Goal: Information Seeking & Learning: Compare options

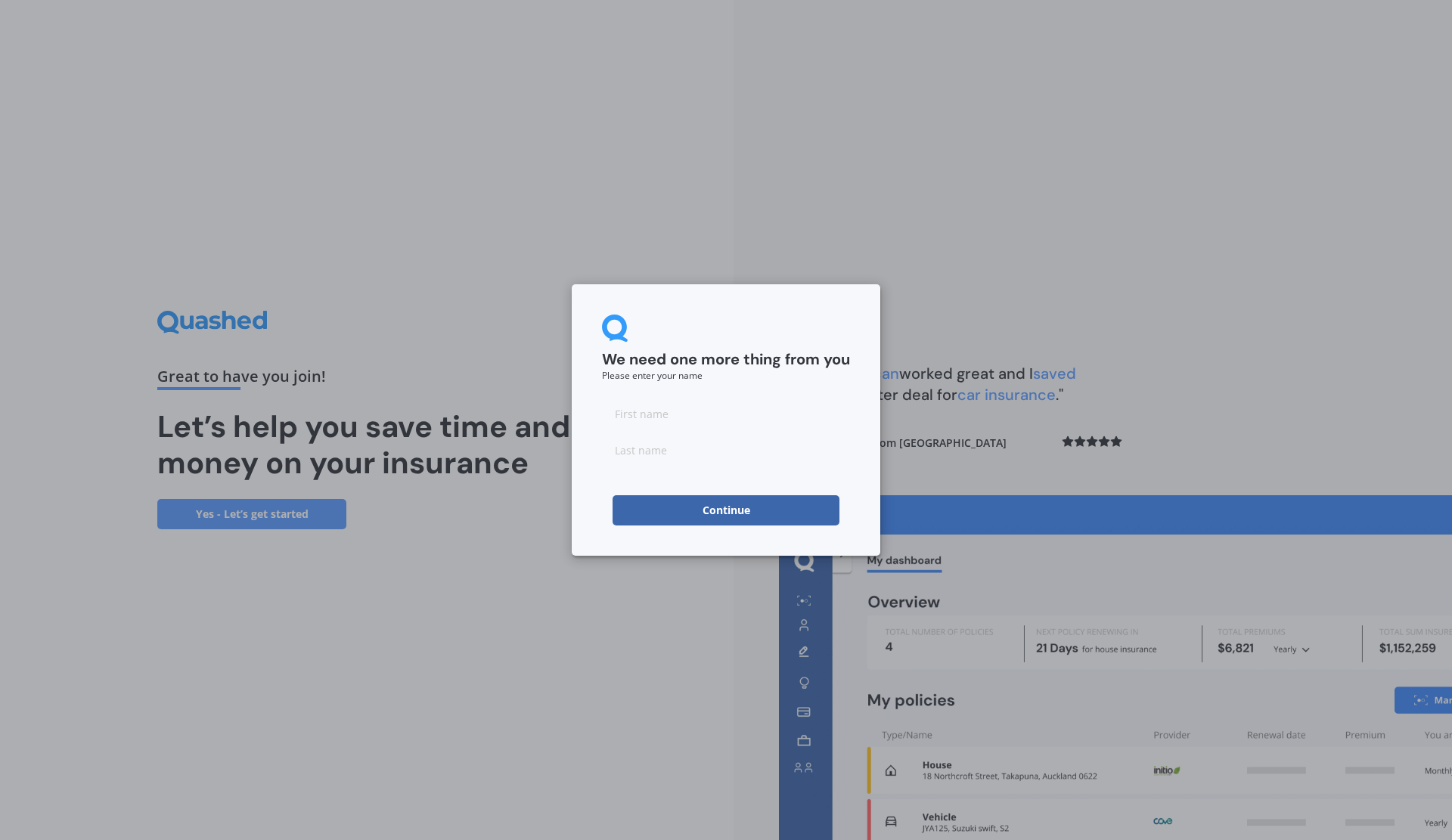
click at [675, 423] on input at bounding box center [726, 414] width 248 height 31
type input "[PERSON_NAME]"
click at [708, 509] on button "Continue" at bounding box center [726, 510] width 227 height 31
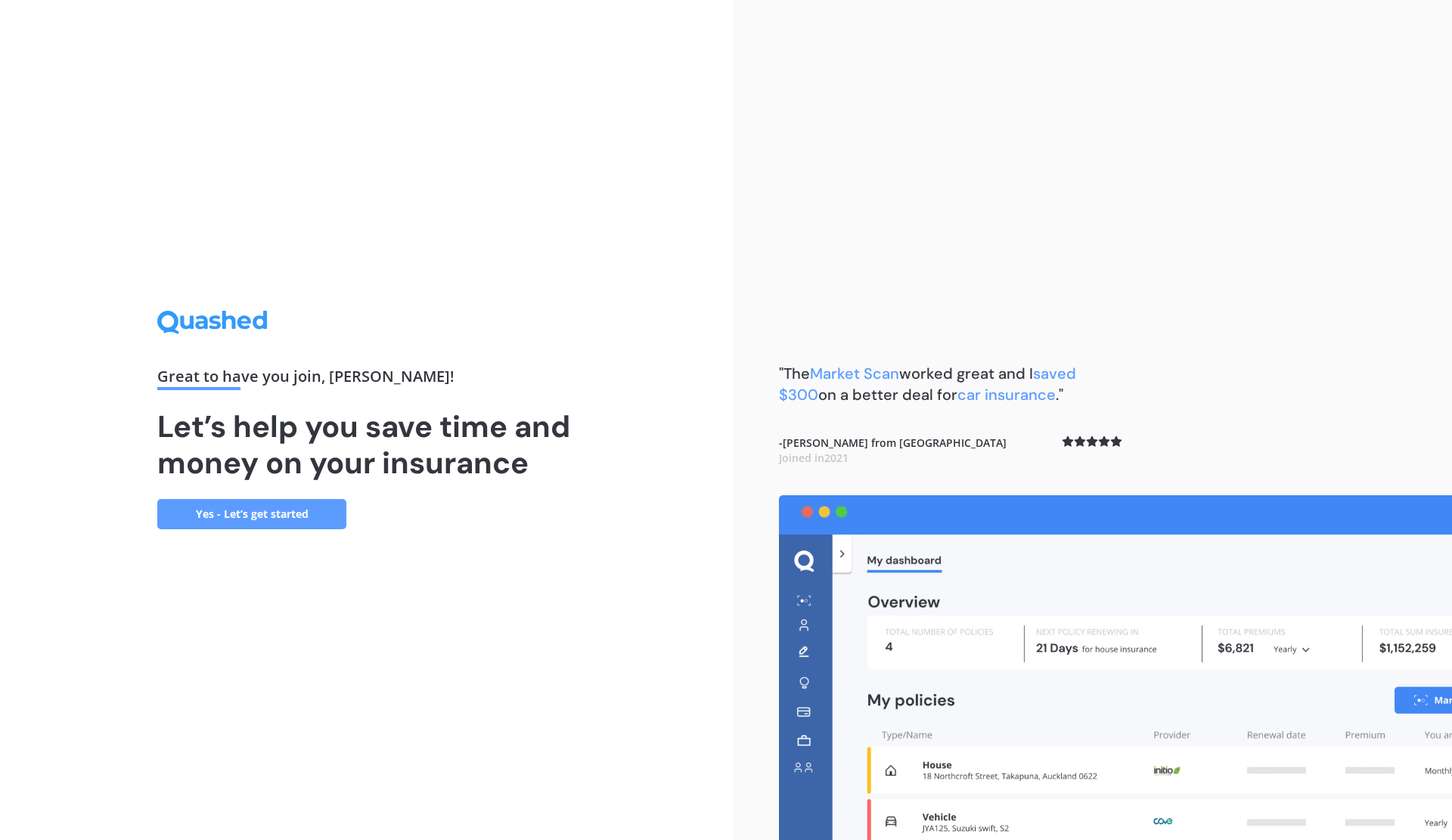
click at [258, 510] on link "Yes - Let’s get started" at bounding box center [252, 514] width 189 height 31
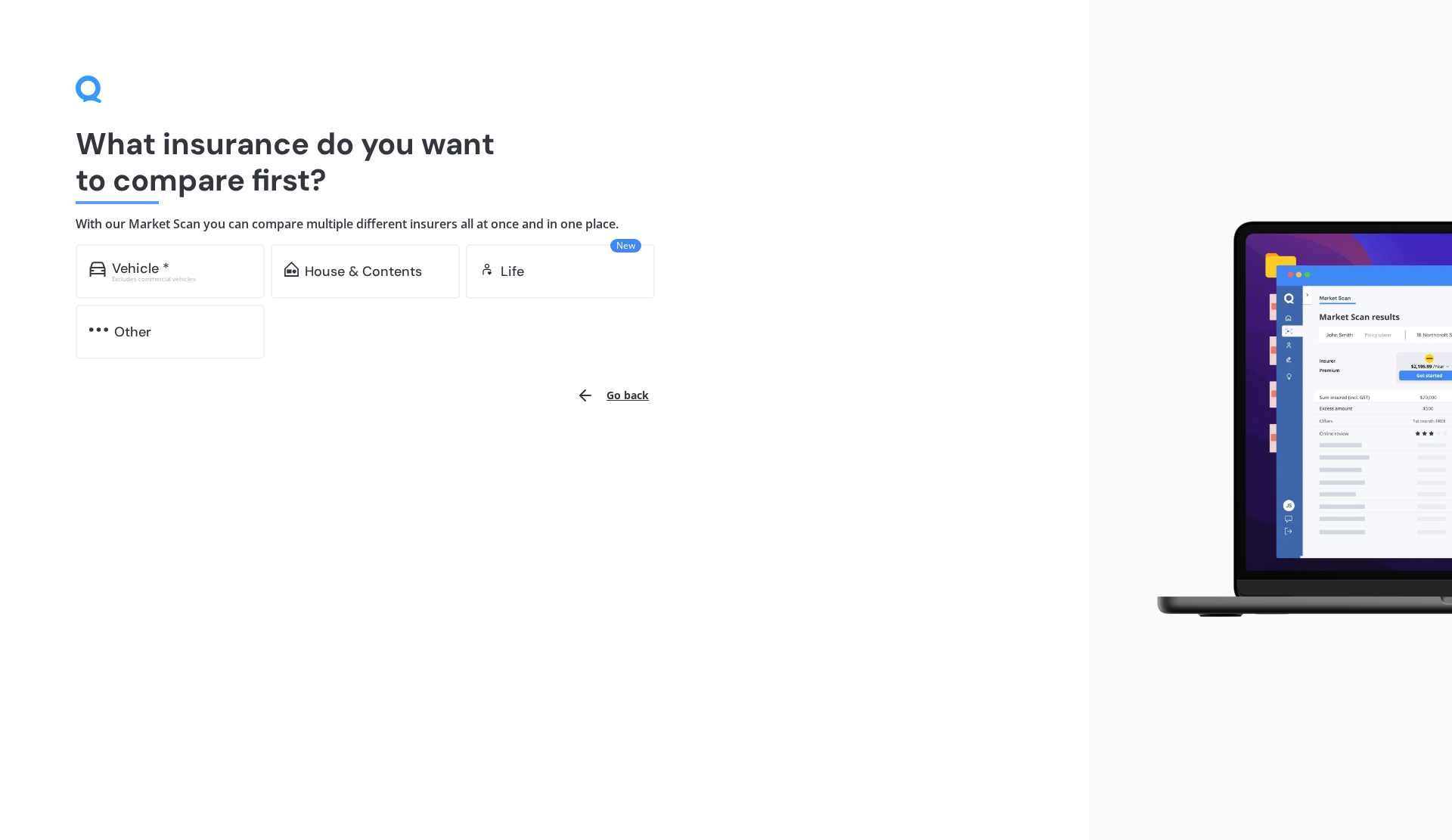
click at [159, 267] on div "Vehicle *" at bounding box center [140, 268] width 57 height 15
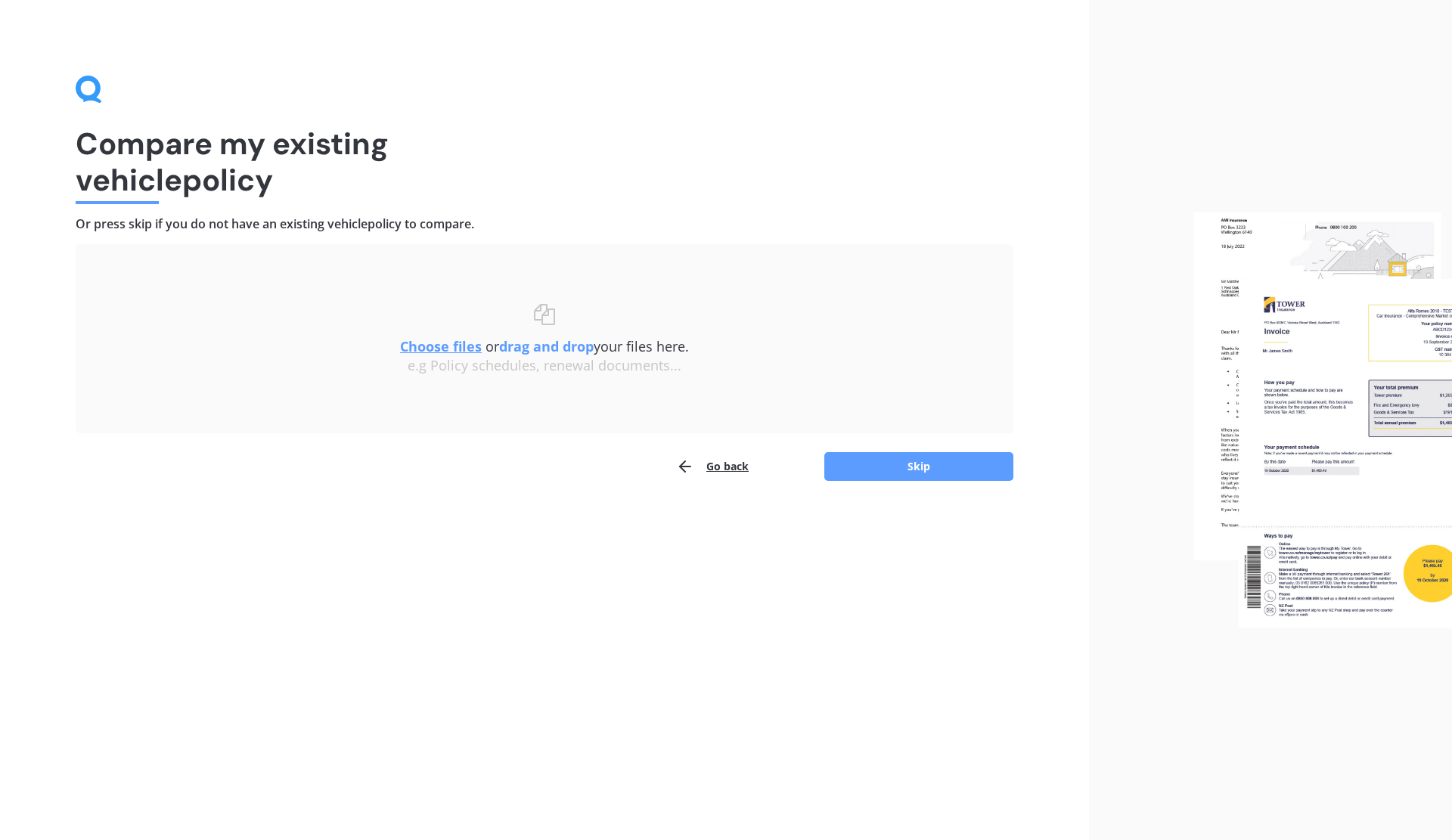
click at [928, 461] on button "Skip" at bounding box center [918, 467] width 189 height 29
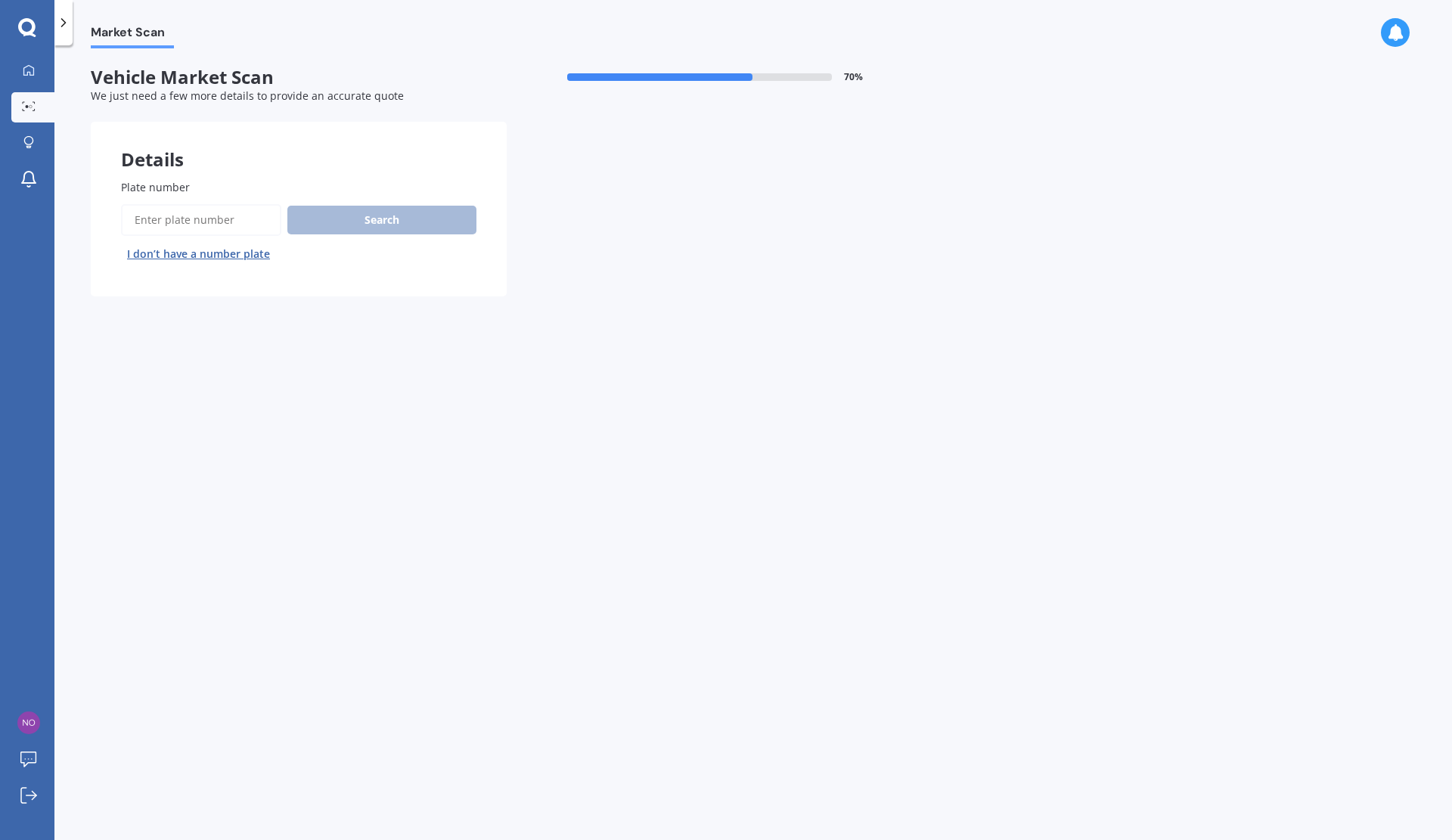
click at [221, 224] on input "Plate number" at bounding box center [201, 220] width 160 height 32
type input "qgb257"
click at [0, 0] on button "Next" at bounding box center [0, 0] width 0 height 0
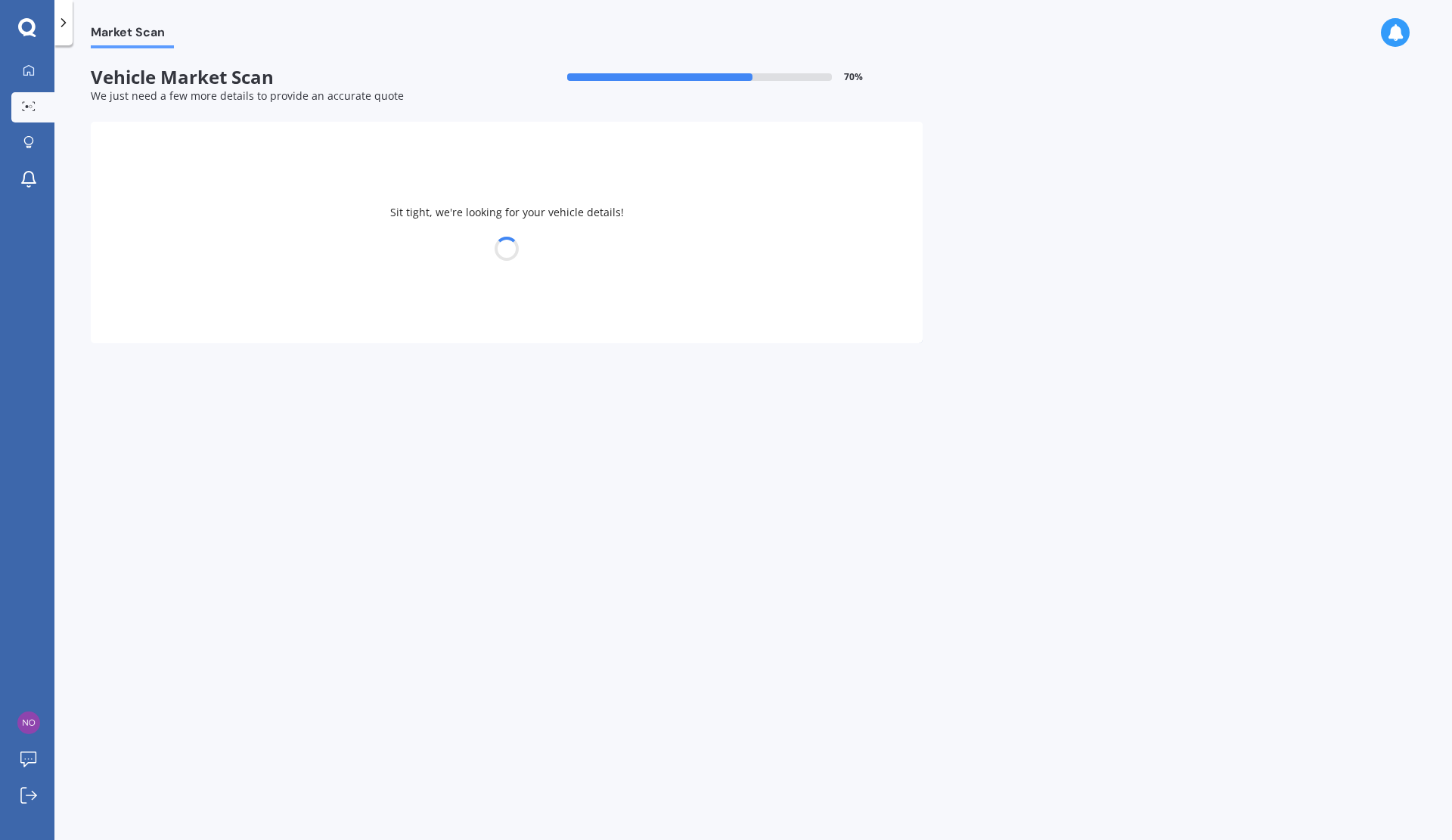
select select "TOYOTA"
select select "AQUA"
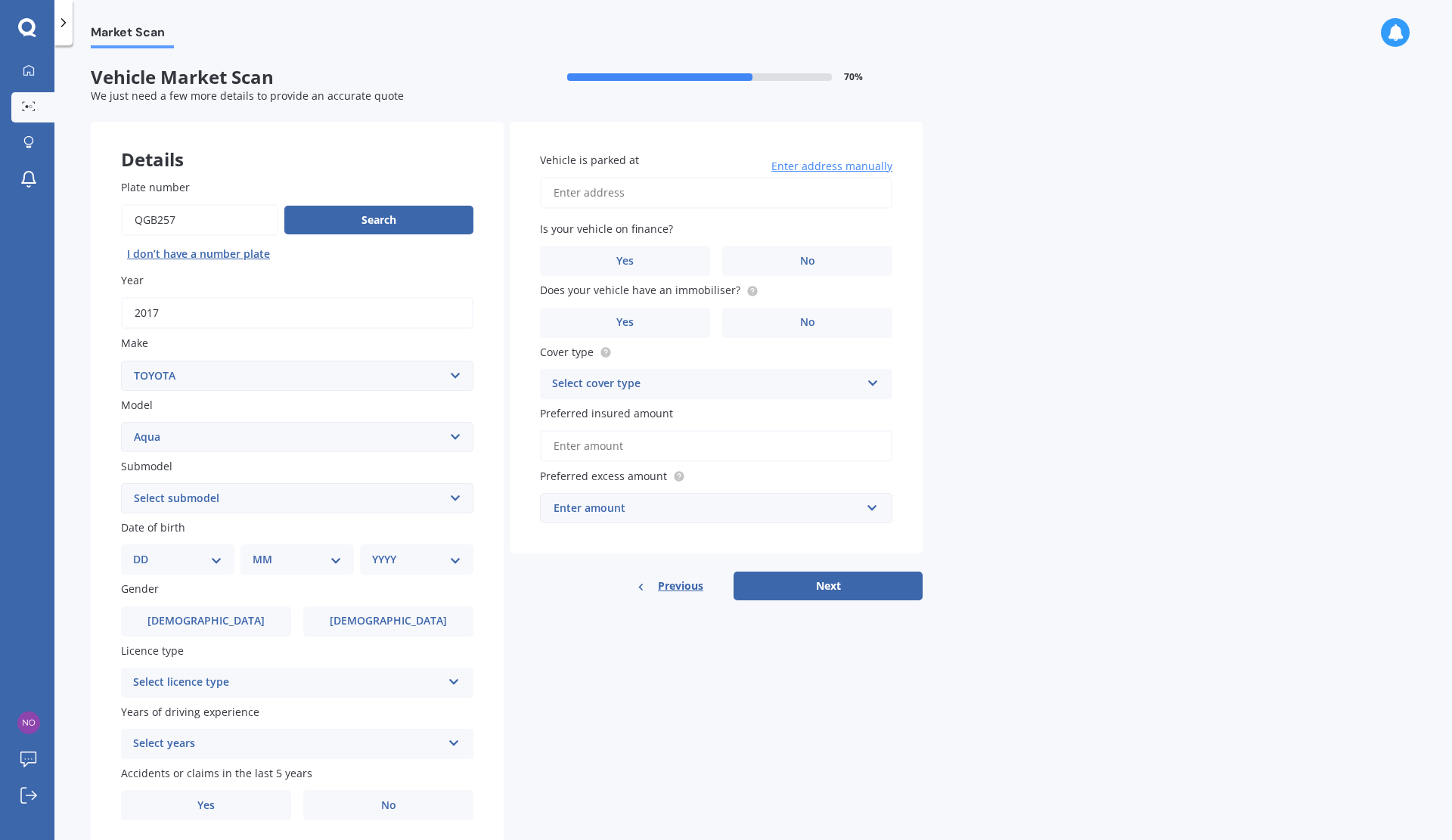
scroll to position [50, 0]
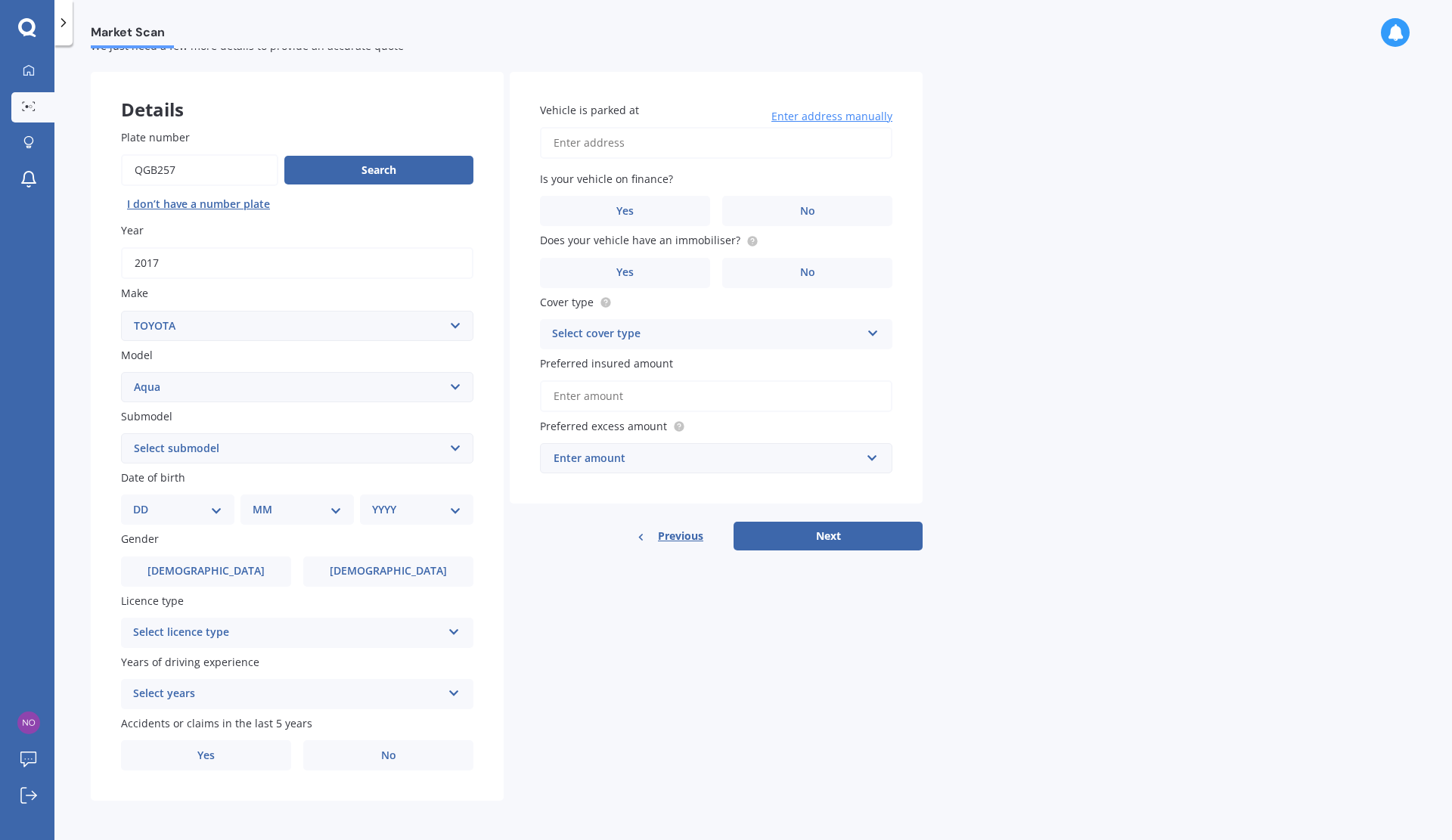
click at [460, 443] on select "Select submodel (All Other) Hatchback Hybrid" at bounding box center [297, 449] width 352 height 31
click at [95, 464] on div "Plate number Search I don’t have a number plate Year [DATE] Make Select make AC…" at bounding box center [297, 450] width 413 height 703
click at [224, 509] on div "DD 01 02 03 04 05 06 07 08 09 10 11 12 13 14 15 16 17 18 19 20 21 22 23 24 25 2…" at bounding box center [178, 510] width 113 height 31
click at [211, 501] on div "DD 01 02 03 04 05 06 07 08 09 10 11 12 13 14 15 16 17 18 19 20 21 22 23 24 25 2…" at bounding box center [178, 510] width 113 height 31
click at [218, 504] on select "DD 01 02 03 04 05 06 07 08 09 10 11 12 13 14 15 16 17 18 19 20 21 22 23 24 25 2…" at bounding box center [178, 510] width 89 height 17
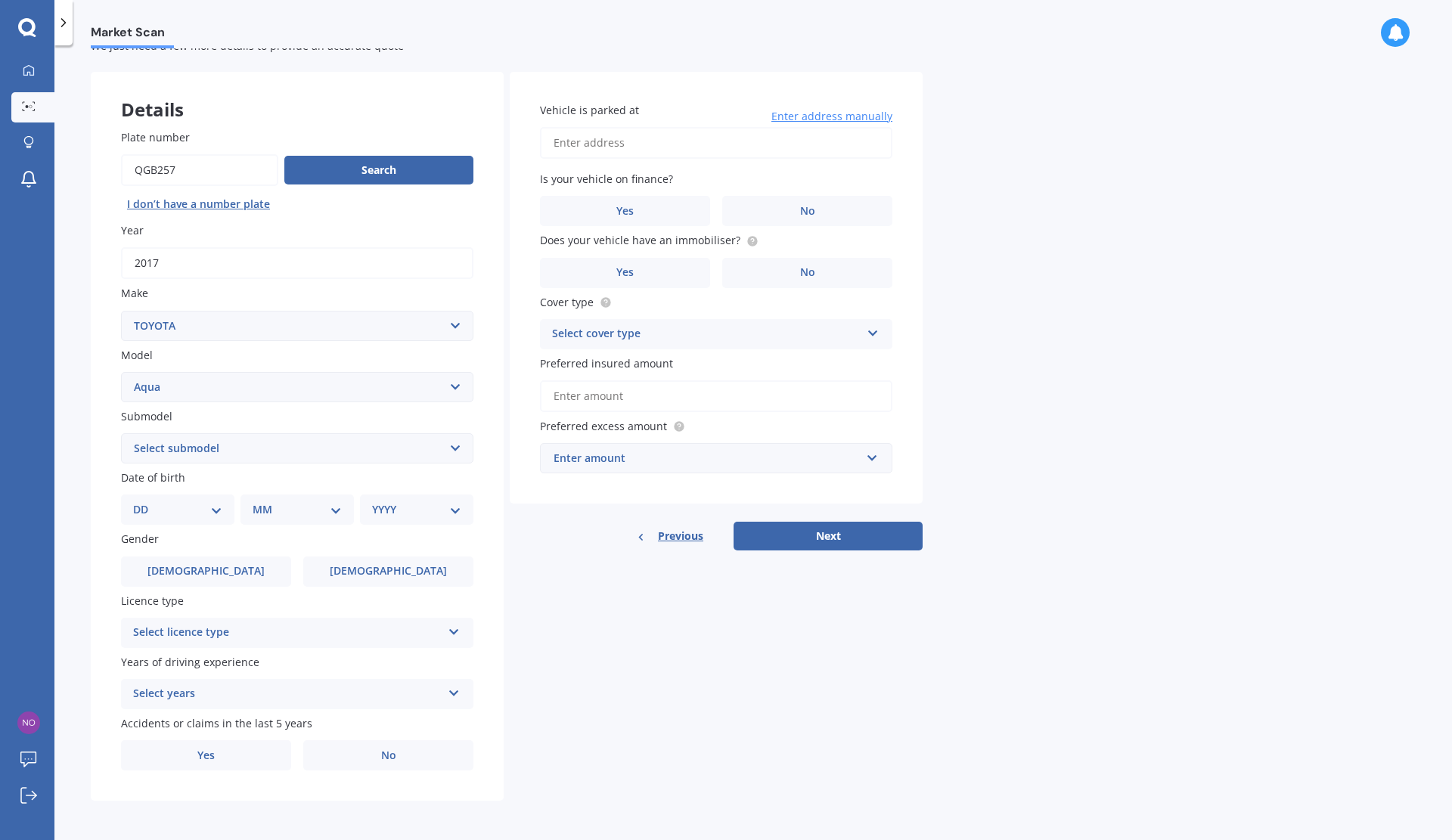
select select "05"
click at [146, 502] on select "DD 01 02 03 04 05 06 07 08 09 10 11 12 13 14 15 16 17 18 19 20 21 22 23 24 25 2…" at bounding box center [178, 510] width 89 height 17
click at [333, 509] on select "MM 01 02 03 04 05 06 07 08 09 10 11 12" at bounding box center [300, 510] width 83 height 17
select select "12"
click at [259, 502] on select "MM 01 02 03 04 05 06 07 08 09 10 11 12" at bounding box center [300, 510] width 83 height 17
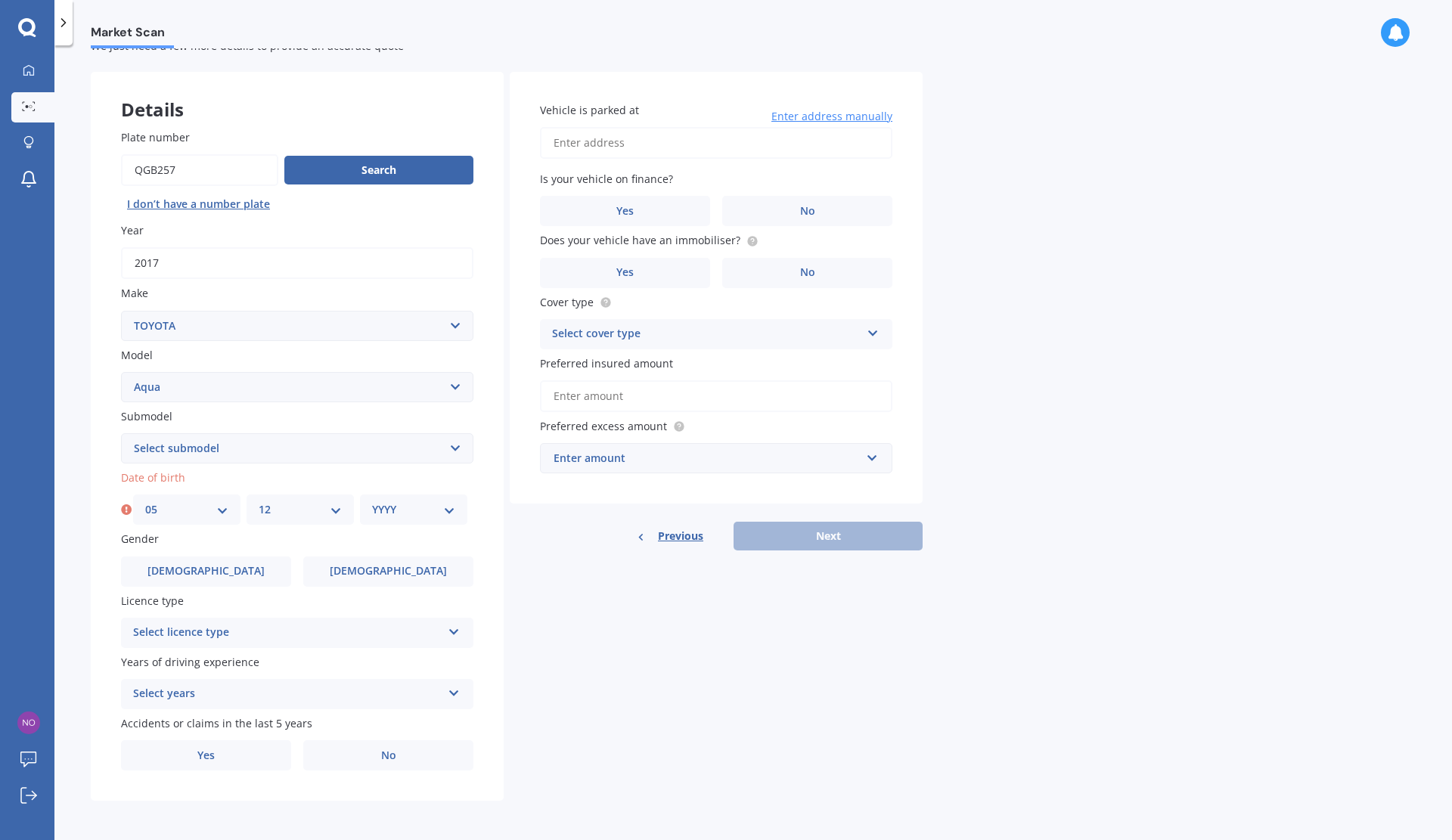
click at [450, 510] on select "YYYY 2025 2024 2023 2022 2021 2020 2019 2018 2017 2016 2015 2014 2013 2012 2011…" at bounding box center [413, 510] width 83 height 17
select select "1977"
click at [372, 502] on select "YYYY 2025 2024 2023 2022 2021 2020 2019 2018 2017 2016 2015 2014 2013 2012 2011…" at bounding box center [413, 510] width 83 height 17
click at [199, 567] on span "[DEMOGRAPHIC_DATA]" at bounding box center [206, 572] width 117 height 13
click at [0, 0] on input "[DEMOGRAPHIC_DATA]" at bounding box center [0, 0] width 0 height 0
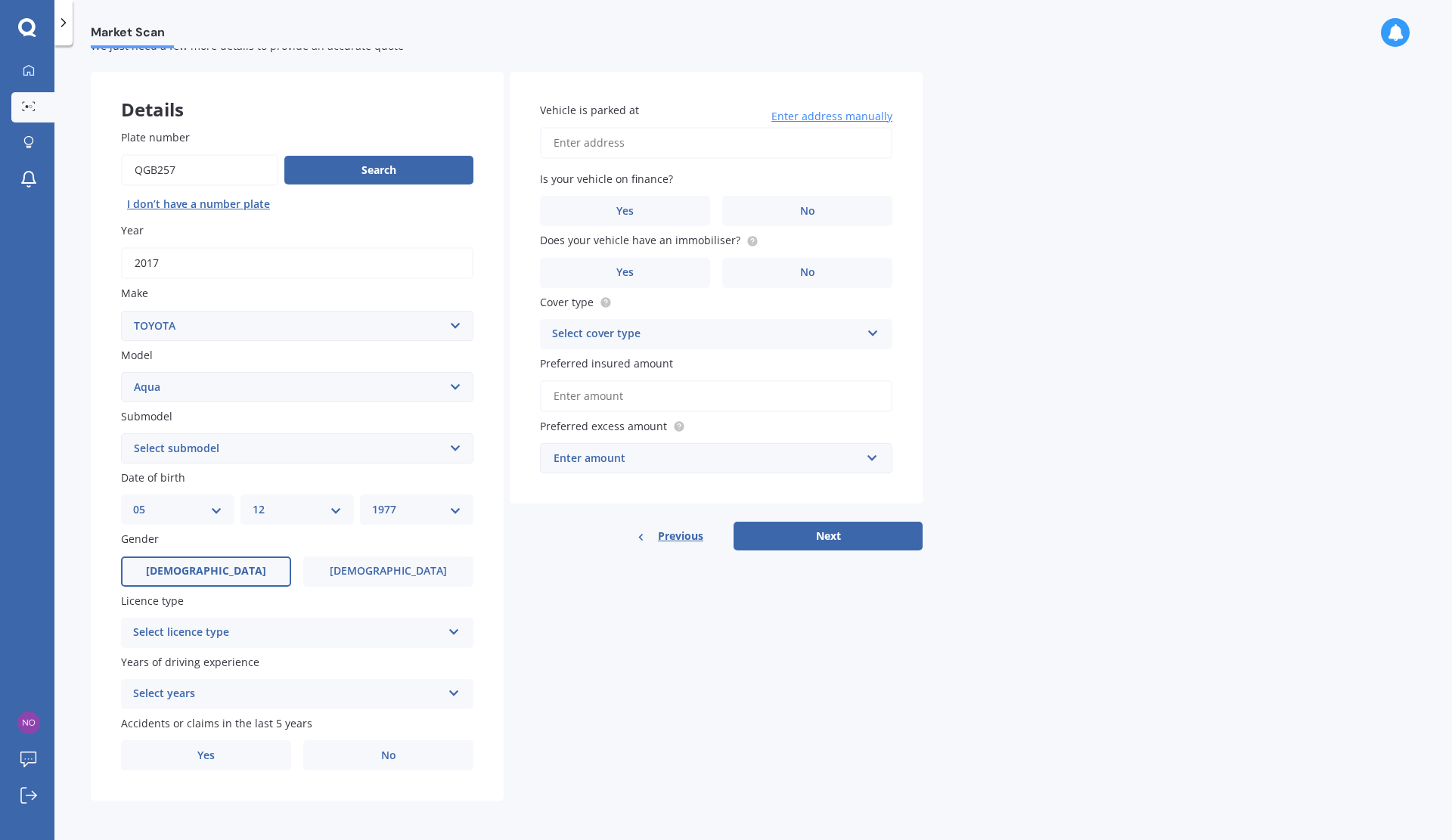
click at [392, 635] on div "Select licence type" at bounding box center [288, 633] width 309 height 18
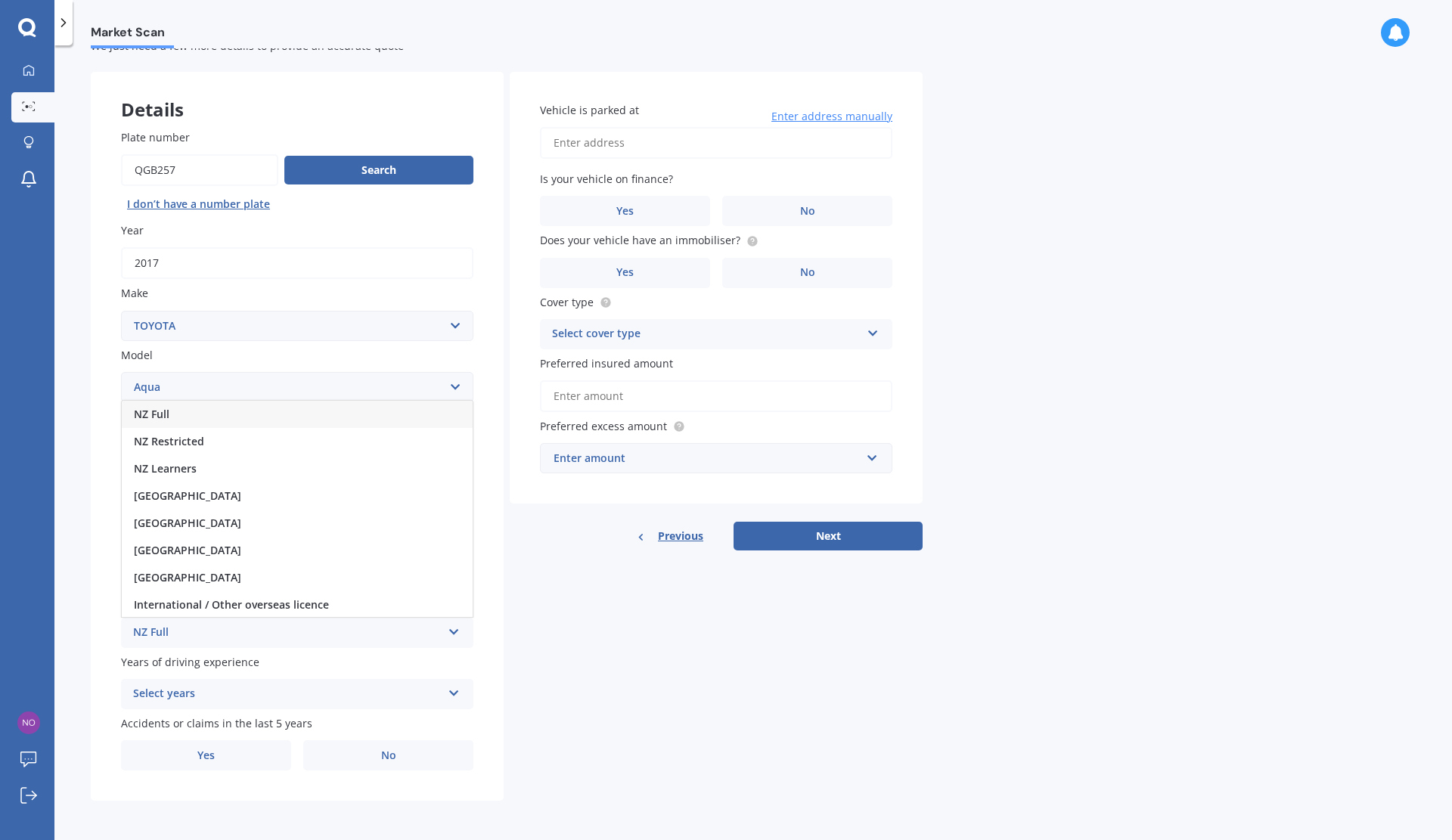
click at [392, 635] on div "NZ Full" at bounding box center [288, 633] width 309 height 18
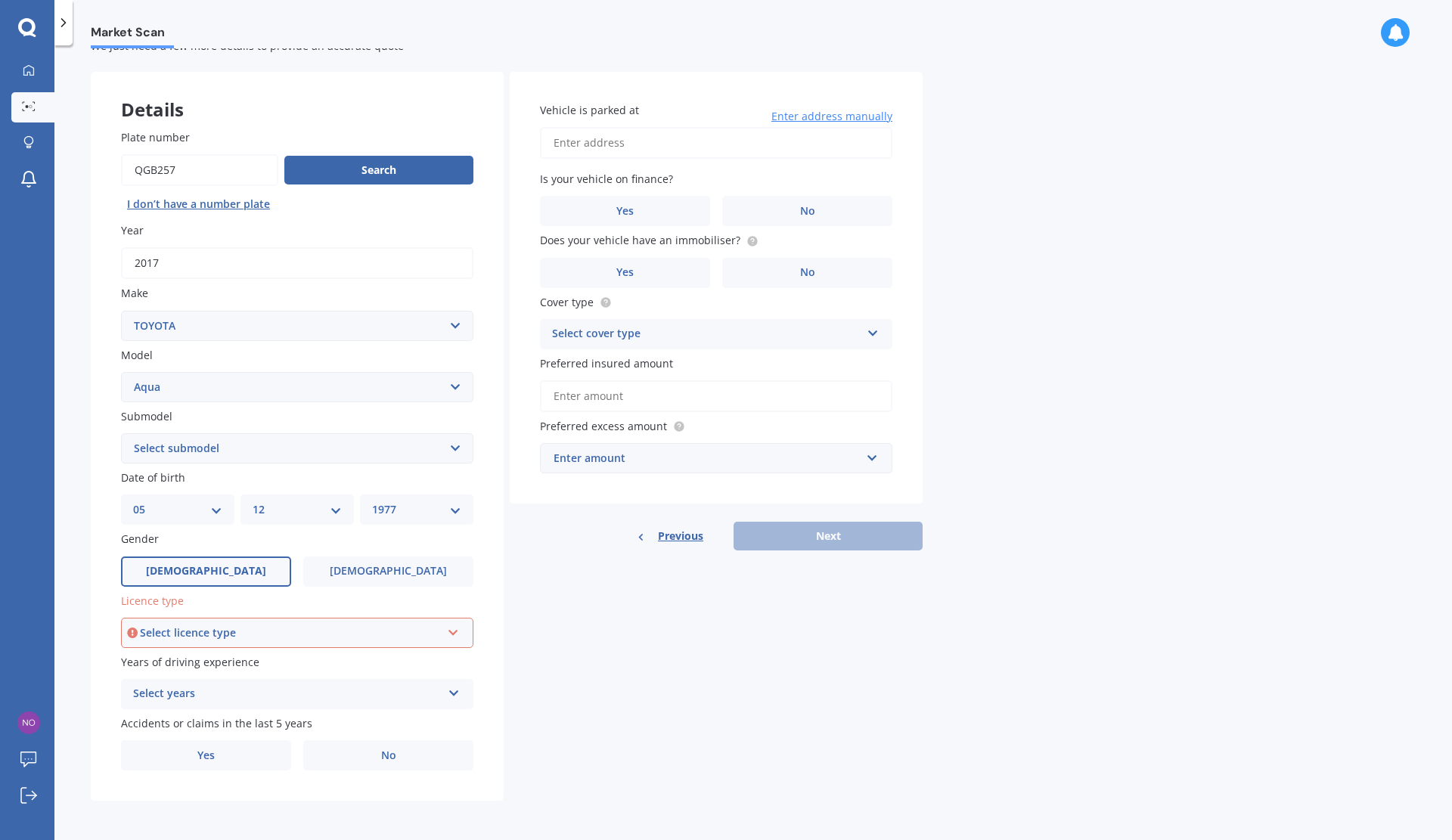
click at [392, 635] on div "Select licence type" at bounding box center [290, 633] width 301 height 17
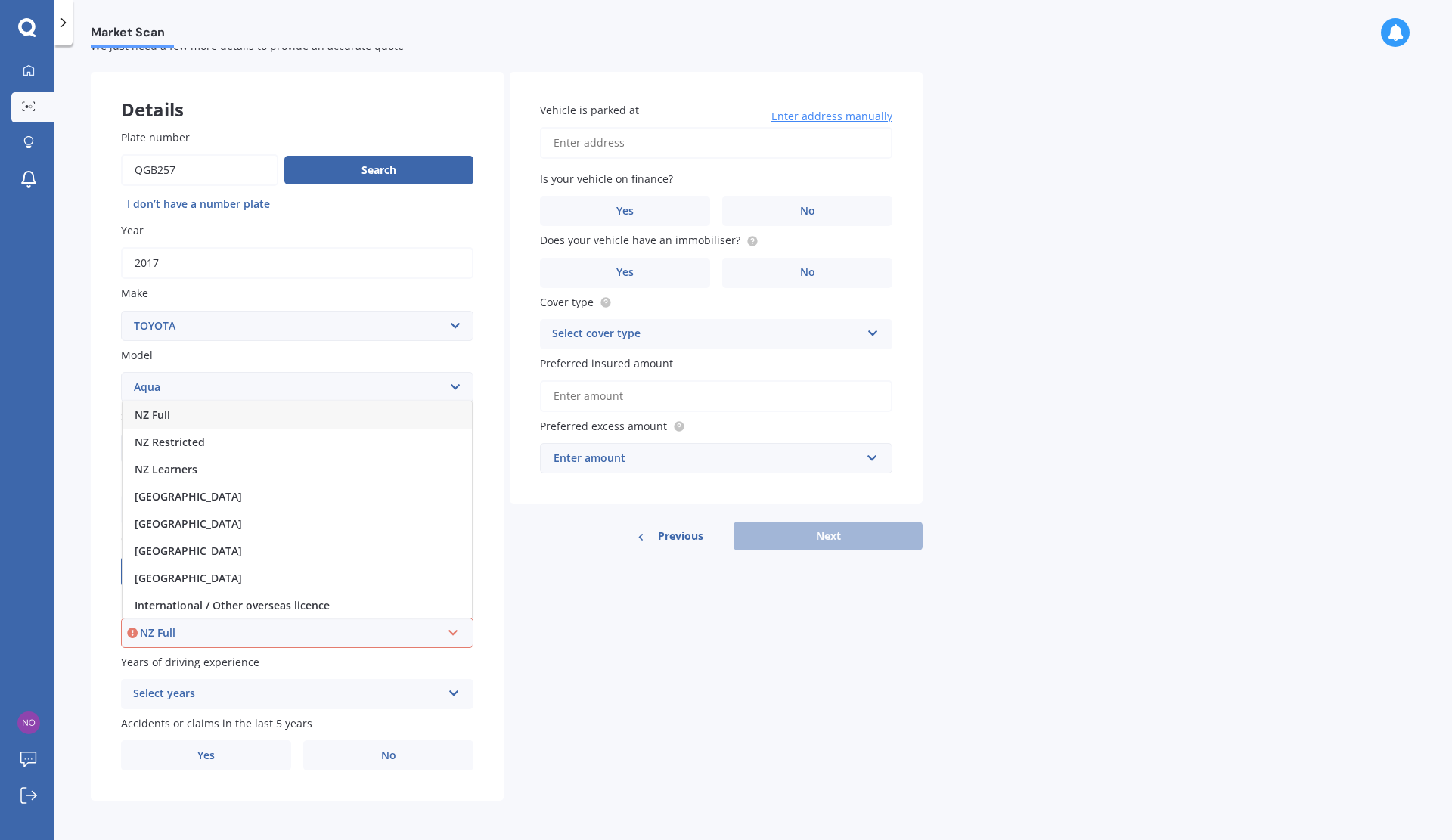
click at [305, 408] on div "NZ Full" at bounding box center [297, 416] width 350 height 27
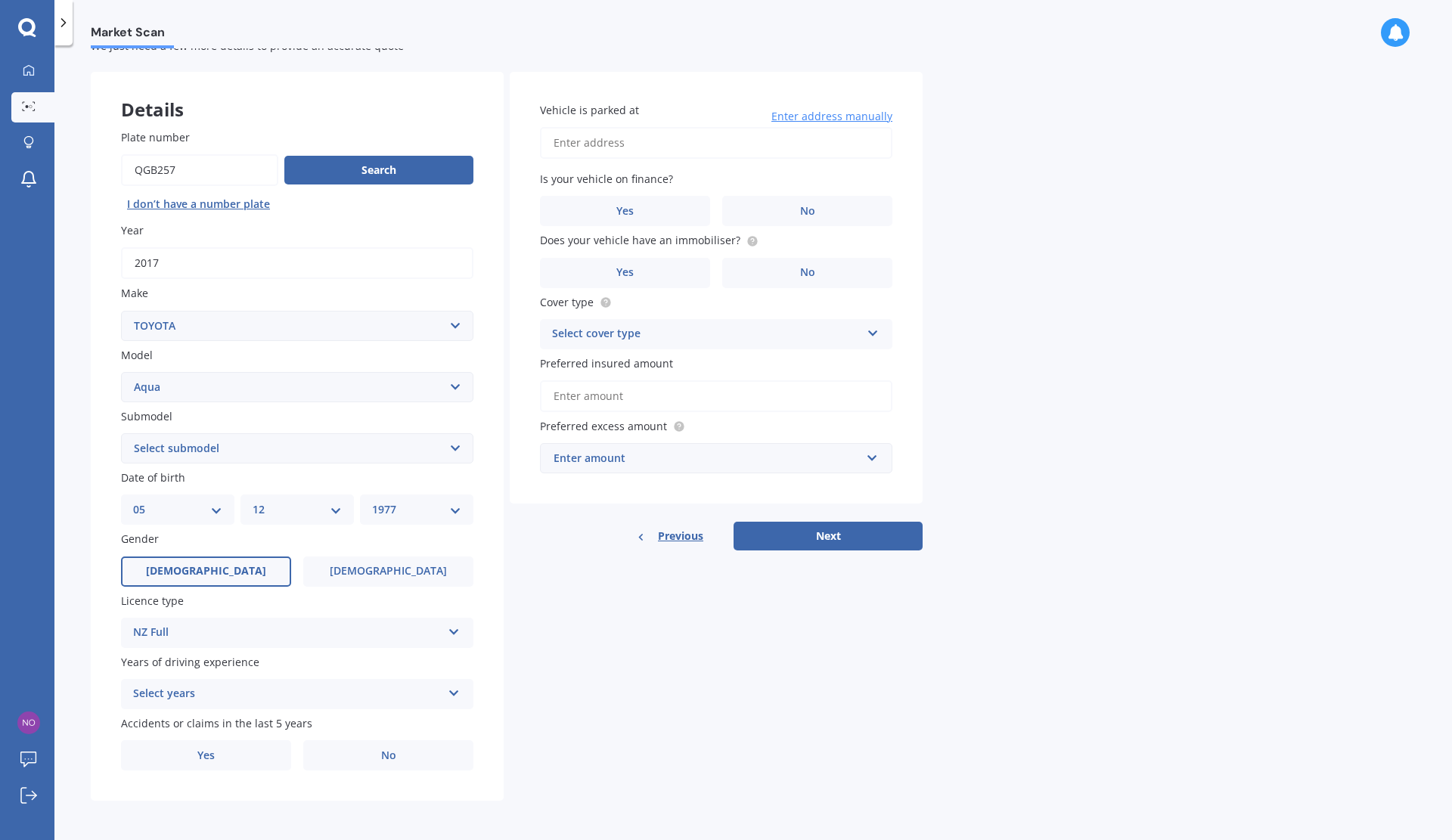
click at [454, 690] on icon at bounding box center [454, 690] width 13 height 10
click at [400, 554] on div "5 or more years" at bounding box center [297, 555] width 351 height 27
click at [402, 747] on label "No" at bounding box center [388, 756] width 170 height 31
click at [0, 0] on input "No" at bounding box center [0, 0] width 0 height 0
click at [216, 759] on label "Yes" at bounding box center [207, 756] width 170 height 31
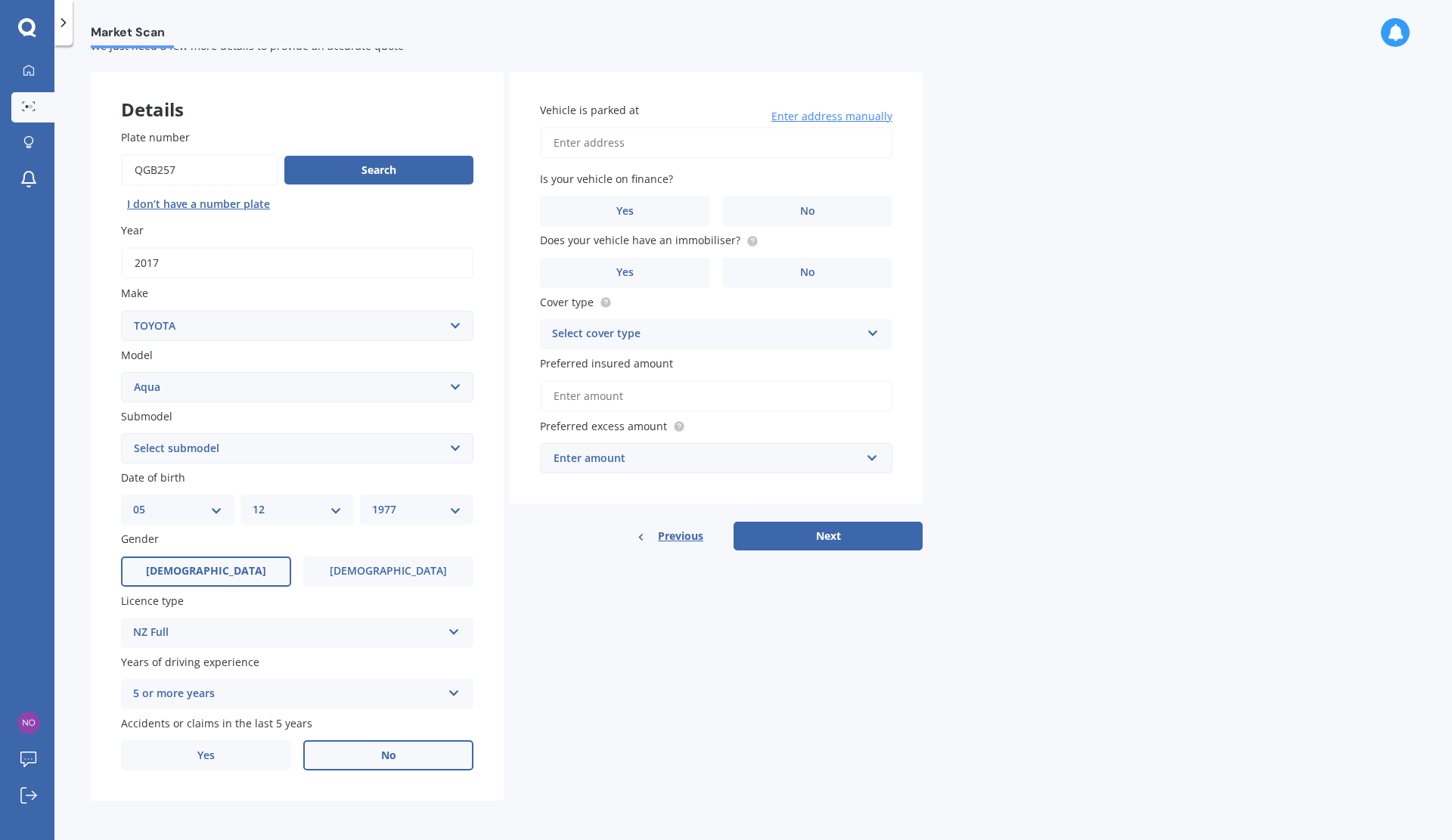
click at [0, 0] on input "Yes" at bounding box center [0, 0] width 0 height 0
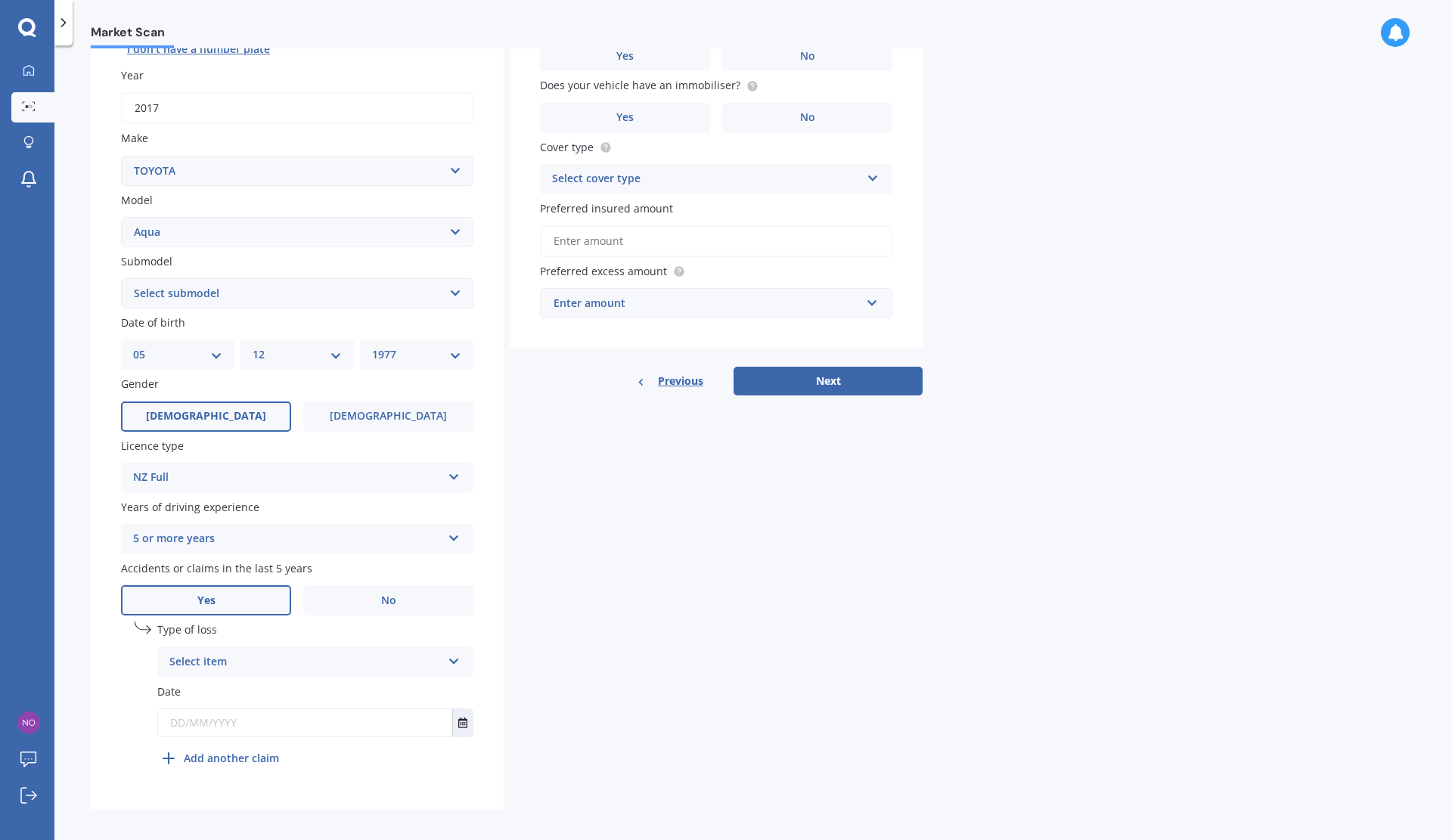
scroll to position [214, 0]
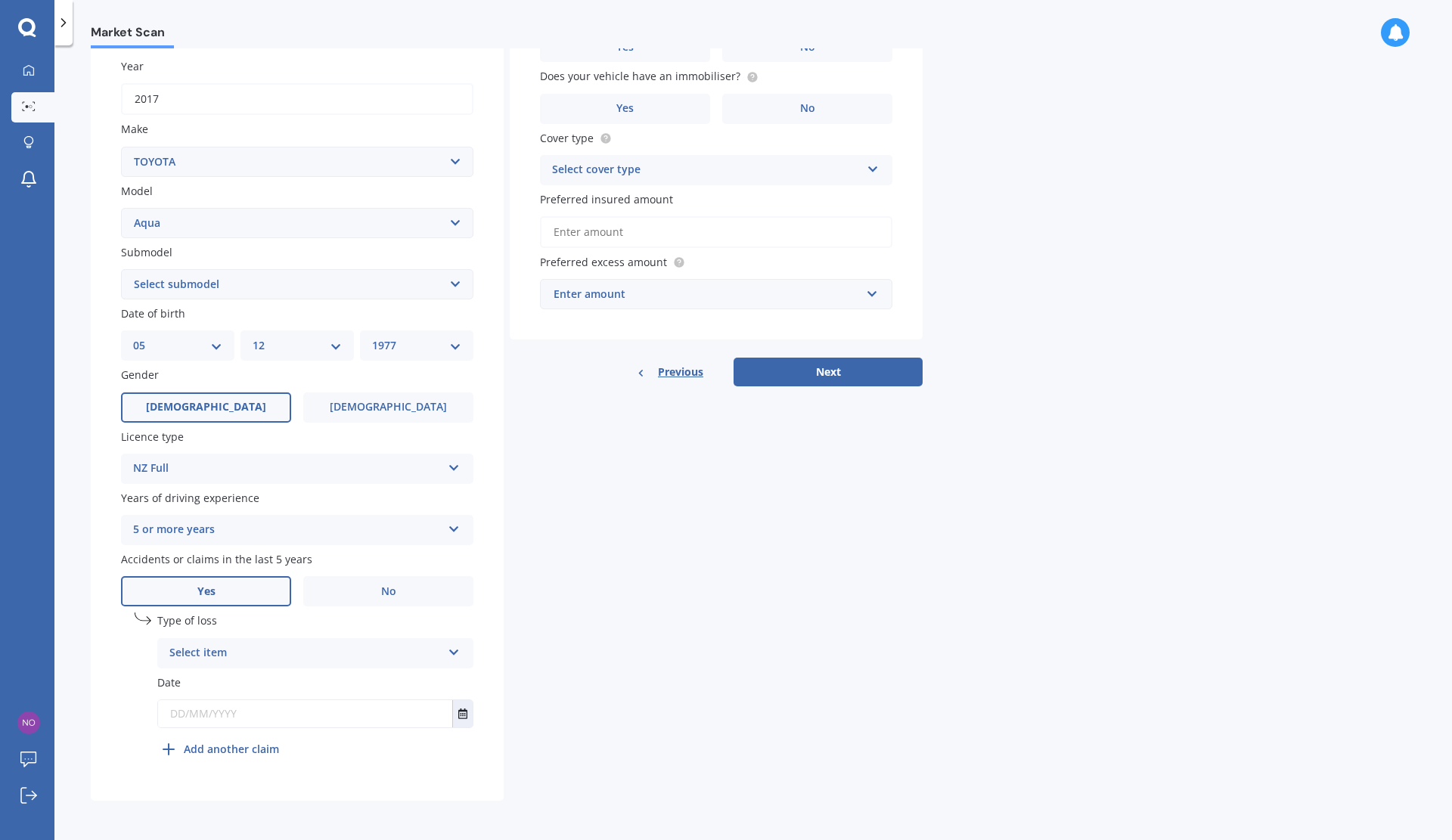
click at [457, 649] on icon at bounding box center [454, 649] width 13 height 10
click at [292, 712] on div "Not at fault accident" at bounding box center [315, 710] width 314 height 27
click at [292, 712] on input "text" at bounding box center [306, 714] width 294 height 27
click at [463, 708] on icon "Select date" at bounding box center [462, 713] width 9 height 10
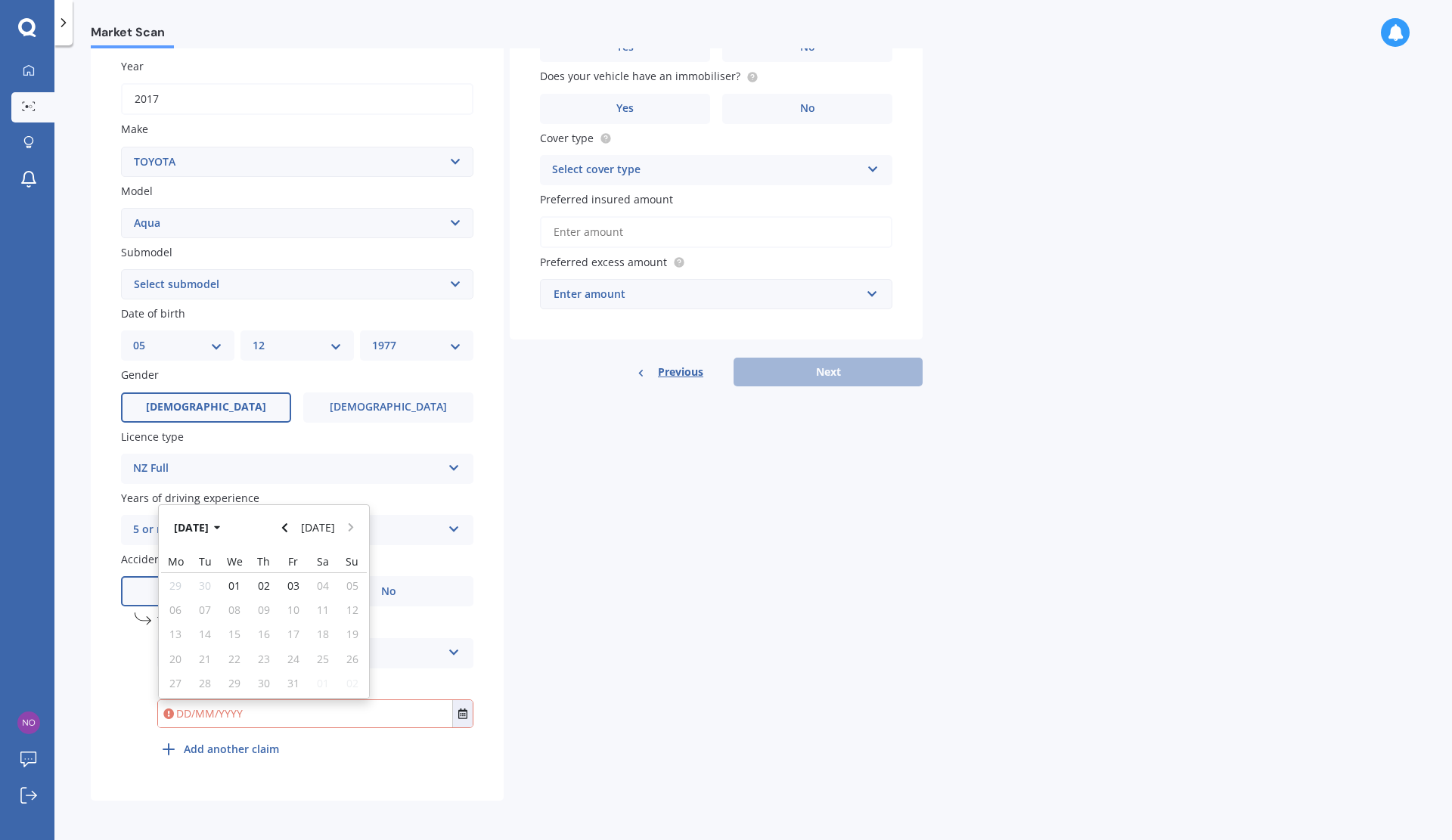
click at [288, 527] on icon "Navigate back" at bounding box center [285, 527] width 6 height 10
click at [288, 527] on icon "Navigate back" at bounding box center [285, 522] width 6 height 10
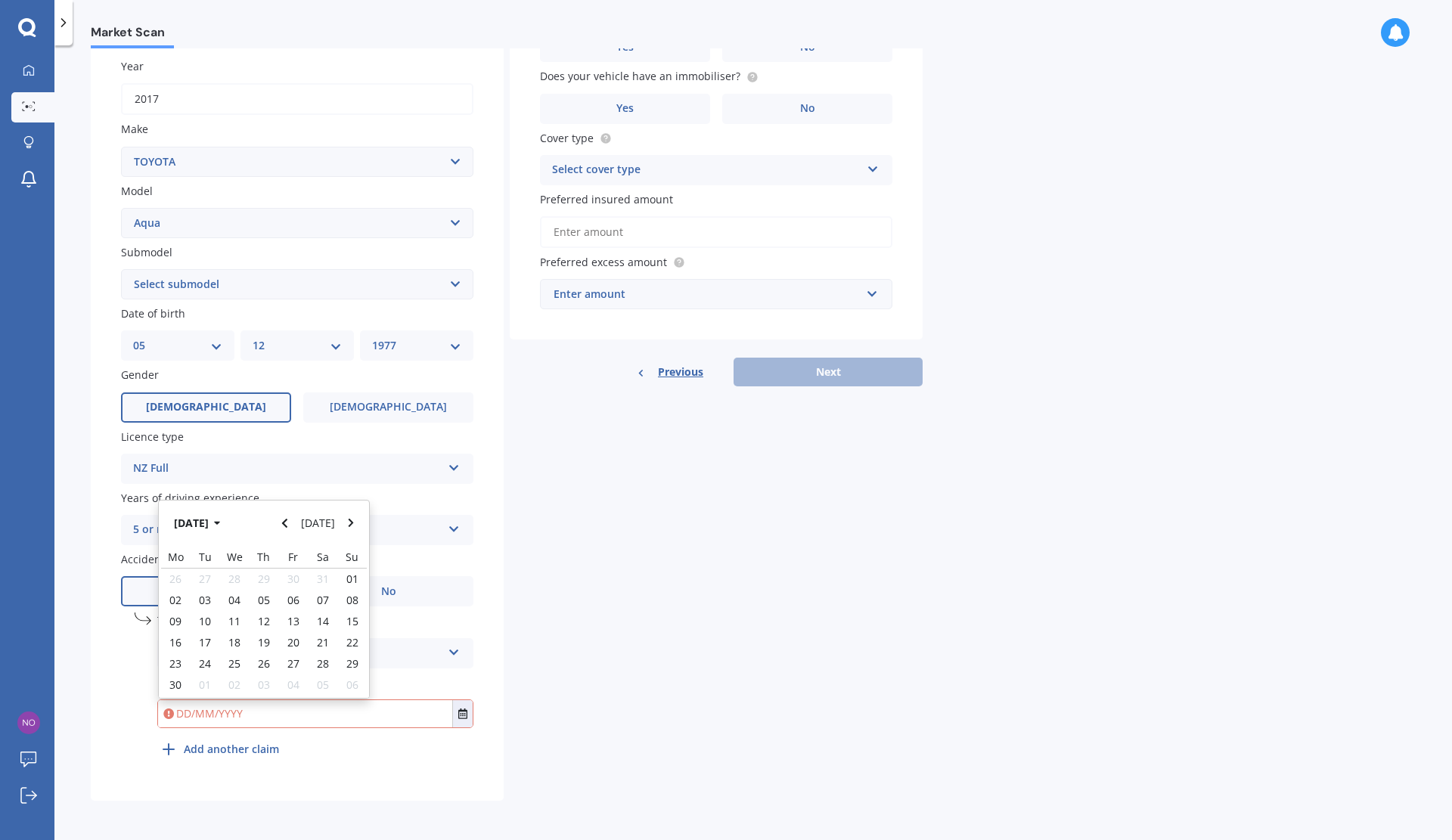
click at [288, 527] on icon "Navigate back" at bounding box center [285, 522] width 6 height 10
click at [288, 527] on icon "Navigate back" at bounding box center [285, 527] width 6 height 10
click at [288, 527] on icon "Navigate back" at bounding box center [285, 522] width 6 height 10
click at [288, 527] on icon "Navigate back" at bounding box center [285, 527] width 6 height 10
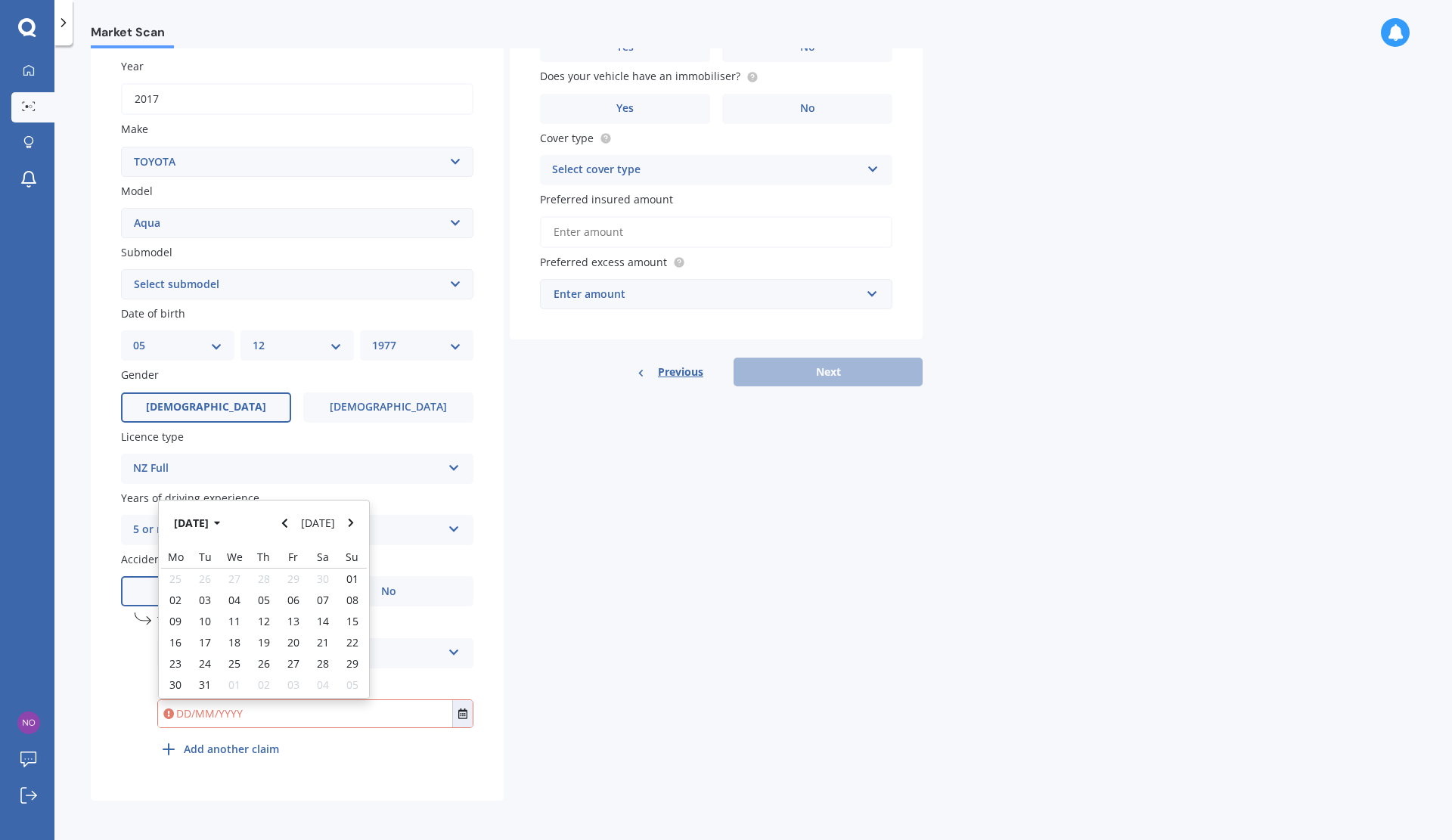
click at [224, 521] on button "[DATE]" at bounding box center [199, 522] width 65 height 27
click at [185, 573] on span "Jan" at bounding box center [187, 576] width 16 height 14
click at [236, 608] on span "10" at bounding box center [234, 610] width 12 height 14
type input "[DATE]"
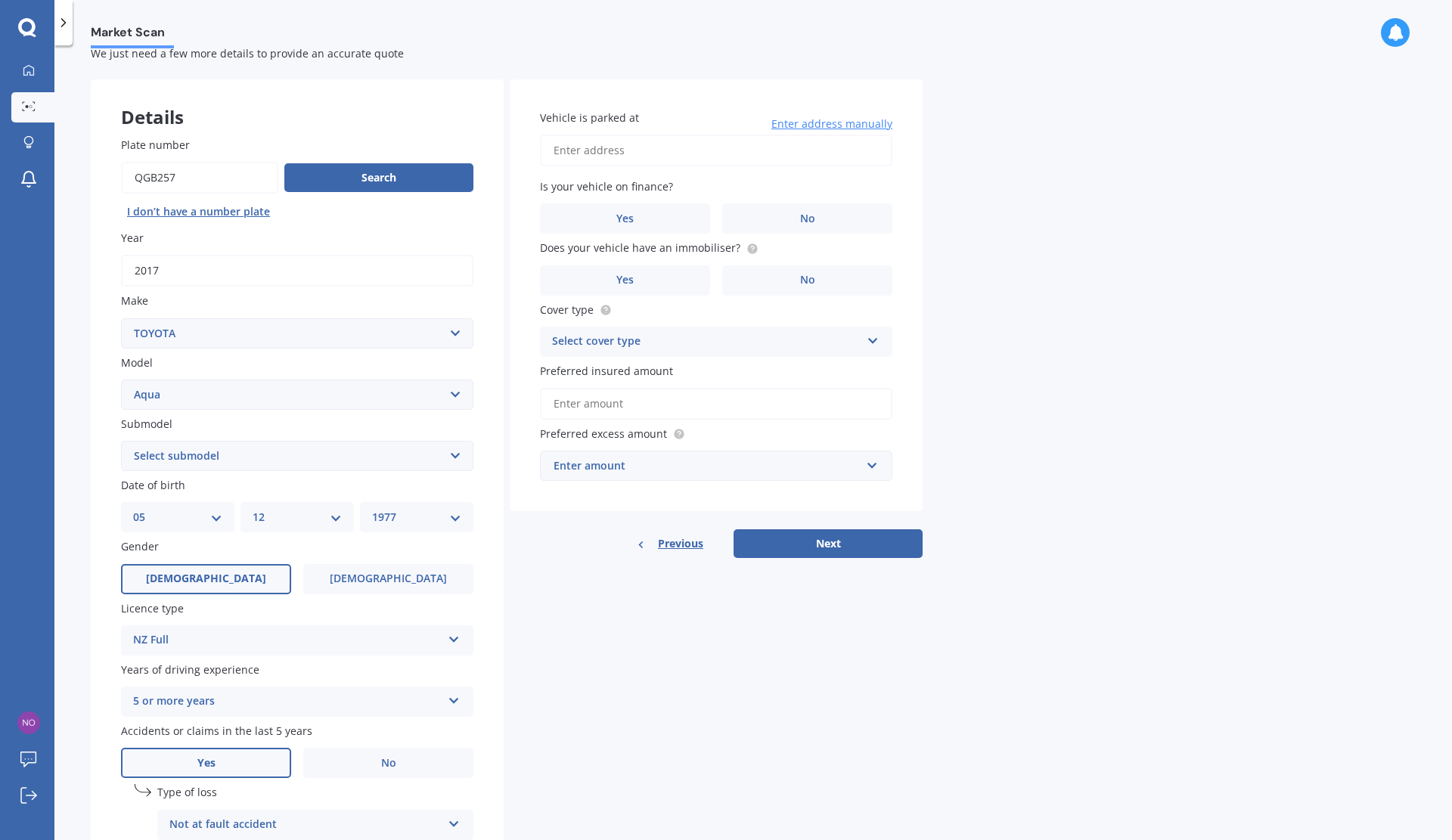
scroll to position [41, 0]
click at [800, 217] on span "No" at bounding box center [807, 220] width 15 height 13
click at [0, 0] on input "No" at bounding box center [0, 0] width 0 height 0
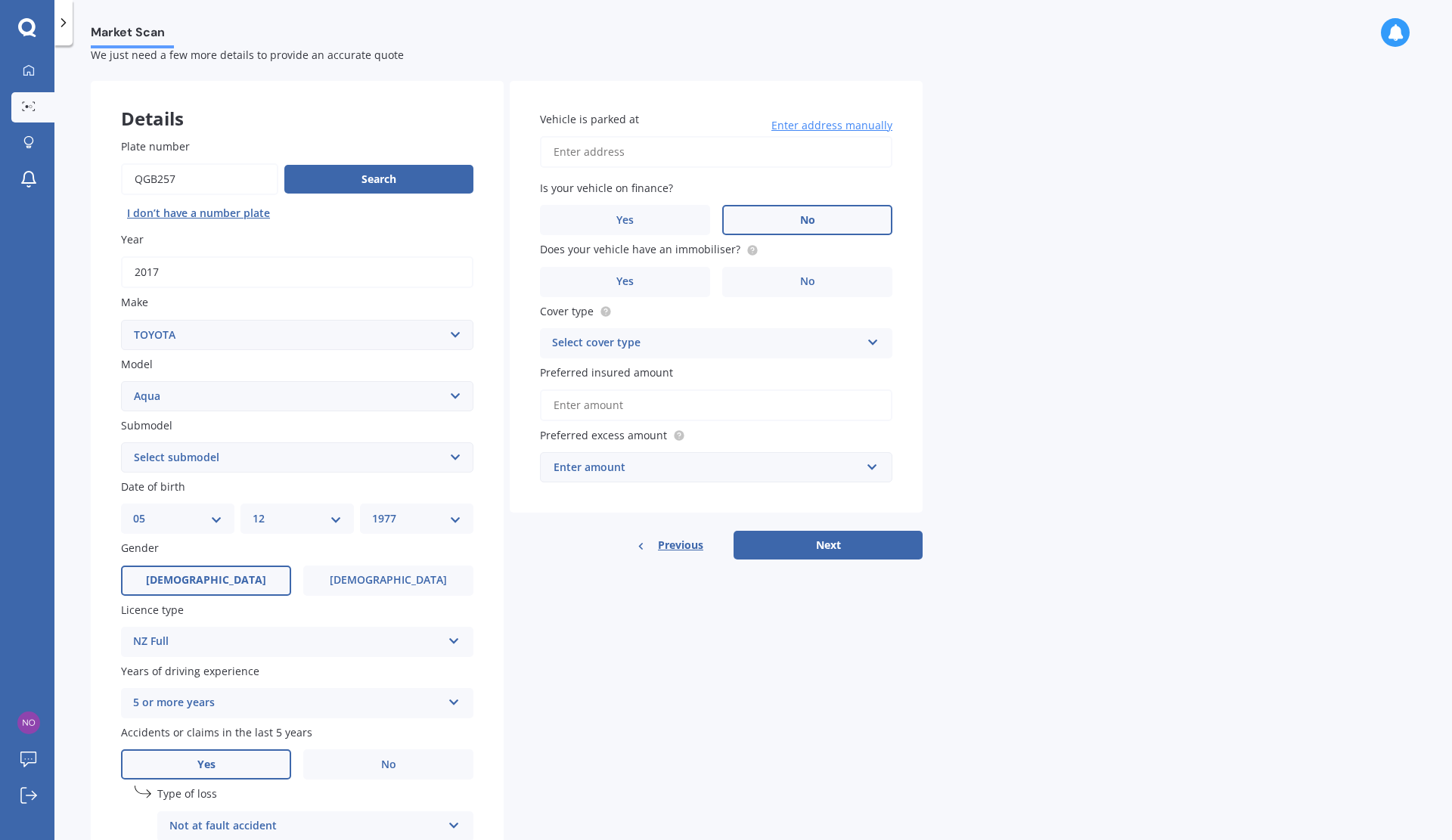
click at [744, 154] on input "Vehicle is parked at" at bounding box center [716, 152] width 352 height 32
type input "[STREET_ADDRESS]"
click at [779, 222] on label "No" at bounding box center [807, 220] width 170 height 31
click at [0, 0] on input "No" at bounding box center [0, 0] width 0 height 0
click at [630, 283] on span "Yes" at bounding box center [626, 281] width 18 height 13
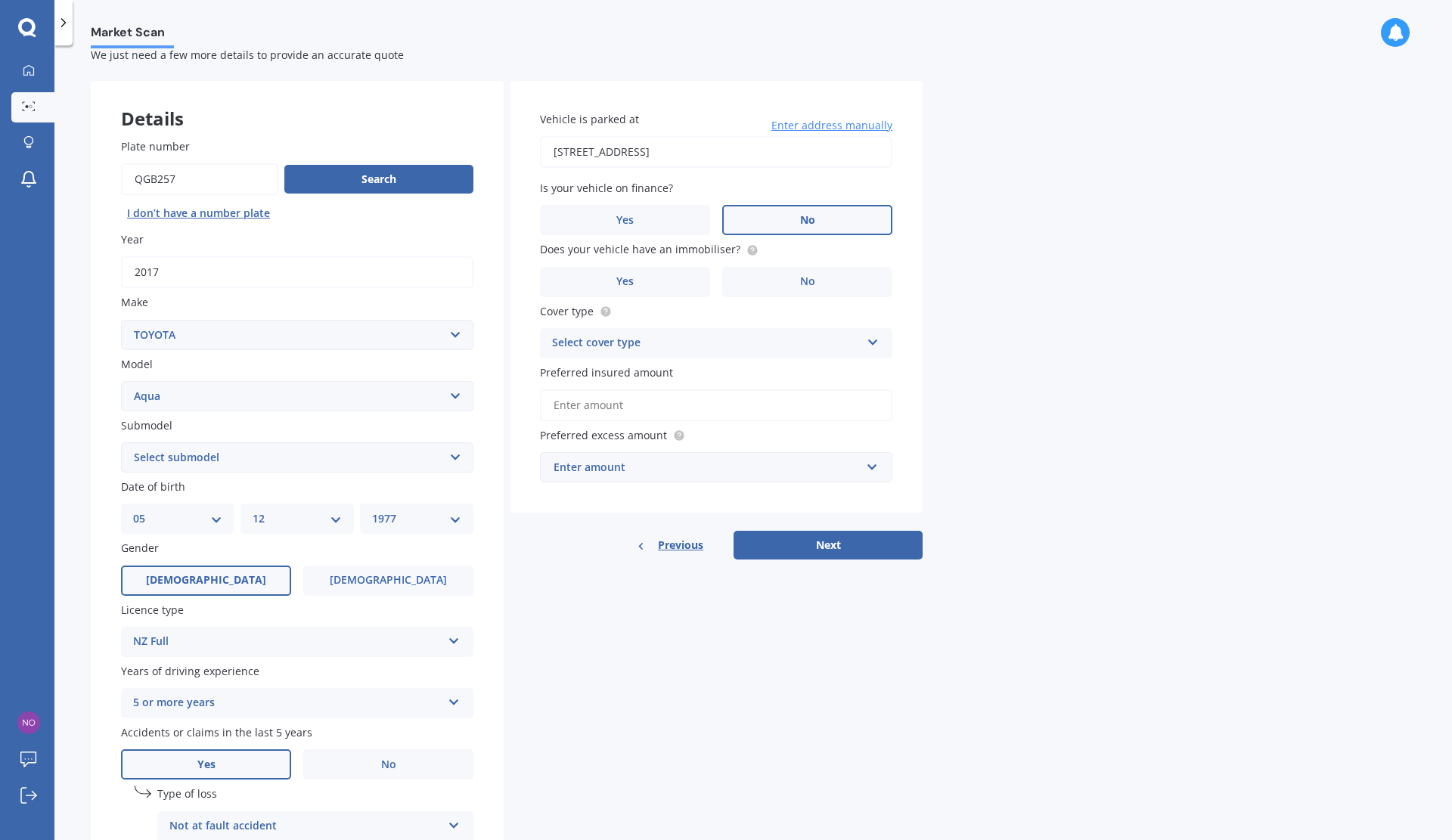
click at [0, 0] on input "Yes" at bounding box center [0, 0] width 0 height 0
click at [765, 337] on div "Select cover type" at bounding box center [707, 343] width 309 height 18
click at [653, 367] on div "Comprehensive" at bounding box center [716, 373] width 351 height 27
click at [651, 402] on input "Preferred insured amount" at bounding box center [716, 405] width 352 height 32
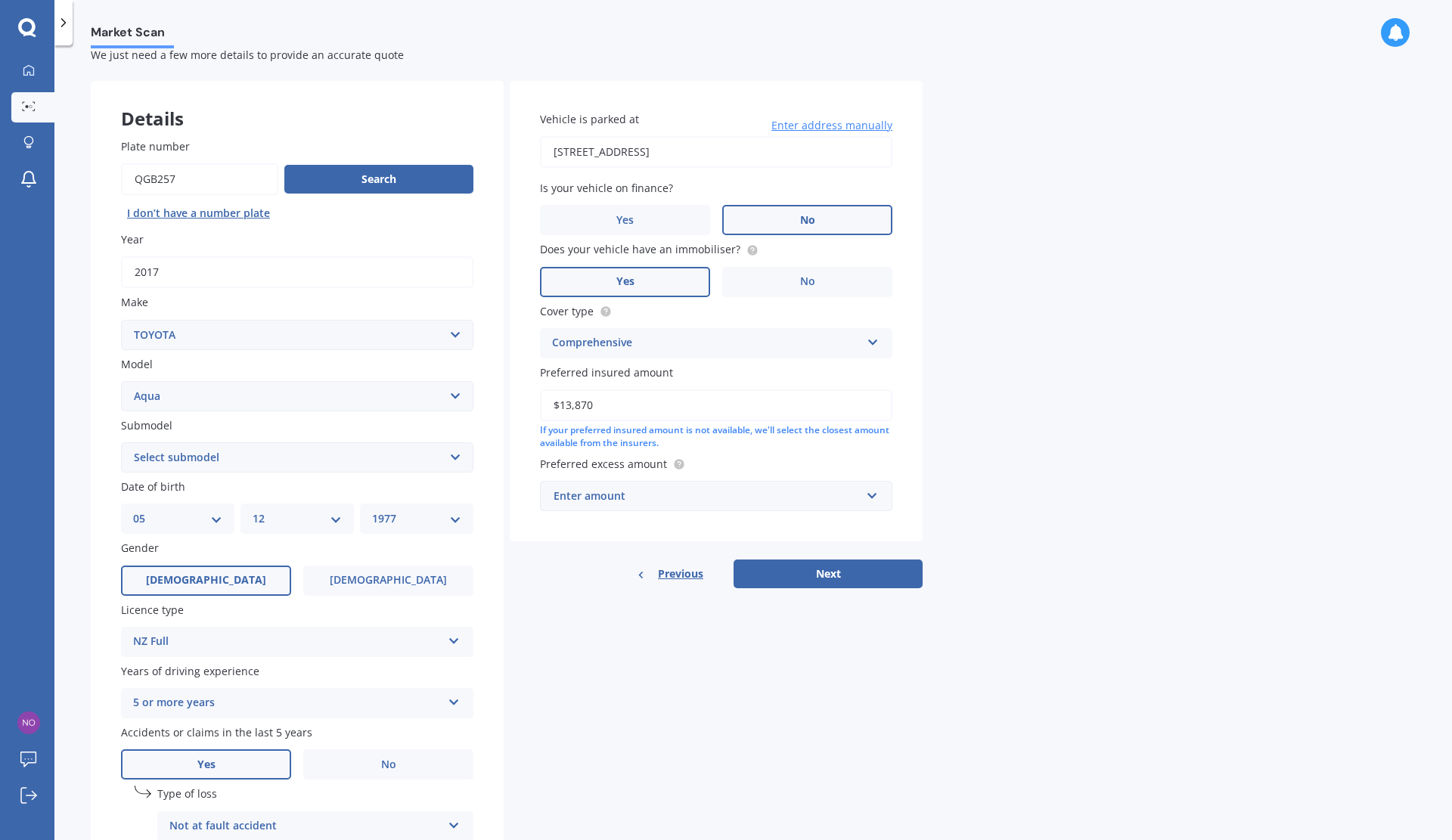
type input "$13,870"
click at [871, 495] on input "text" at bounding box center [711, 496] width 338 height 29
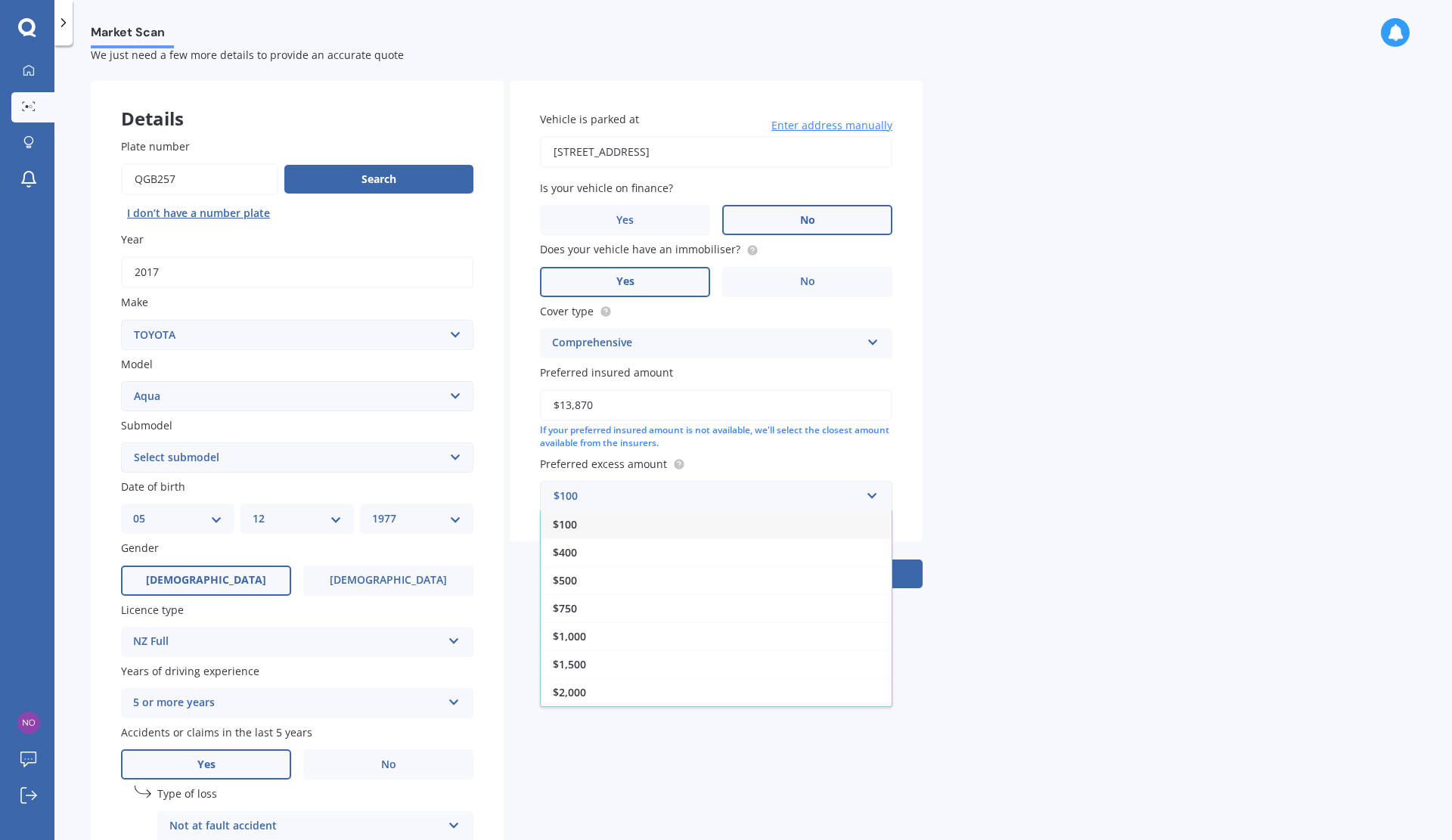
click at [577, 585] on span "$500" at bounding box center [565, 580] width 24 height 14
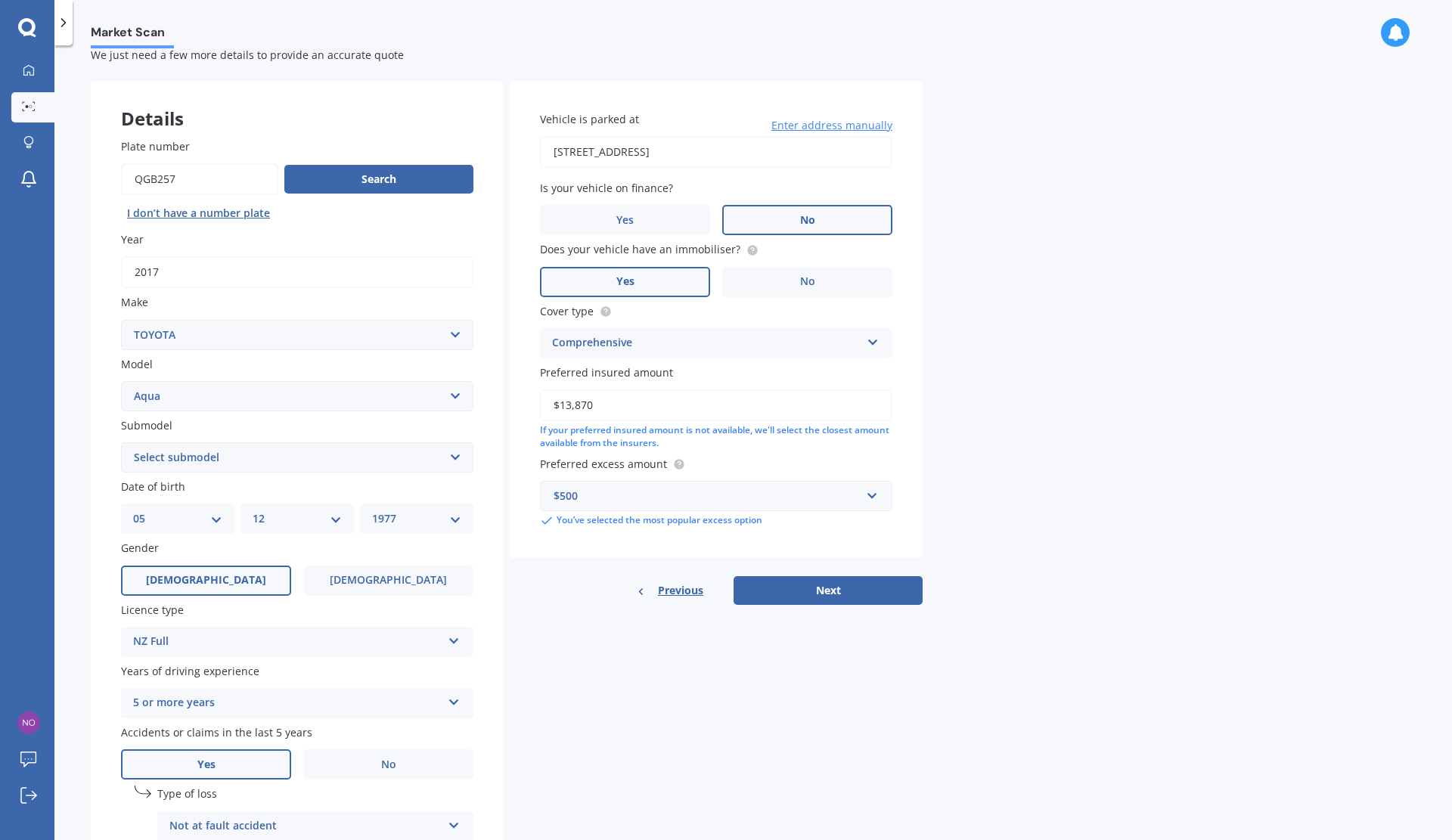
click at [817, 591] on button "Next" at bounding box center [827, 591] width 189 height 29
click at [453, 461] on select "Select submodel (All Other) Hatchback Hybrid" at bounding box center [297, 457] width 352 height 31
select select "HYBRID"
click at [121, 442] on select "Select submodel (All Other) Hatchback Hybrid" at bounding box center [297, 457] width 352 height 31
click at [835, 584] on button "Next" at bounding box center [827, 591] width 189 height 29
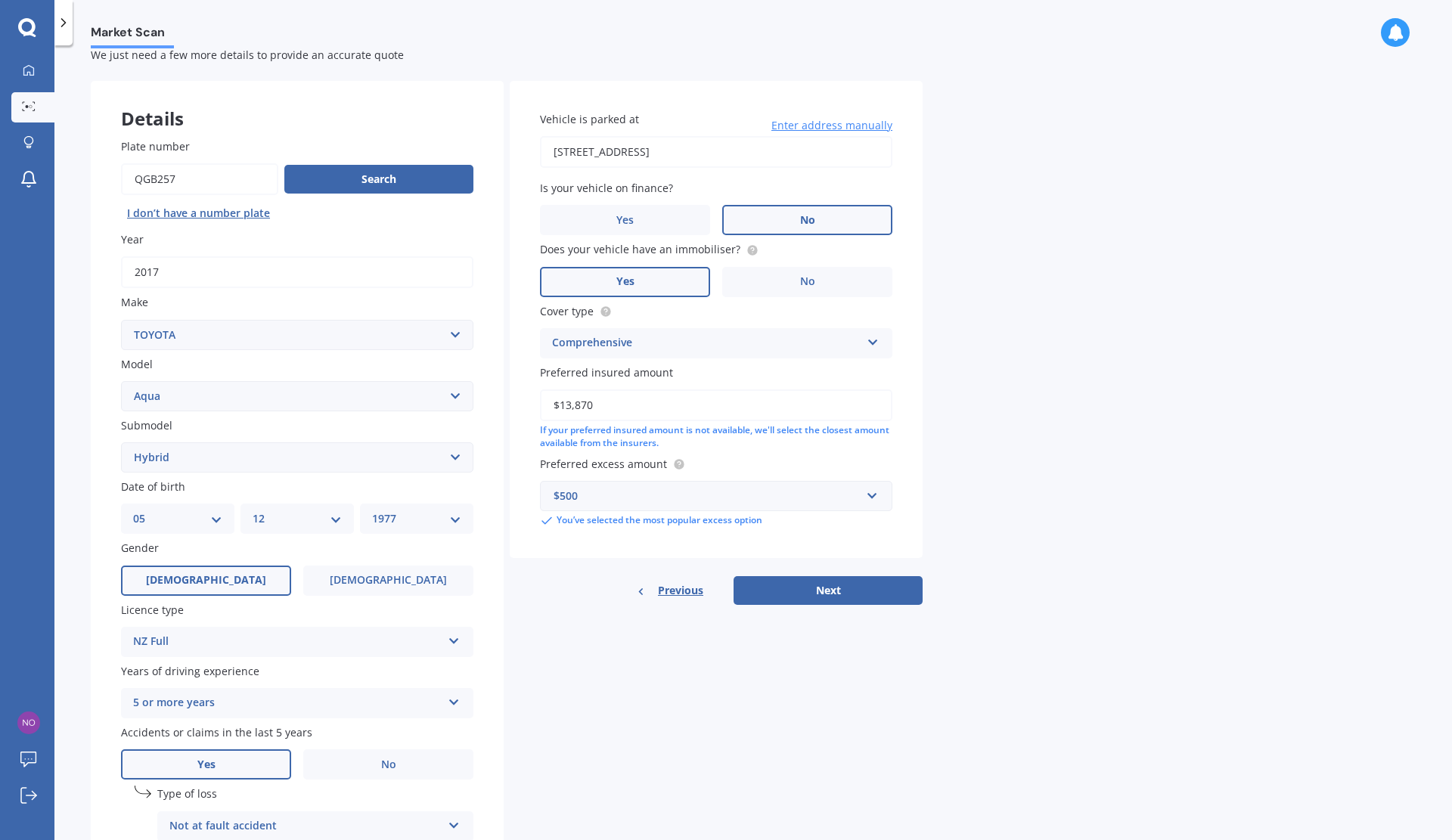
select select "05"
select select "12"
select select "1977"
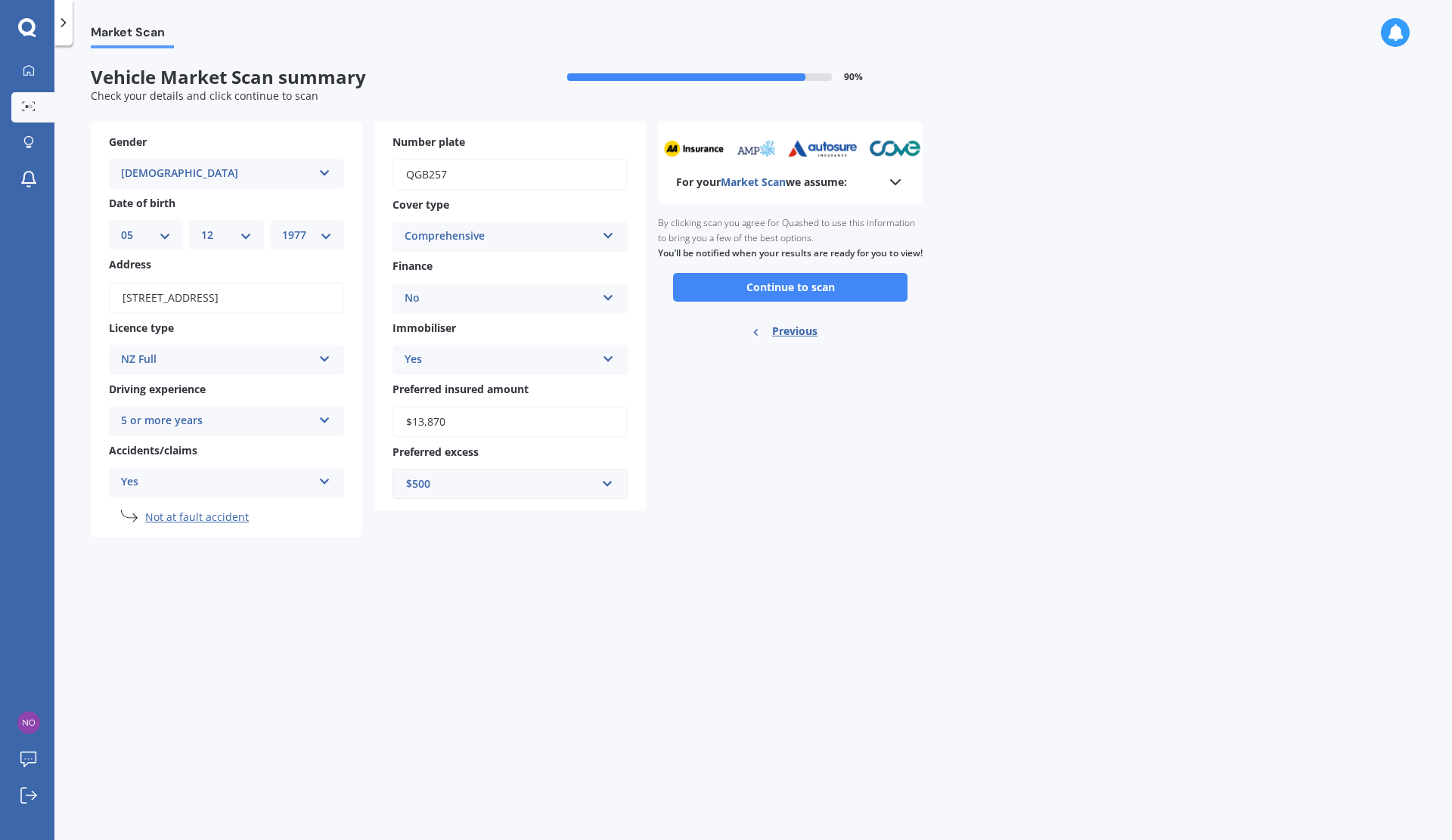
scroll to position [0, 0]
click at [805, 300] on button "Continue to scan" at bounding box center [790, 288] width 235 height 29
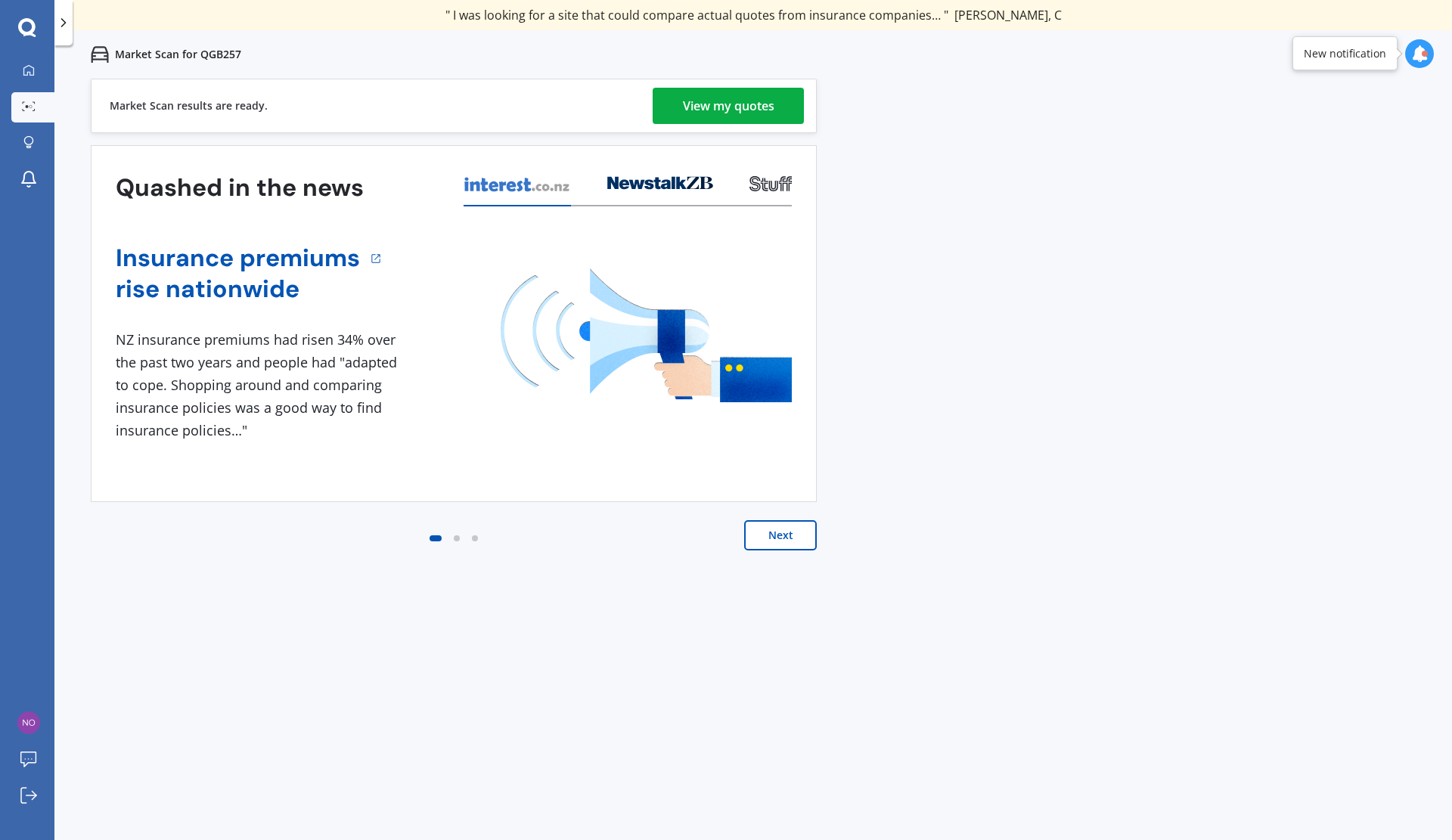
click at [729, 103] on div "View my quotes" at bounding box center [728, 105] width 92 height 36
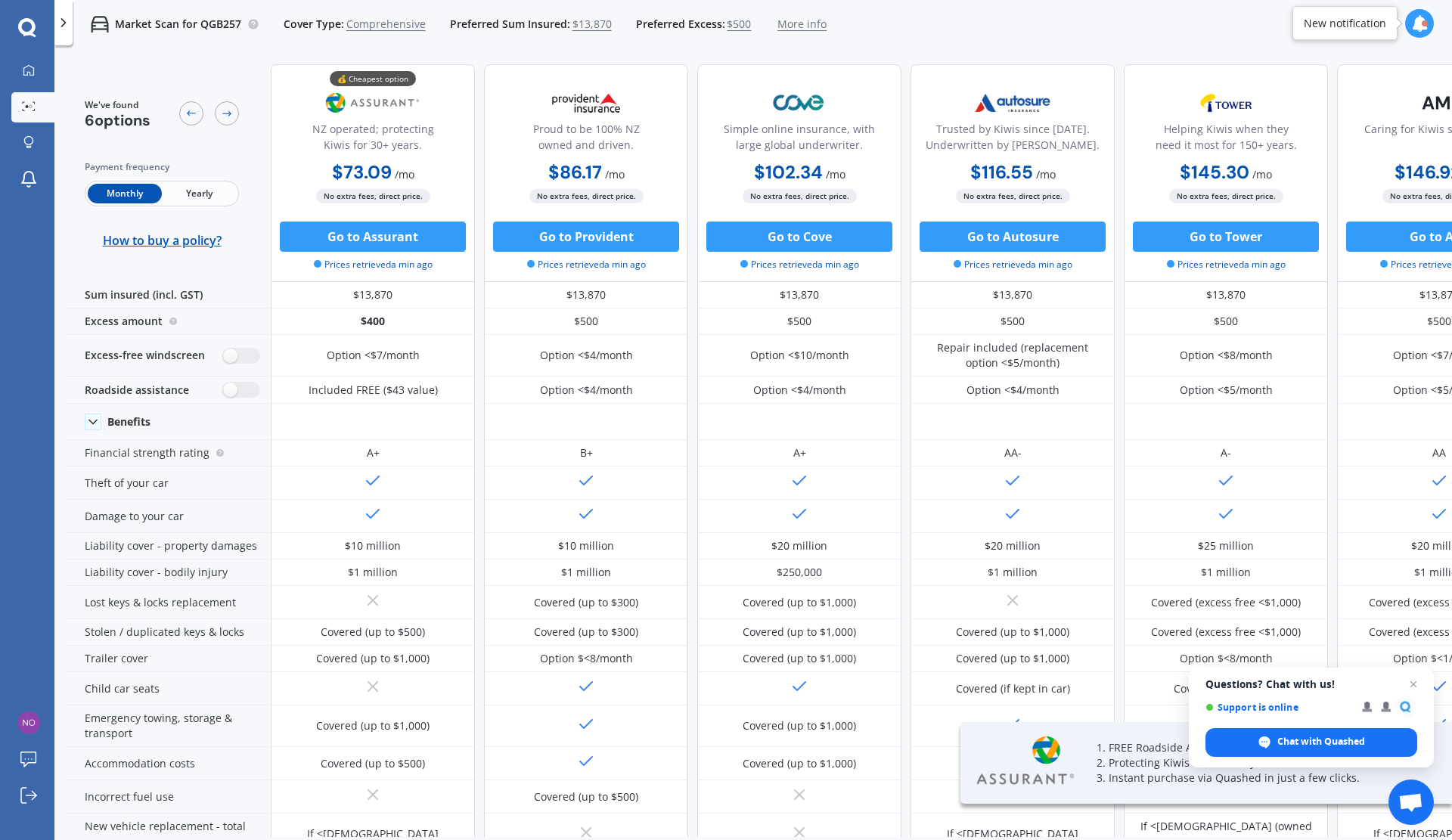
click at [195, 189] on span "Yearly" at bounding box center [199, 194] width 74 height 19
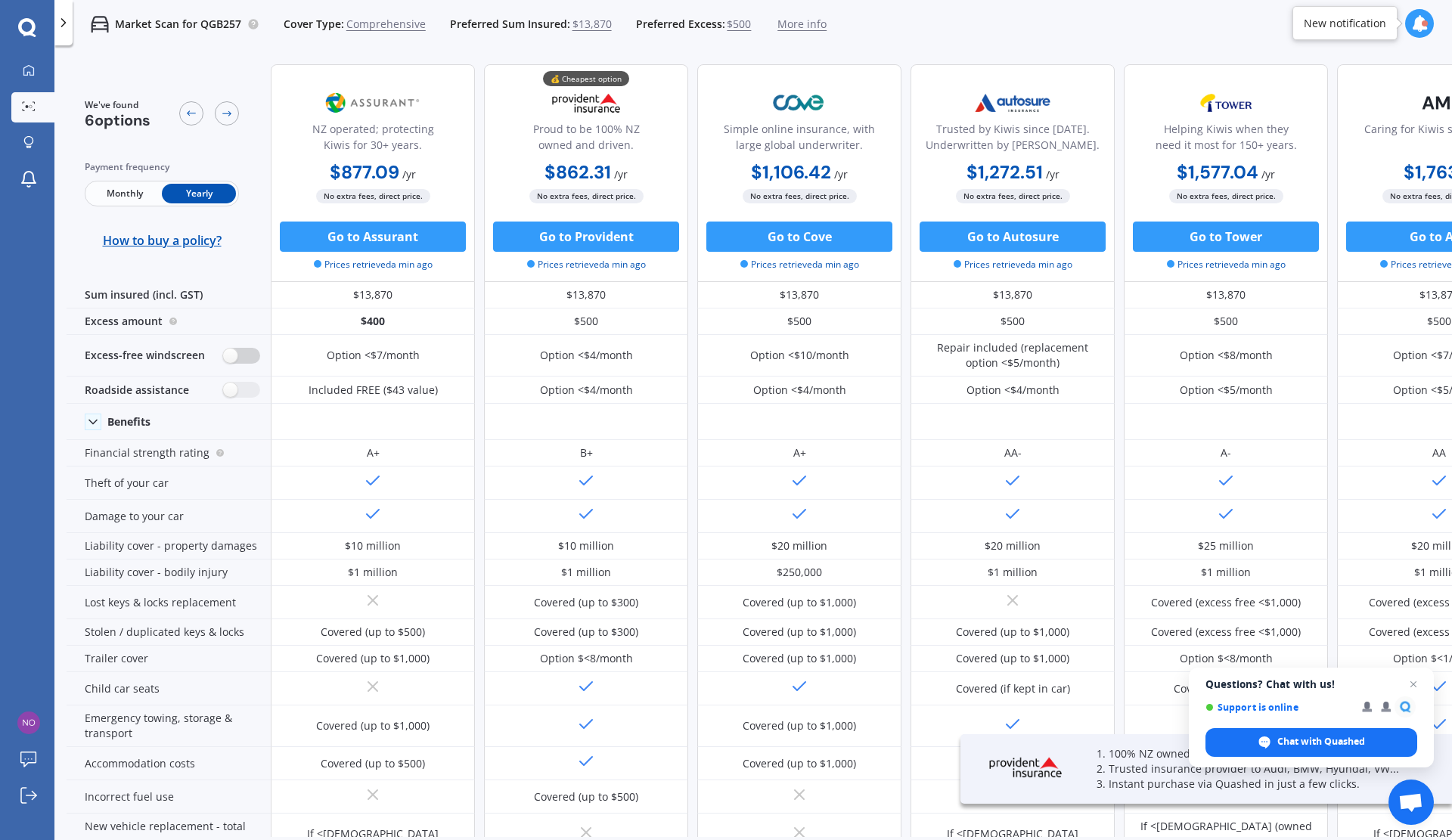
click at [253, 359] on label at bounding box center [242, 356] width 37 height 16
radio input "true"
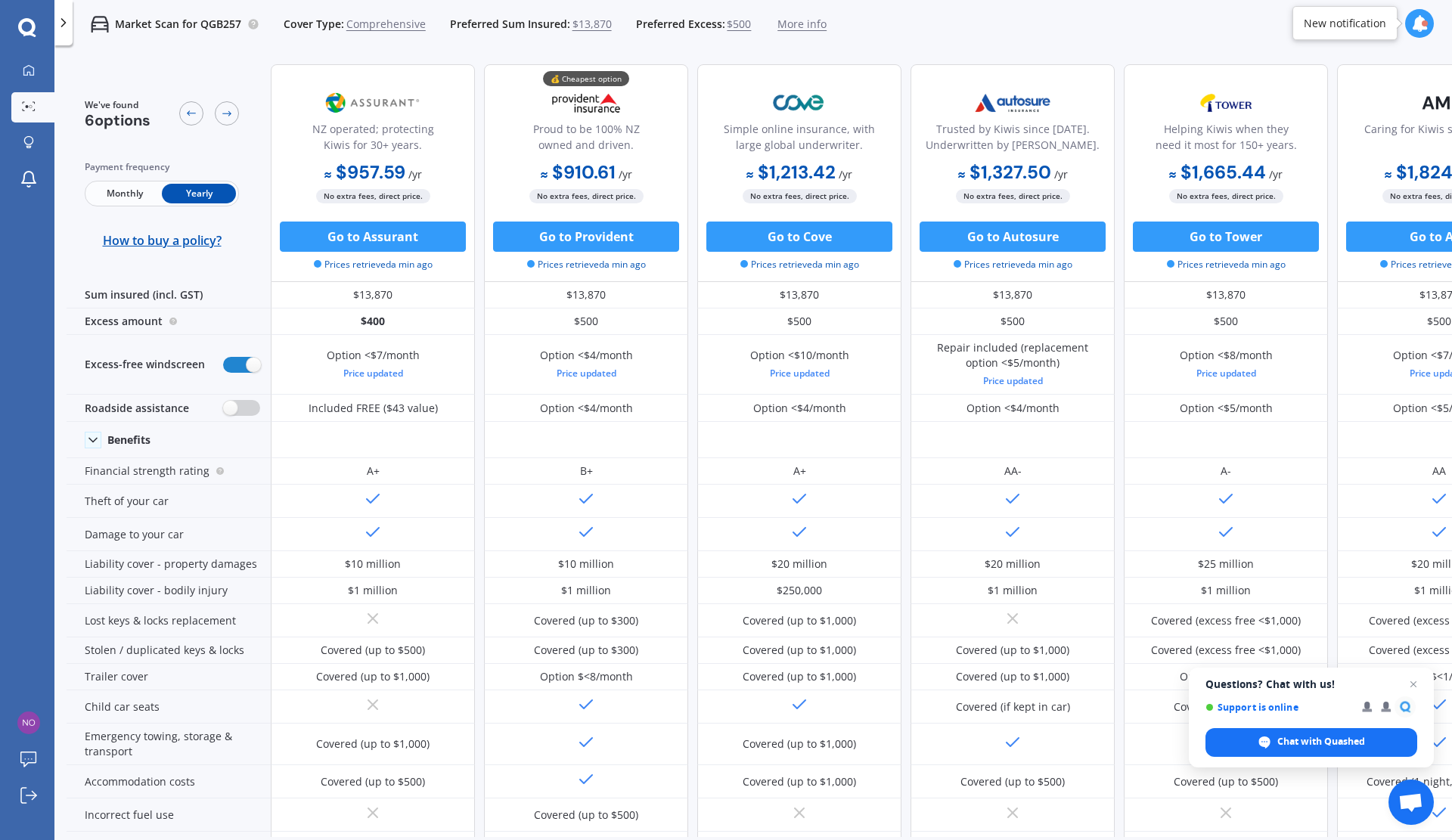
click at [248, 406] on label at bounding box center [242, 408] width 37 height 16
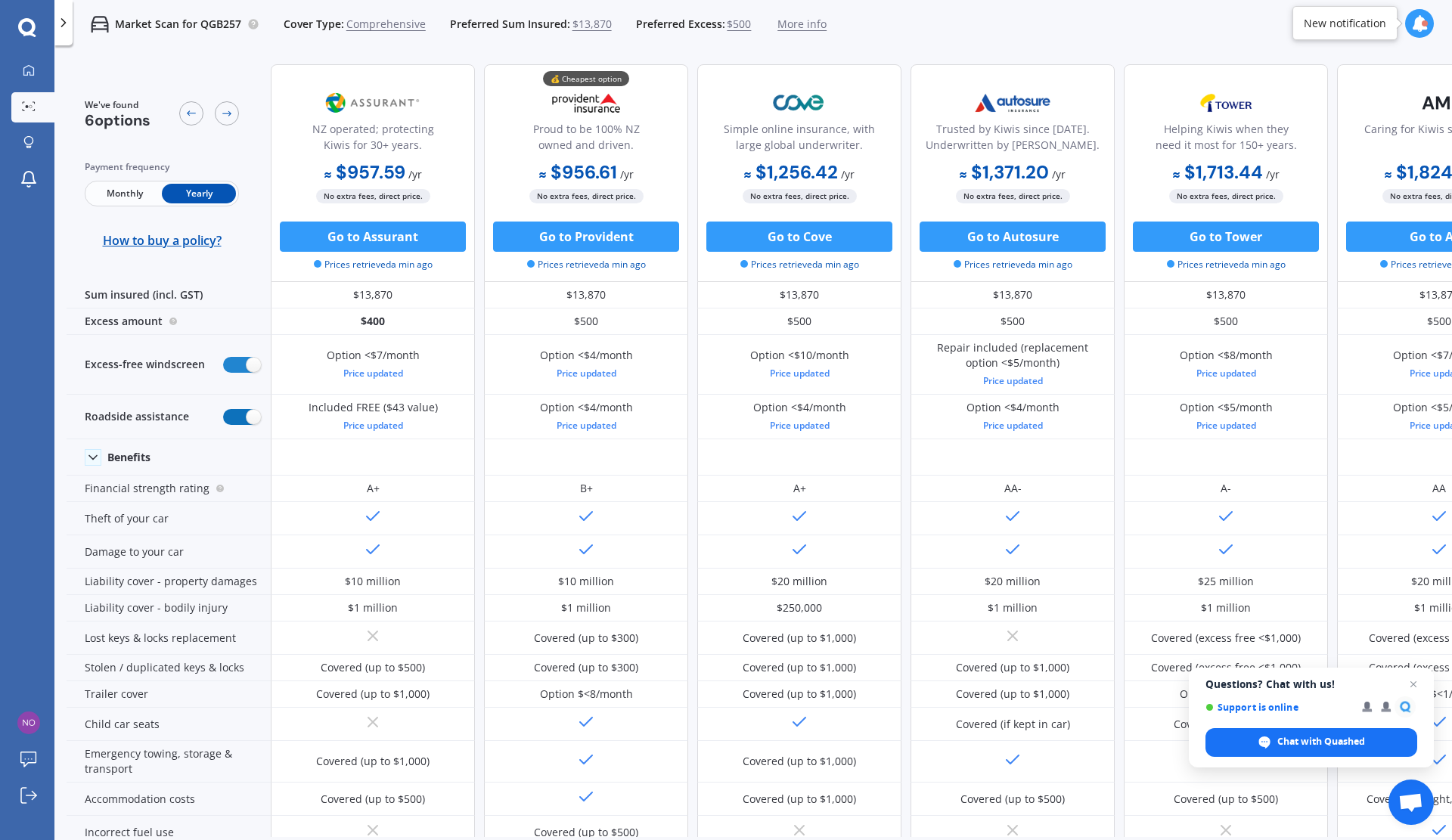
click at [237, 420] on label at bounding box center [242, 417] width 37 height 16
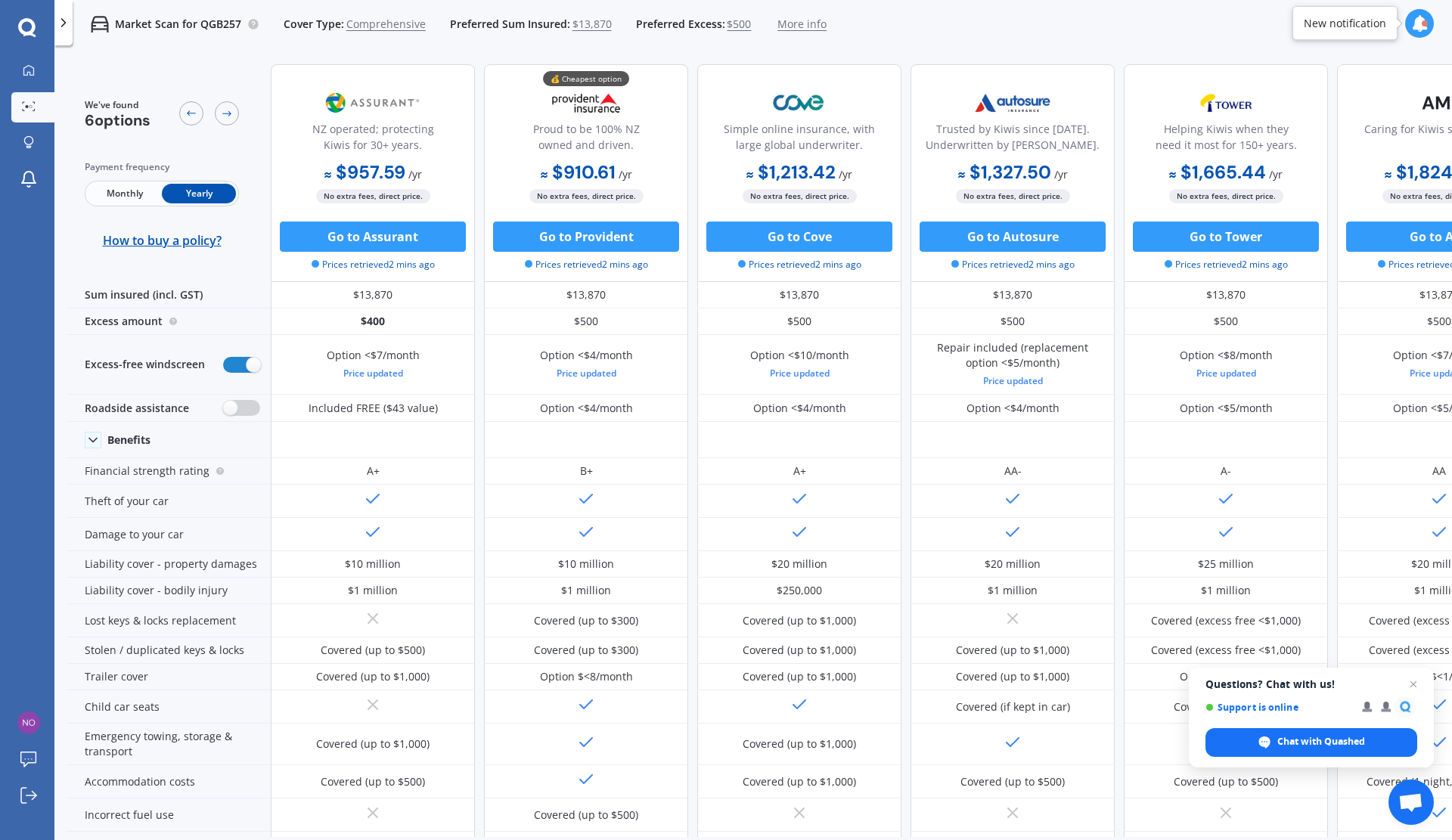
click at [252, 408] on label at bounding box center [242, 408] width 37 height 16
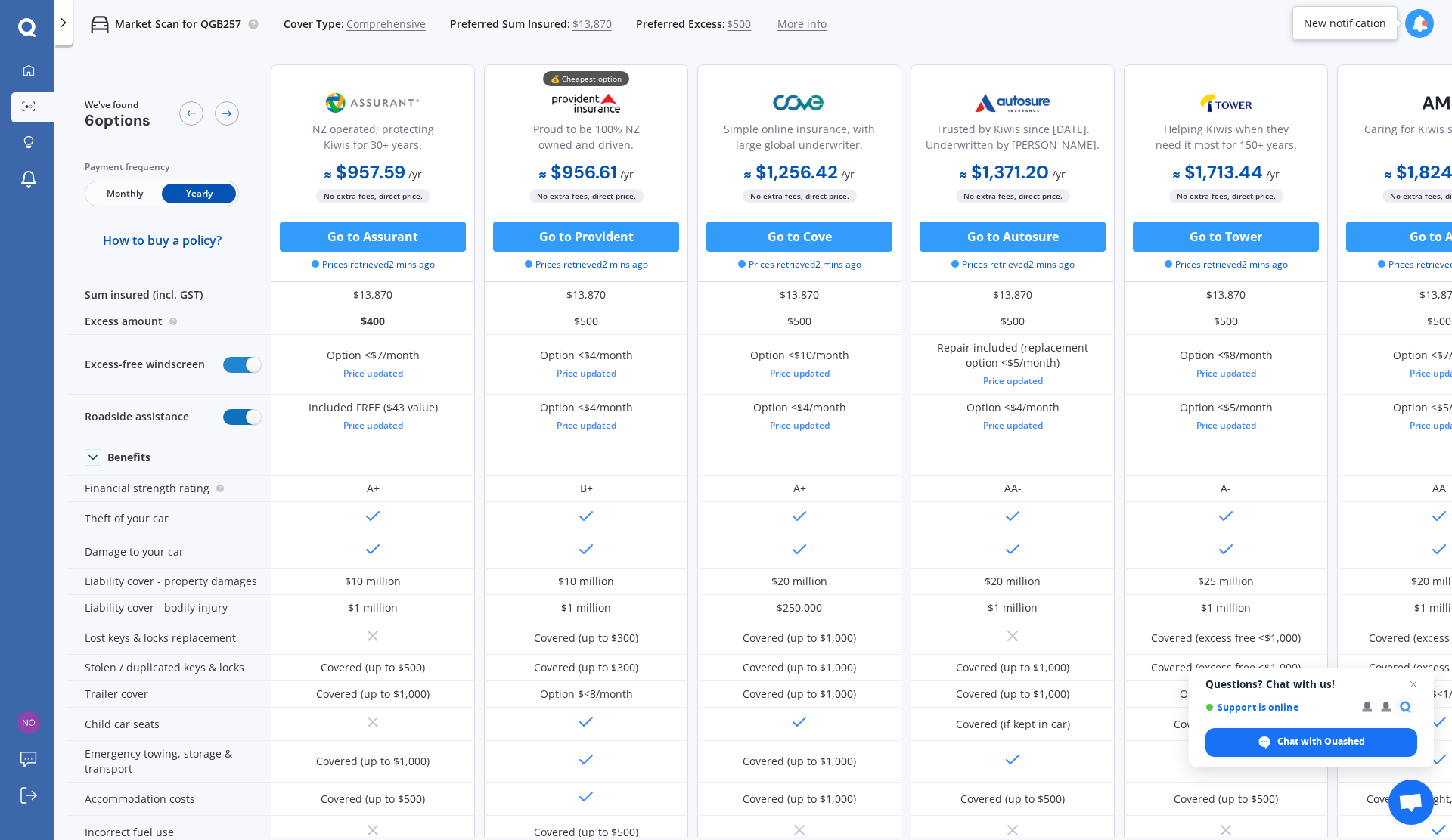
click at [235, 414] on label at bounding box center [242, 417] width 37 height 16
radio input "false"
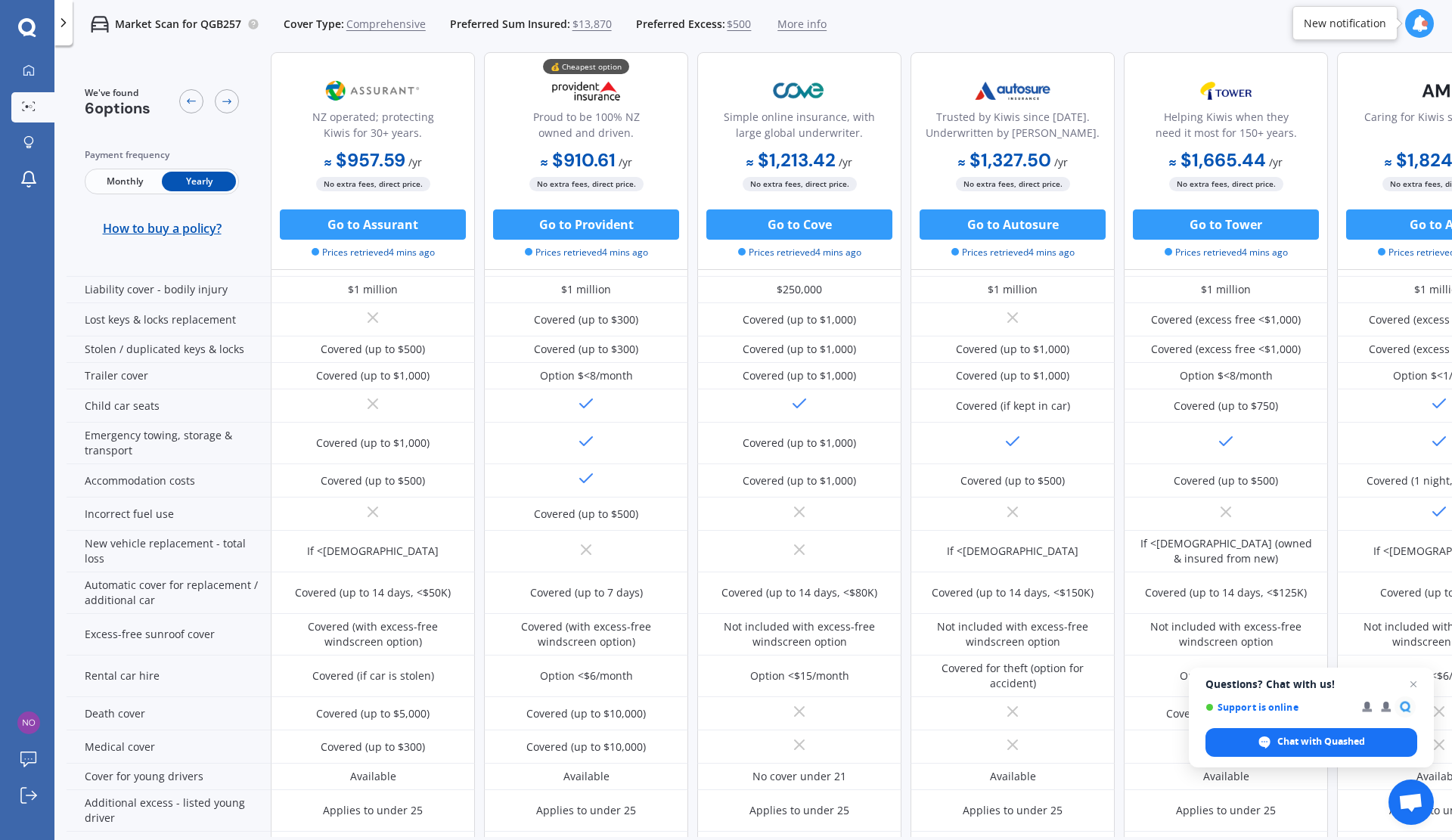
scroll to position [553, 0]
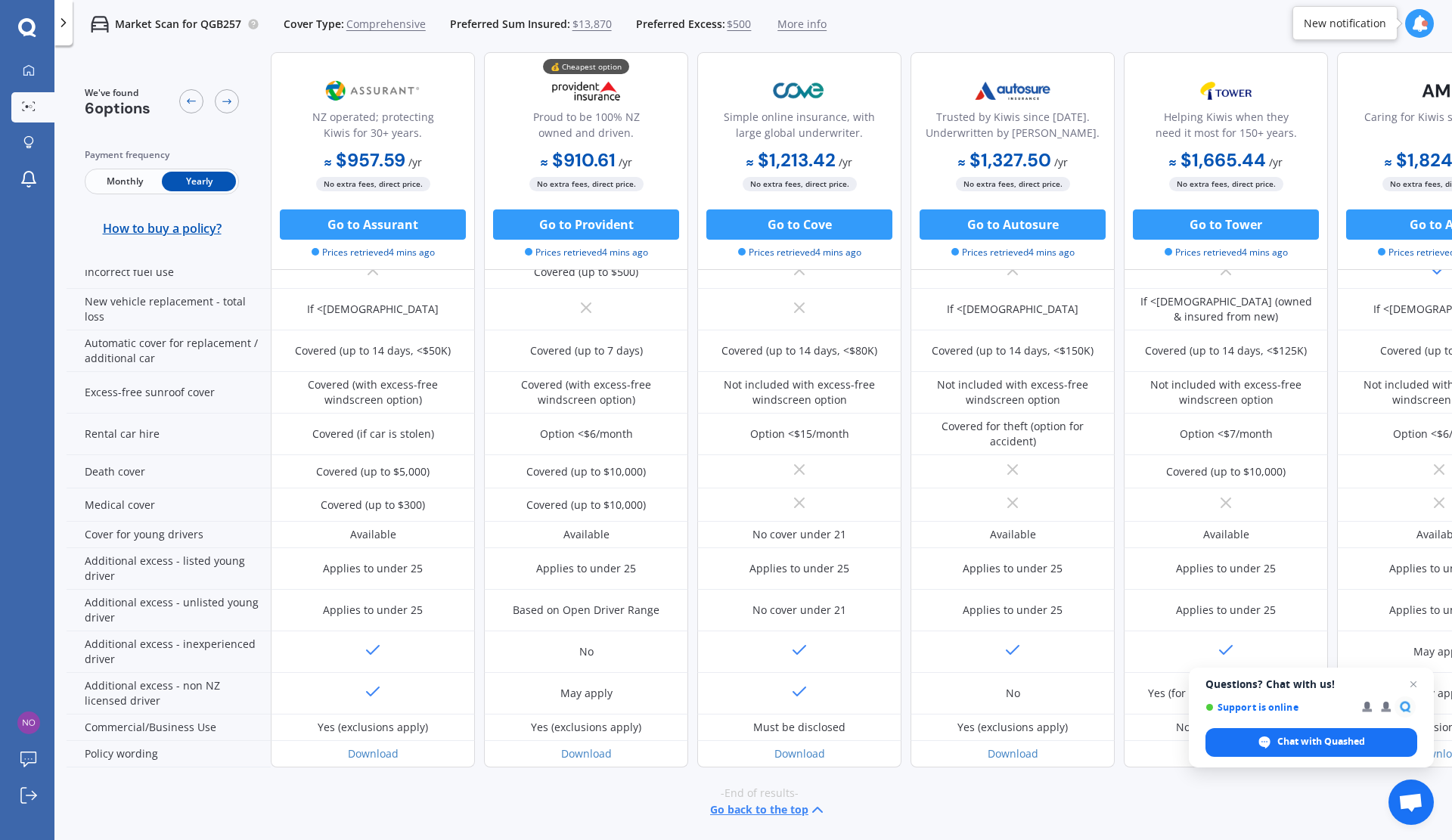
click at [371, 228] on button "Go to Assurant" at bounding box center [372, 225] width 186 height 31
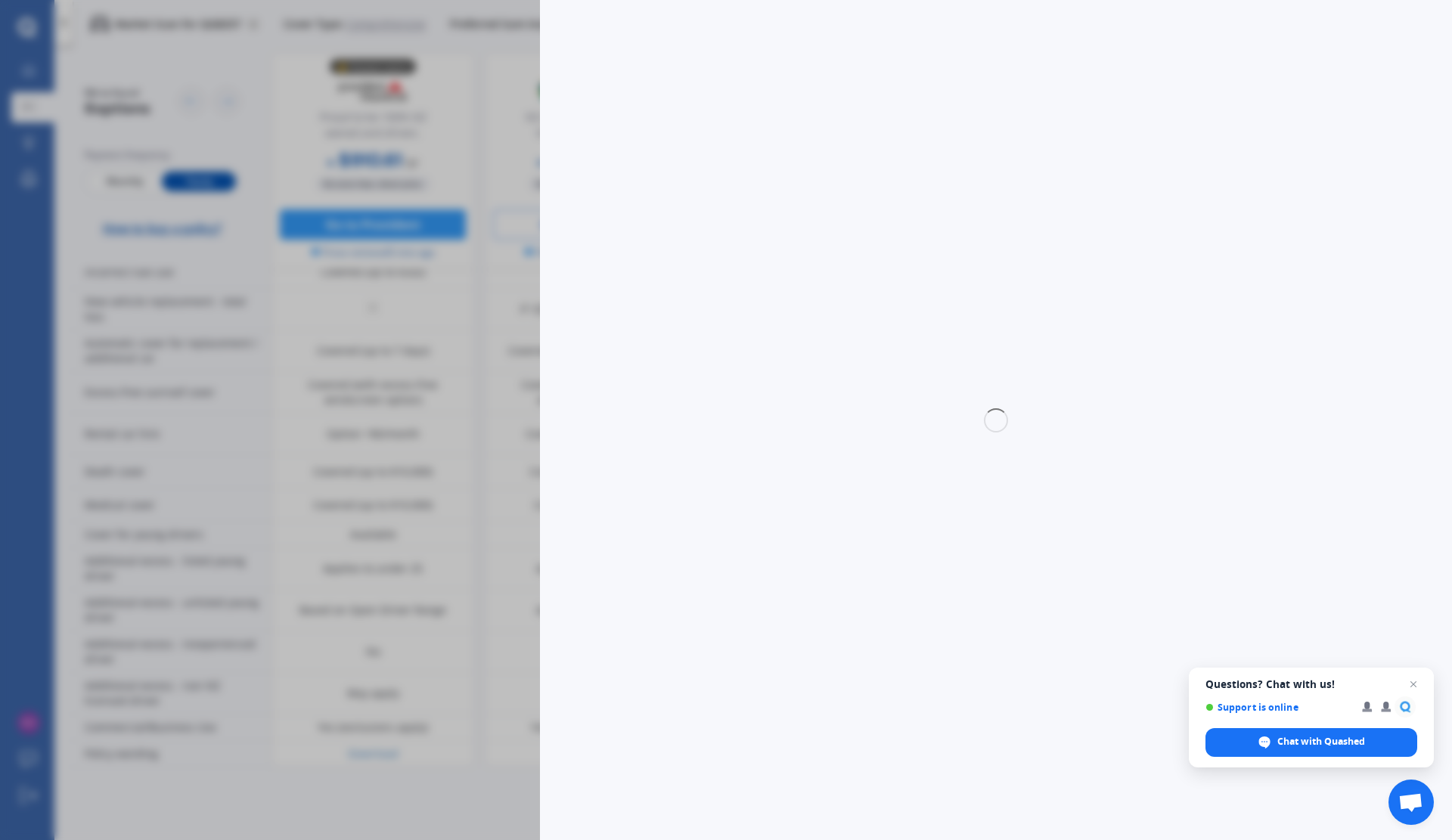
select select "full"
select select "0"
select select "[GEOGRAPHIC_DATA]"
select select "TOYOTA"
select select "AQUA"
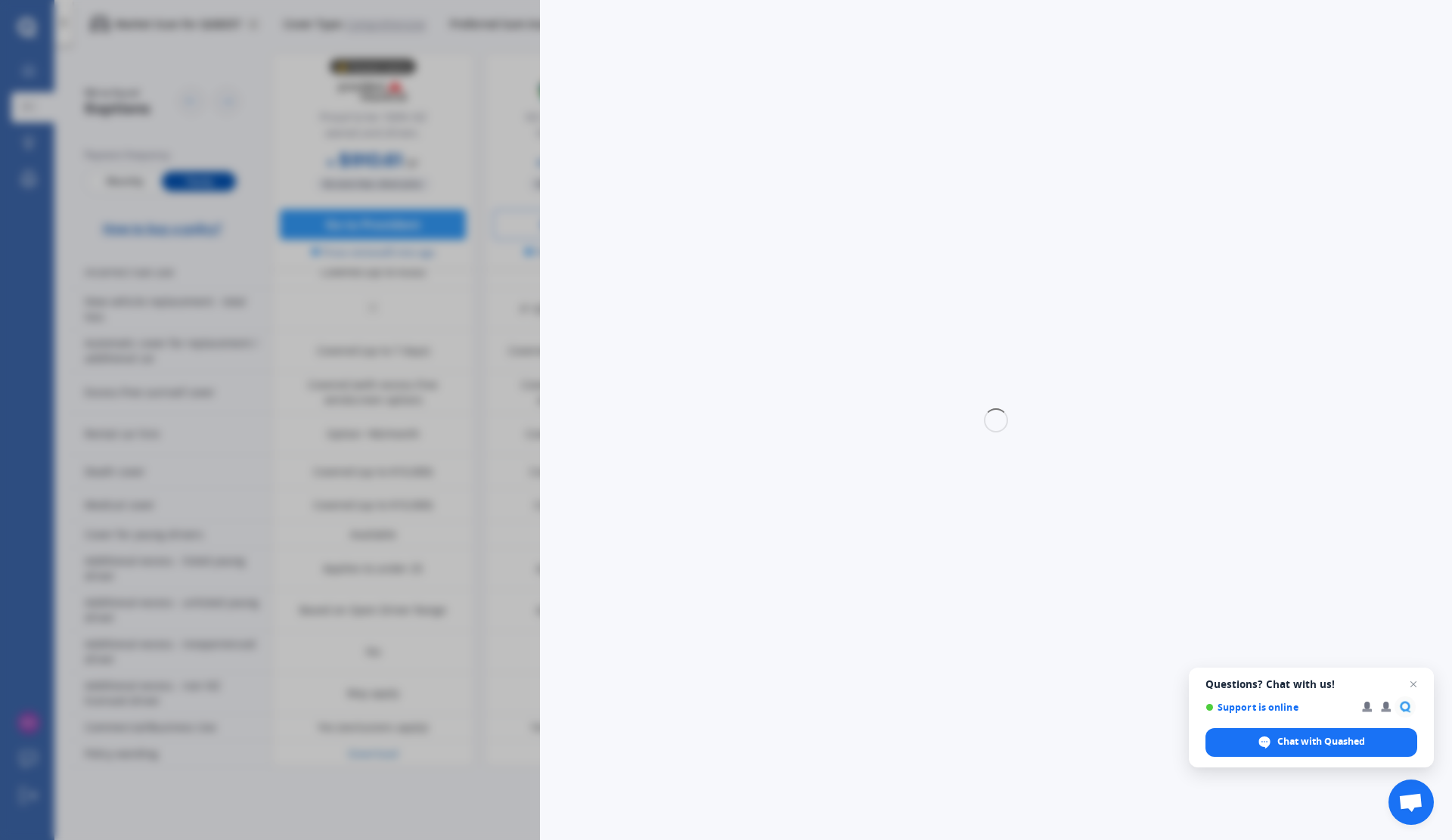
select select "HYBRID"
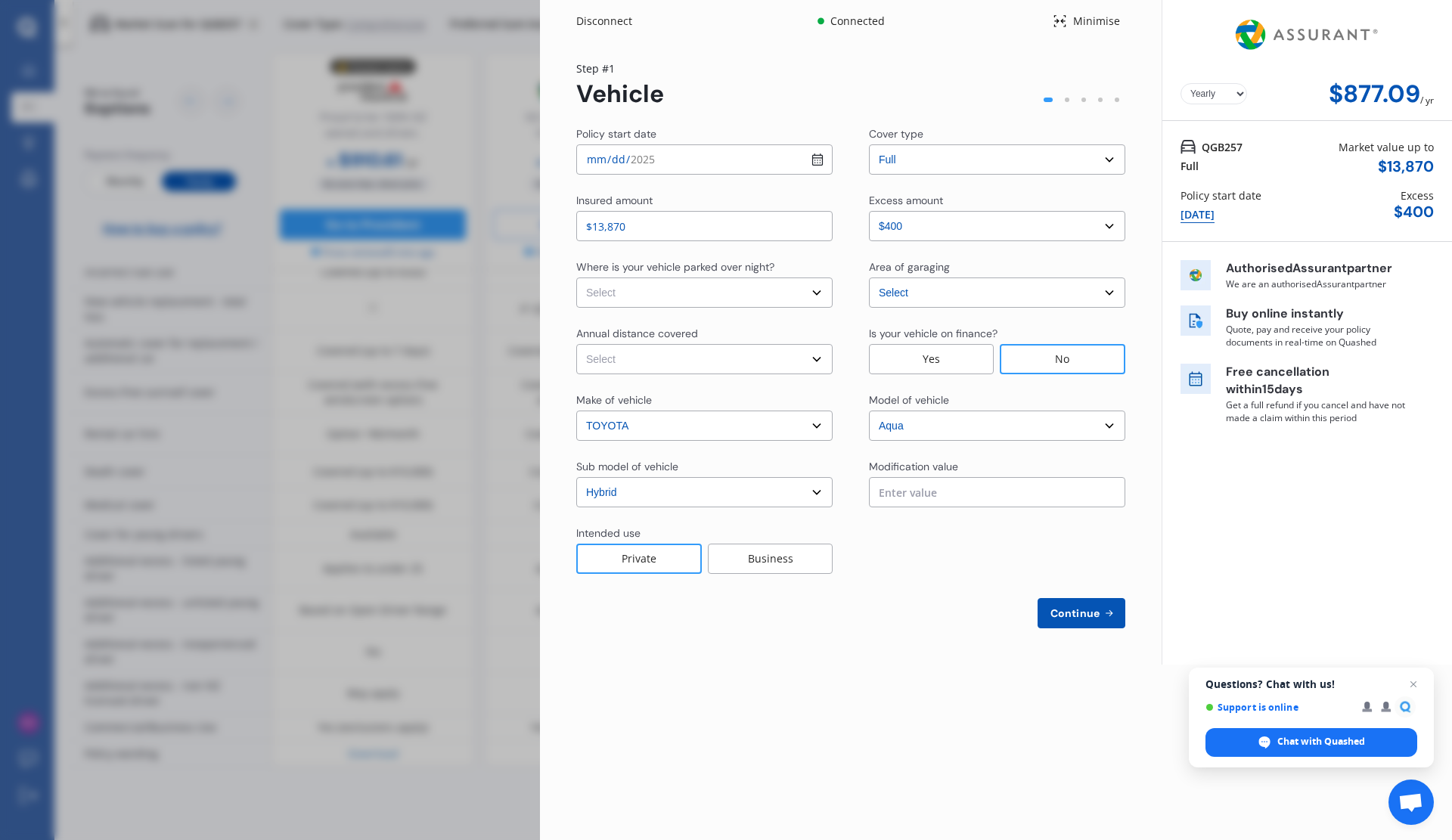
click at [820, 293] on select "Select In a garage On own property On street or road" at bounding box center [704, 293] width 256 height 31
select select "On own property"
click at [576, 277] on select "Select In a garage On own property On street or road" at bounding box center [704, 293] width 256 height 31
click at [1114, 291] on select "Select [GEOGRAPHIC_DATA] [GEOGRAPHIC_DATA] [GEOGRAPHIC_DATA] / [PERSON_NAME] / …" at bounding box center [997, 293] width 256 height 31
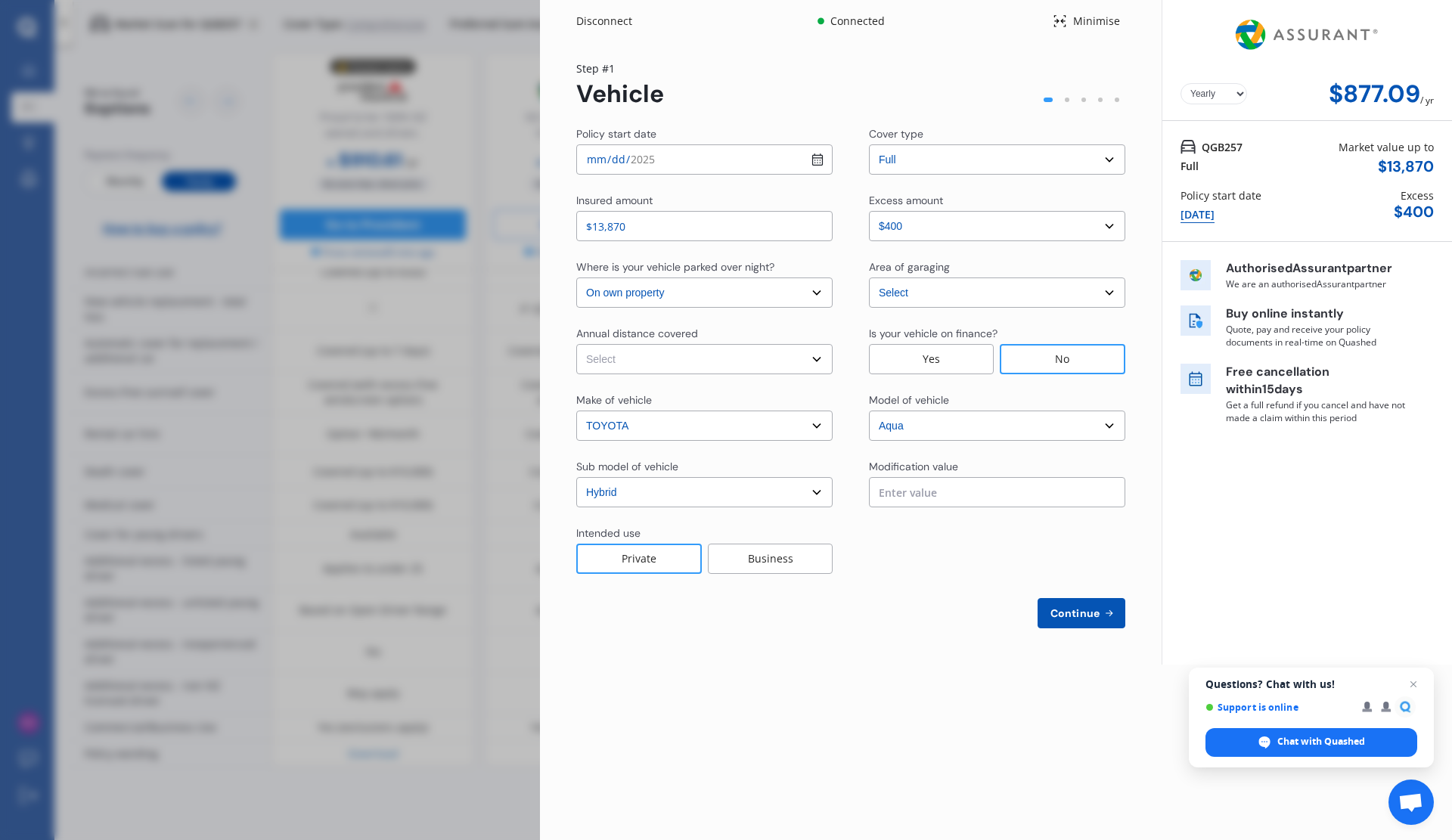
click at [815, 362] on select "Select Low (less than 15,000km per year) Average (15,000-30,000km per year) Hig…" at bounding box center [704, 359] width 256 height 31
select select "15000"
click at [576, 344] on select "Select Low (less than 15,000km per year) Average (15,000-30,000km per year) Hig…" at bounding box center [704, 359] width 256 height 31
click at [821, 159] on input "[DATE]" at bounding box center [704, 160] width 256 height 31
click at [819, 156] on input "[DATE]" at bounding box center [704, 160] width 256 height 31
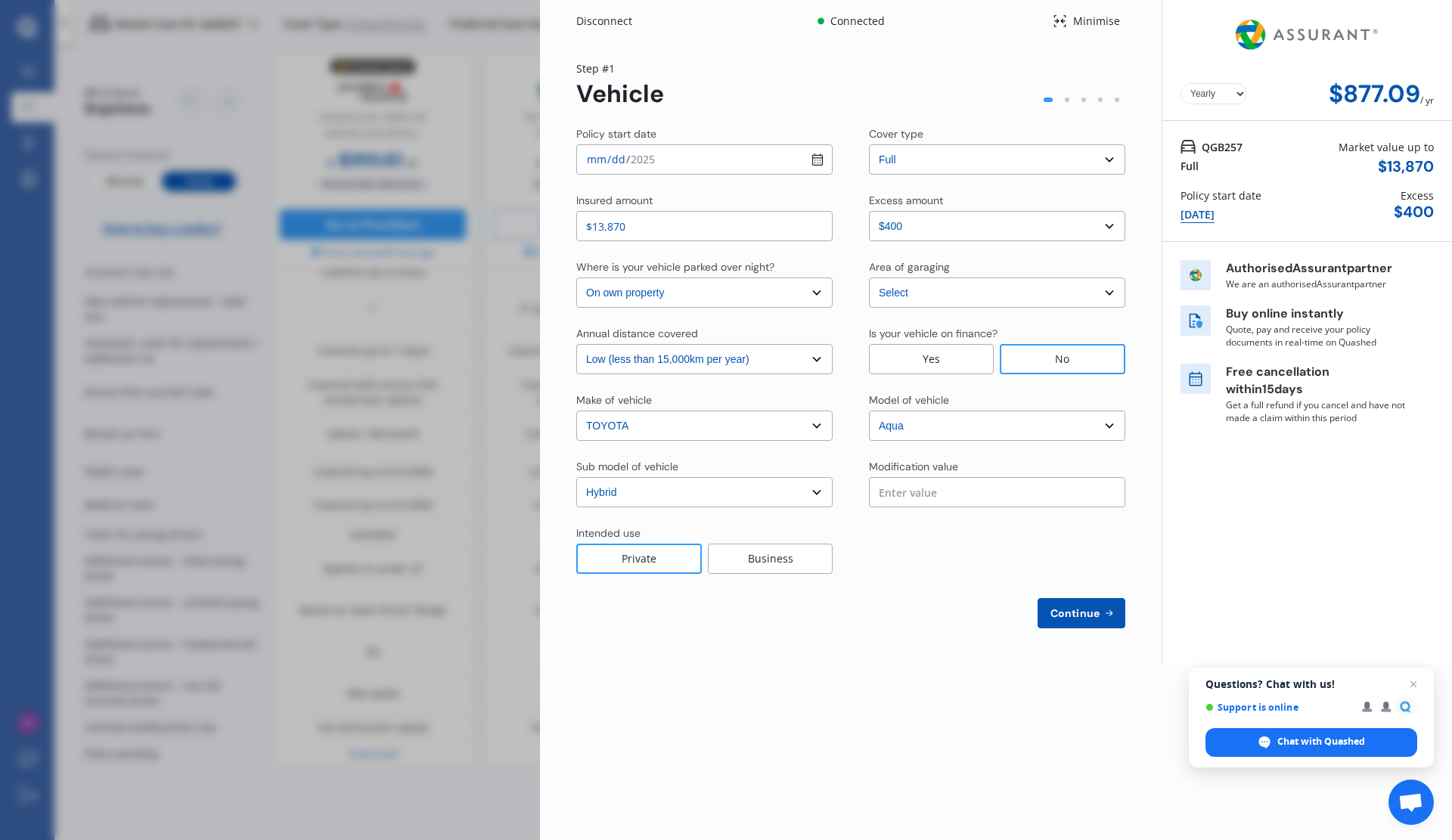
type input "[DATE]"
click at [1083, 613] on span "Continue" at bounding box center [1075, 613] width 55 height 12
select select "Mr"
select select "05"
select select "12"
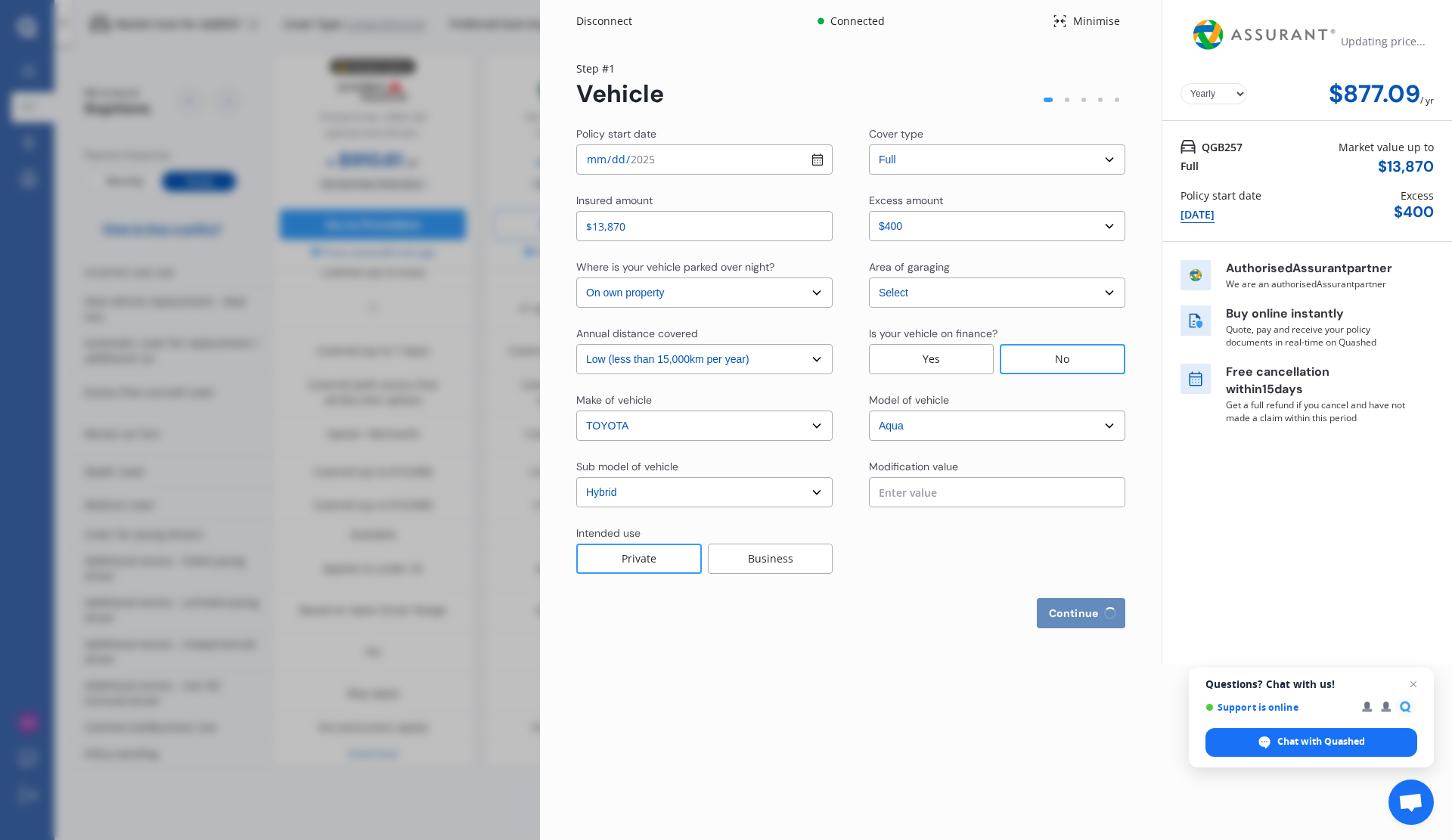
select select "1977"
select select "full"
select select "more than 4 years"
select select "[GEOGRAPHIC_DATA]"
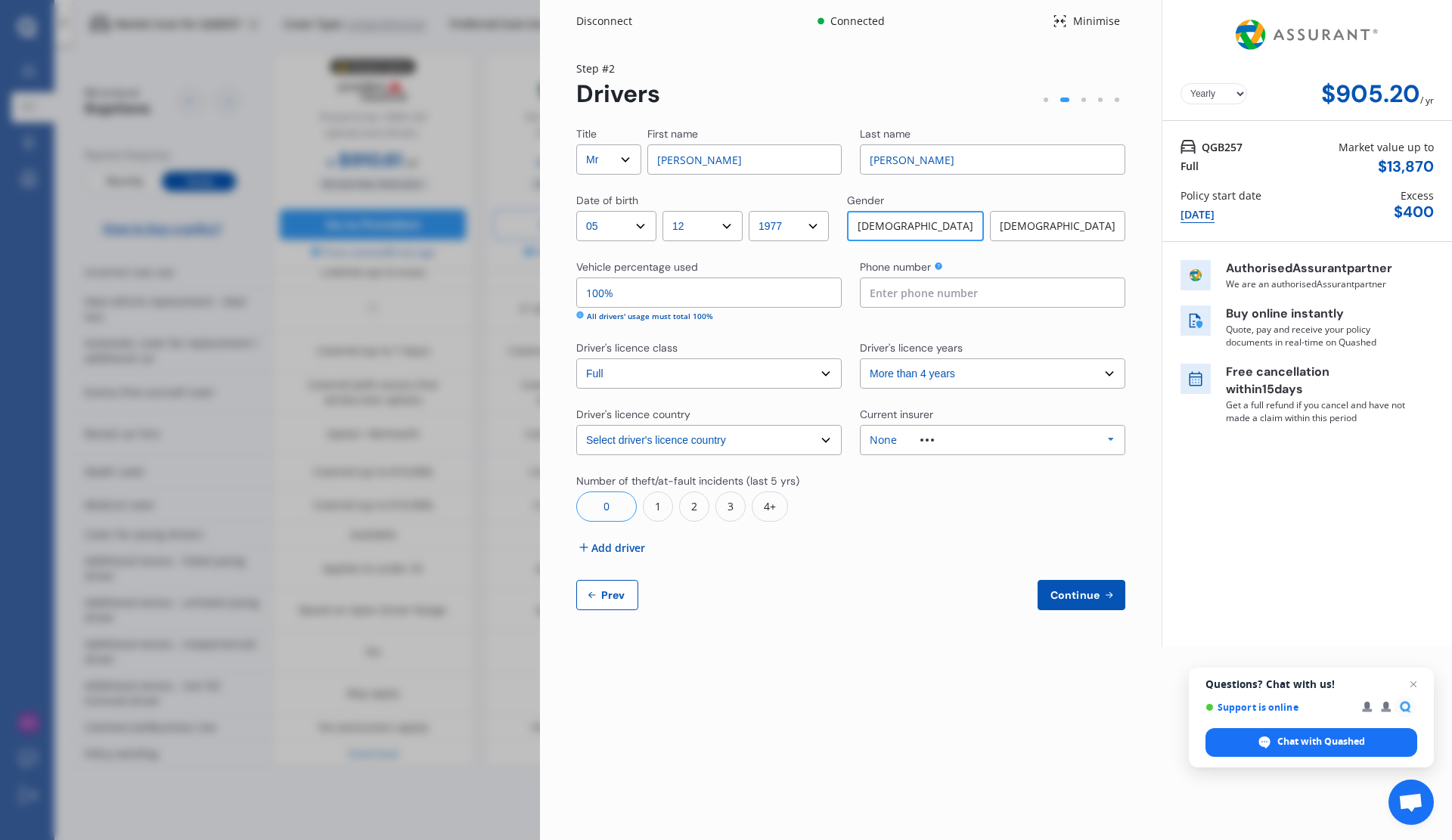
click at [675, 300] on input "100%" at bounding box center [709, 293] width 265 height 31
type input "1%"
type input "50%"
click at [882, 291] on input at bounding box center [993, 293] width 265 height 31
type input "0272228057"
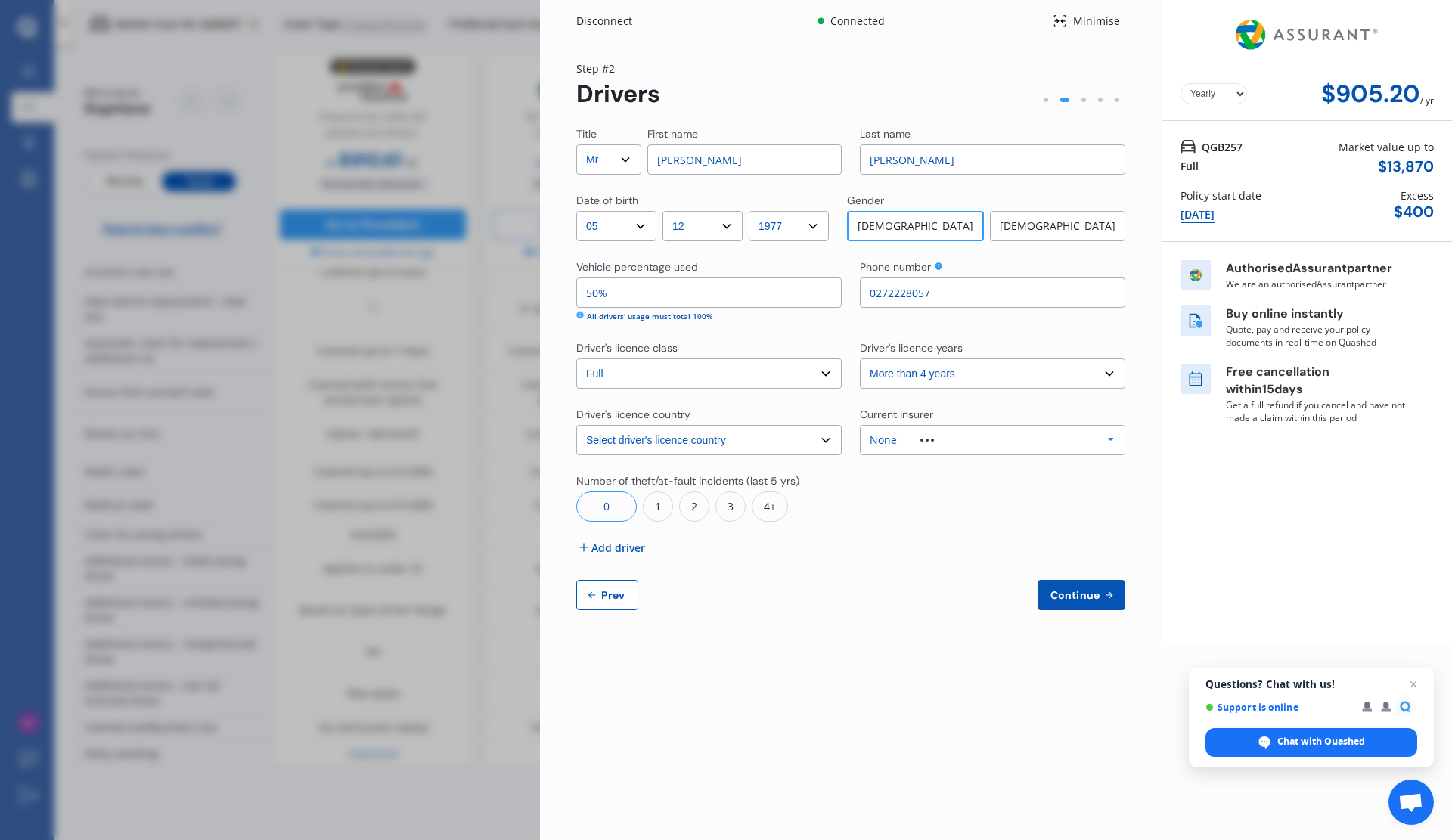
click at [1108, 436] on icon at bounding box center [1111, 440] width 23 height 28
click at [972, 477] on div "AMI" at bounding box center [992, 483] width 238 height 15
click at [653, 510] on div "1" at bounding box center [658, 506] width 31 height 31
click at [606, 551] on span "Add driver" at bounding box center [618, 548] width 54 height 16
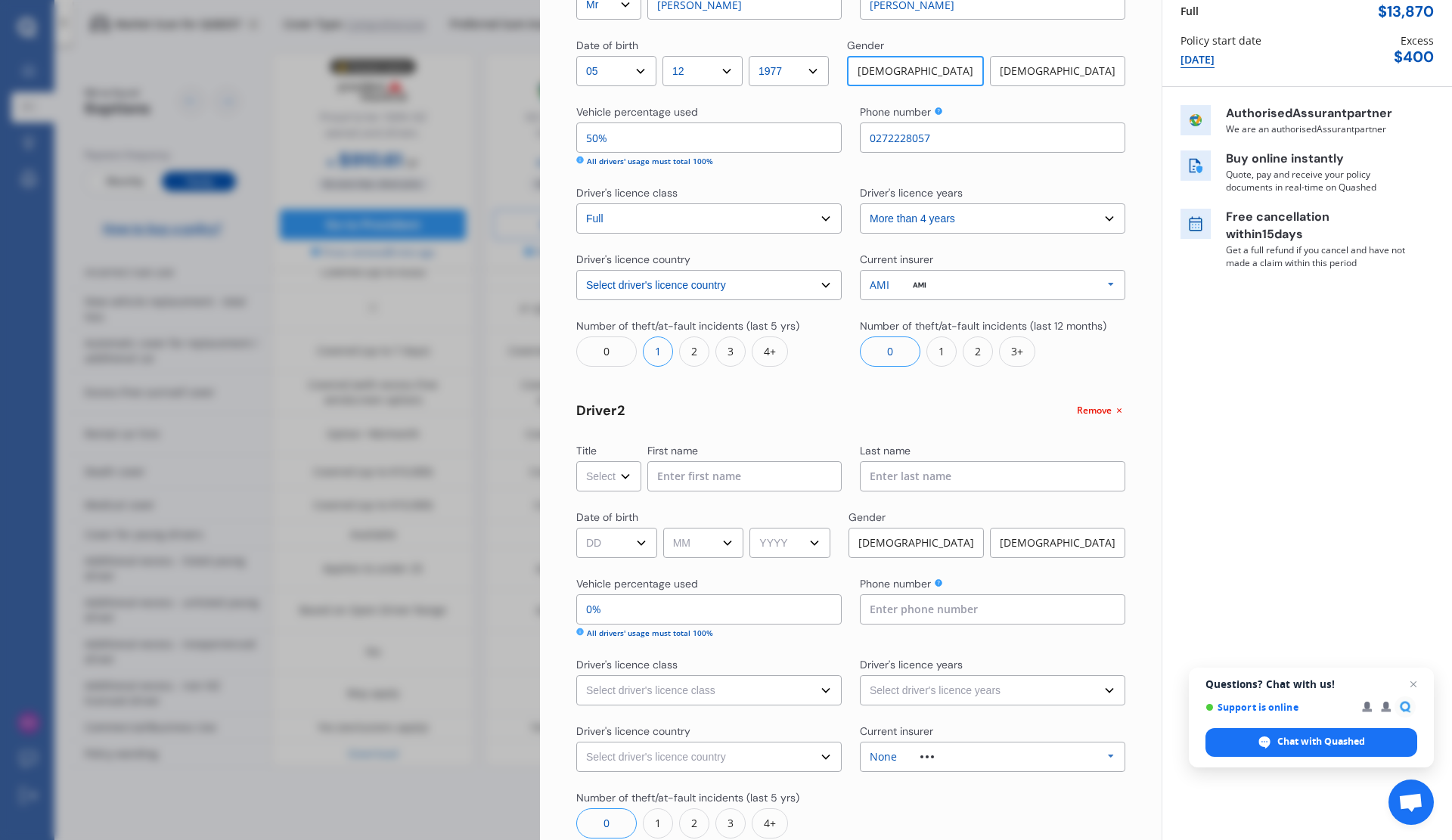
scroll to position [156, 0]
click at [625, 486] on select "Select Mr Mrs Miss Ms Dr" at bounding box center [609, 476] width 65 height 31
select select "Ms"
click at [576, 461] on select "Select Mr Mrs Miss Ms Dr" at bounding box center [609, 476] width 65 height 31
click at [736, 475] on input at bounding box center [744, 476] width 195 height 31
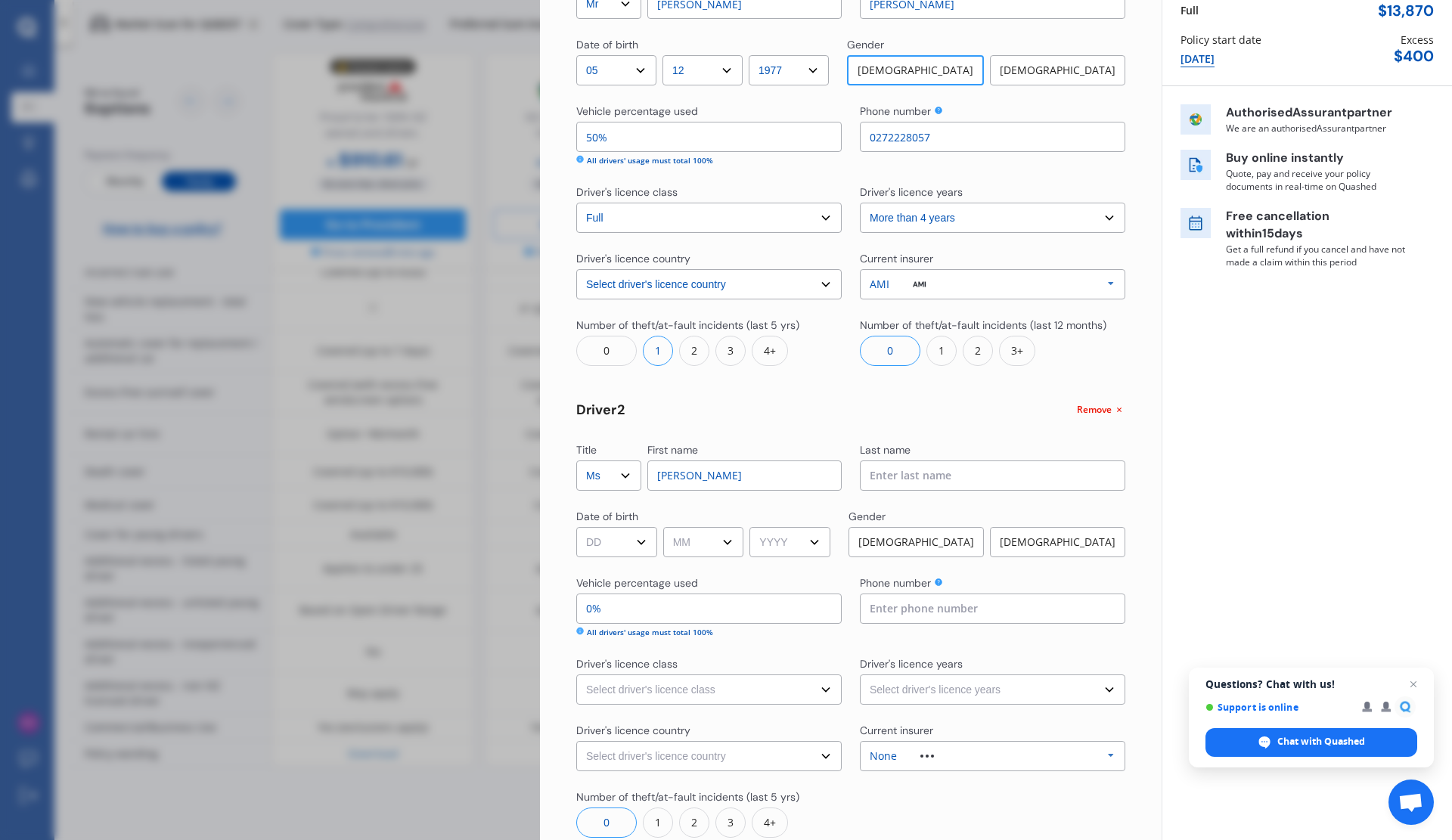
type input "[PERSON_NAME]"
type input "MacCarthaigh"
click at [642, 539] on select "DD 01 02 03 04 05 06 07 08 09 10 11 12 13 14 15 16 17 18 19 20 21 22 23 24 25 2…" at bounding box center [617, 543] width 81 height 31
select select "25"
click at [576, 527] on select "DD 01 02 03 04 05 06 07 08 09 10 11 12 13 14 15 16 17 18 19 20 21 22 23 24 25 2…" at bounding box center [617, 543] width 81 height 31
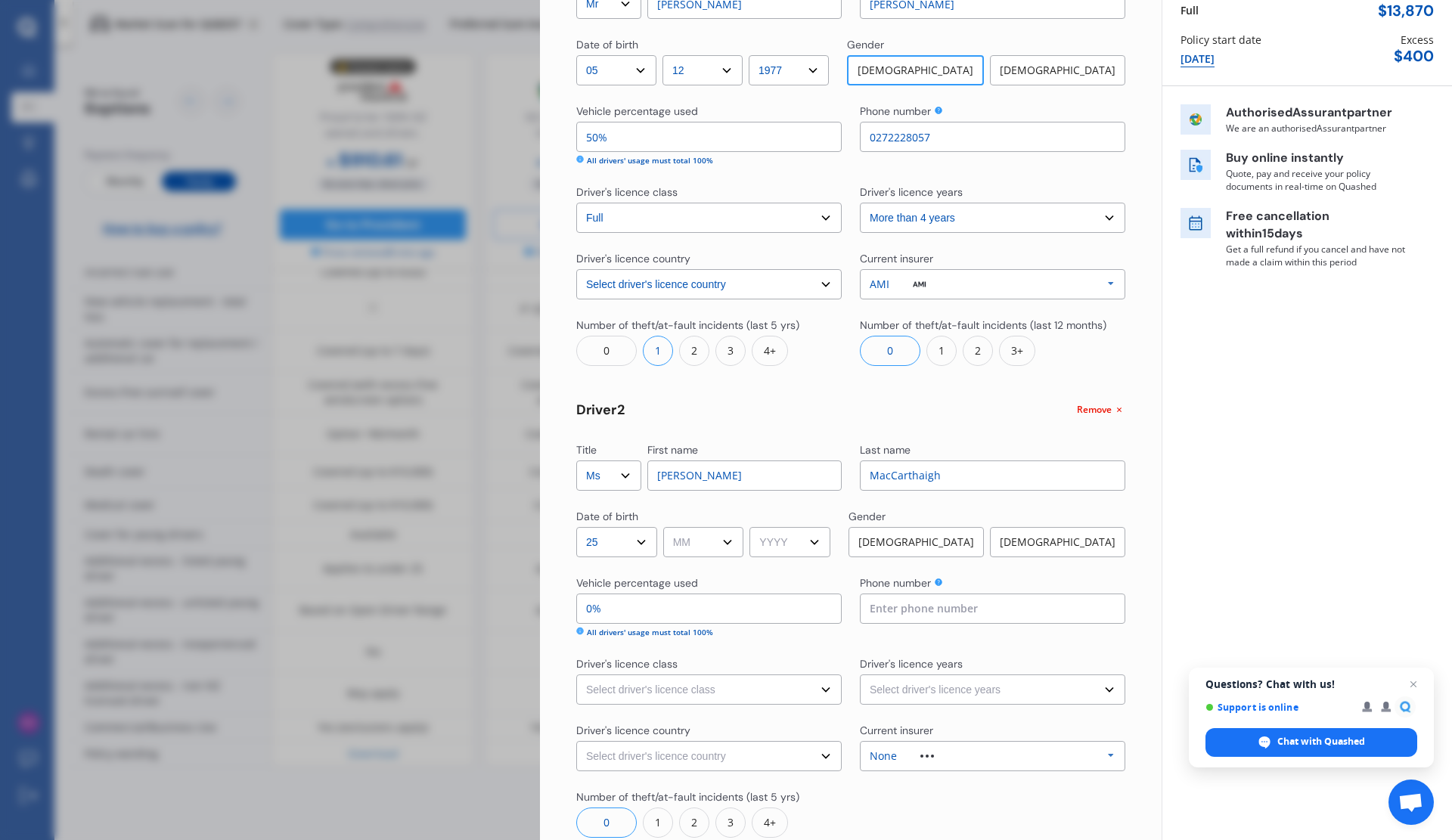
click at [713, 551] on select "MM 01 02 03 04 05 06 07 08 09 10 11 12" at bounding box center [703, 543] width 81 height 31
select select "06"
click at [666, 527] on select "MM 01 02 03 04 05 06 07 08 09 10 11 12" at bounding box center [703, 543] width 81 height 31
click at [823, 542] on select "YYYY 2009 2008 2007 2006 2005 2004 2003 2002 2001 2000 1999 1998 1997 1996 1995…" at bounding box center [790, 543] width 81 height 31
select select "1986"
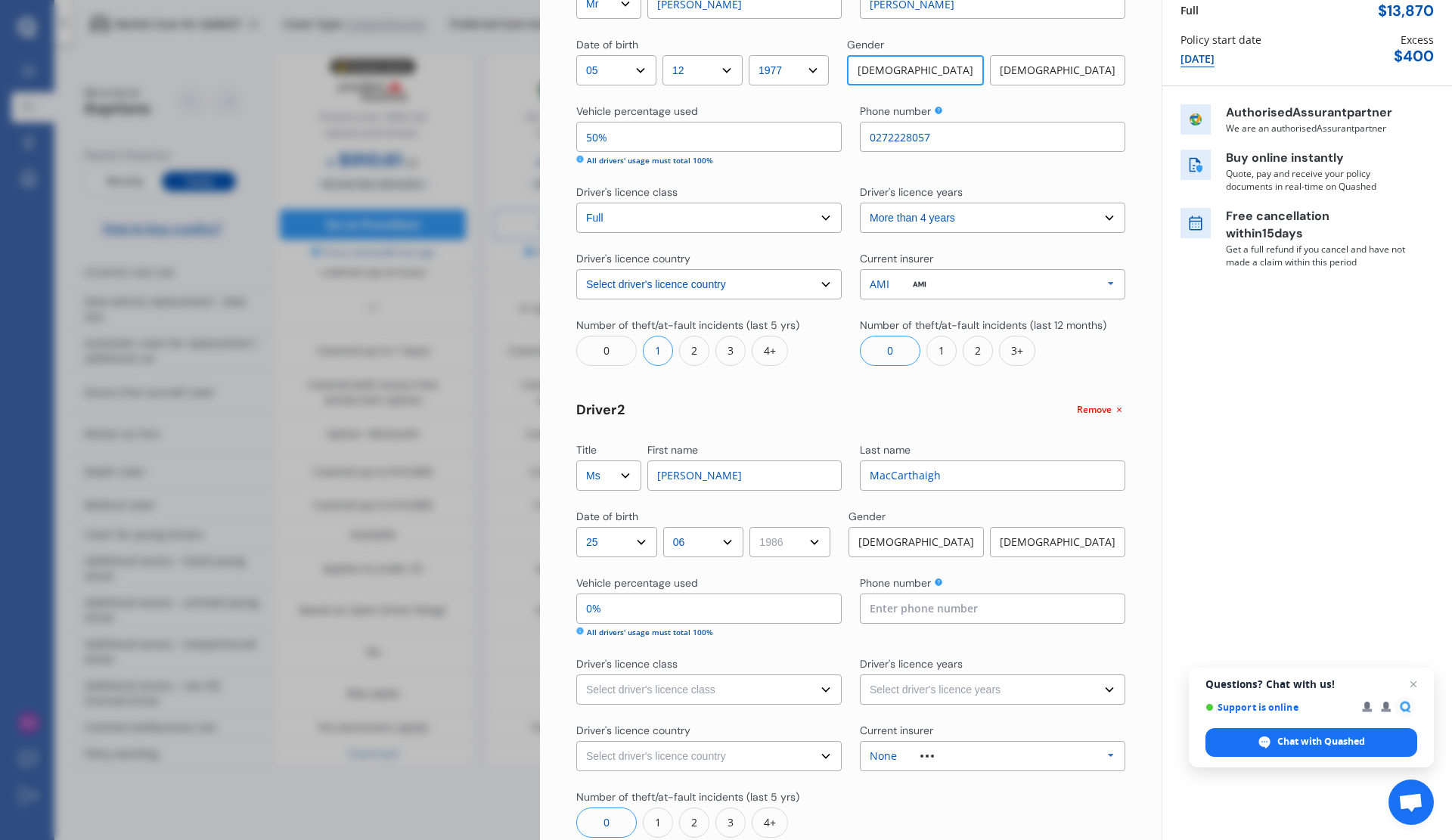
click at [755, 527] on select "YYYY 2009 2008 2007 2006 2005 2004 2003 2002 2001 2000 1999 1998 1997 1996 1995…" at bounding box center [790, 543] width 81 height 31
click at [1029, 533] on div "[DEMOGRAPHIC_DATA]" at bounding box center [1057, 543] width 135 height 31
click at [584, 605] on input "0%" at bounding box center [709, 608] width 265 height 31
type input "50%"
click at [911, 610] on input at bounding box center [993, 608] width 265 height 31
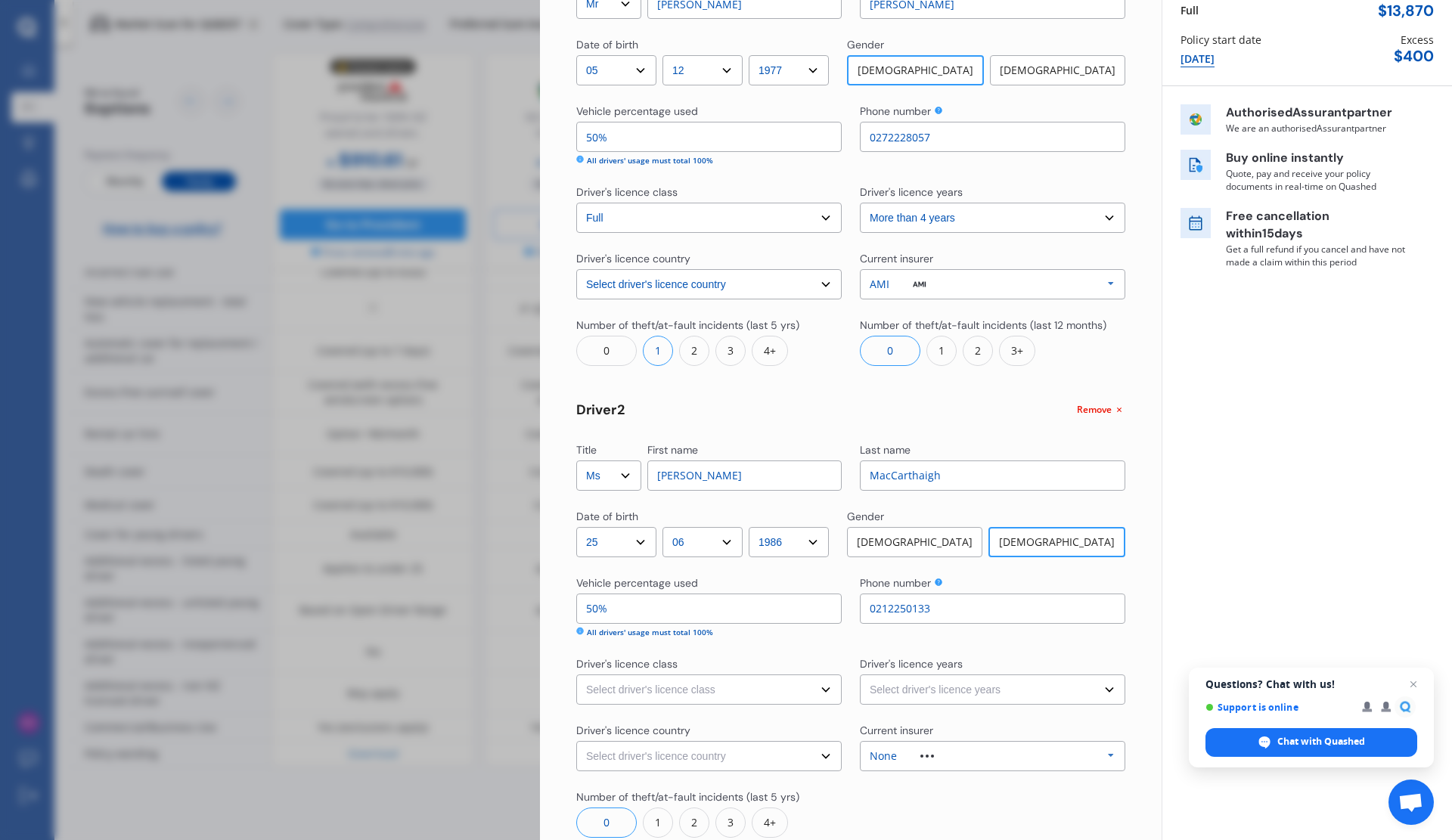
type input "0212250133"
click at [821, 685] on select "Select driver's licence class None Learner Restricted Full" at bounding box center [709, 690] width 265 height 31
select select "full"
click at [576, 674] on select "Select driver's licence class None Learner Restricted Full" at bounding box center [709, 690] width 265 height 31
click at [923, 686] on select "Select driver's licence years Less than 1 year 1-2 years 2-4 years More than 4 …" at bounding box center [993, 690] width 265 height 31
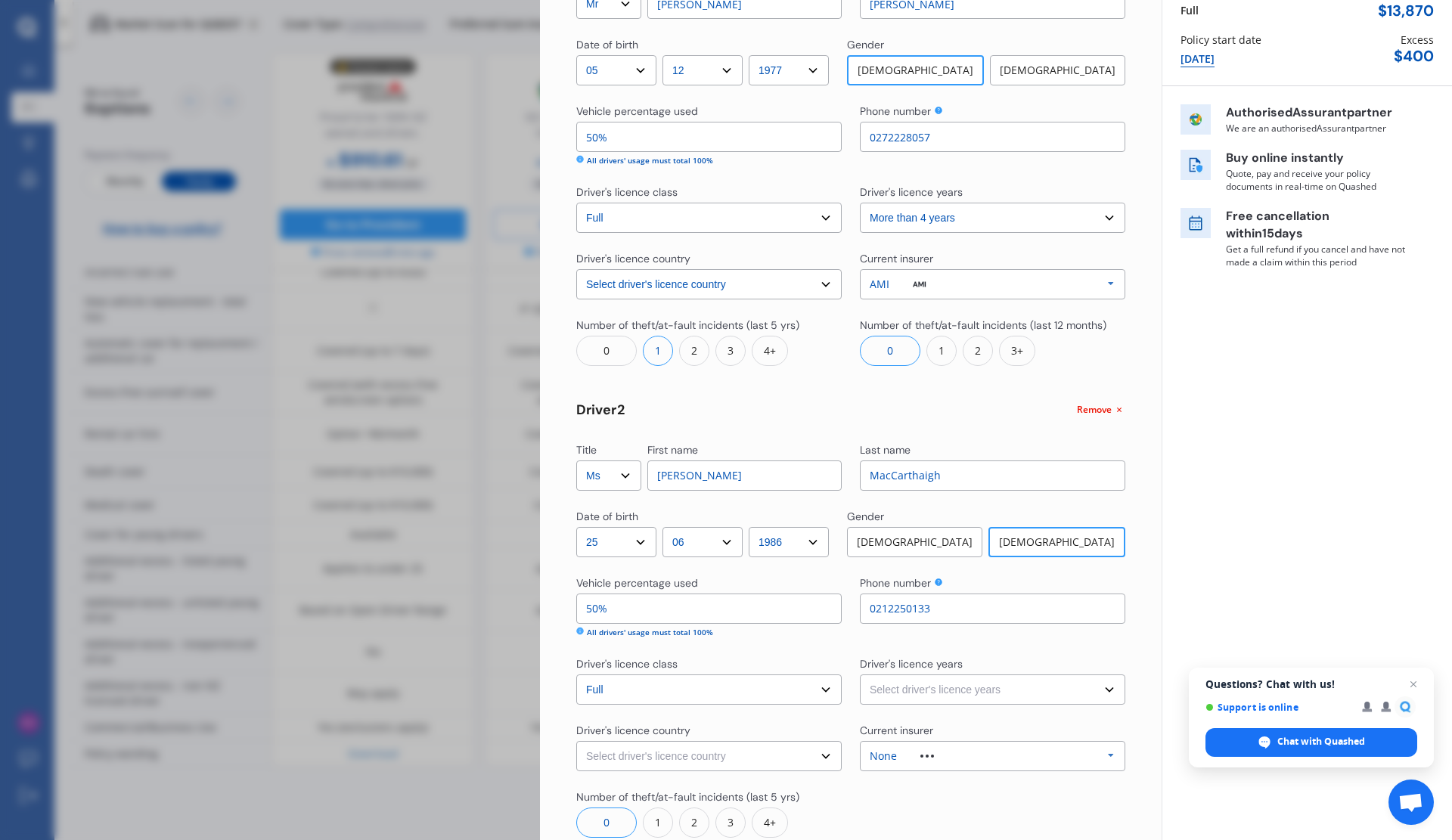
select select "more than 4 years"
click at [860, 674] on select "Select driver's licence years Less than 1 year 1-2 years 2-4 years More than 4 …" at bounding box center [993, 690] width 265 height 31
click at [810, 752] on select "Select driver's licence country [GEOGRAPHIC_DATA] [GEOGRAPHIC_DATA] [GEOGRAPHIC…" at bounding box center [709, 756] width 265 height 31
select select "[GEOGRAPHIC_DATA]"
click at [576, 741] on select "Select driver's licence country [GEOGRAPHIC_DATA] [GEOGRAPHIC_DATA] [GEOGRAPHIC…" at bounding box center [709, 756] width 265 height 31
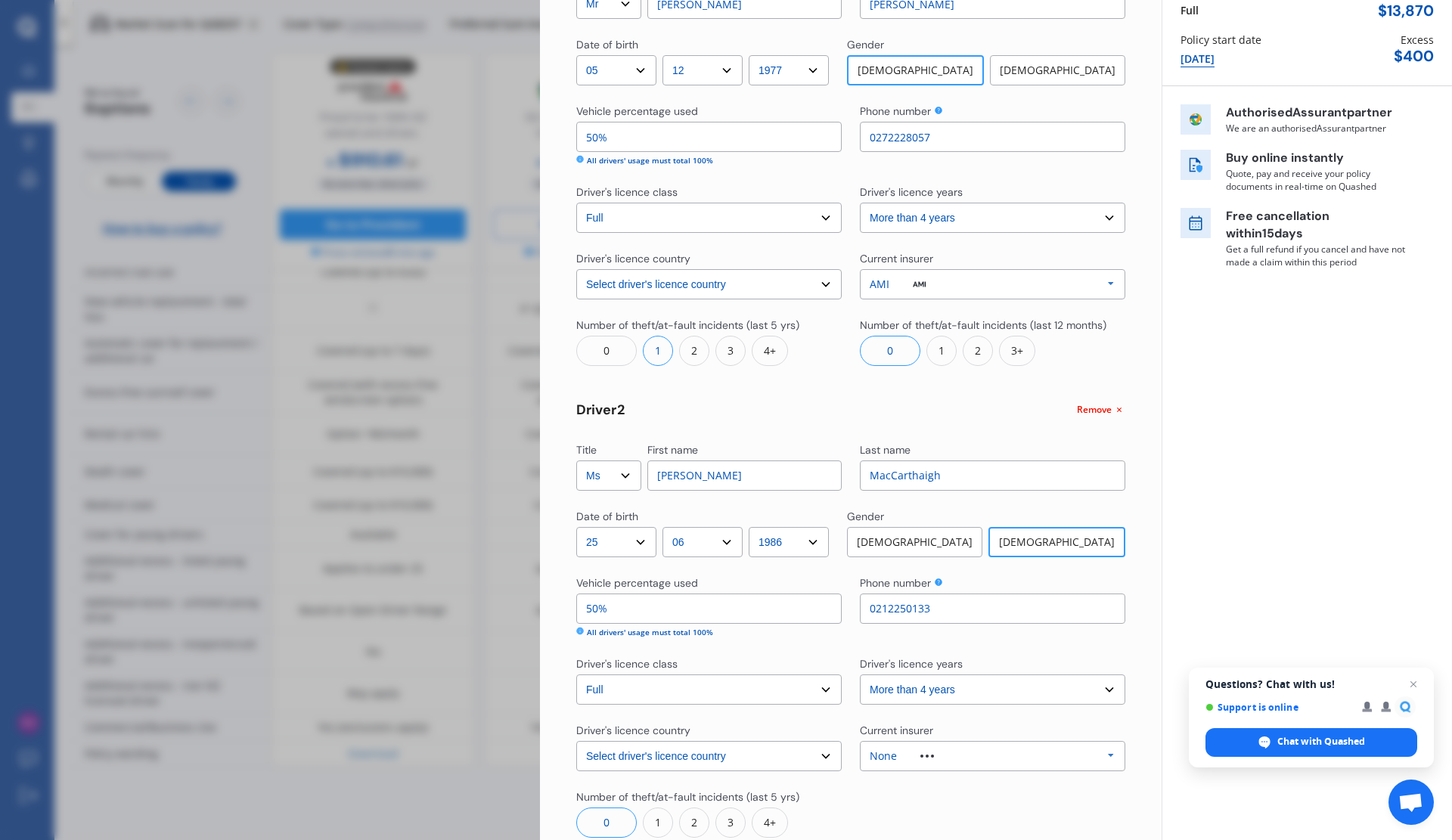
click at [1085, 757] on div "None Allianz AAI AMI IAG - NZI/State [PERSON_NAME] Vero Unknown Other Insurer N…" at bounding box center [993, 756] width 265 height 31
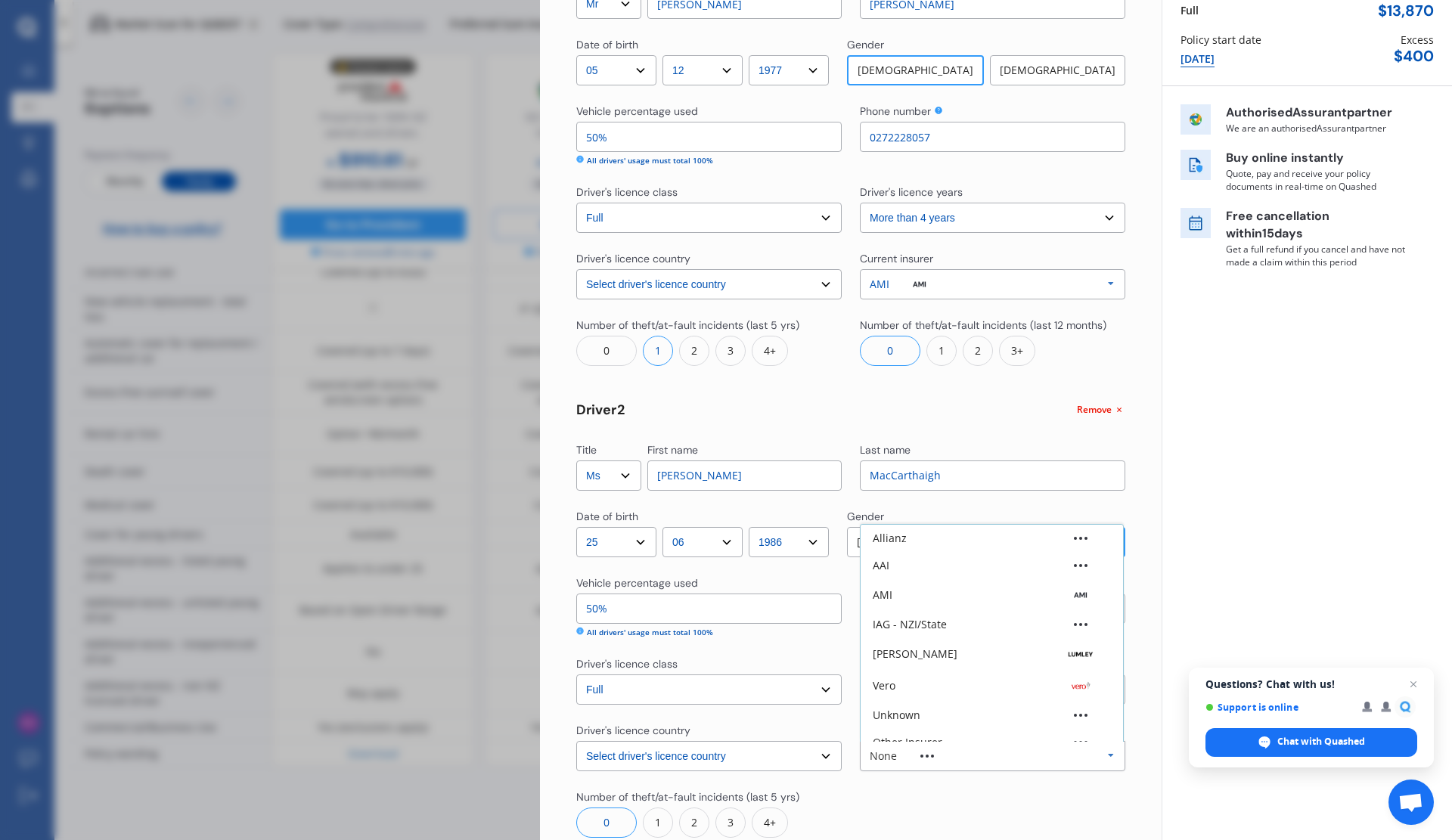
scroll to position [42, 0]
click at [964, 554] on div "AMI" at bounding box center [992, 553] width 238 height 15
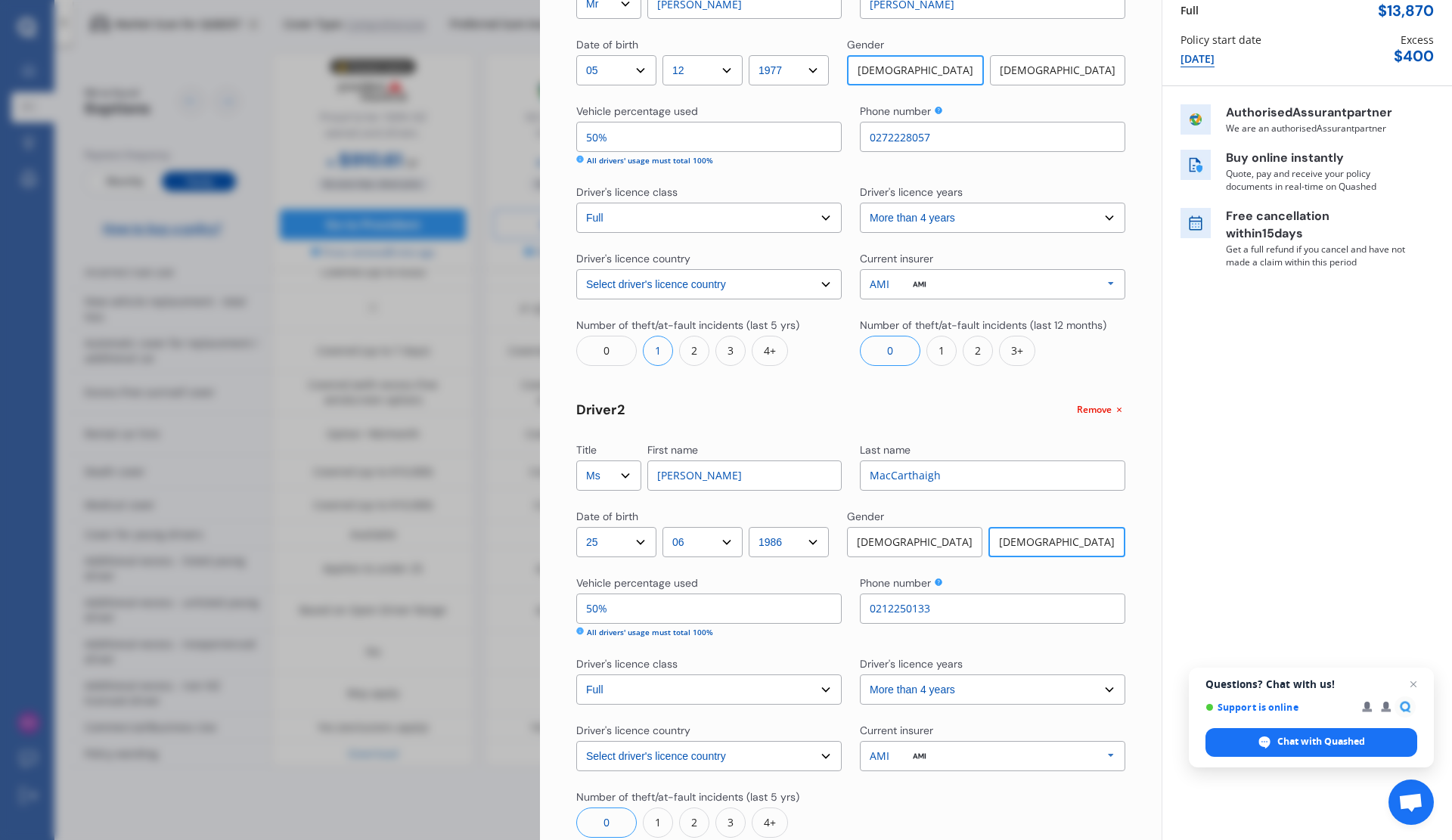
scroll to position [278, 0]
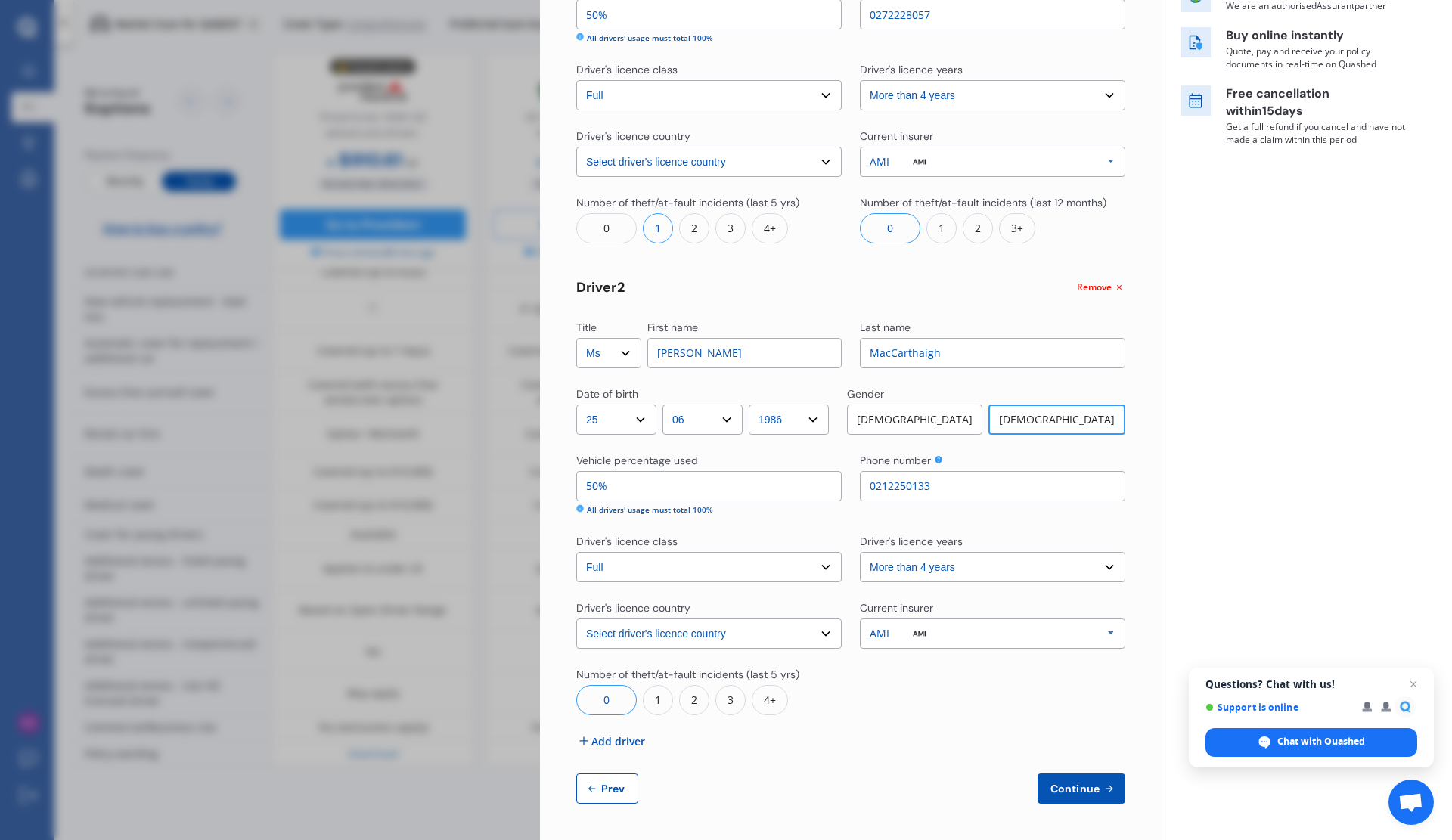
click at [607, 231] on div "0" at bounding box center [606, 228] width 60 height 31
click at [1051, 783] on span "Continue" at bounding box center [1075, 789] width 55 height 12
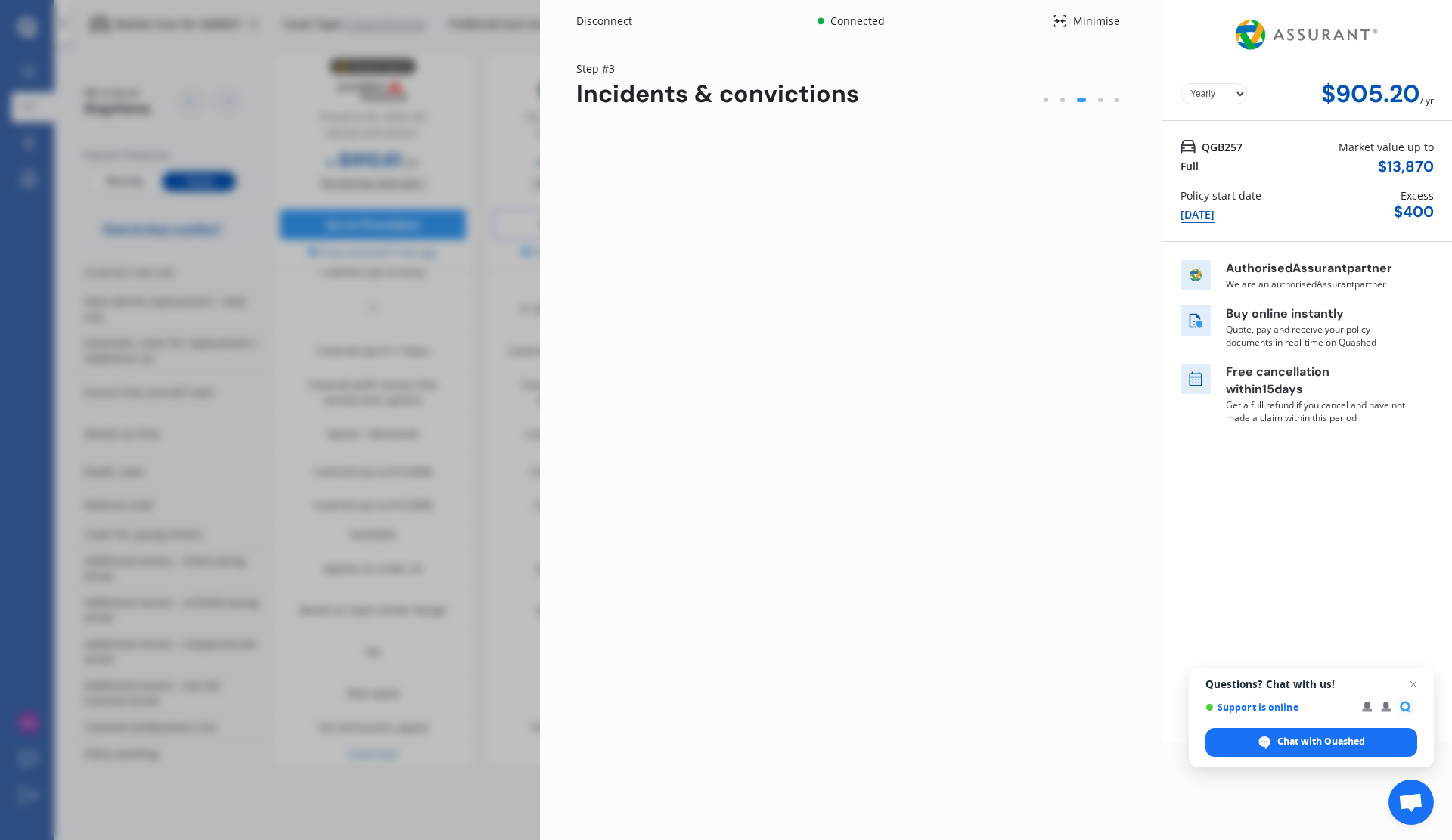
scroll to position [0, 0]
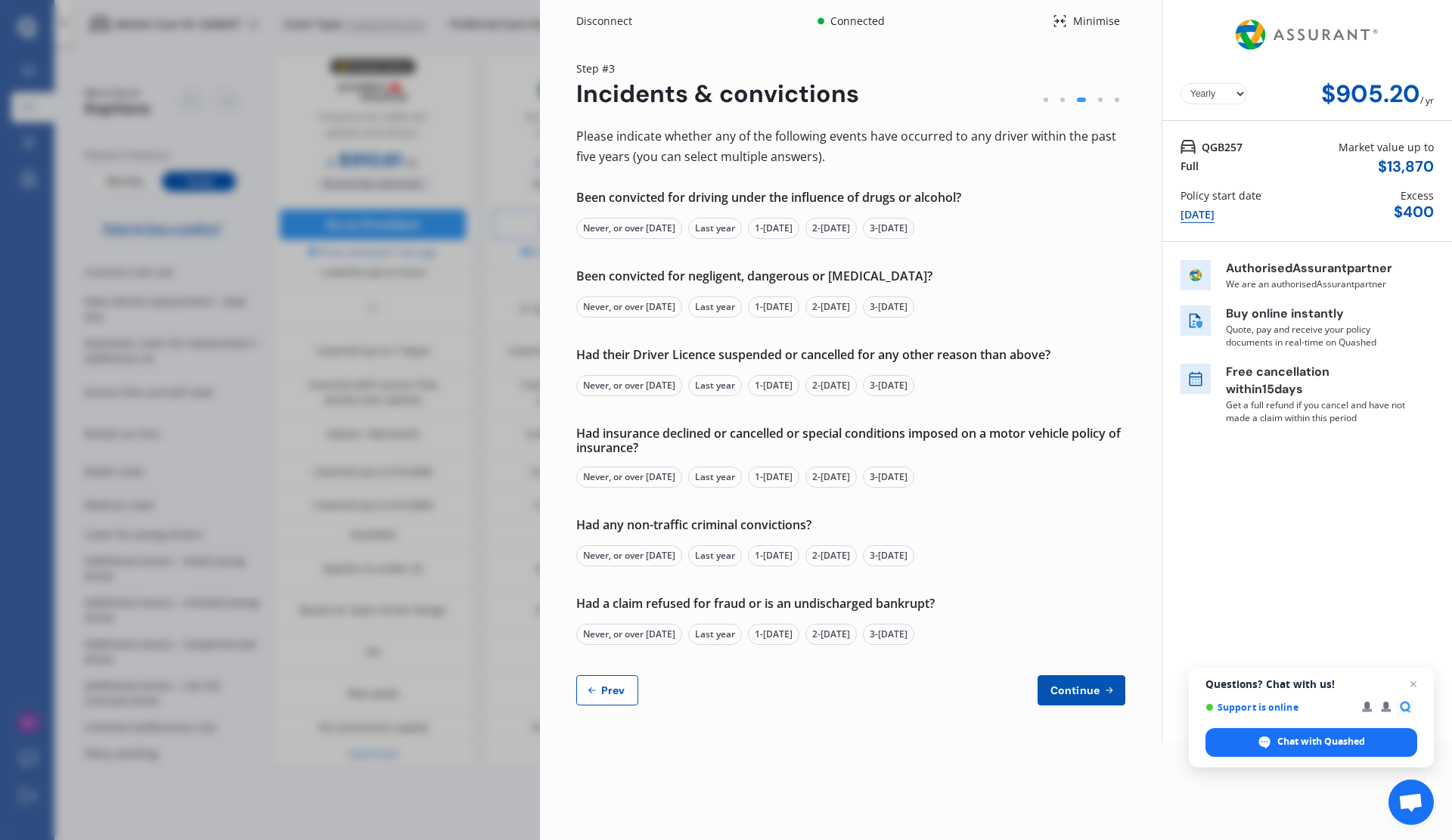
click at [634, 225] on div "Never, or over [DATE]" at bounding box center [630, 228] width 106 height 21
click at [635, 304] on div "Never, or over [DATE]" at bounding box center [630, 307] width 106 height 21
click at [609, 383] on div "Never, or over [DATE]" at bounding box center [630, 386] width 106 height 21
click at [605, 470] on div "Never, or over [DATE]" at bounding box center [630, 477] width 106 height 21
click at [608, 551] on div "Never, or over [DATE]" at bounding box center [630, 555] width 106 height 21
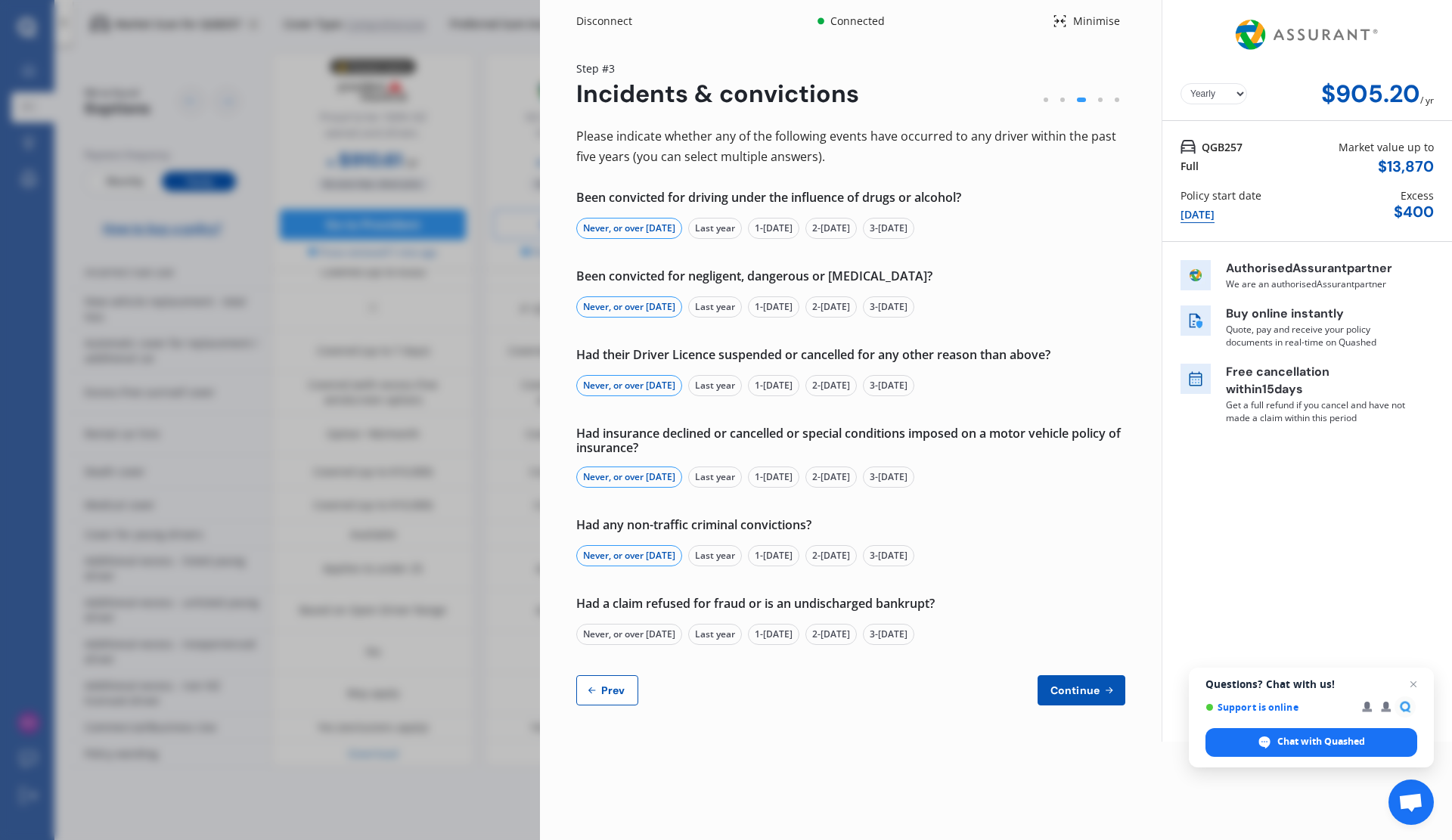
click at [630, 633] on div "Never, or over [DATE]" at bounding box center [630, 634] width 106 height 21
click at [1075, 682] on button "Continue" at bounding box center [1081, 690] width 88 height 31
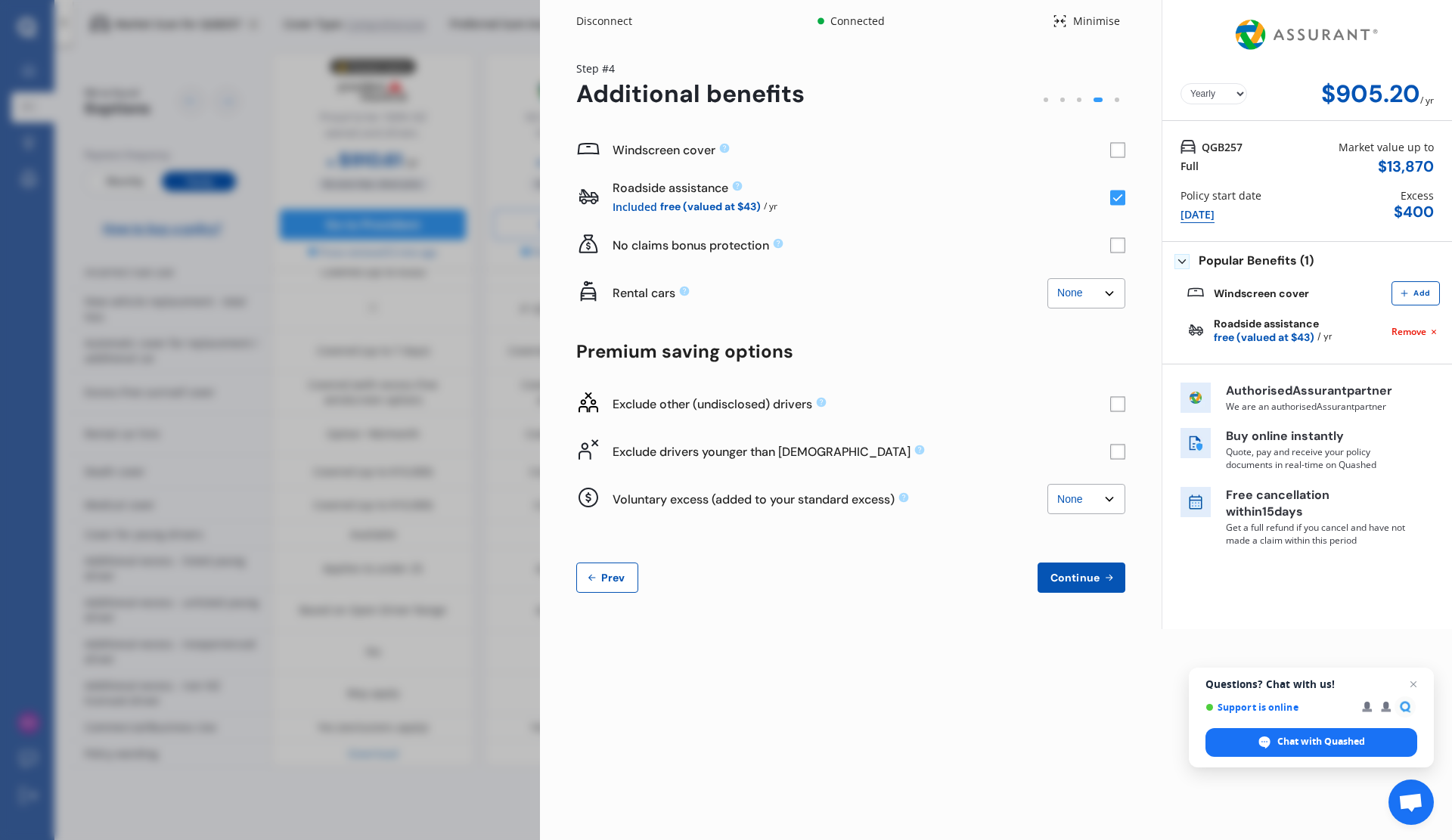
click at [1121, 148] on rect at bounding box center [1118, 150] width 15 height 15
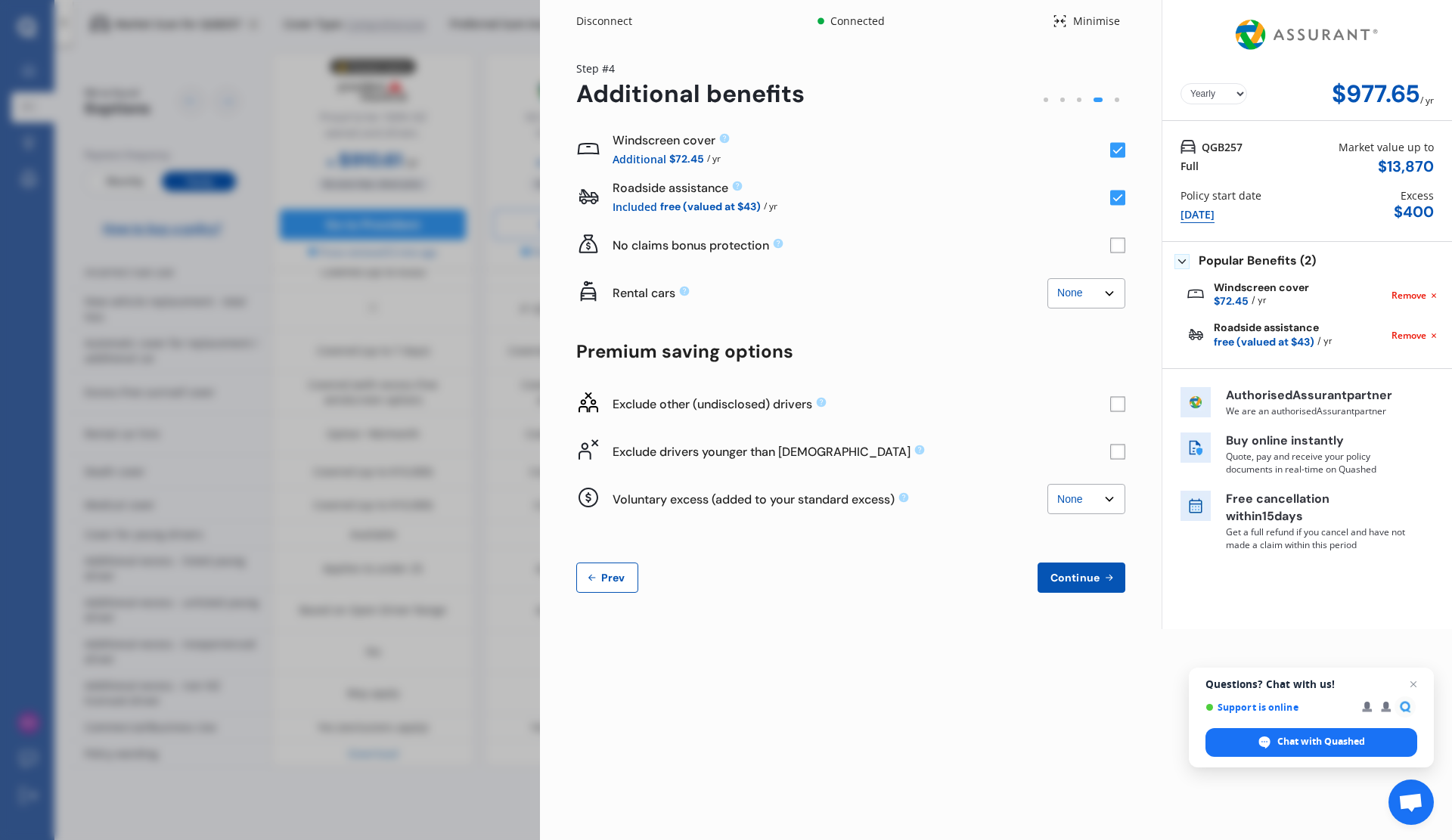
click at [1122, 248] on rect at bounding box center [1118, 245] width 15 height 15
click at [1112, 296] on select "None $2,500 $5,000" at bounding box center [1086, 293] width 78 height 31
click at [1048, 278] on select "None $2,500 $5,000" at bounding box center [1086, 293] width 78 height 31
click at [1119, 453] on rect at bounding box center [1118, 451] width 15 height 15
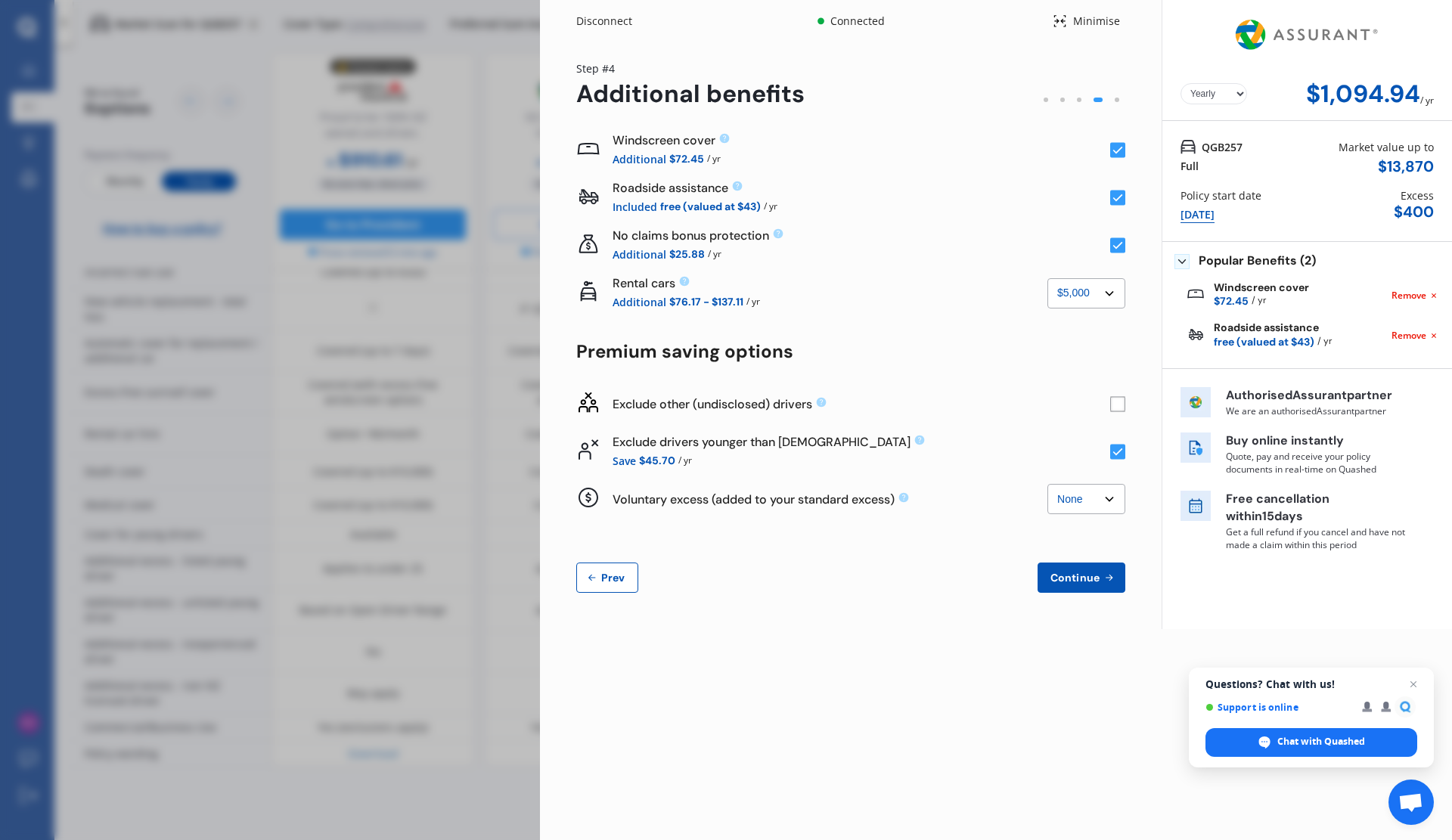
click at [1116, 245] on rect at bounding box center [1118, 245] width 15 height 15
click at [1110, 293] on select "None $2,500 $5,000" at bounding box center [1086, 293] width 78 height 31
click at [1048, 278] on select "None $2,500 $5,000" at bounding box center [1086, 293] width 78 height 31
click at [1110, 293] on select "None $2,500 $5,000" at bounding box center [1086, 293] width 78 height 31
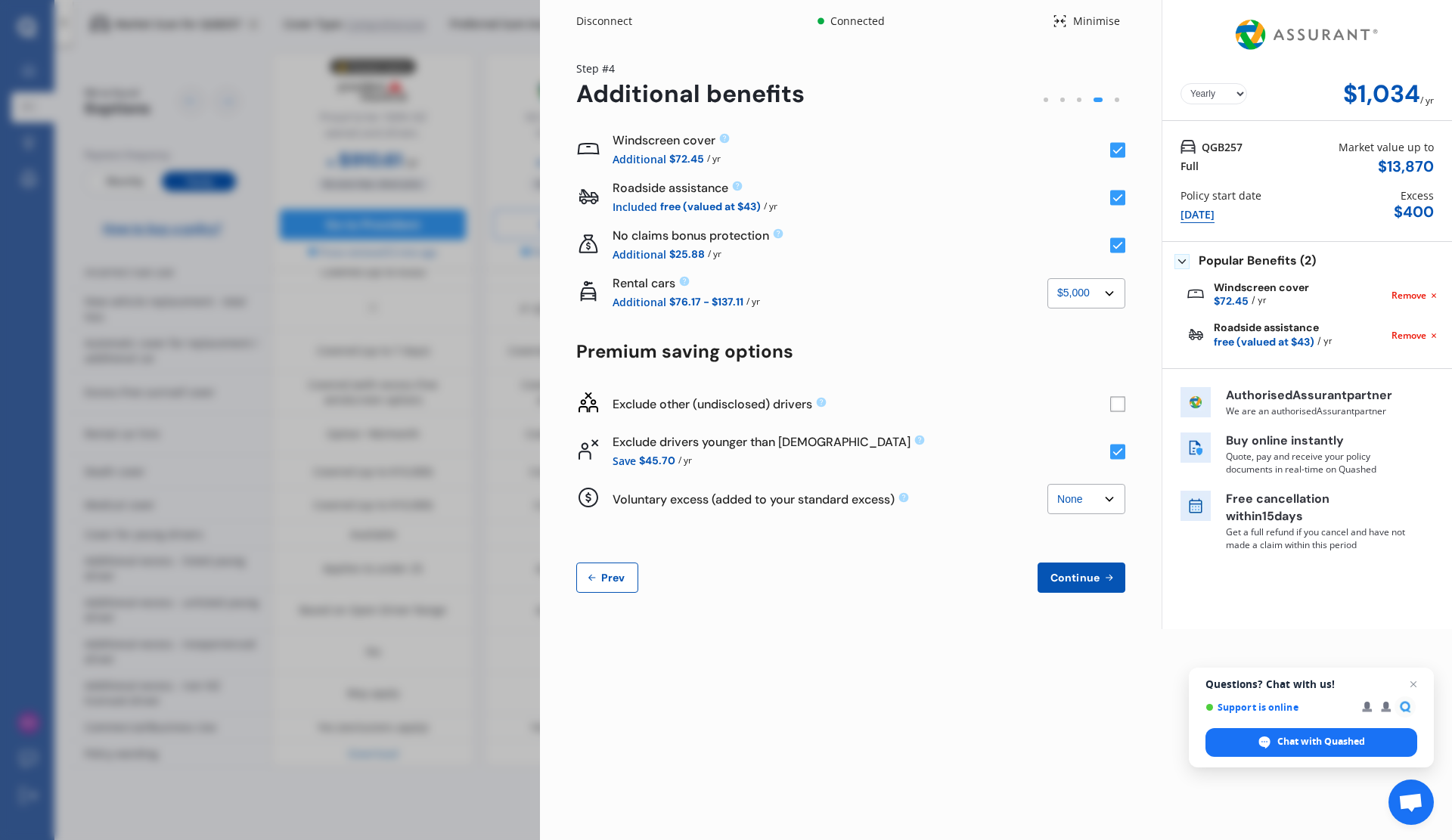
click at [1048, 278] on select "None $2,500 $5,000" at bounding box center [1086, 293] width 78 height 31
click at [1120, 403] on rect at bounding box center [1118, 404] width 15 height 15
click at [1120, 403] on icon at bounding box center [1118, 404] width 10 height 7
click at [1110, 293] on select "None $2,500 $5,000" at bounding box center [1086, 293] width 78 height 31
select select "2500.00"
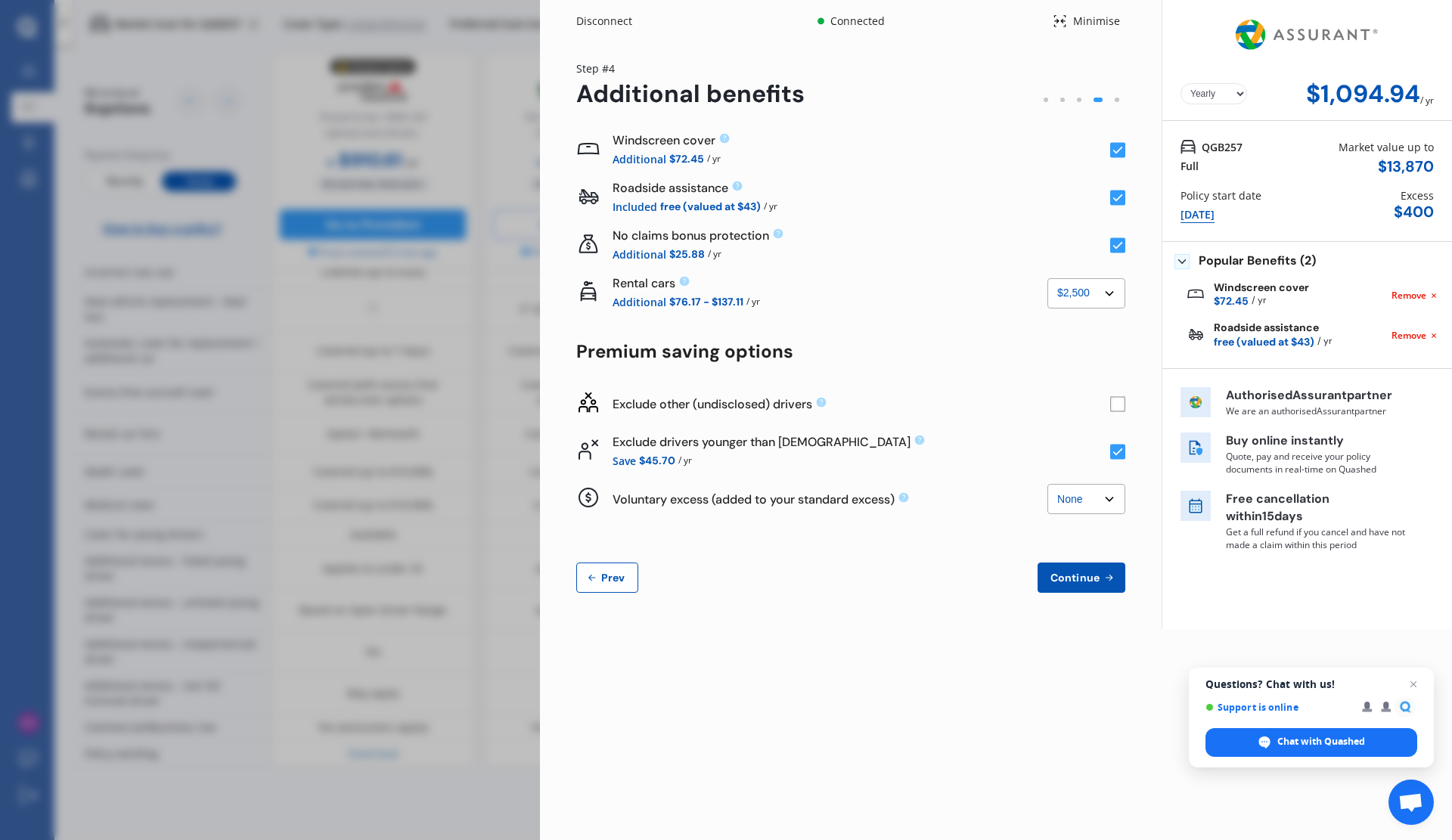
click at [1048, 278] on select "None $2,500 $5,000" at bounding box center [1086, 293] width 78 height 31
click at [1107, 498] on select "None $500 $1,000" at bounding box center [1086, 499] width 78 height 31
click at [605, 580] on span "Prev" at bounding box center [613, 577] width 31 height 12
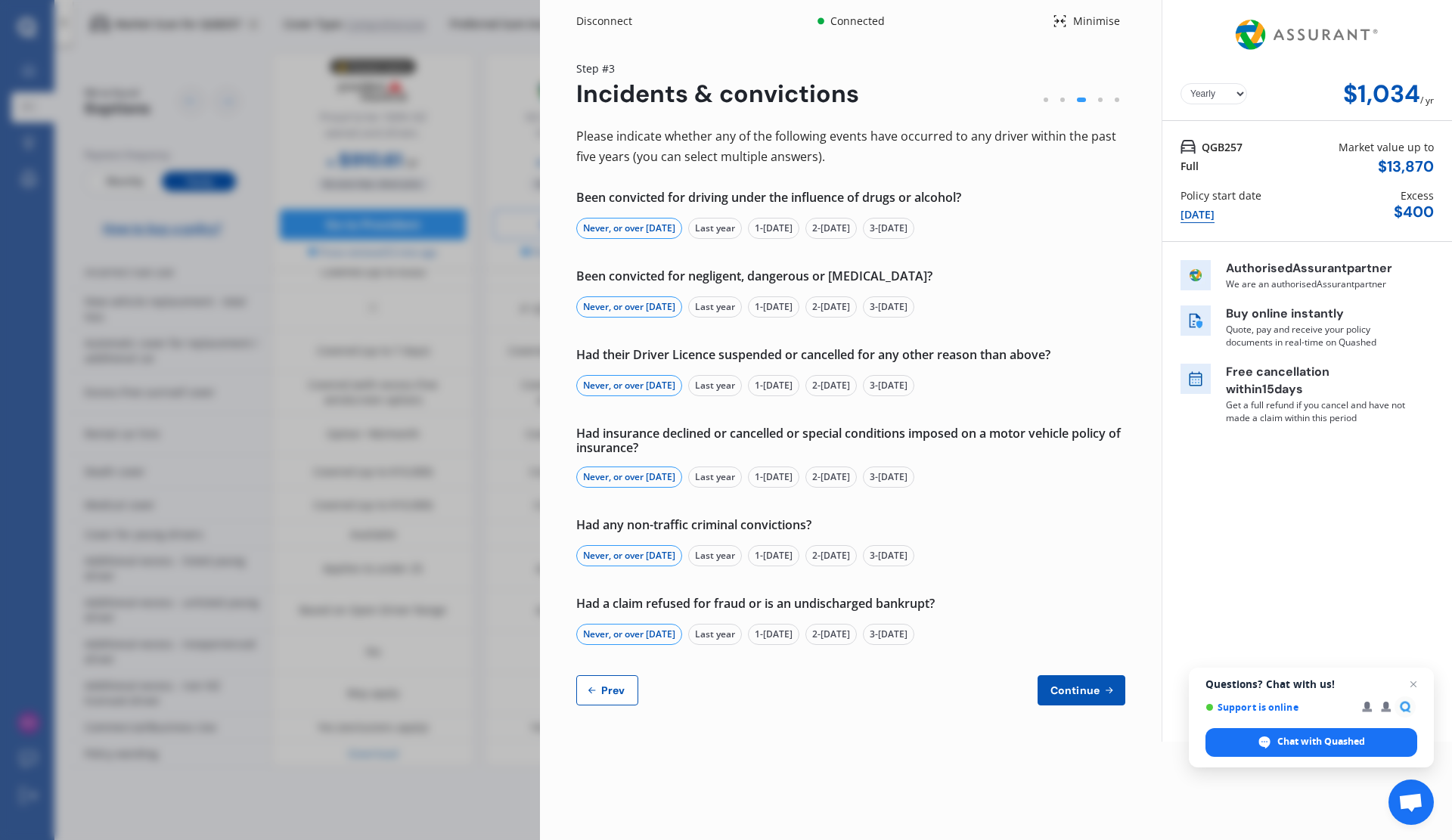
click at [618, 693] on span "Prev" at bounding box center [613, 690] width 31 height 12
select select "Mr"
select select "05"
select select "12"
select select "1977"
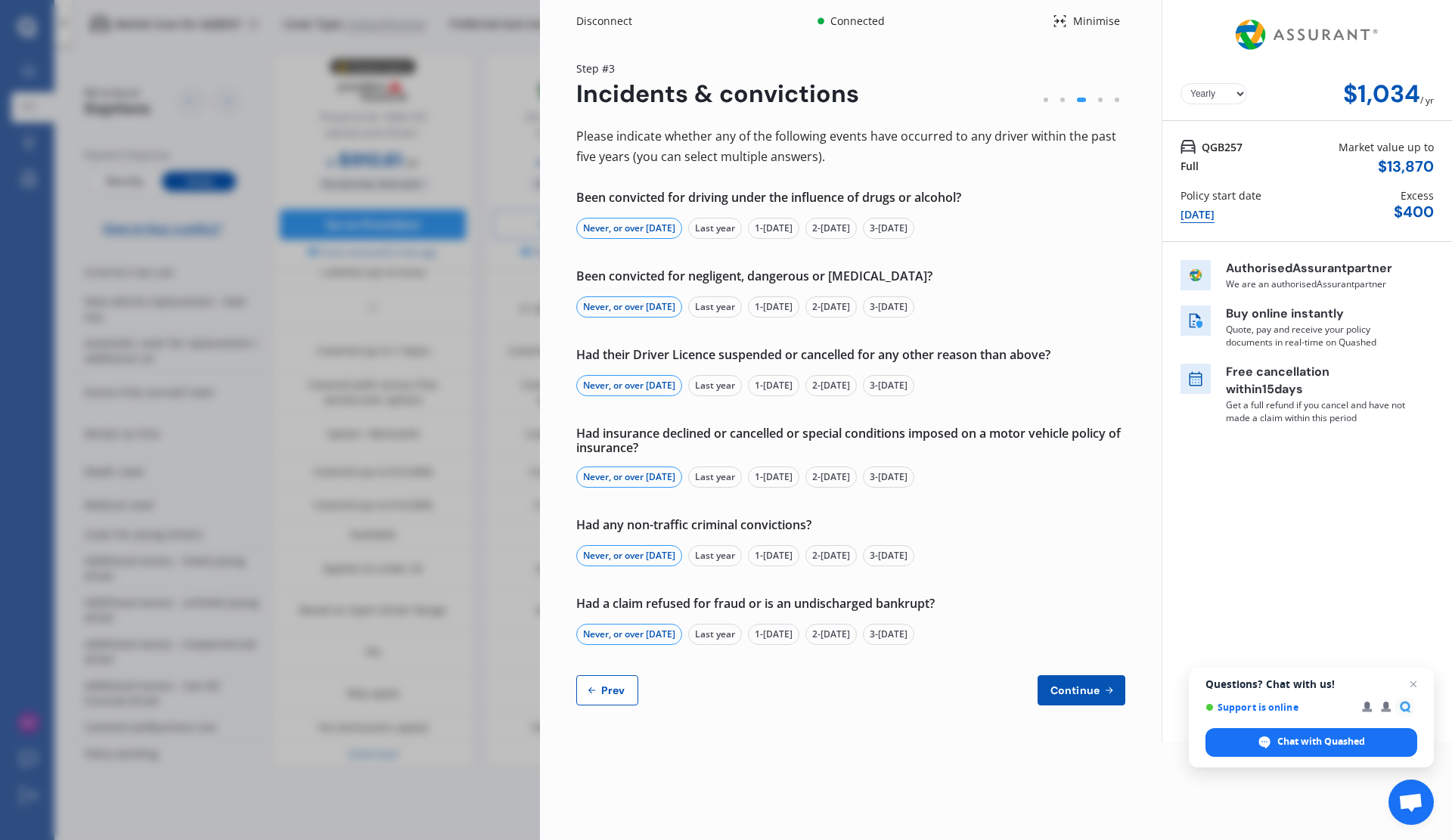
select select "full"
select select "more than 4 years"
select select "[GEOGRAPHIC_DATA]"
select select "Ms"
select select "25"
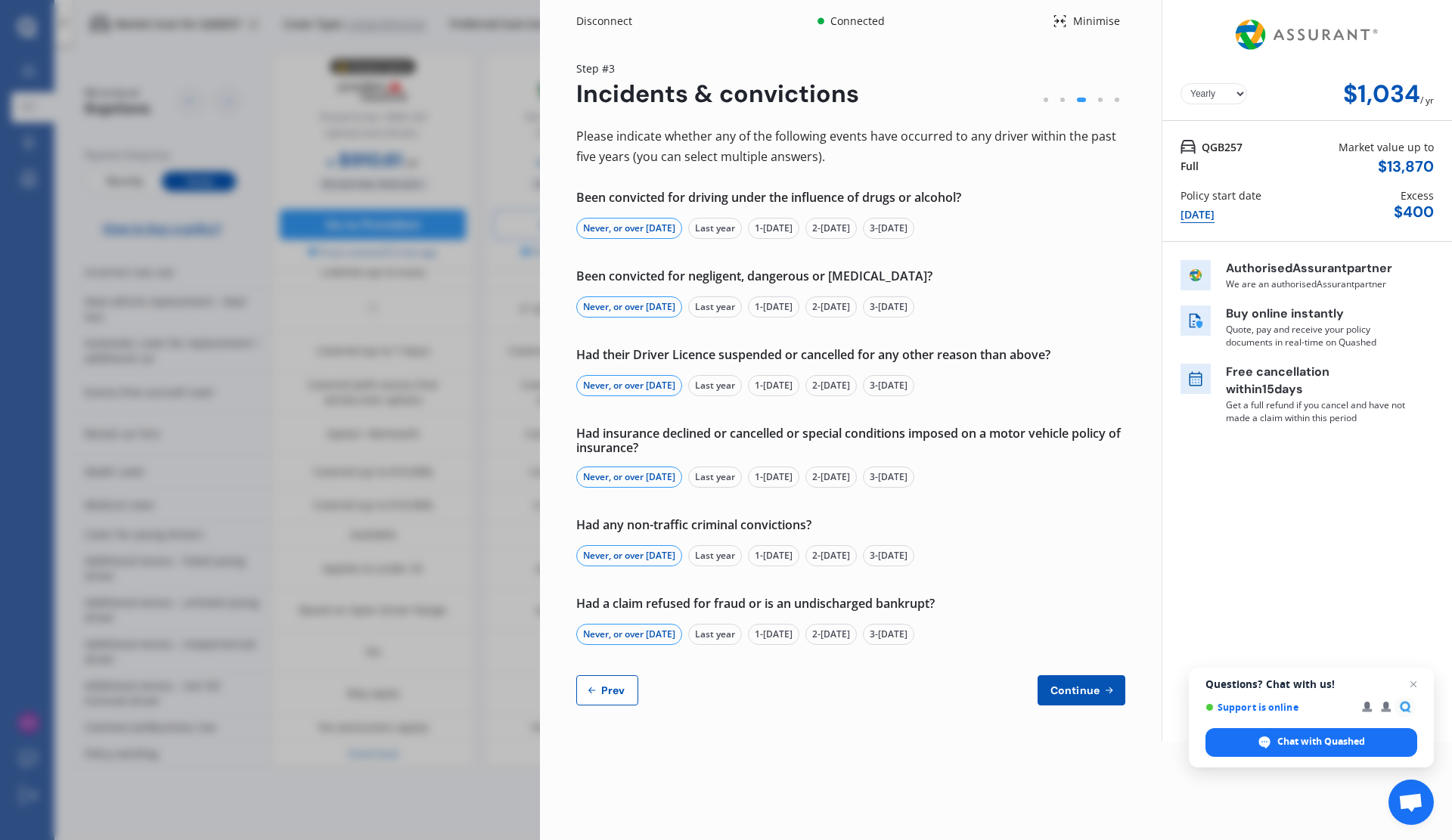
select select "06"
select select "1986"
select select "full"
select select "more than 4 years"
select select "[GEOGRAPHIC_DATA]"
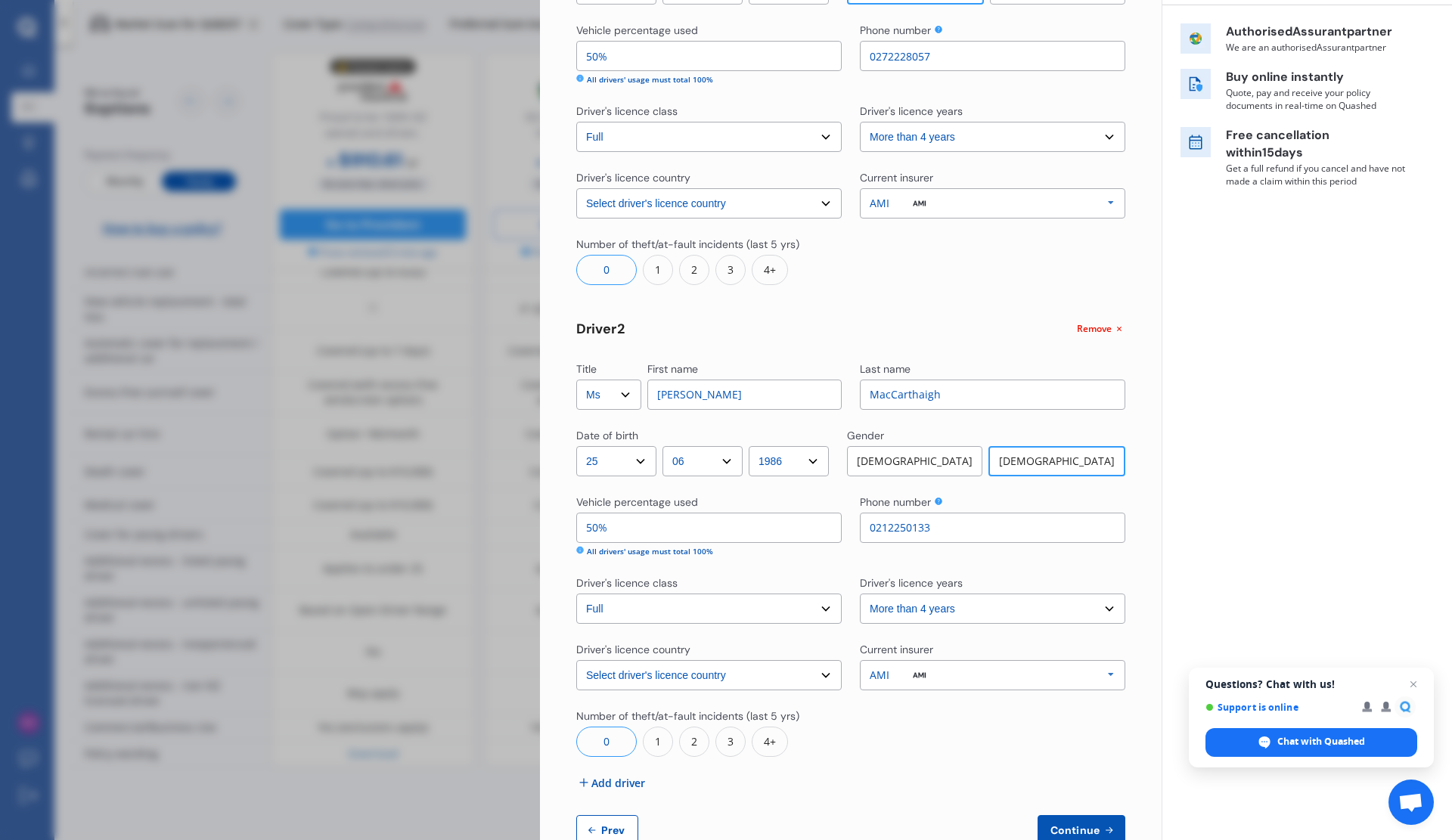
scroll to position [278, 0]
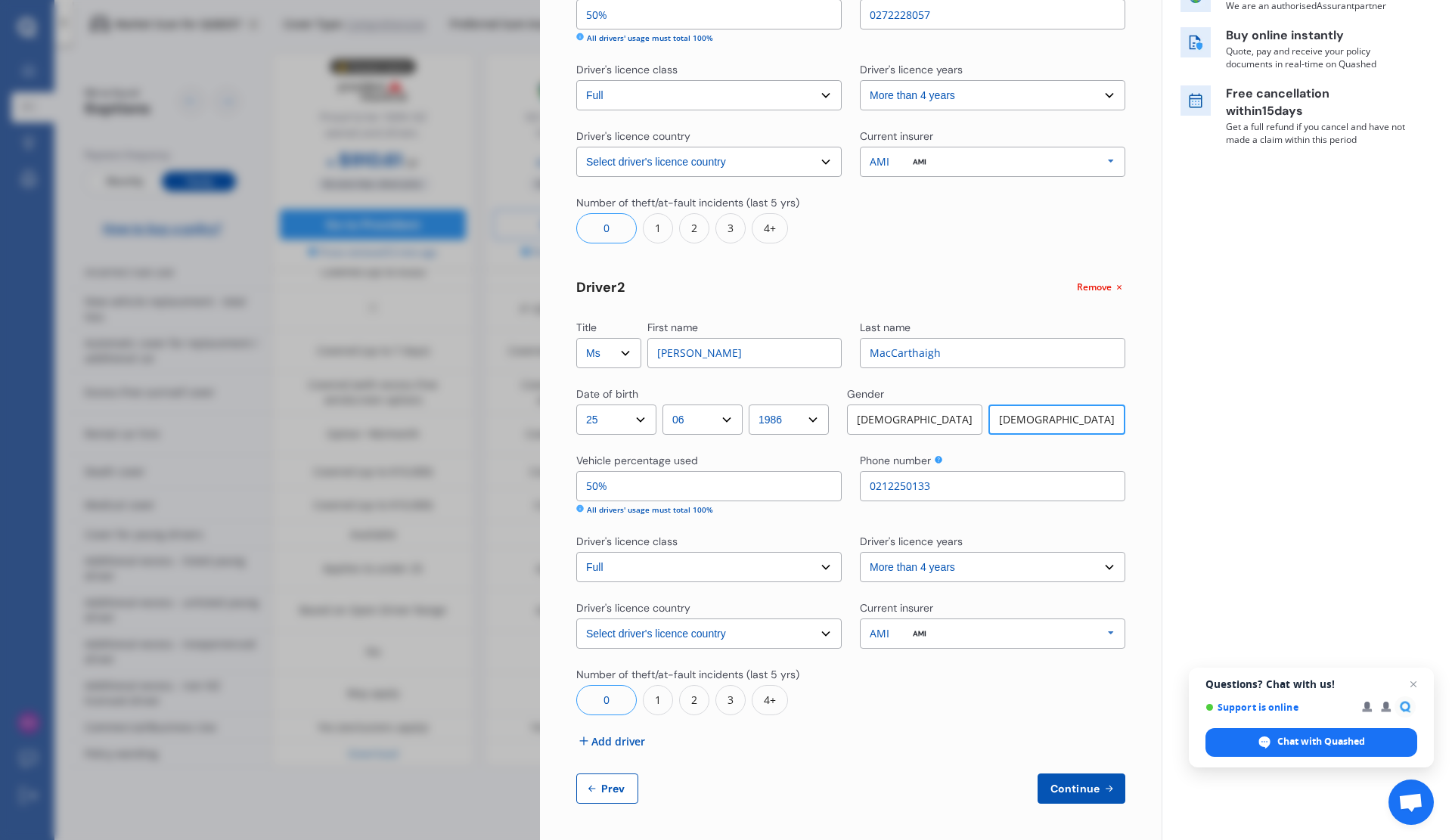
click at [617, 793] on span "Prev" at bounding box center [613, 789] width 31 height 12
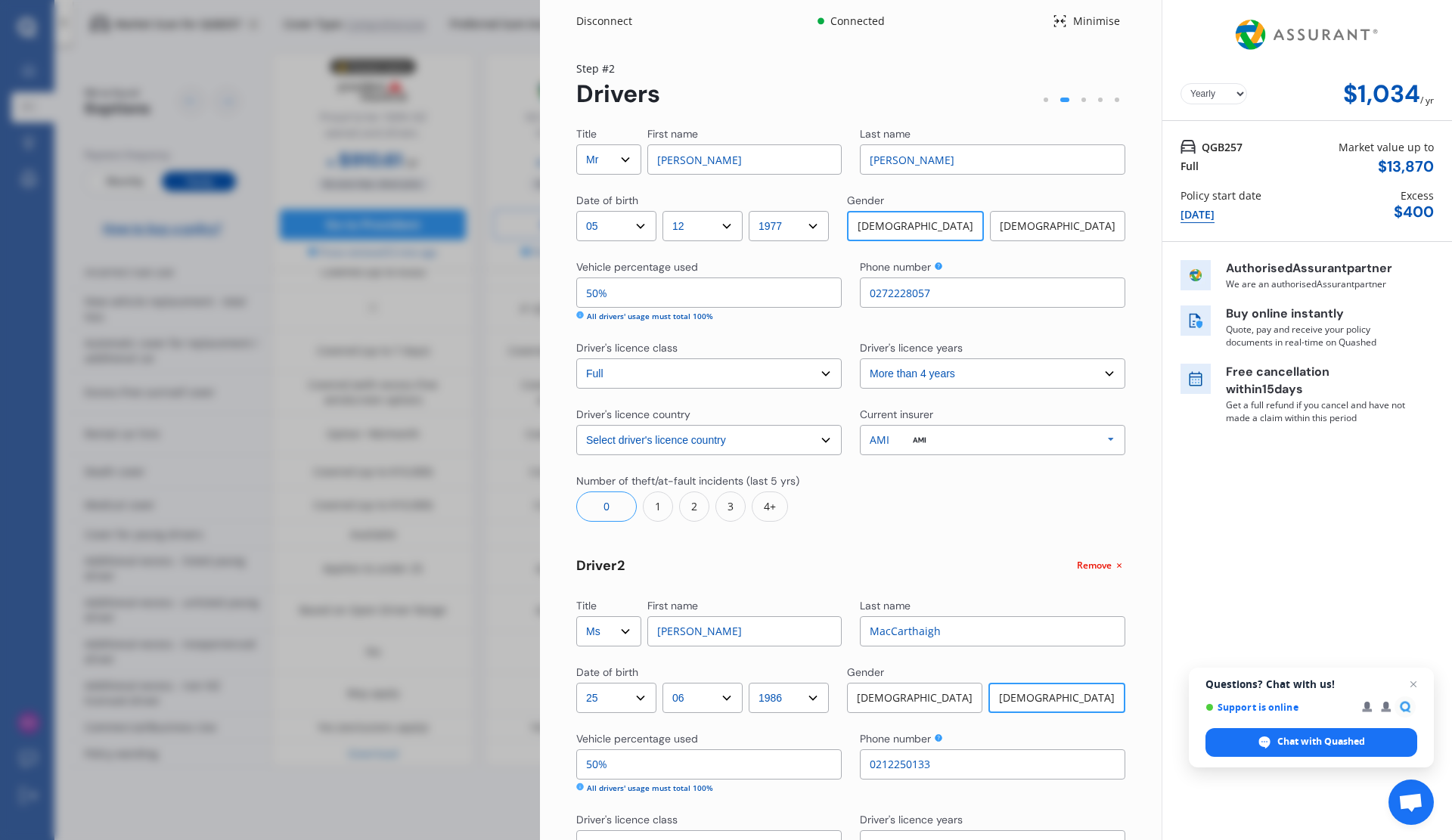
select select "full"
select select "0"
select select "On own property"
select select "[GEOGRAPHIC_DATA]"
select select "15000"
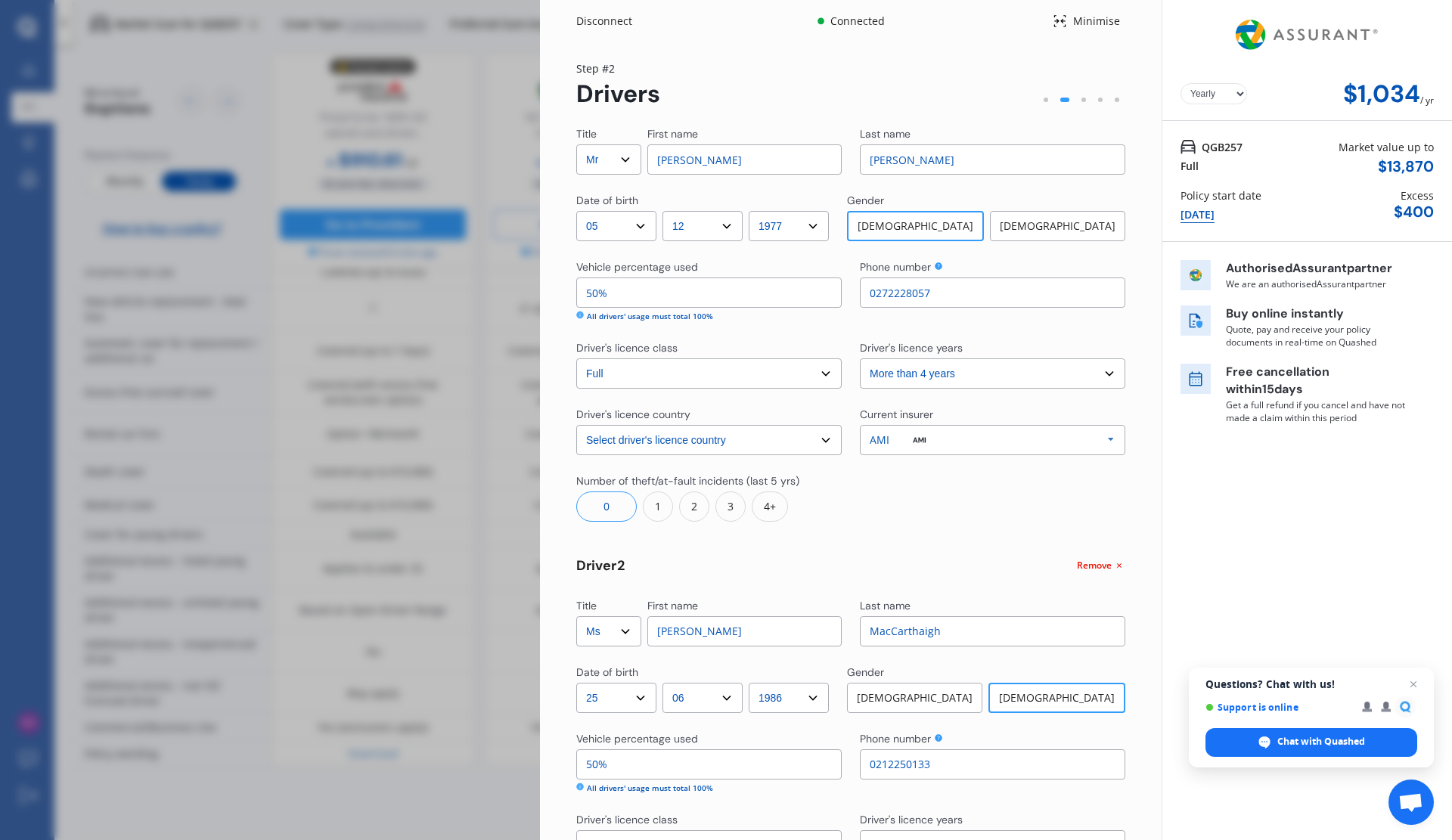
select select "TOYOTA"
select select "AQUA"
select select "HYBRID"
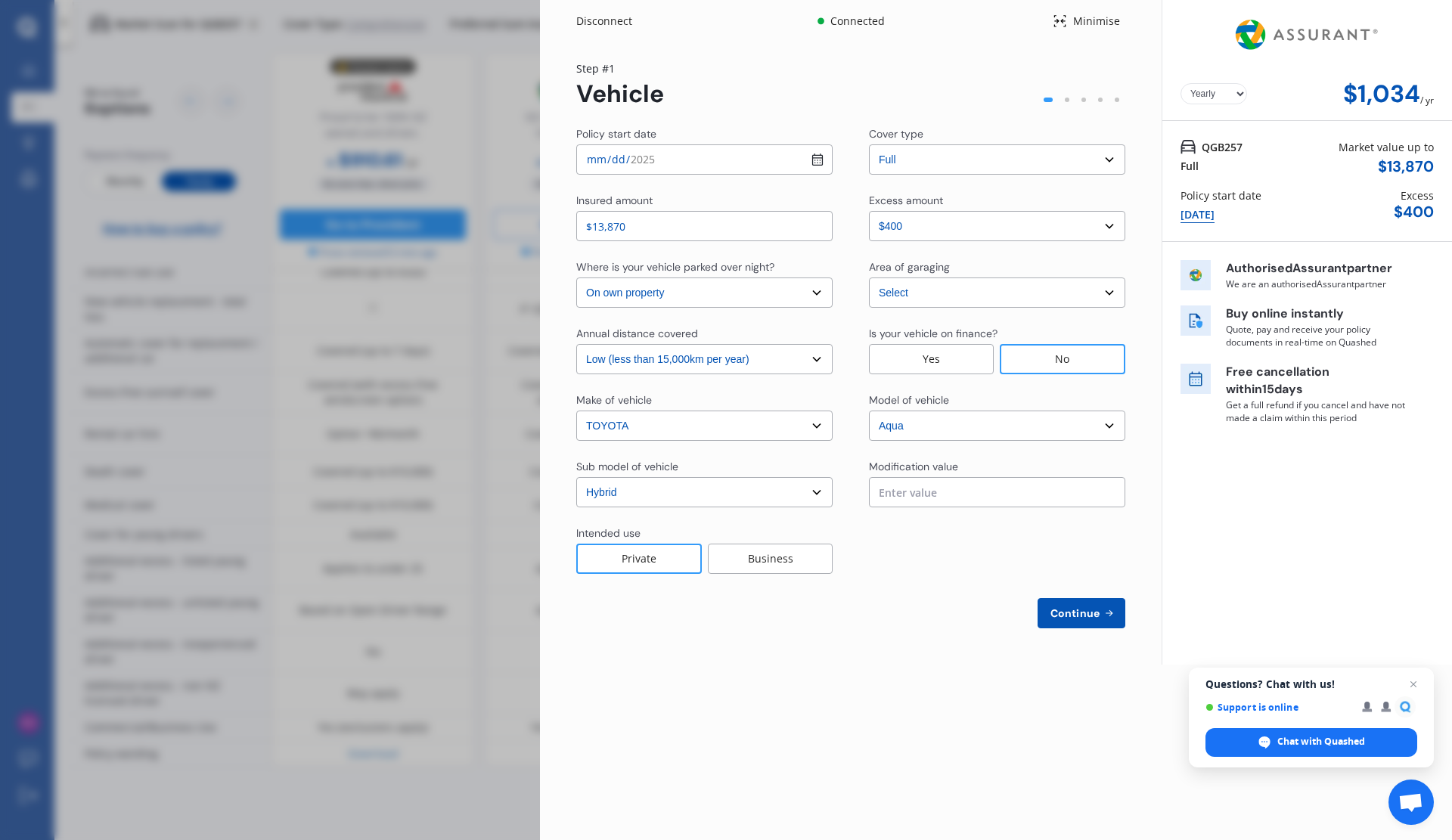
click at [1111, 158] on select "Select cover type 3rd Party Full" at bounding box center [997, 160] width 256 height 31
click at [1080, 611] on span "Continue" at bounding box center [1075, 613] width 55 height 12
select select "Mr"
select select "05"
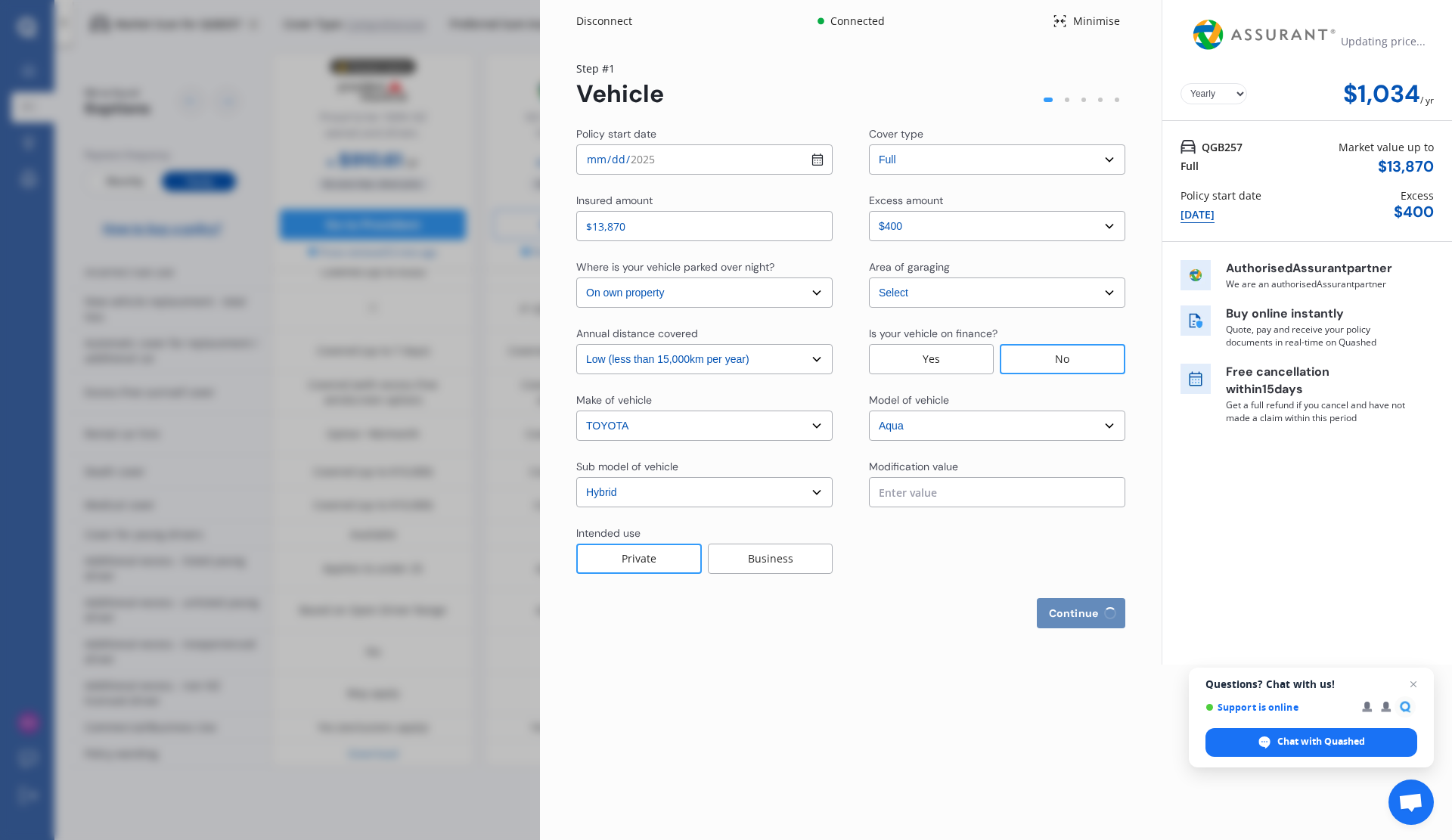
select select "12"
select select "1977"
select select "full"
select select "more than 4 years"
select select "[GEOGRAPHIC_DATA]"
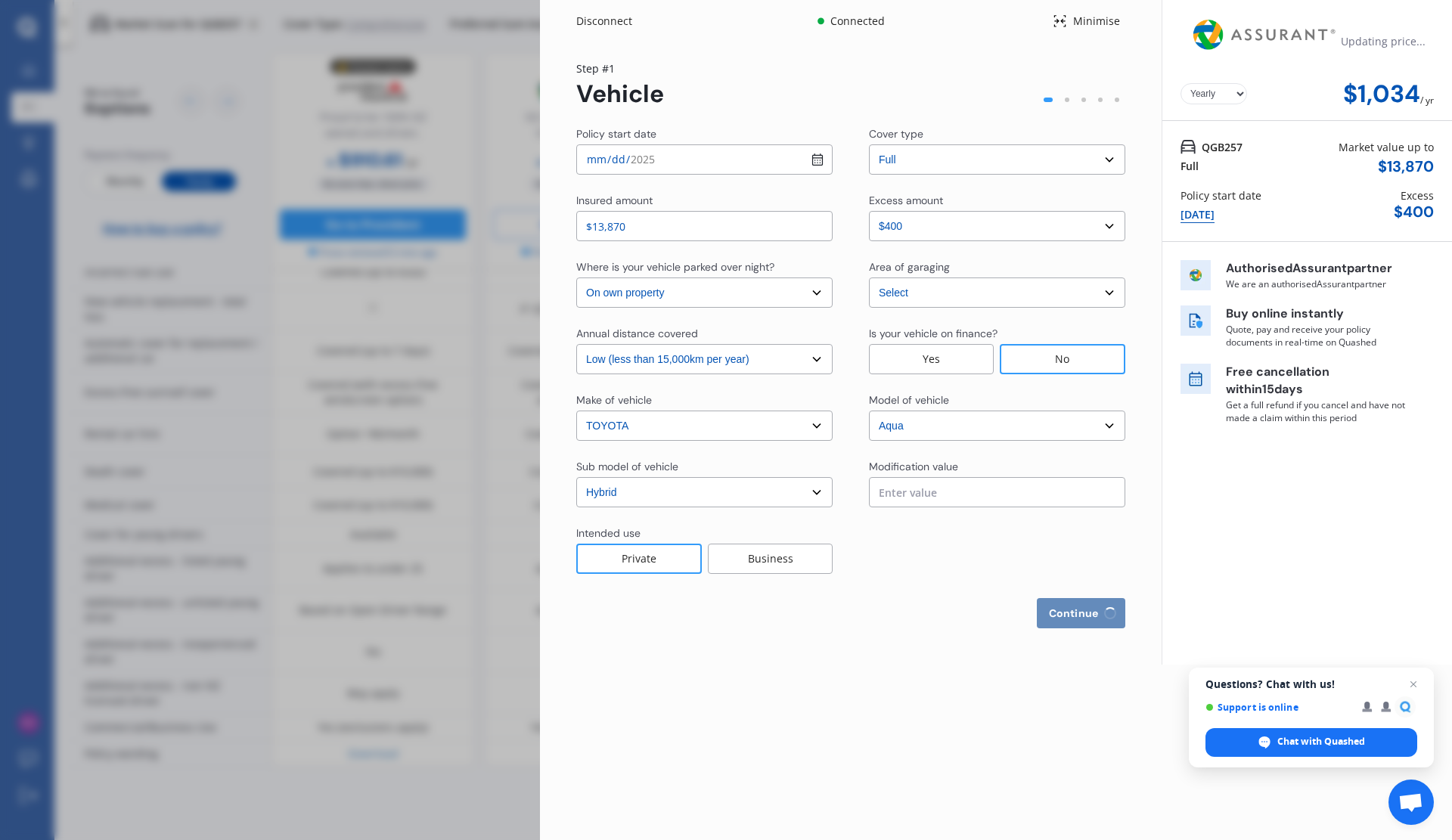
select select "Ms"
select select "25"
select select "06"
select select "1986"
select select "full"
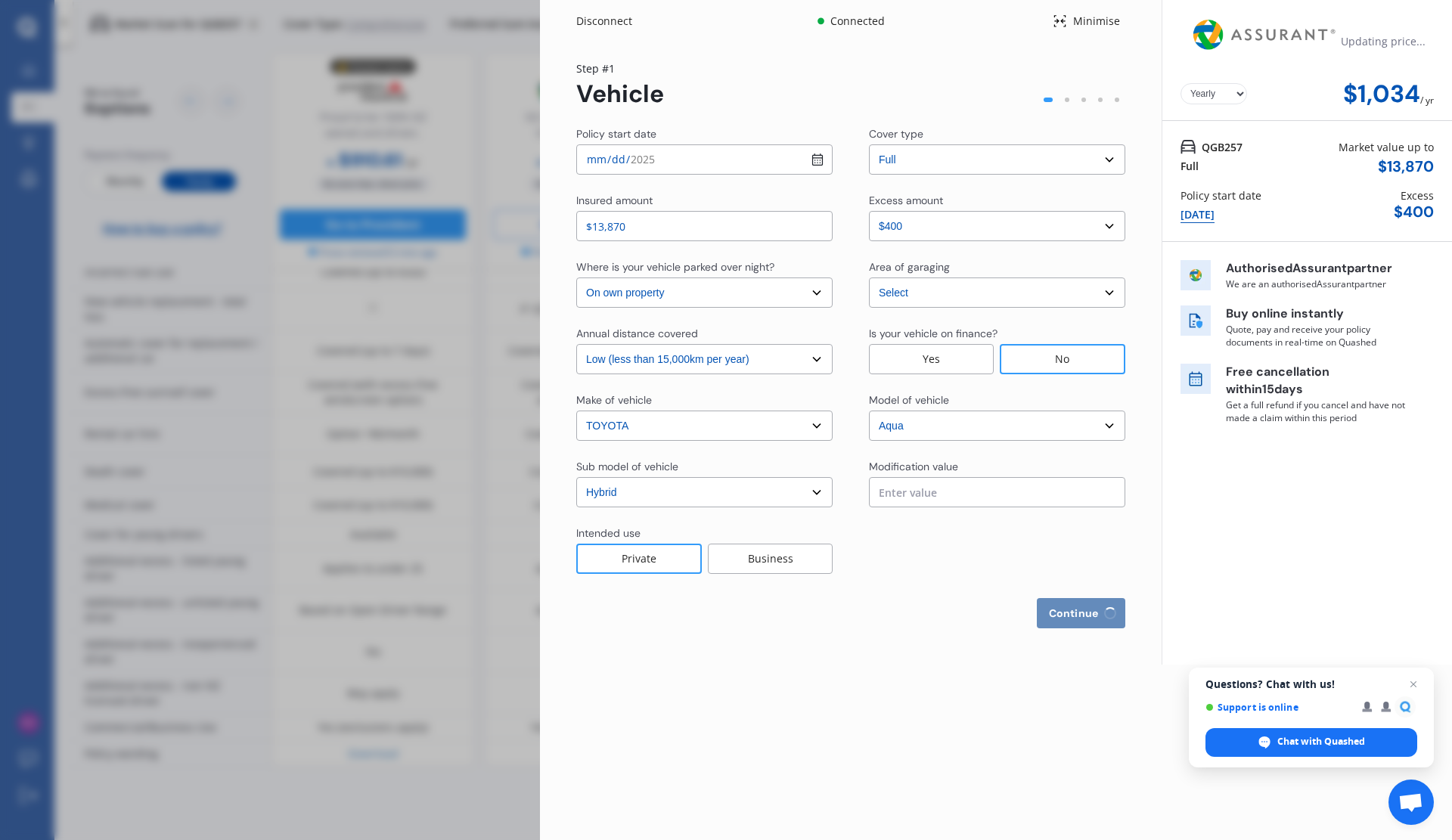
select select "more than 4 years"
select select "[GEOGRAPHIC_DATA]"
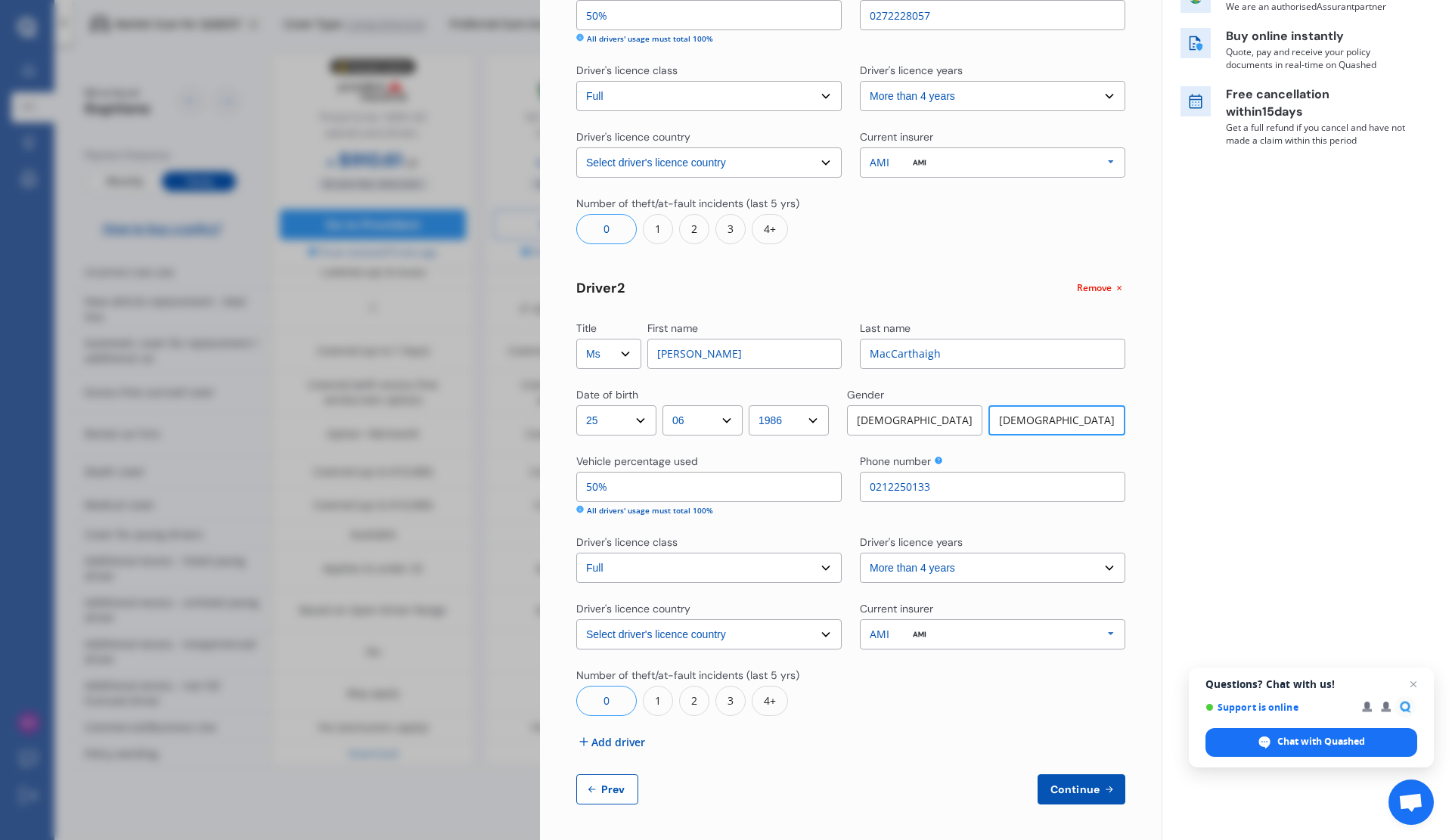
scroll to position [277, 0]
click at [1071, 789] on span "Continue" at bounding box center [1075, 789] width 55 height 12
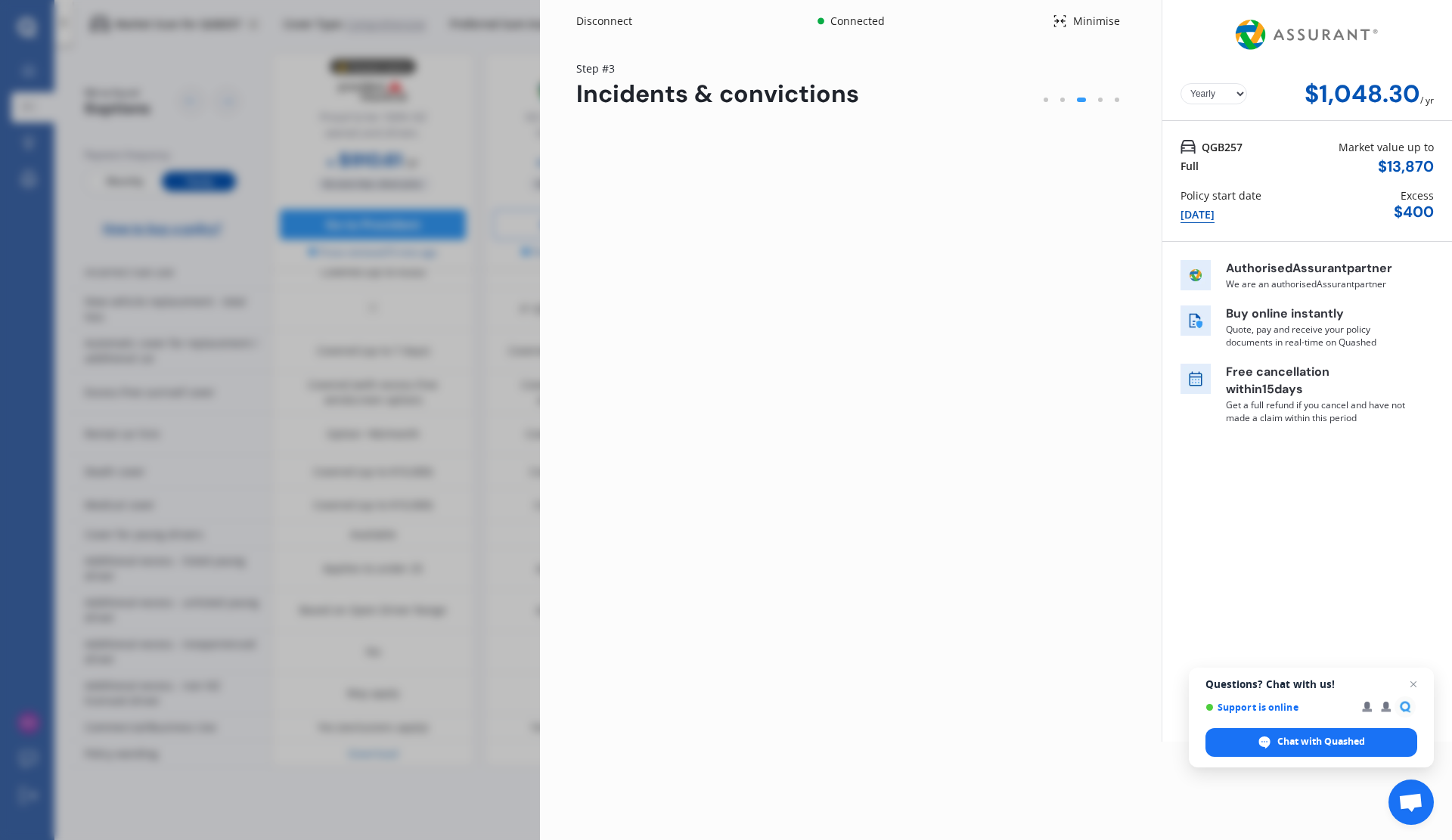
scroll to position [0, 0]
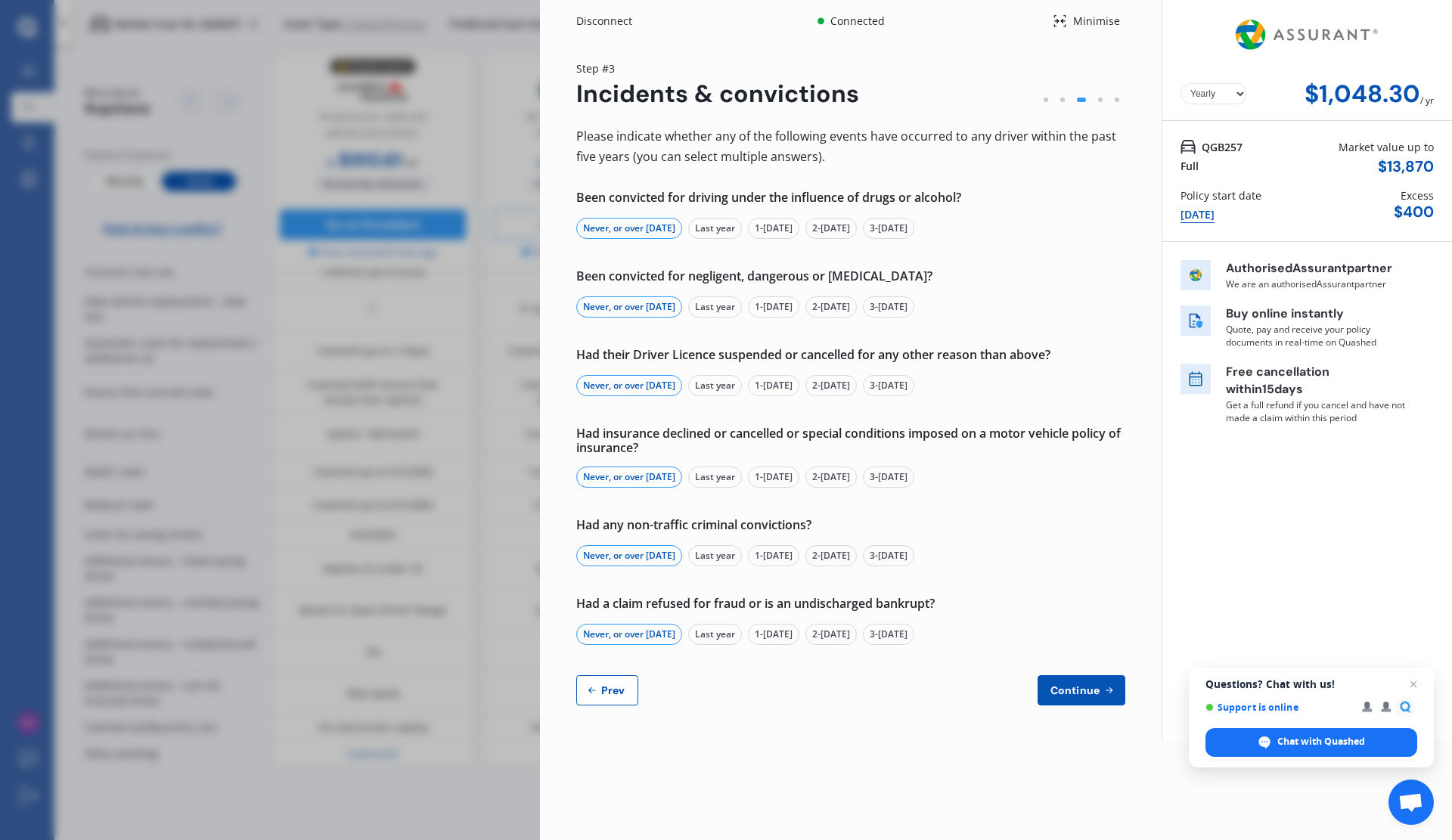
click at [1084, 686] on span "Continue" at bounding box center [1075, 690] width 55 height 12
select select "2500.00"
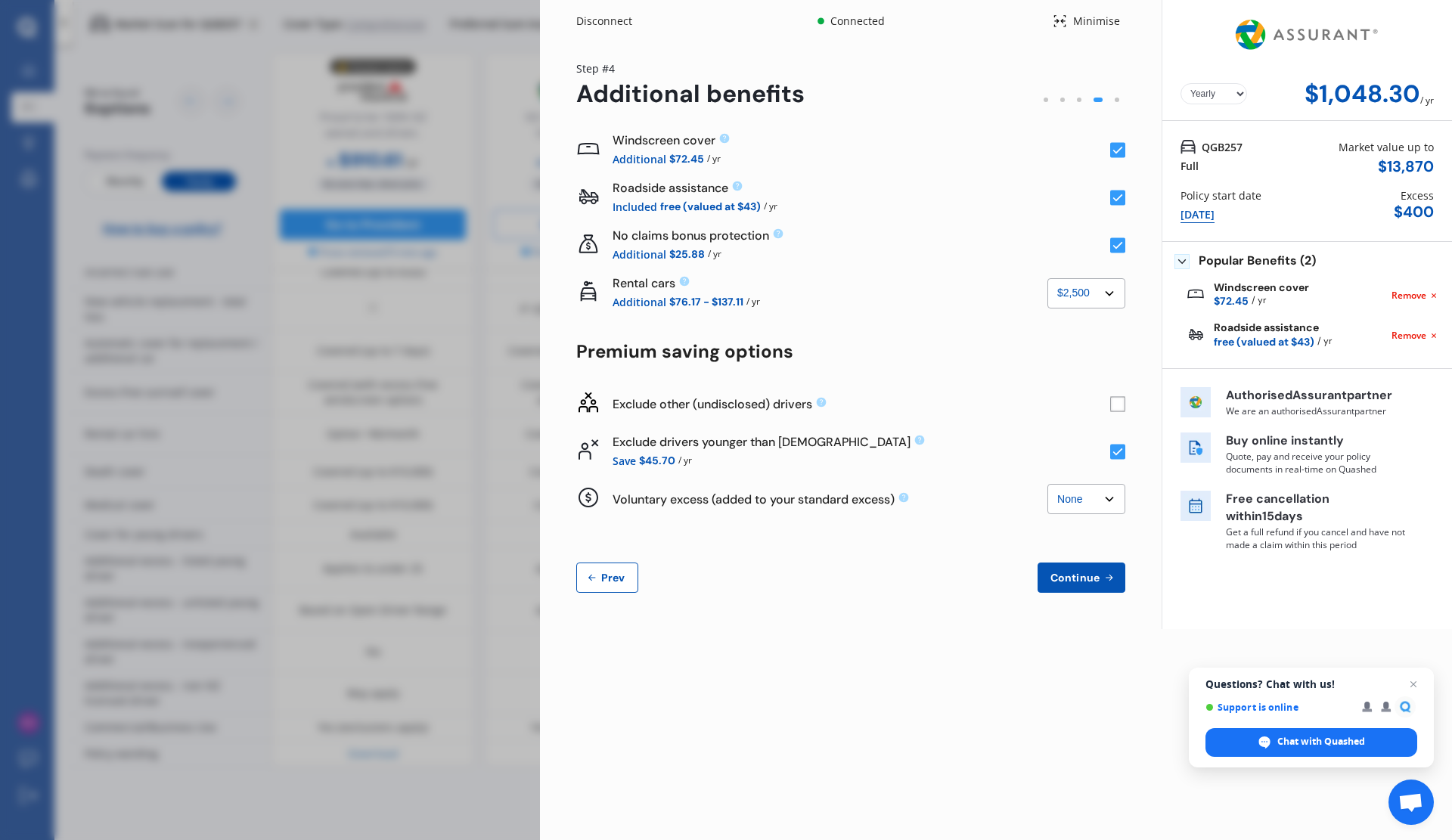
click at [1123, 242] on rect at bounding box center [1118, 245] width 15 height 15
click at [1089, 577] on span "Continue" at bounding box center [1075, 577] width 55 height 12
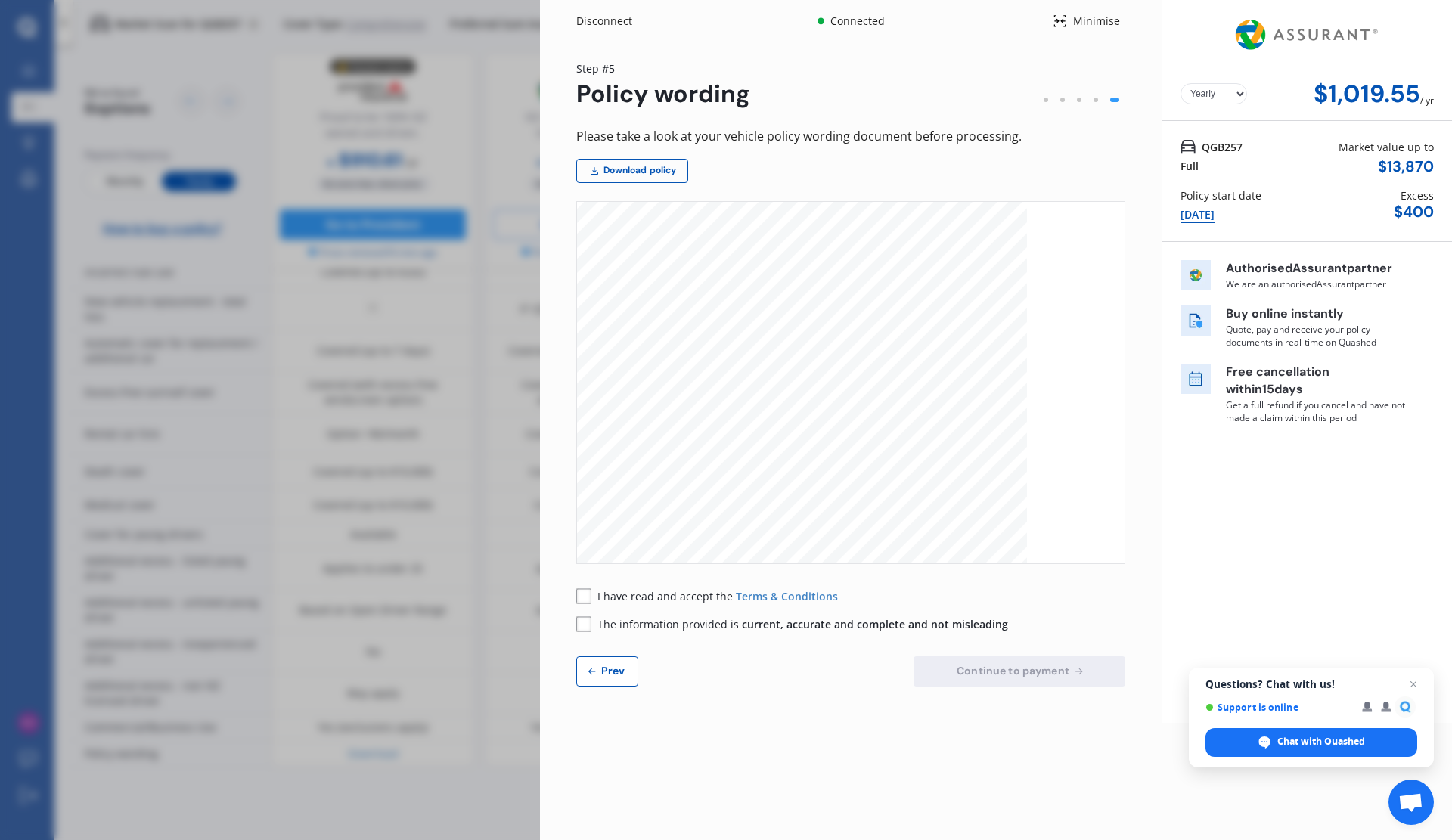
scroll to position [3347, 0]
click at [771, 109] on div "Step # 5 Policy wording Please take a look at your vehicle policy wording docum…" at bounding box center [851, 373] width 549 height 626
click at [1075, 762] on div "Disconnect Connected Minimise Yearly Monthly $1,019.55 / yr Step # 5 Policy wor…" at bounding box center [996, 420] width 912 height 840
click at [583, 593] on rect at bounding box center [584, 596] width 15 height 15
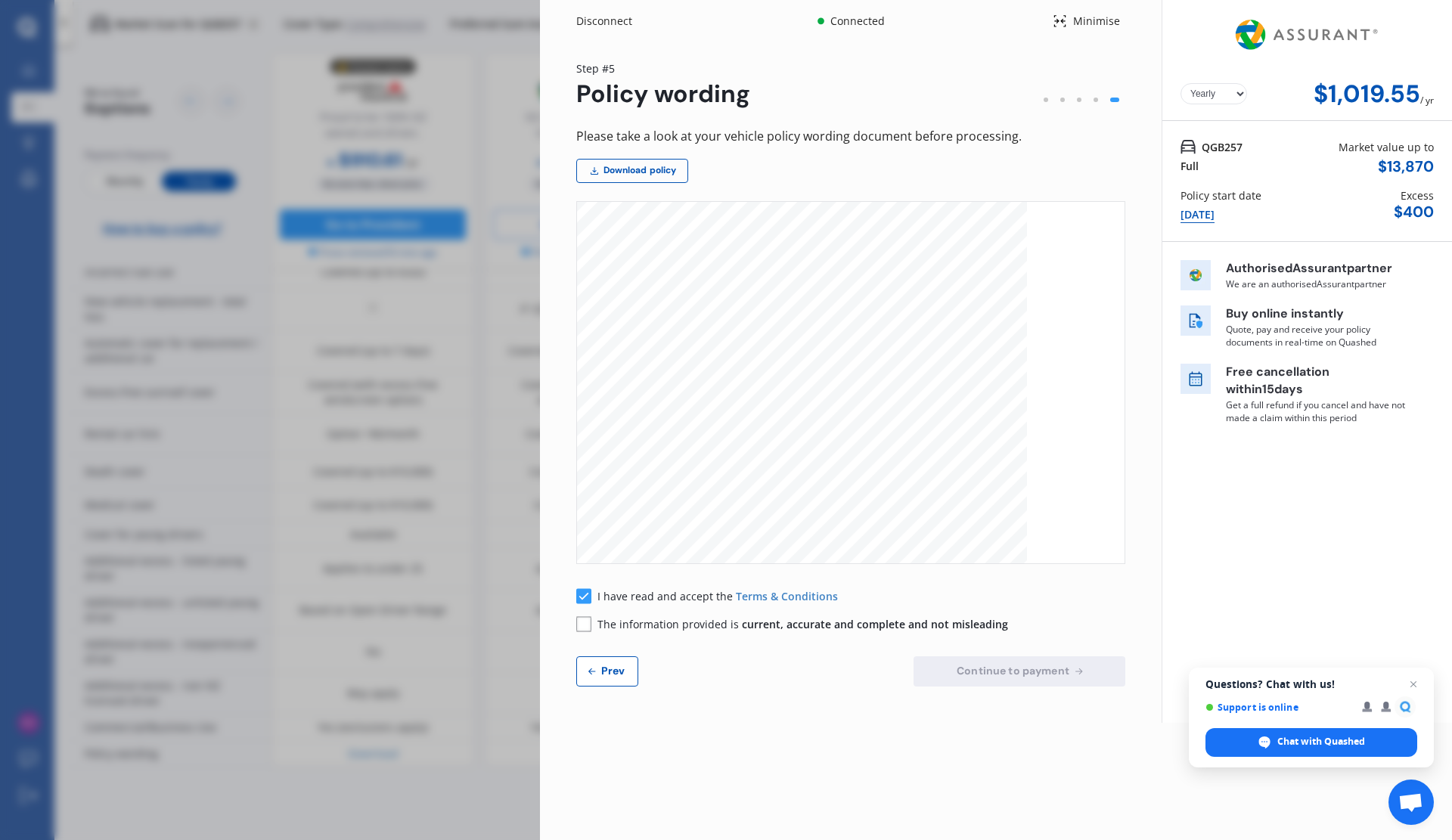
click at [581, 629] on rect at bounding box center [584, 624] width 15 height 15
click at [1006, 670] on span "Continue to payment" at bounding box center [1013, 670] width 119 height 12
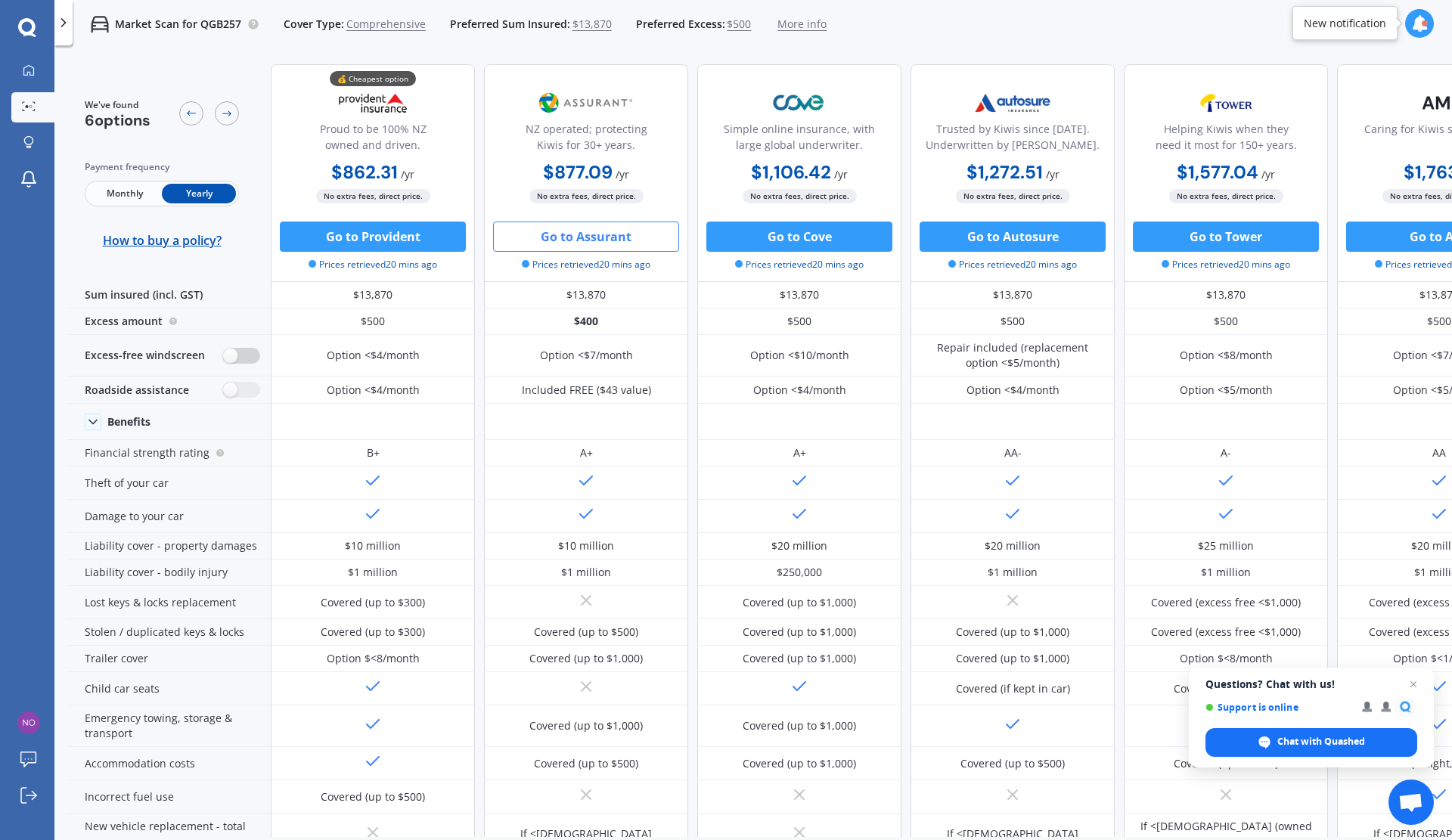
click at [248, 353] on label at bounding box center [242, 356] width 37 height 16
radio input "true"
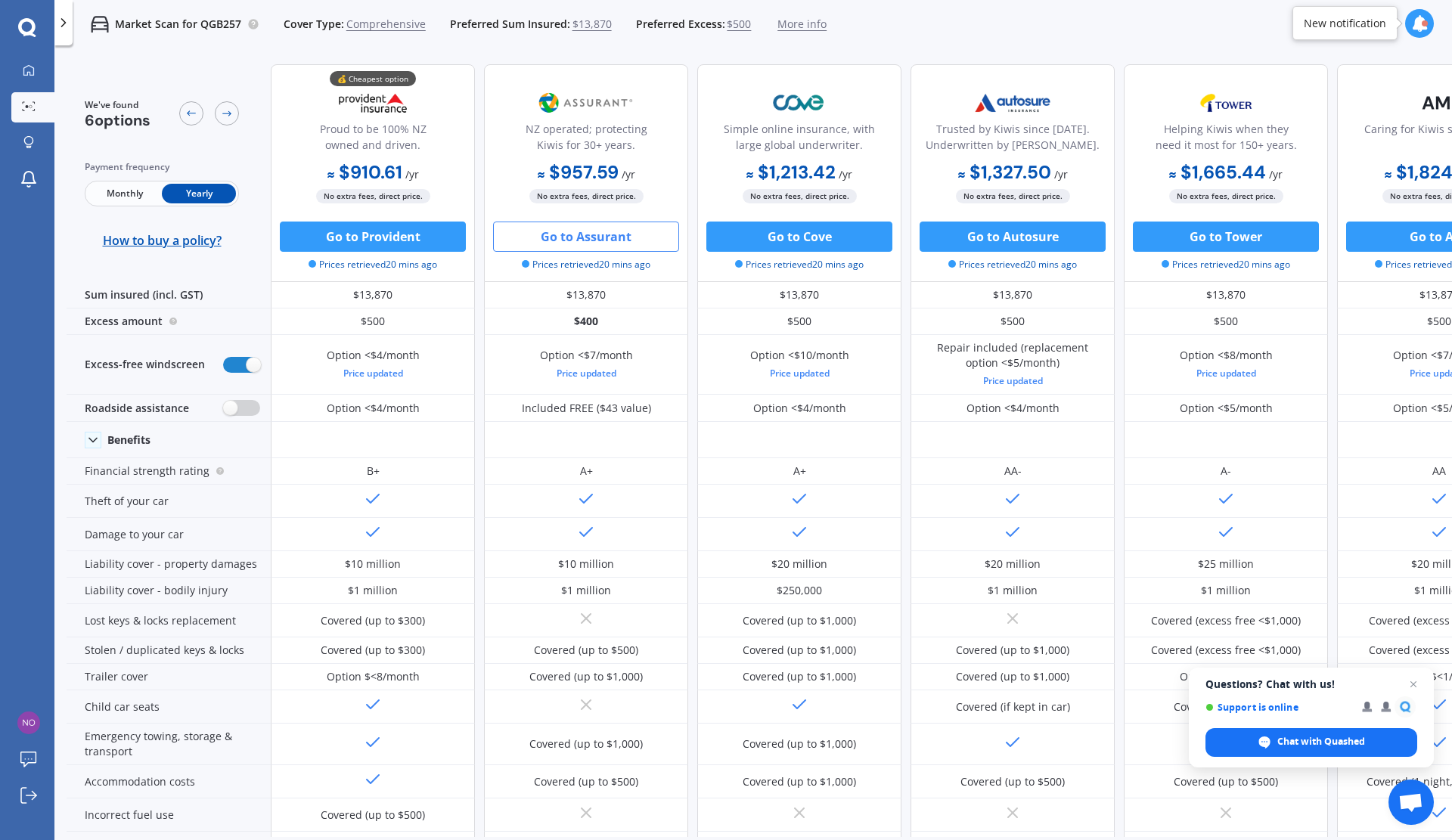
click at [244, 412] on label at bounding box center [242, 408] width 37 height 16
radio input "true"
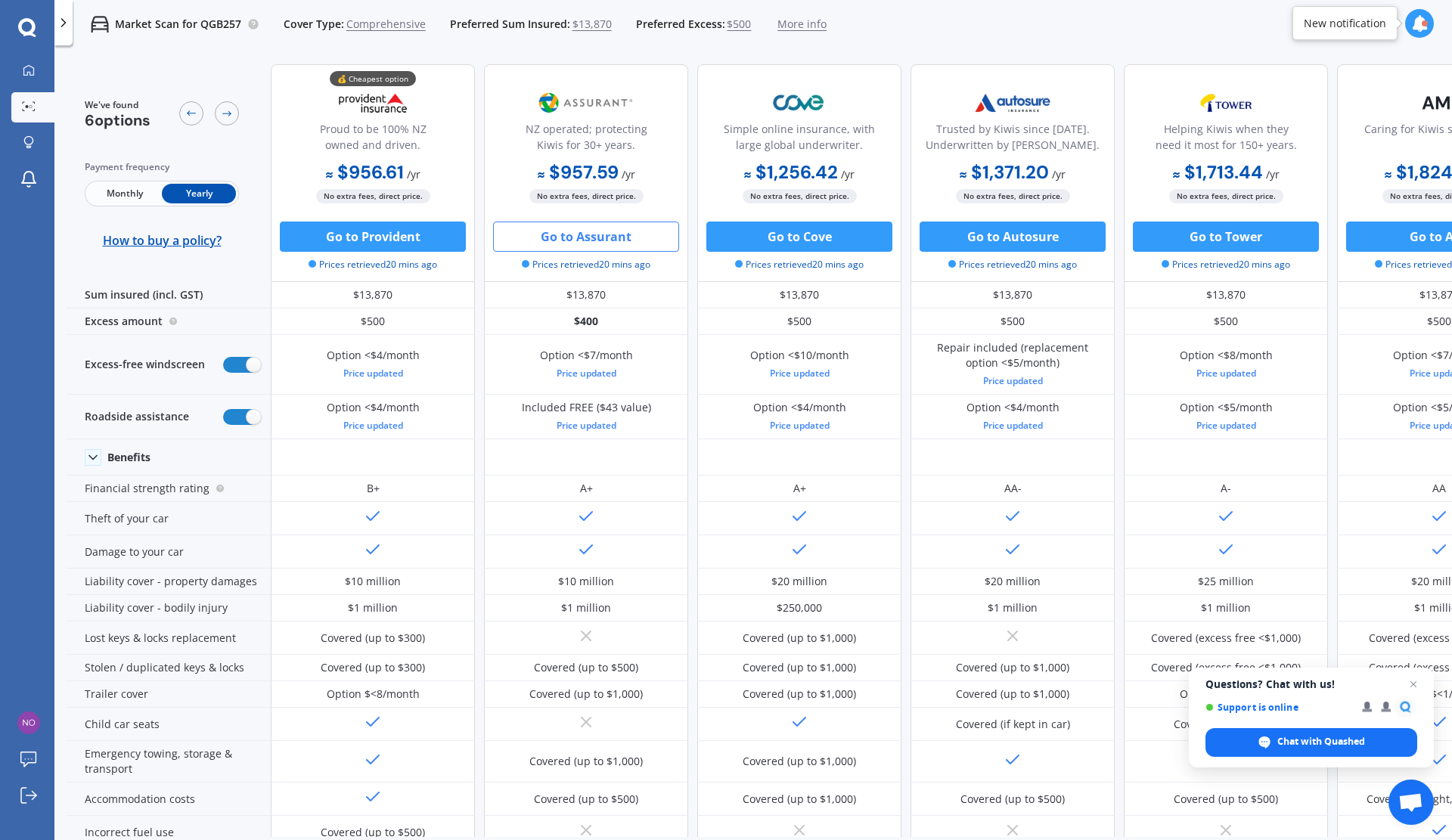
click at [377, 230] on button "Go to Provident" at bounding box center [372, 237] width 186 height 31
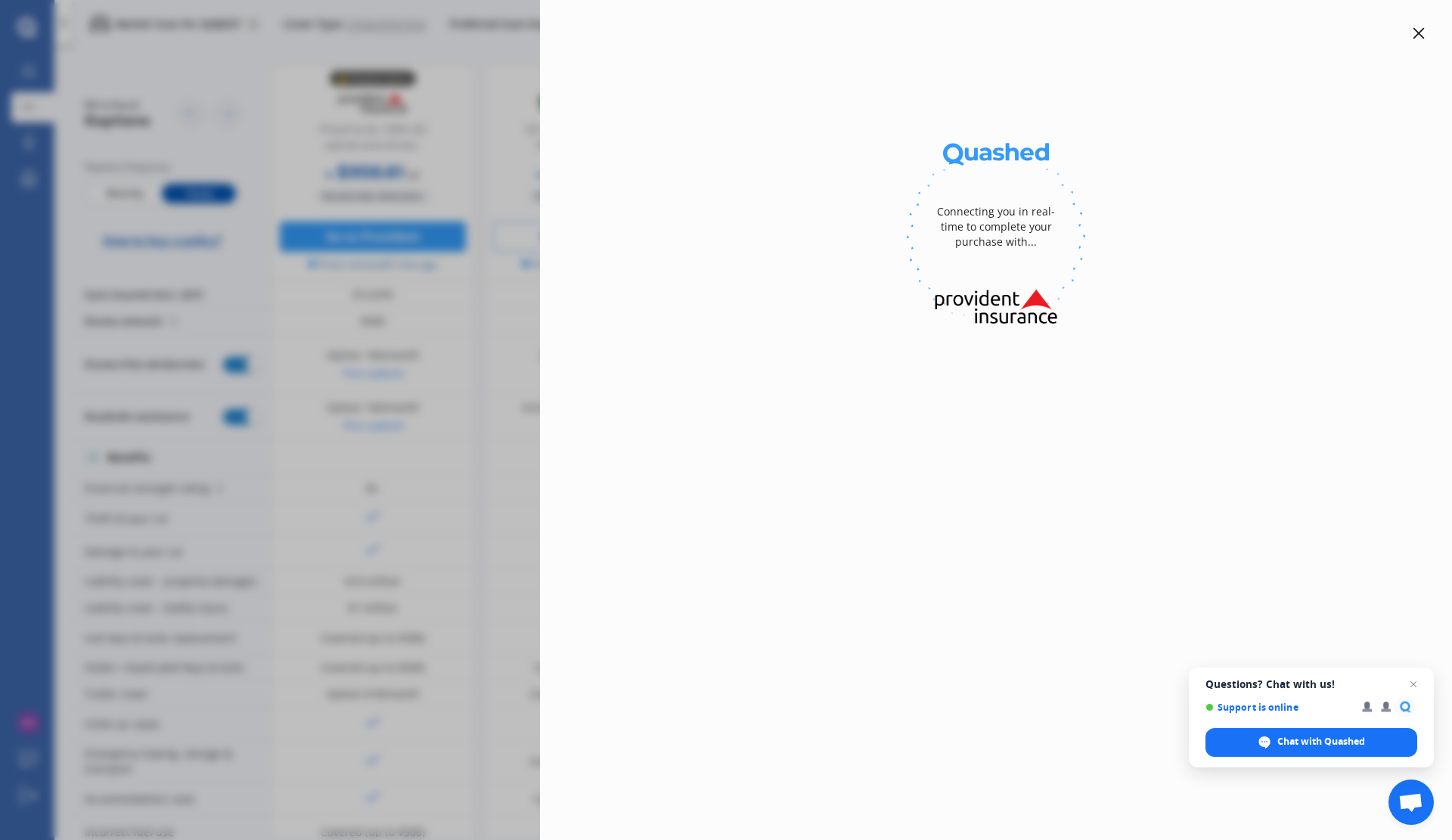
select select "full"
select select "[STREET_ADDRESS]"
select select "TOYOTA"
select select "AQUA"
select select "NO"
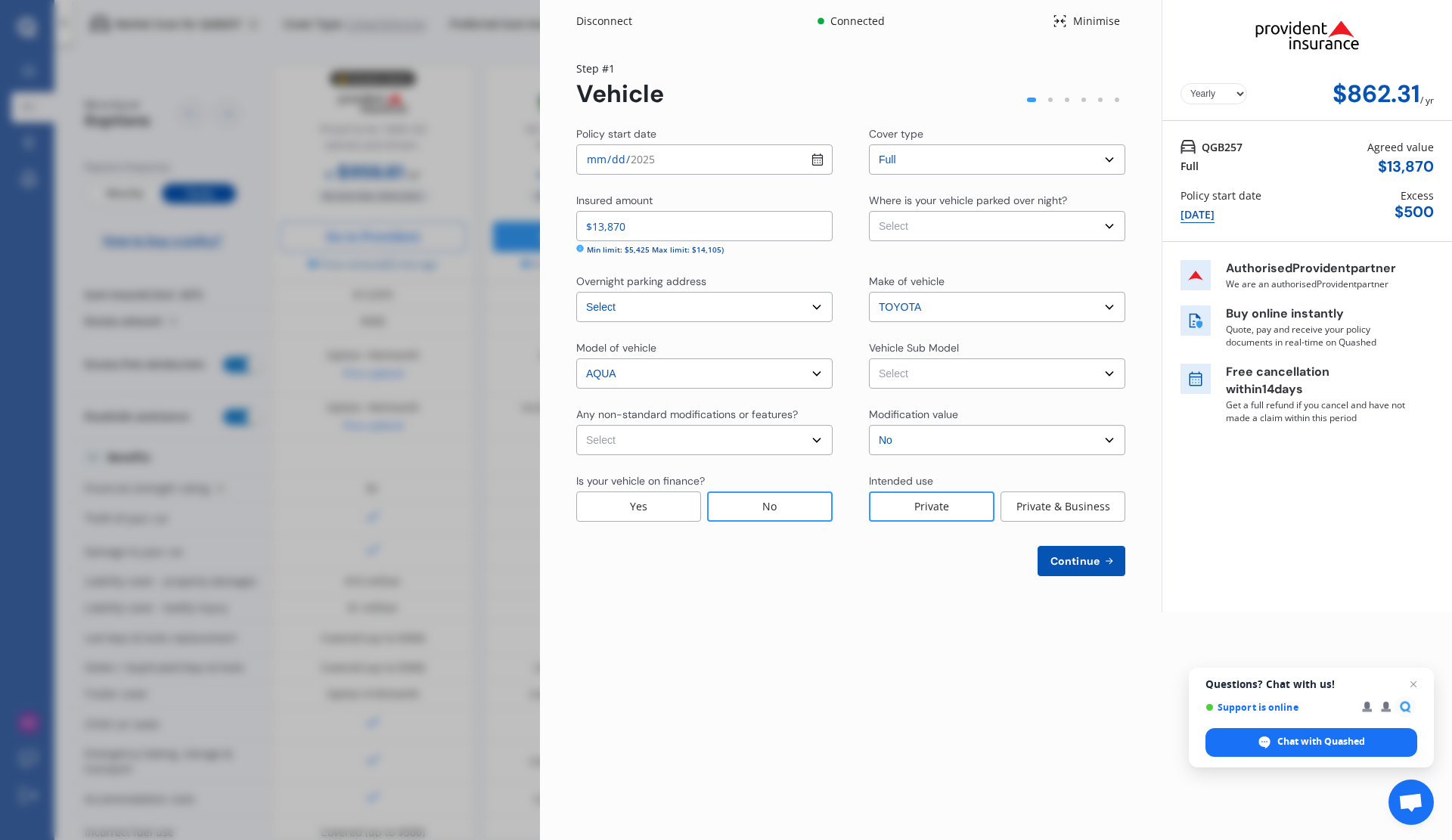
click at [1107, 221] on select "Select Garage (fully enclosed) Off Street Parking Other" at bounding box center [997, 226] width 256 height 31
select select "OFF-STREET"
click at [869, 211] on select "Select Garage (fully enclosed) Off Street Parking Other" at bounding box center [997, 226] width 256 height 31
click at [804, 442] on select "Select None Nitrous Oxide System(NOS) Roll Cage Full Racing Harness" at bounding box center [704, 440] width 256 height 31
select select "none"
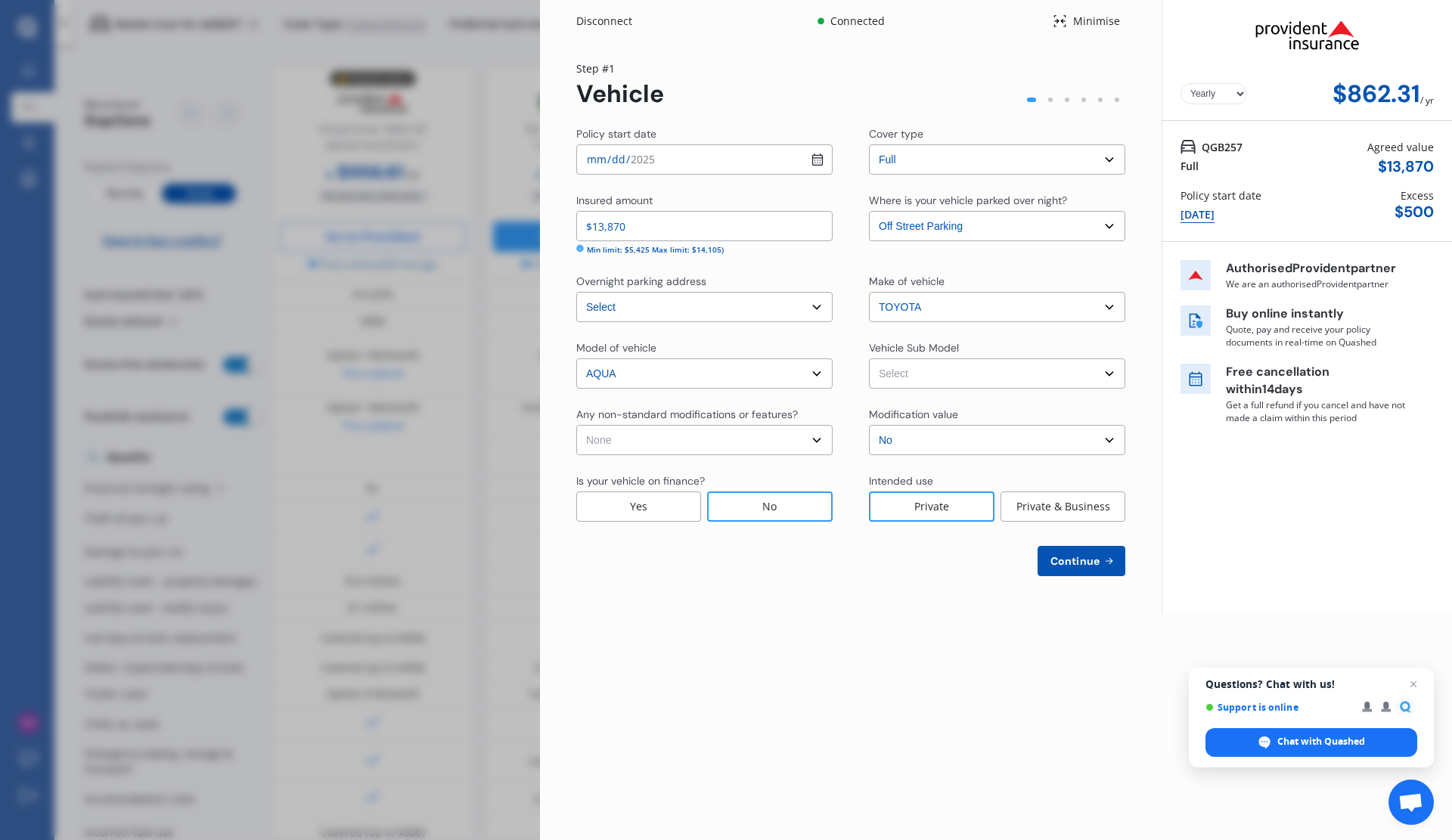
click at [576, 425] on select "Select None Nitrous Oxide System(NOS) Roll Cage Full Racing Harness" at bounding box center [704, 440] width 256 height 31
click at [981, 381] on select "Select Aqua NHP10 Hatchback 5dr CVT 1sp 1.5i/45kW Hybrid [IMP]" at bounding box center [997, 374] width 256 height 31
select select "NZVTOYO2017AEHF"
click at [869, 359] on select "Select Aqua NHP10 Hatchback 5dr CVT 1sp 1.5i/45kW Hybrid [IMP]" at bounding box center [997, 374] width 256 height 31
click at [813, 156] on input "[DATE]" at bounding box center [704, 160] width 256 height 31
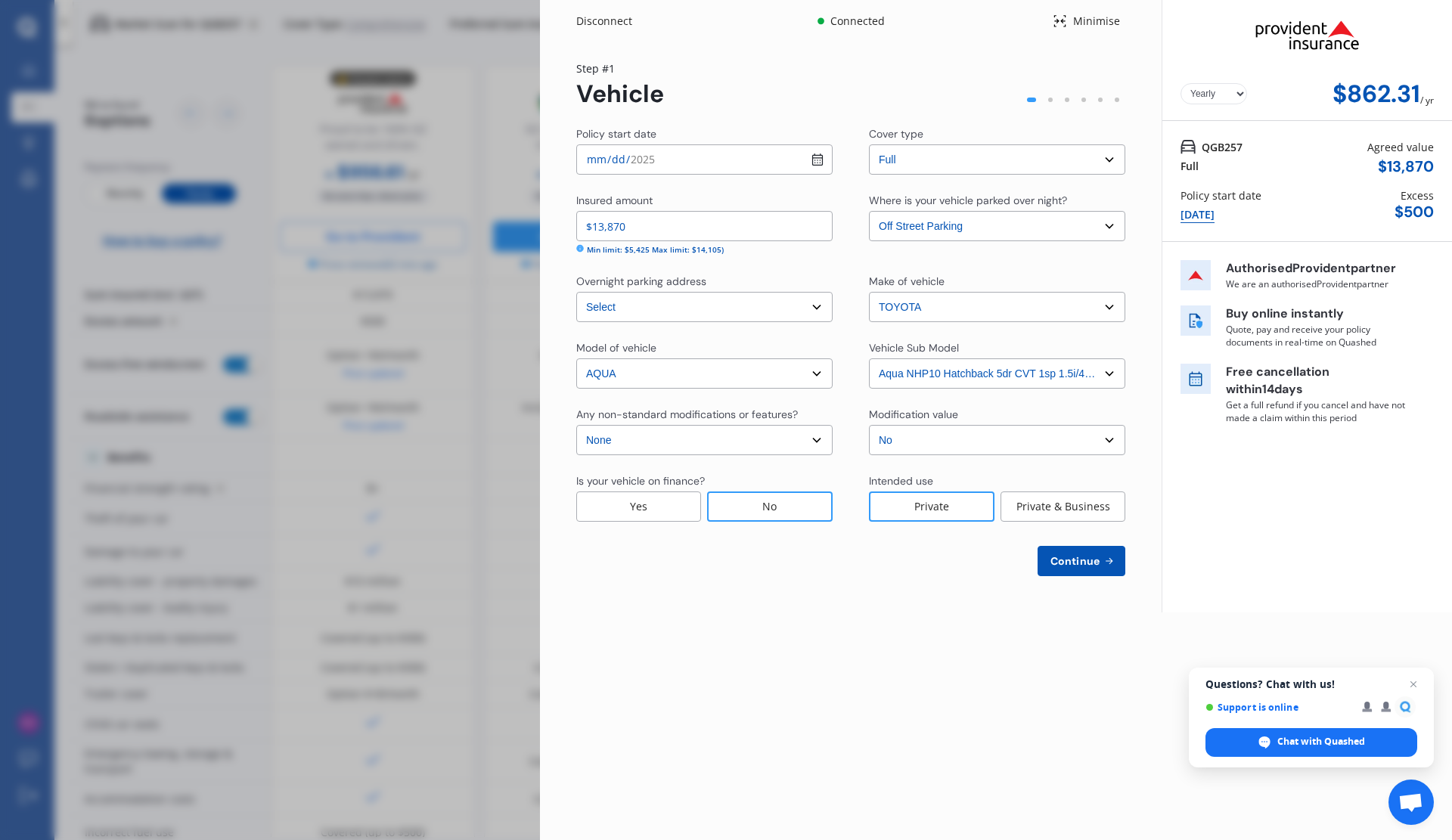
type input "[DATE]"
click at [1086, 565] on span "Continue" at bounding box center [1075, 560] width 55 height 12
select select "05"
select select "12"
select select "1977"
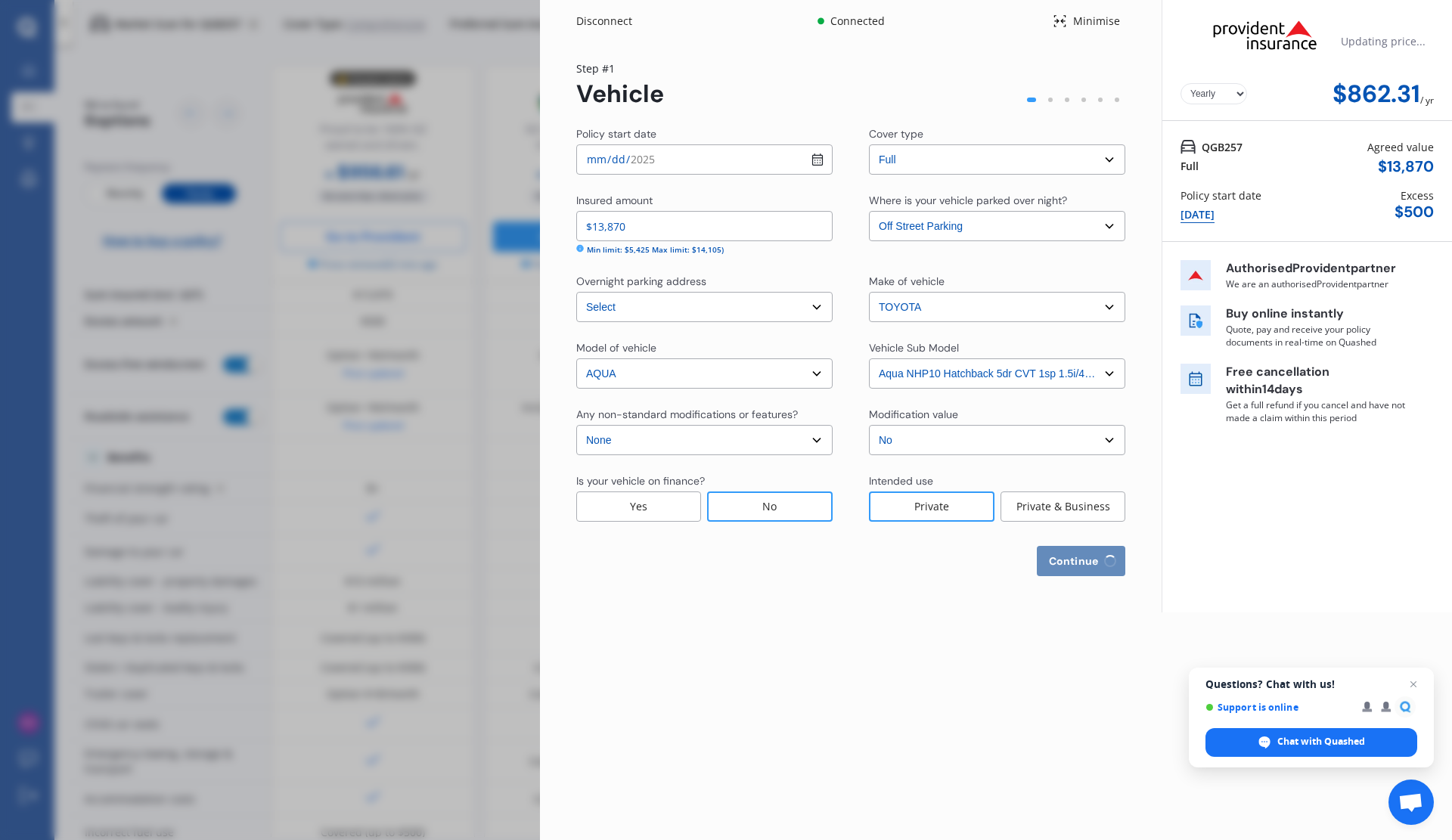
select select "NZ_FULL"
select select "0"
select select "25"
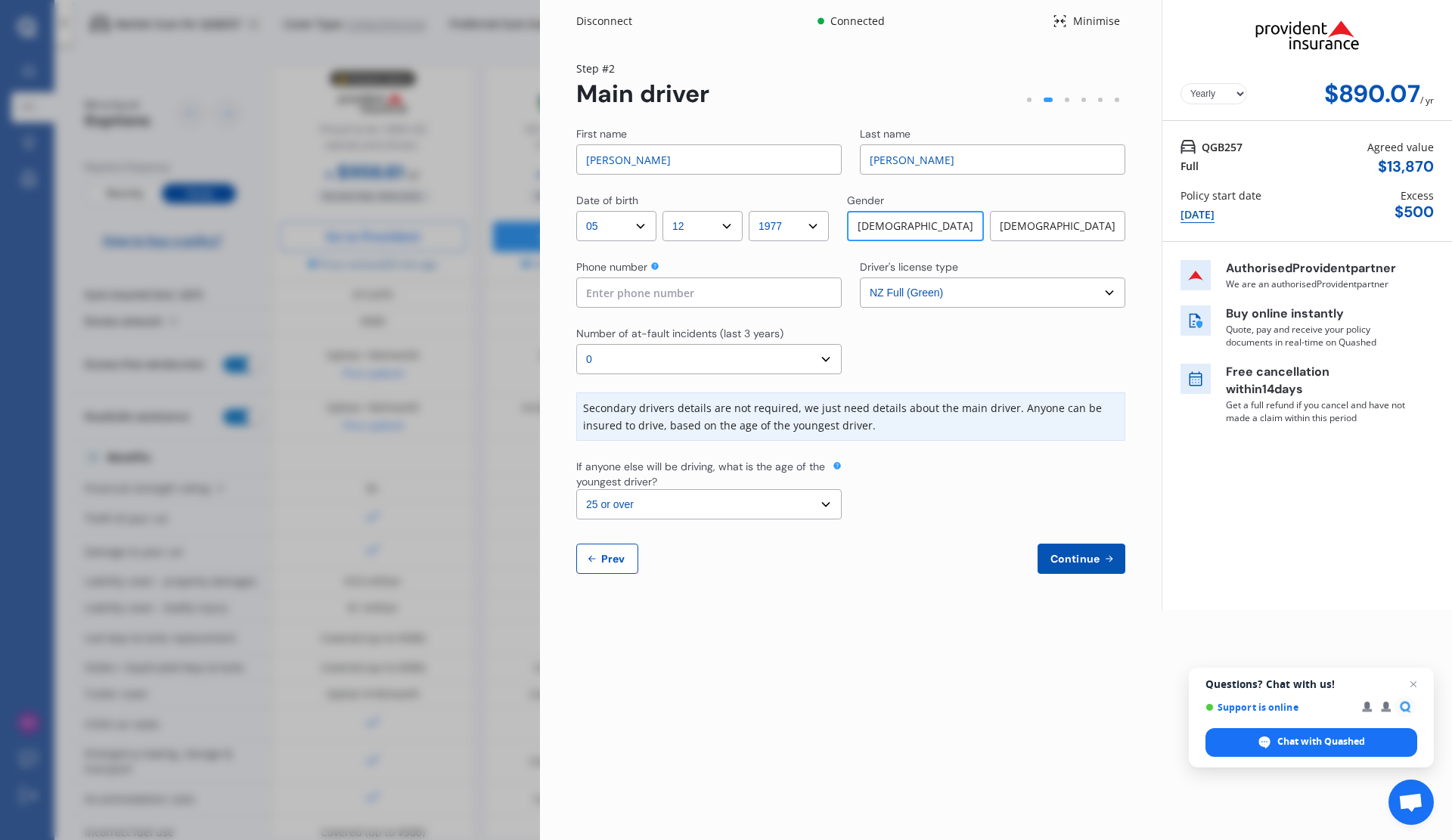
click at [727, 295] on input at bounding box center [709, 293] width 265 height 31
type input "0272228057"
click at [1077, 557] on span "Continue" at bounding box center [1075, 559] width 55 height 12
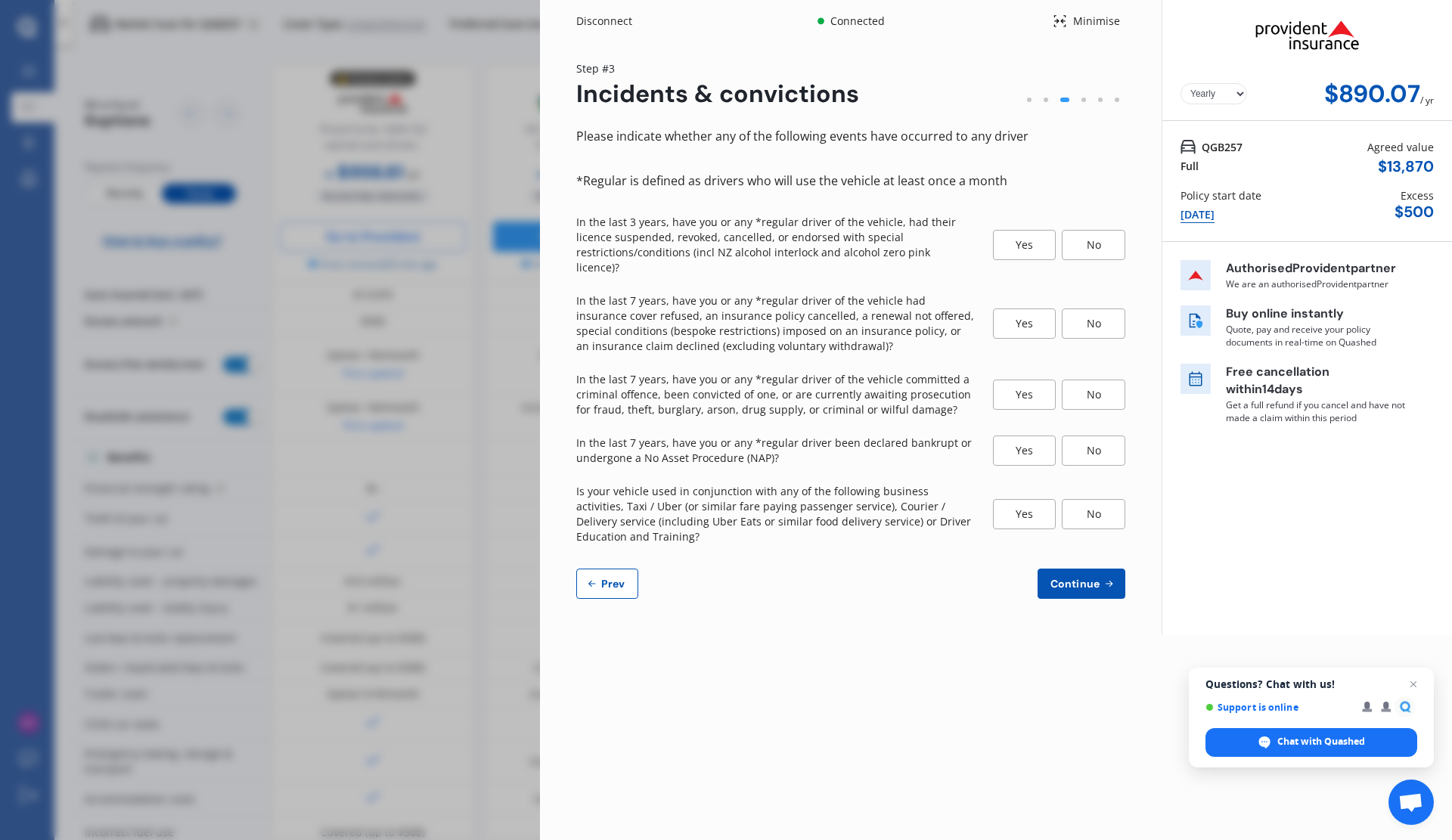
click at [1092, 235] on div "No" at bounding box center [1093, 245] width 64 height 31
click at [1096, 309] on div "No" at bounding box center [1093, 324] width 64 height 31
click at [1094, 379] on div "No" at bounding box center [1093, 395] width 64 height 31
click at [1103, 440] on div "No" at bounding box center [1093, 451] width 64 height 31
click at [1098, 499] on div "No" at bounding box center [1093, 514] width 64 height 31
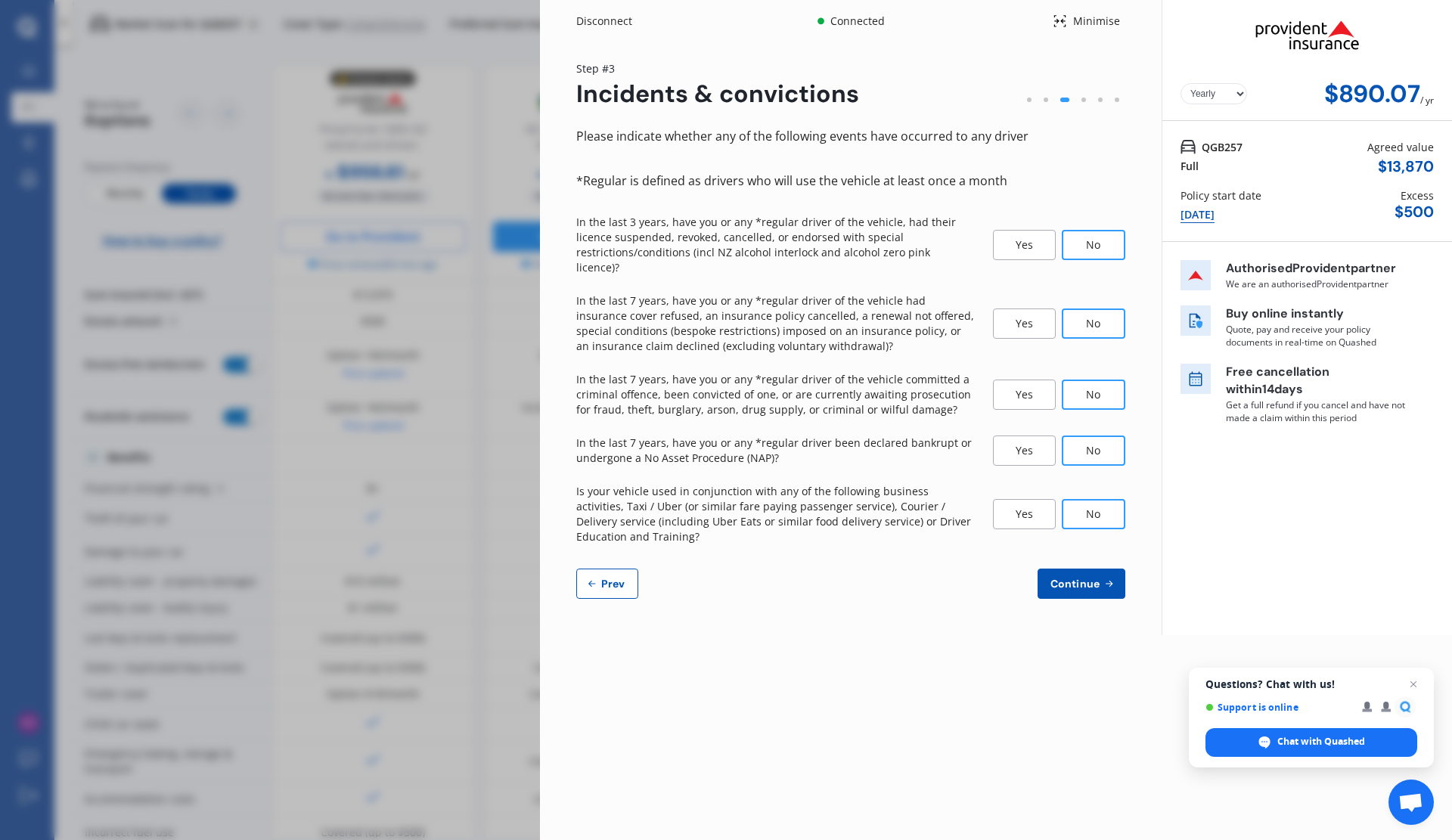
click at [1093, 568] on button "Continue" at bounding box center [1081, 584] width 88 height 31
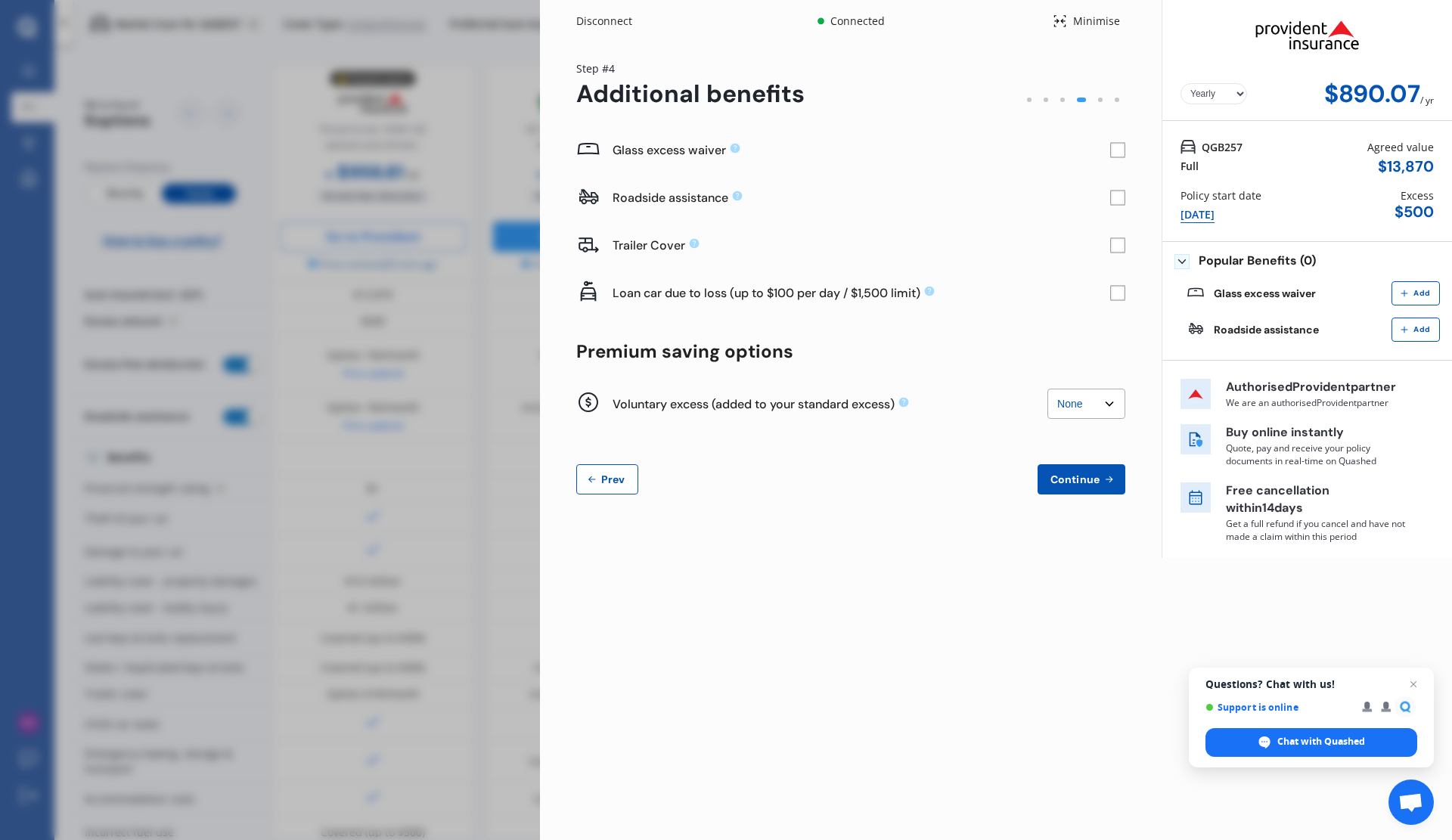
click at [1116, 152] on rect at bounding box center [1118, 150] width 15 height 15
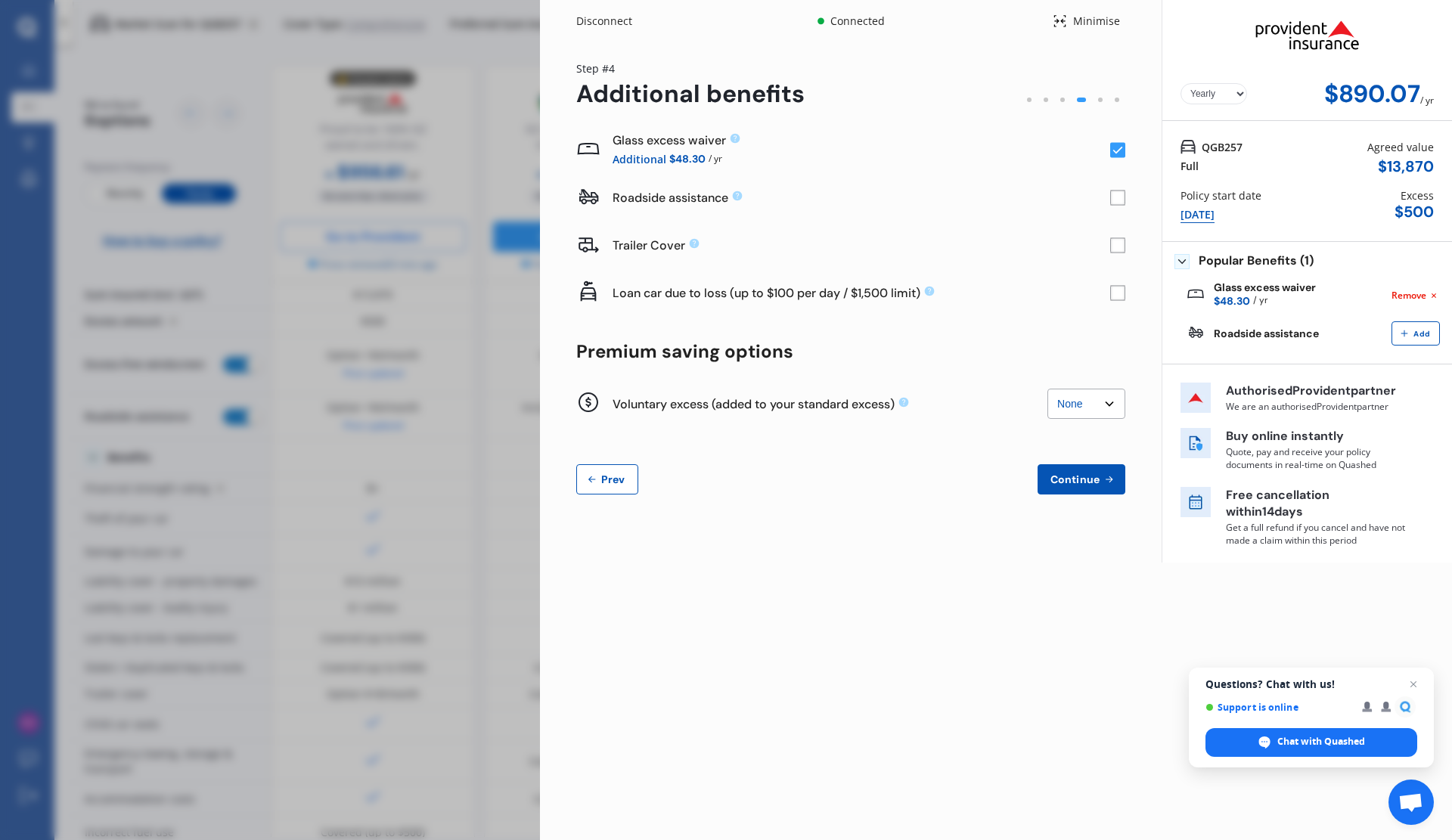
click at [1118, 197] on rect at bounding box center [1118, 198] width 15 height 15
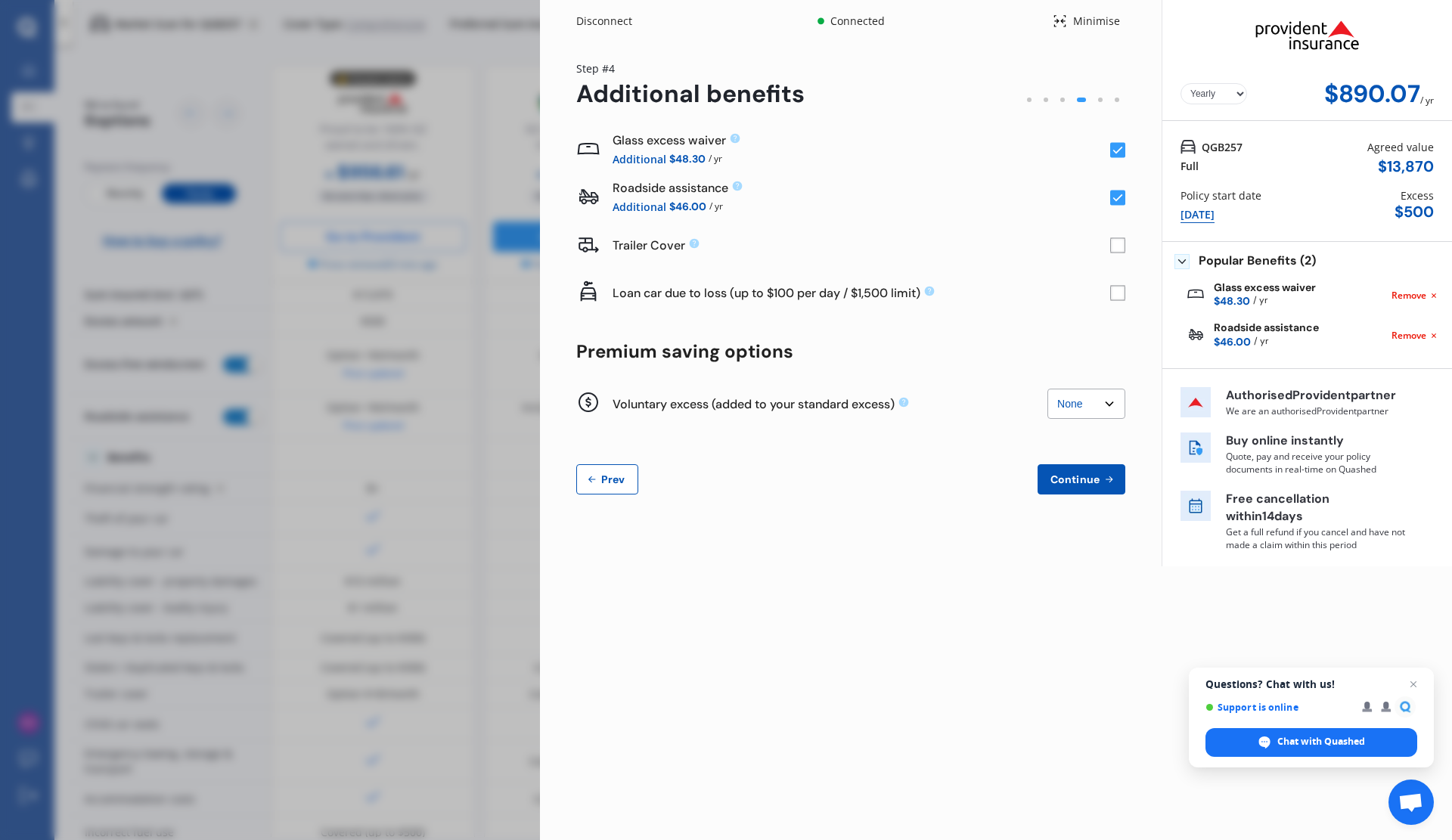
click at [1121, 297] on rect at bounding box center [1118, 293] width 15 height 15
click at [1075, 481] on span "Continue" at bounding box center [1075, 479] width 55 height 12
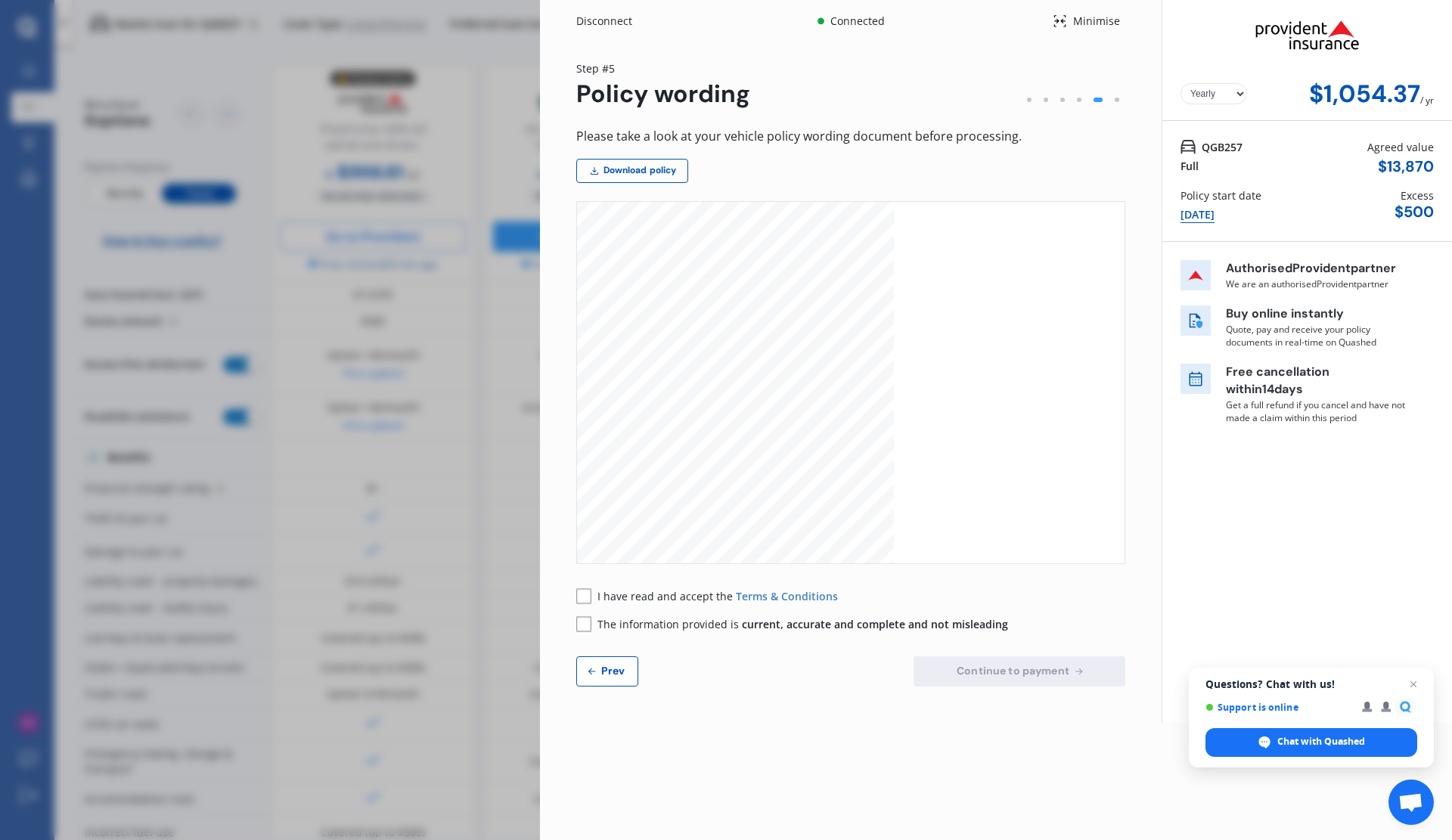
click at [613, 19] on div "Disconnect" at bounding box center [613, 21] width 72 height 15
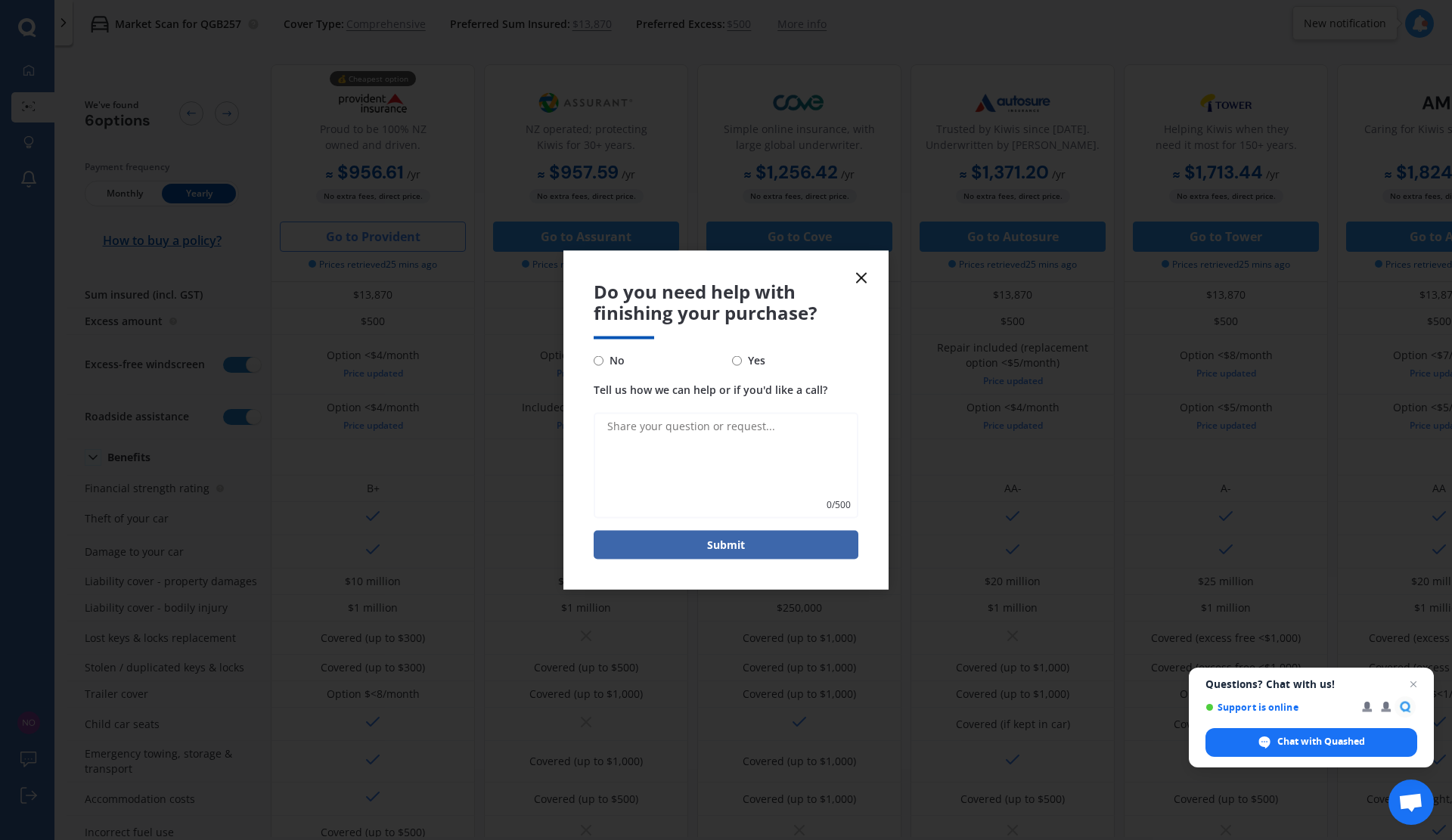
click at [600, 359] on input "No" at bounding box center [598, 360] width 10 height 10
radio input "true"
click at [724, 543] on button "Submit" at bounding box center [725, 545] width 265 height 29
click at [641, 561] on form "Do you need help with finishing your purchase? No Yes Tell us how we can help o…" at bounding box center [726, 420] width 325 height 339
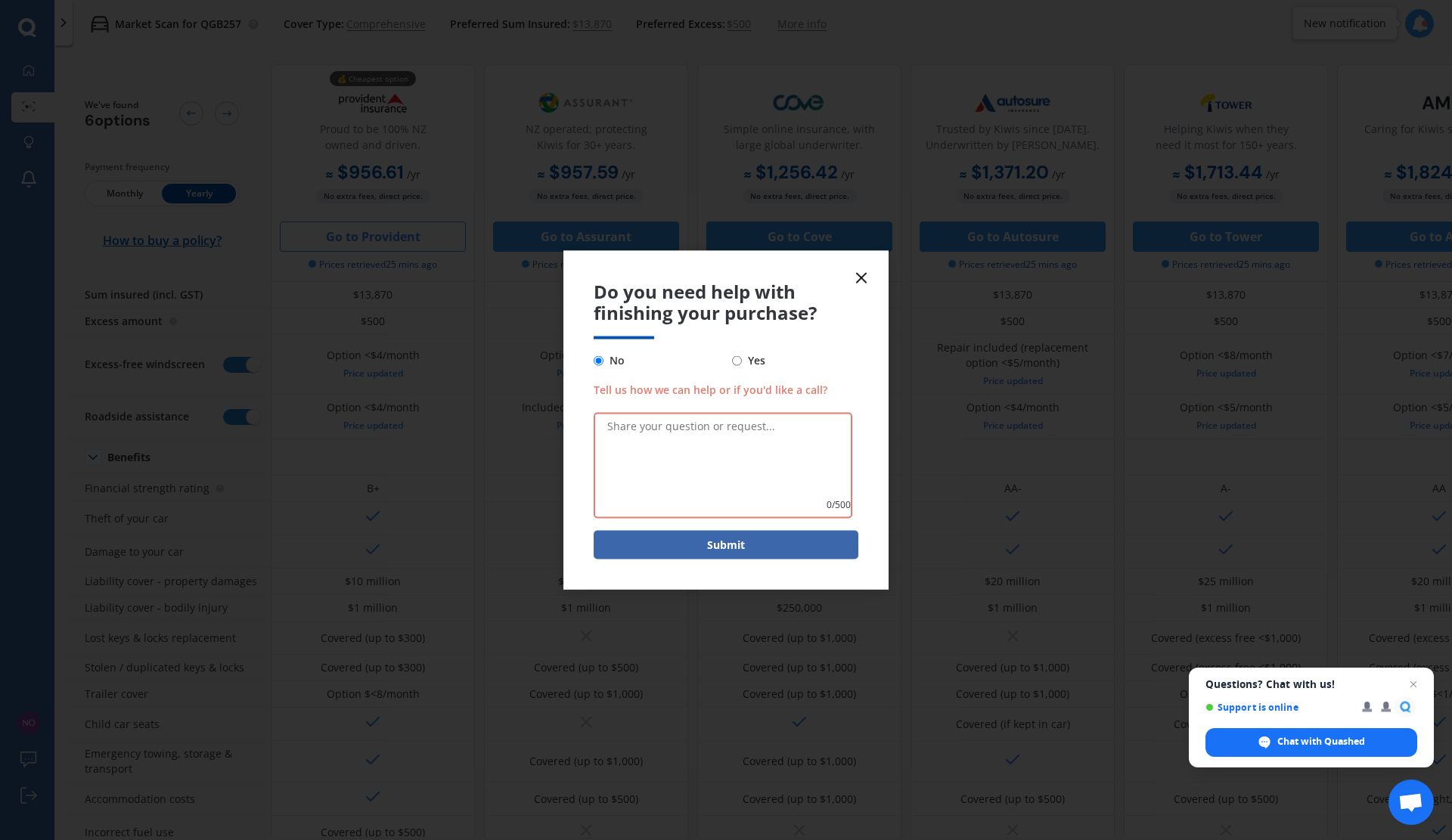
click at [724, 542] on button "Submit" at bounding box center [725, 545] width 265 height 29
click at [738, 471] on textarea "Tell us how we can help or if you'd like a call?" at bounding box center [723, 466] width 259 height 106
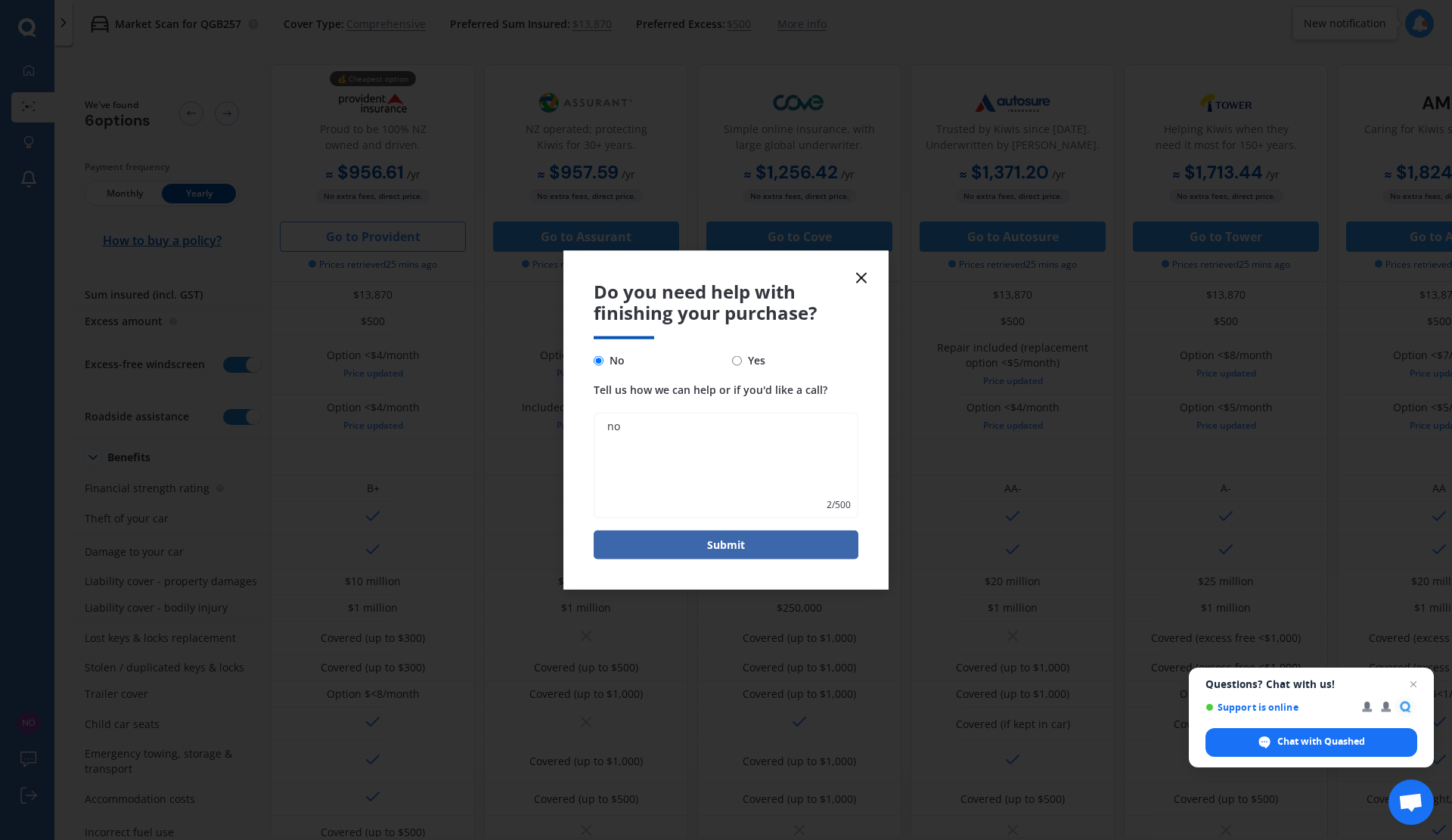
type textarea "no"
click at [720, 555] on button "Submit" at bounding box center [725, 545] width 265 height 29
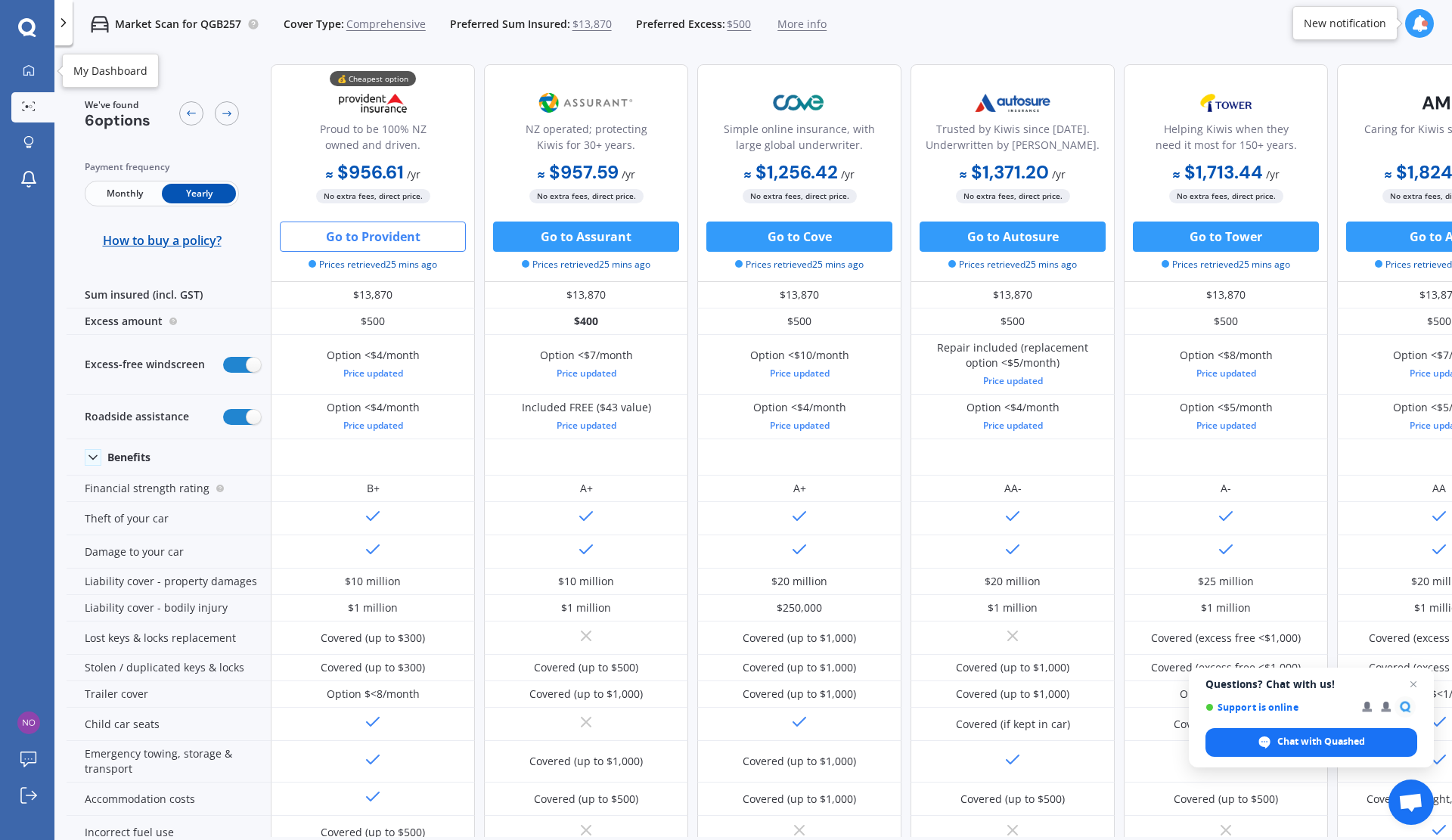
click at [23, 73] on icon at bounding box center [28, 70] width 12 height 12
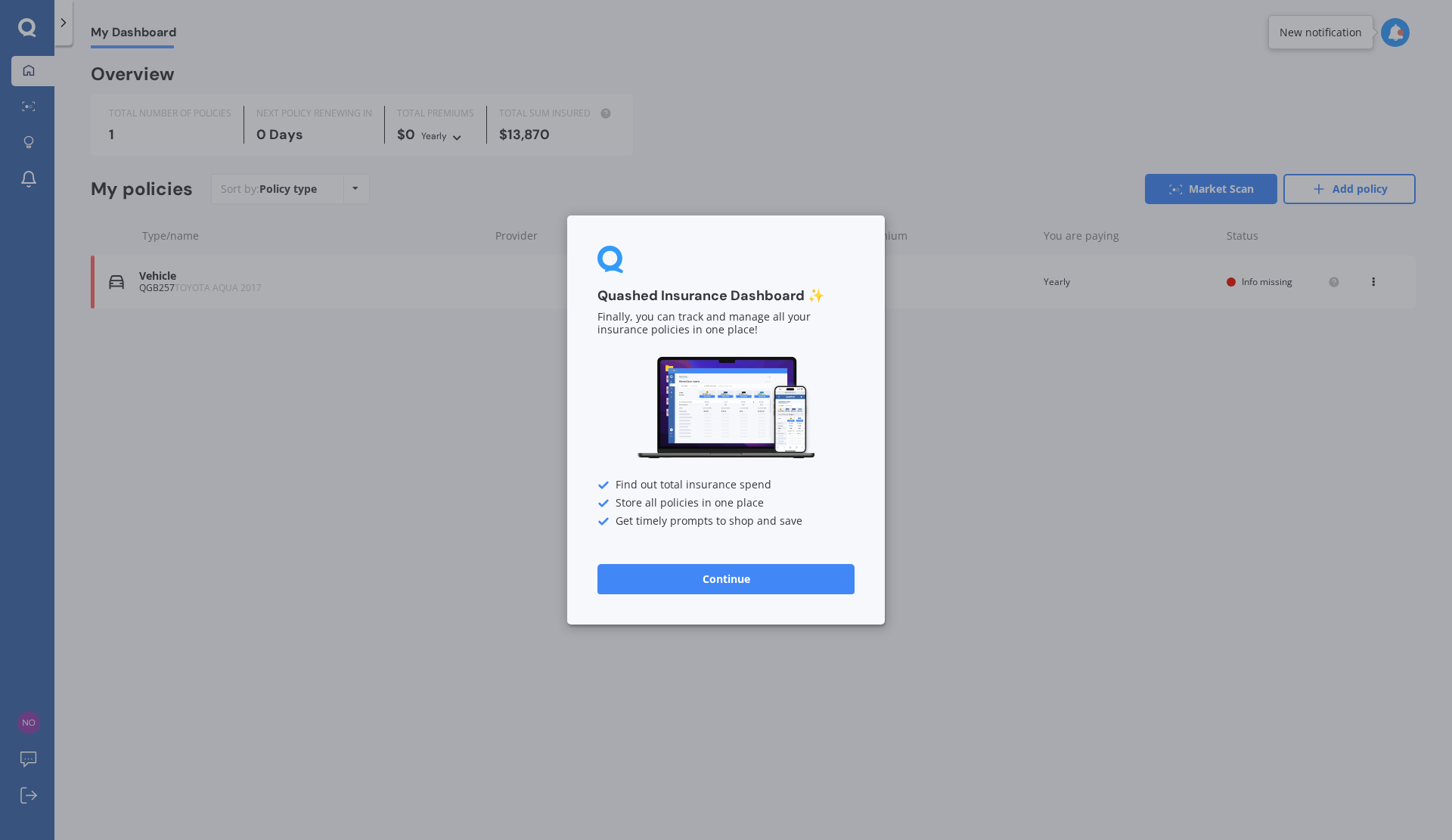
click at [732, 574] on button "Continue" at bounding box center [726, 580] width 257 height 31
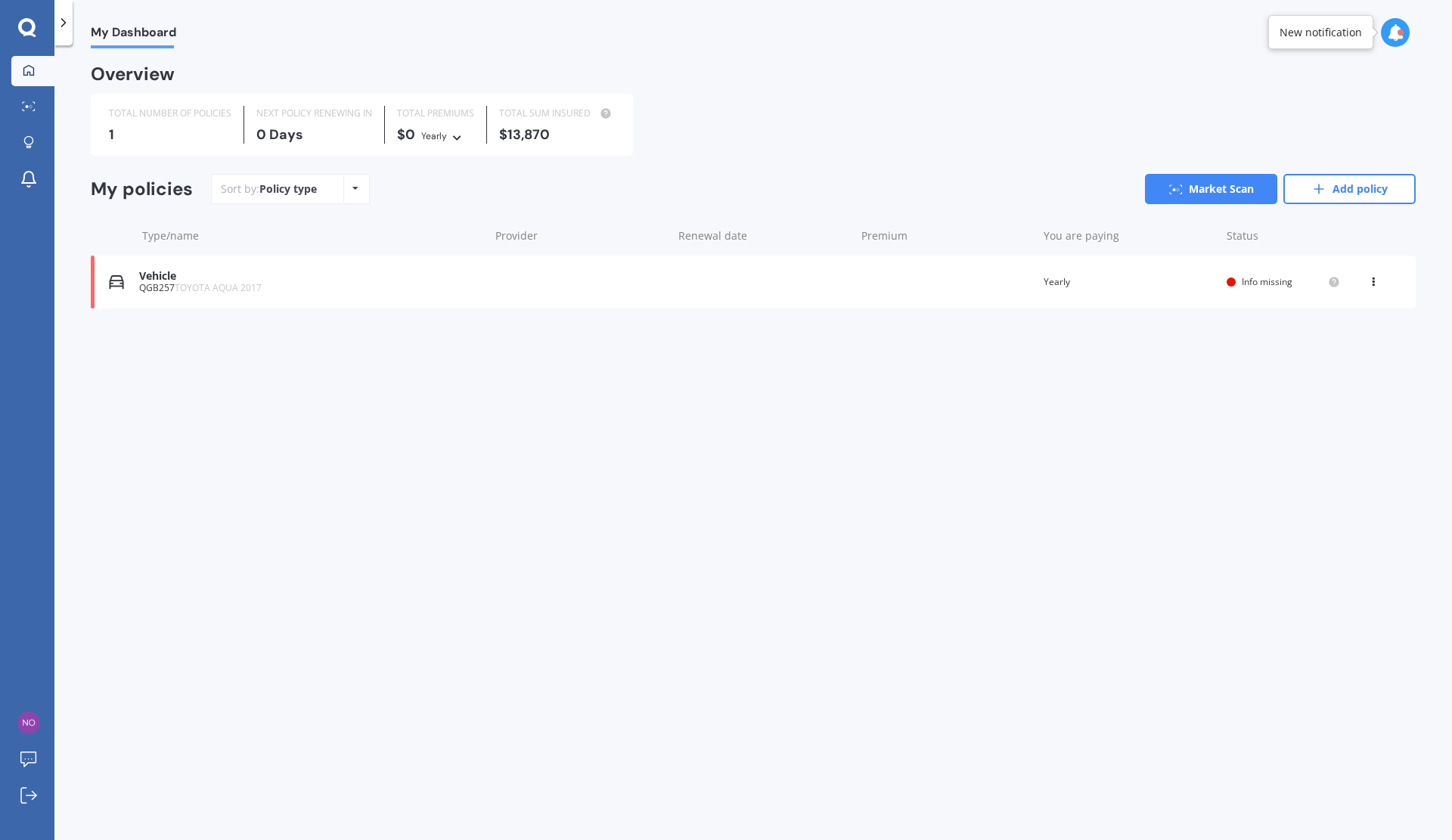
click at [1355, 184] on link "Add policy" at bounding box center [1349, 189] width 133 height 31
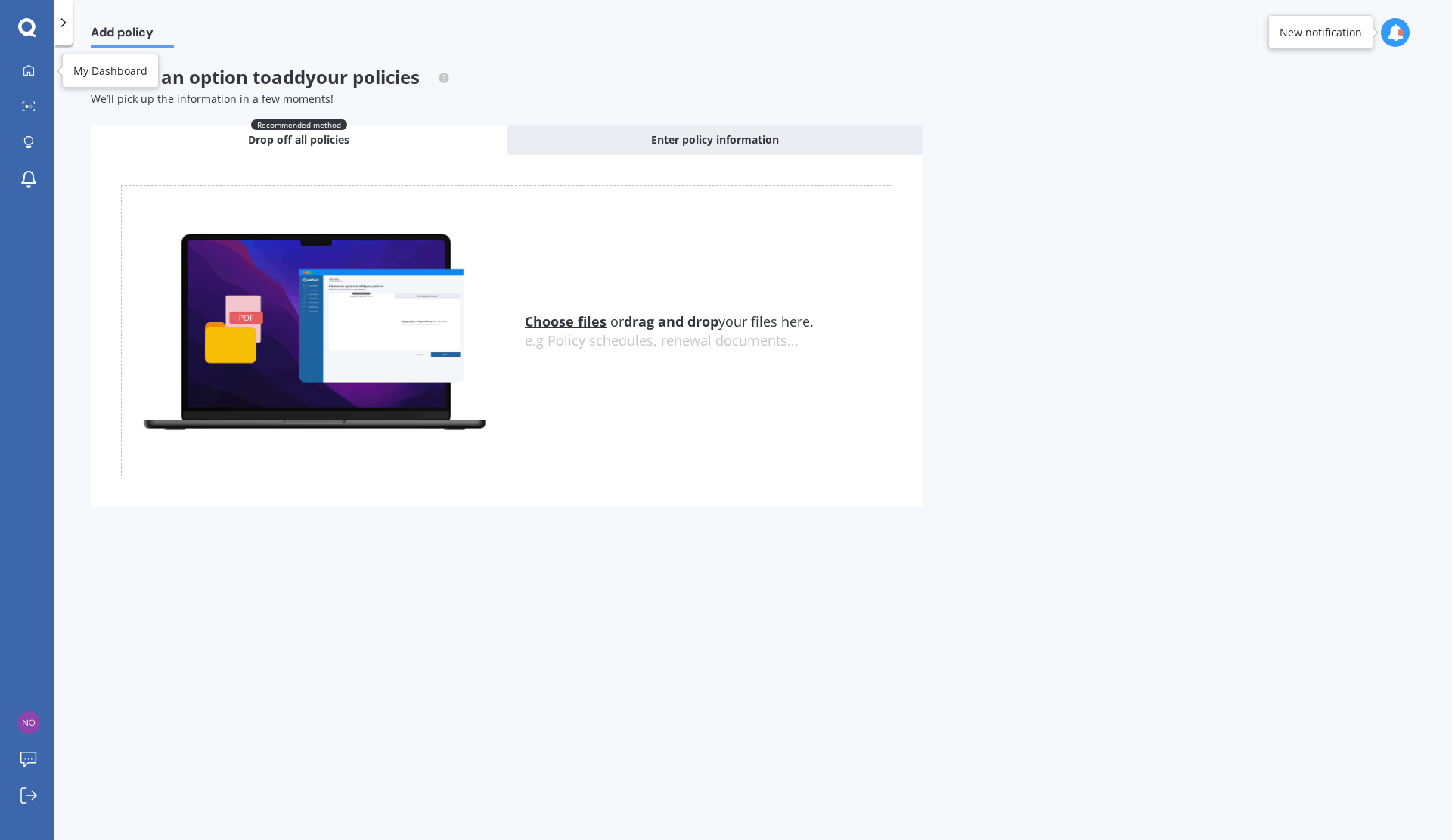
click at [26, 76] on icon at bounding box center [28, 70] width 12 height 12
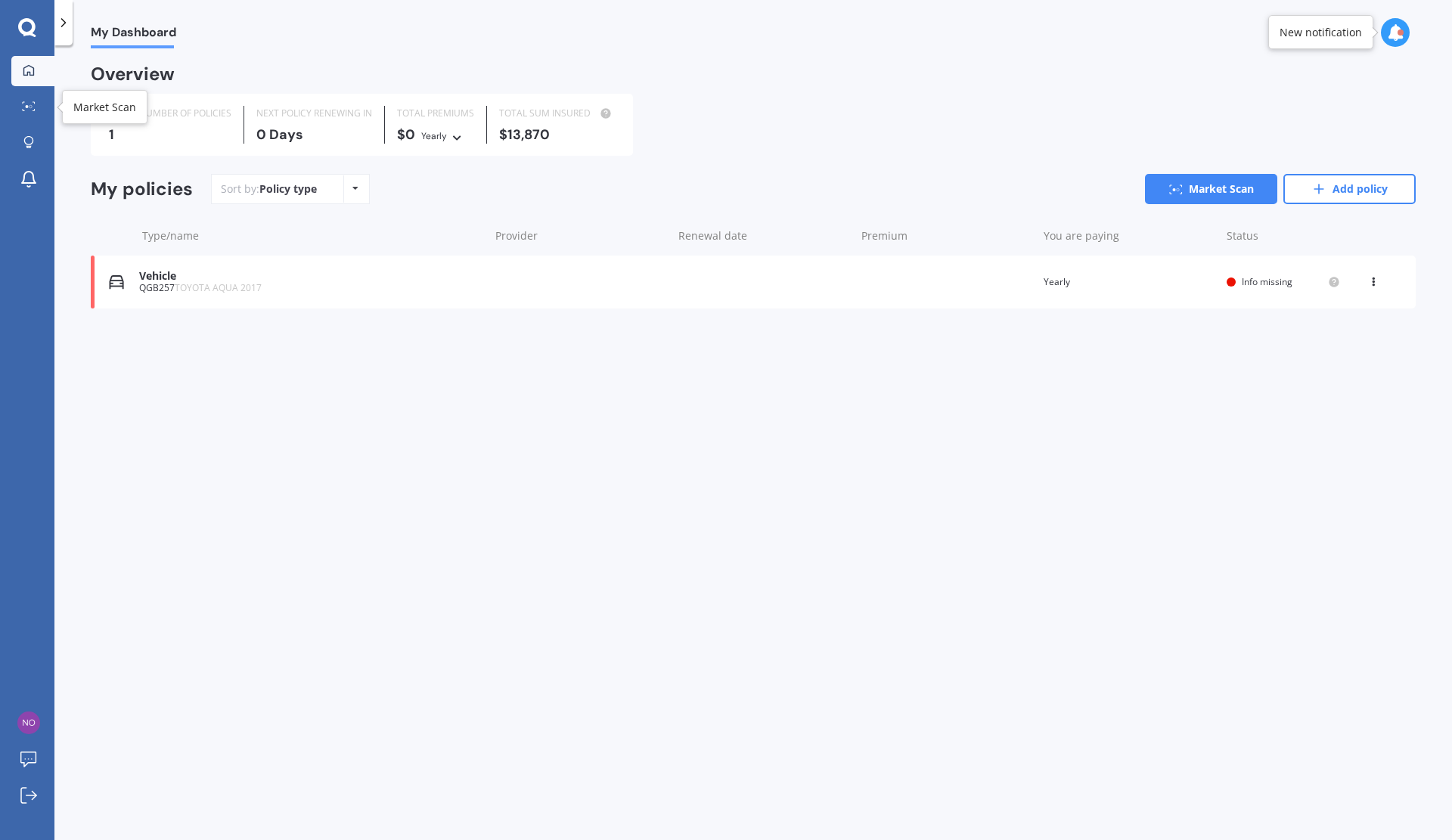
click at [32, 104] on icon at bounding box center [28, 106] width 14 height 10
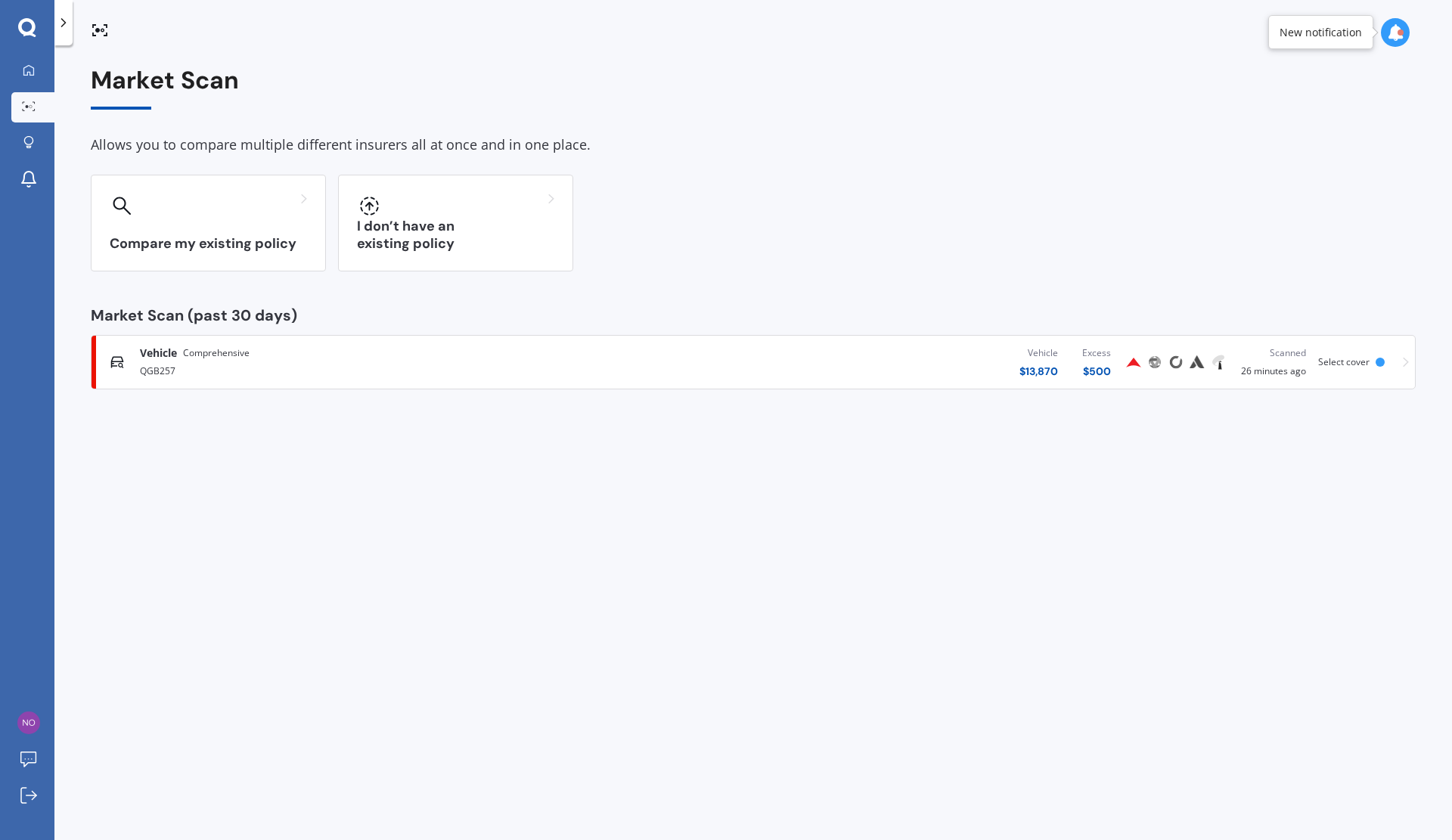
click at [265, 226] on div "Compare my existing policy" at bounding box center [208, 223] width 236 height 96
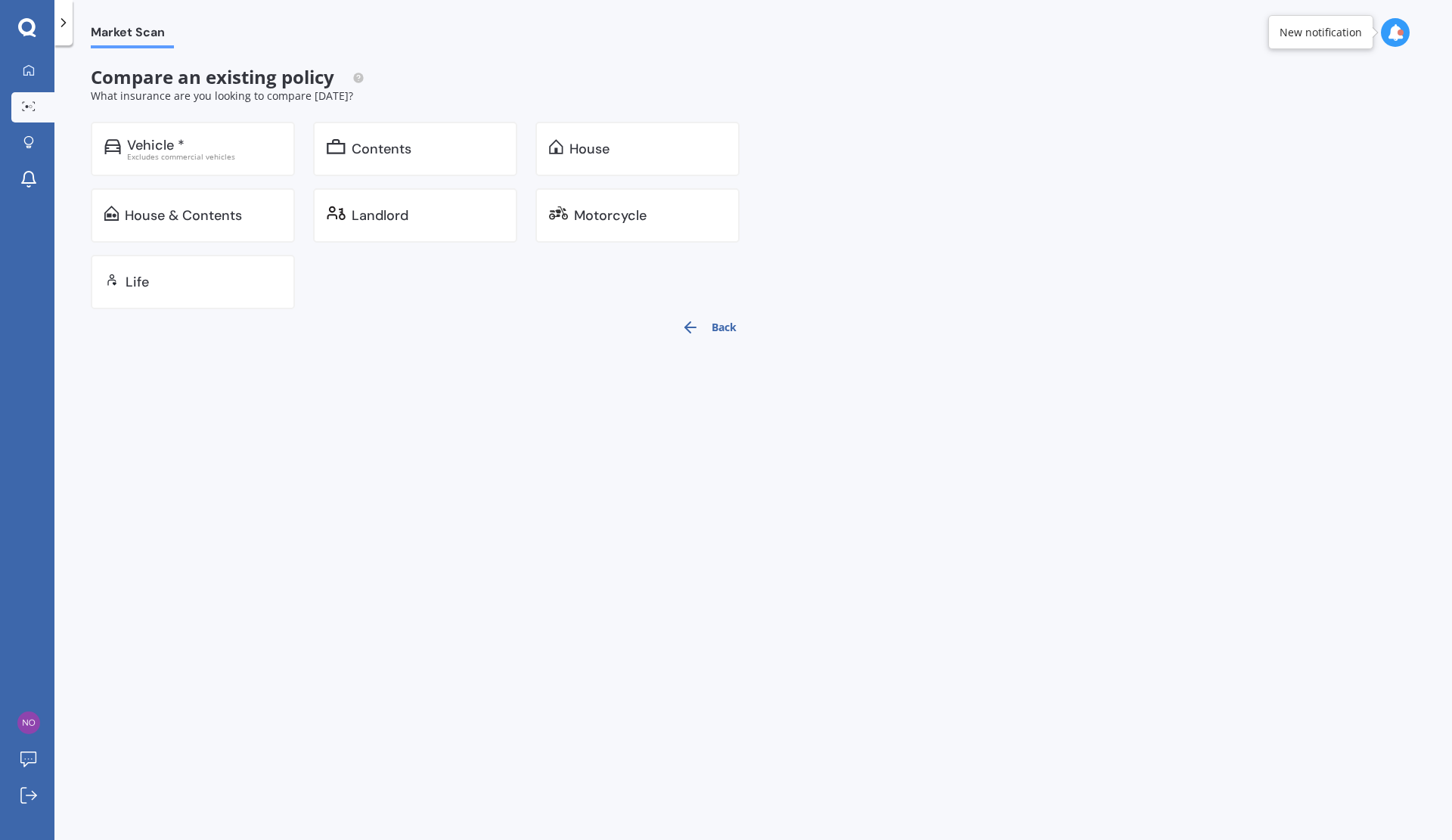
click at [138, 469] on div "Market Scan Compare an existing policy What insurance are you looking to compar…" at bounding box center [753, 445] width 1397 height 795
click at [243, 215] on div "House & Contents" at bounding box center [203, 215] width 157 height 15
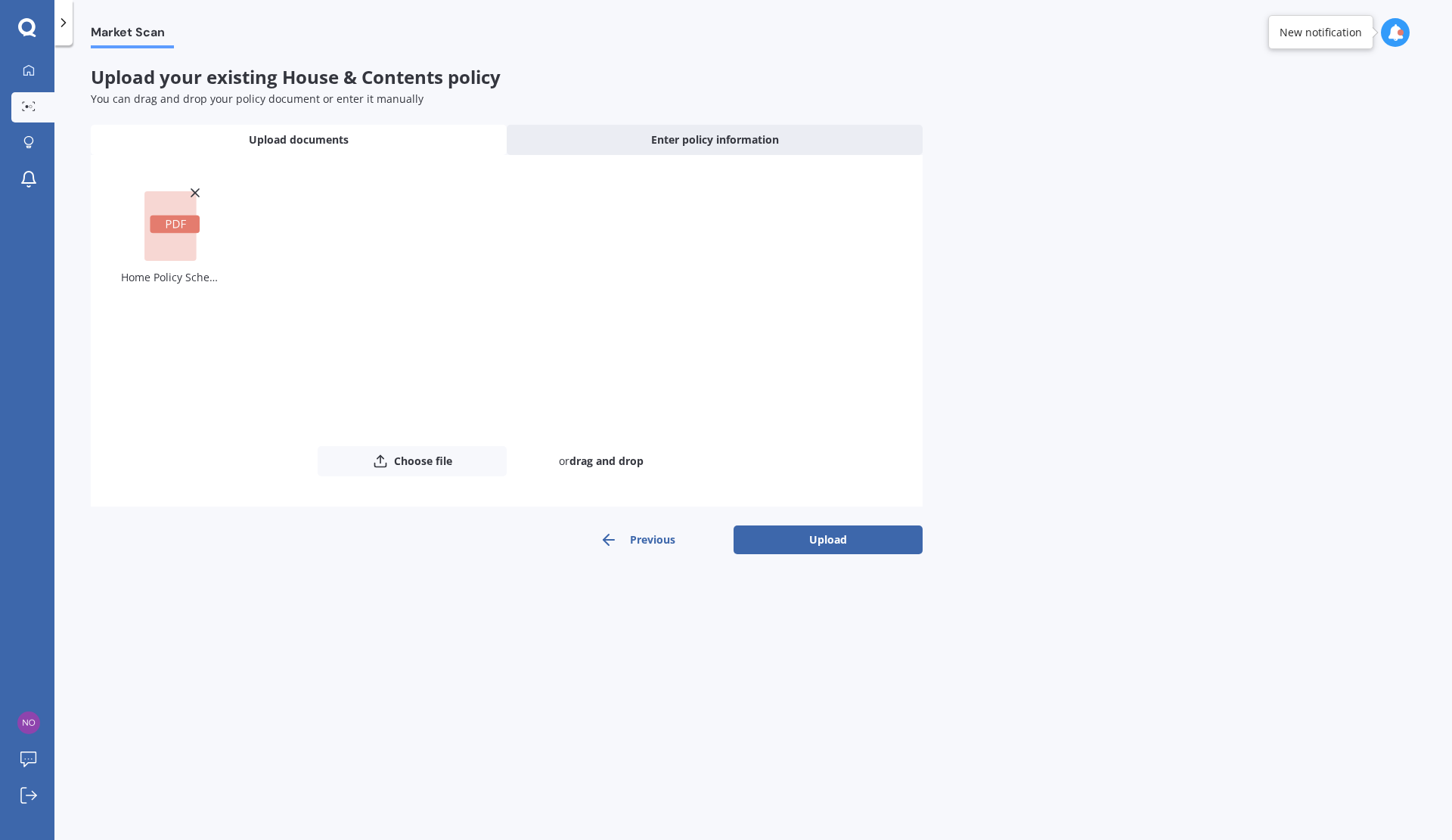
click at [828, 547] on button "Upload" at bounding box center [827, 540] width 189 height 29
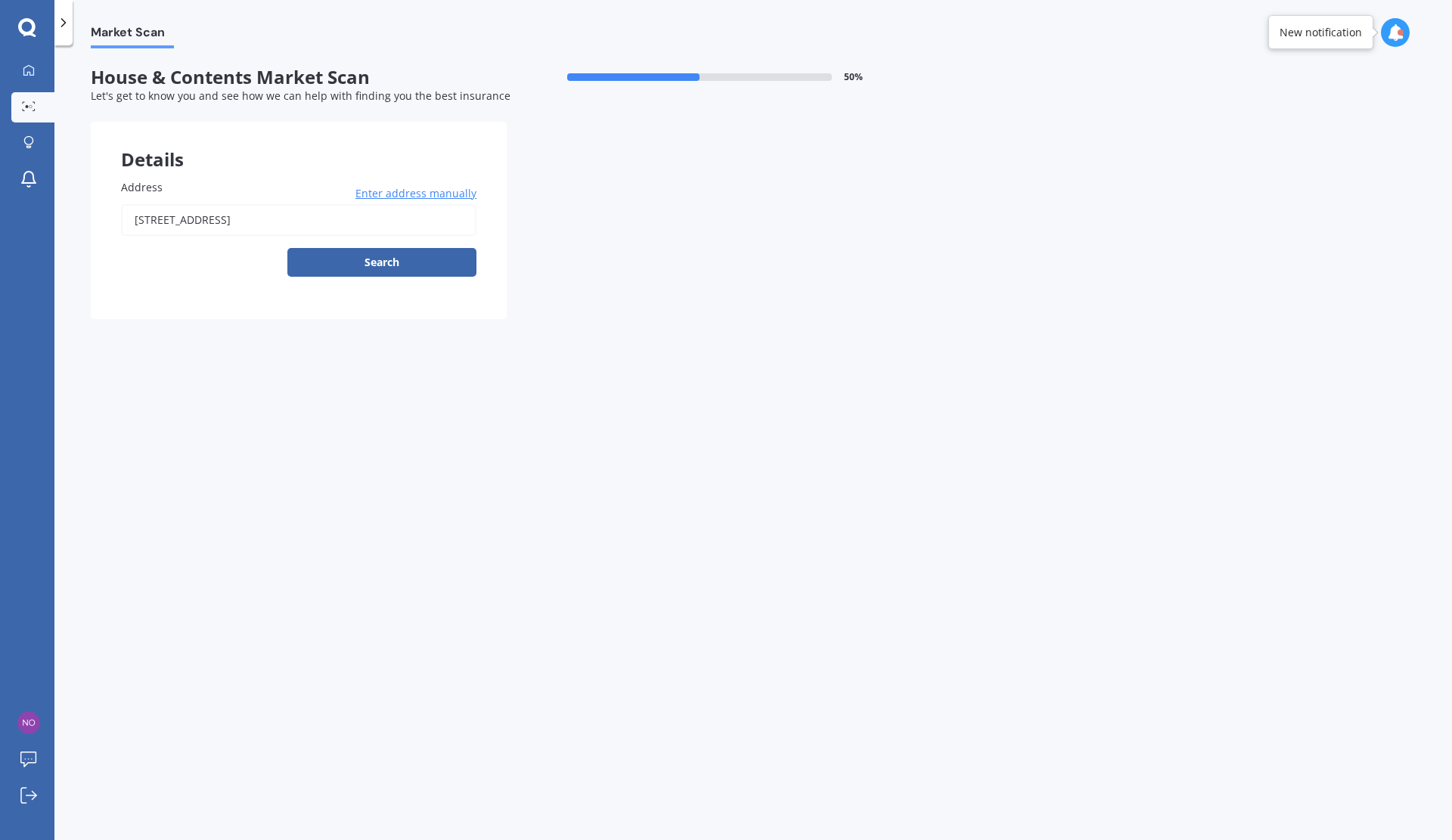
click at [379, 260] on button "Search" at bounding box center [381, 263] width 189 height 29
type input "[STREET_ADDRESS]"
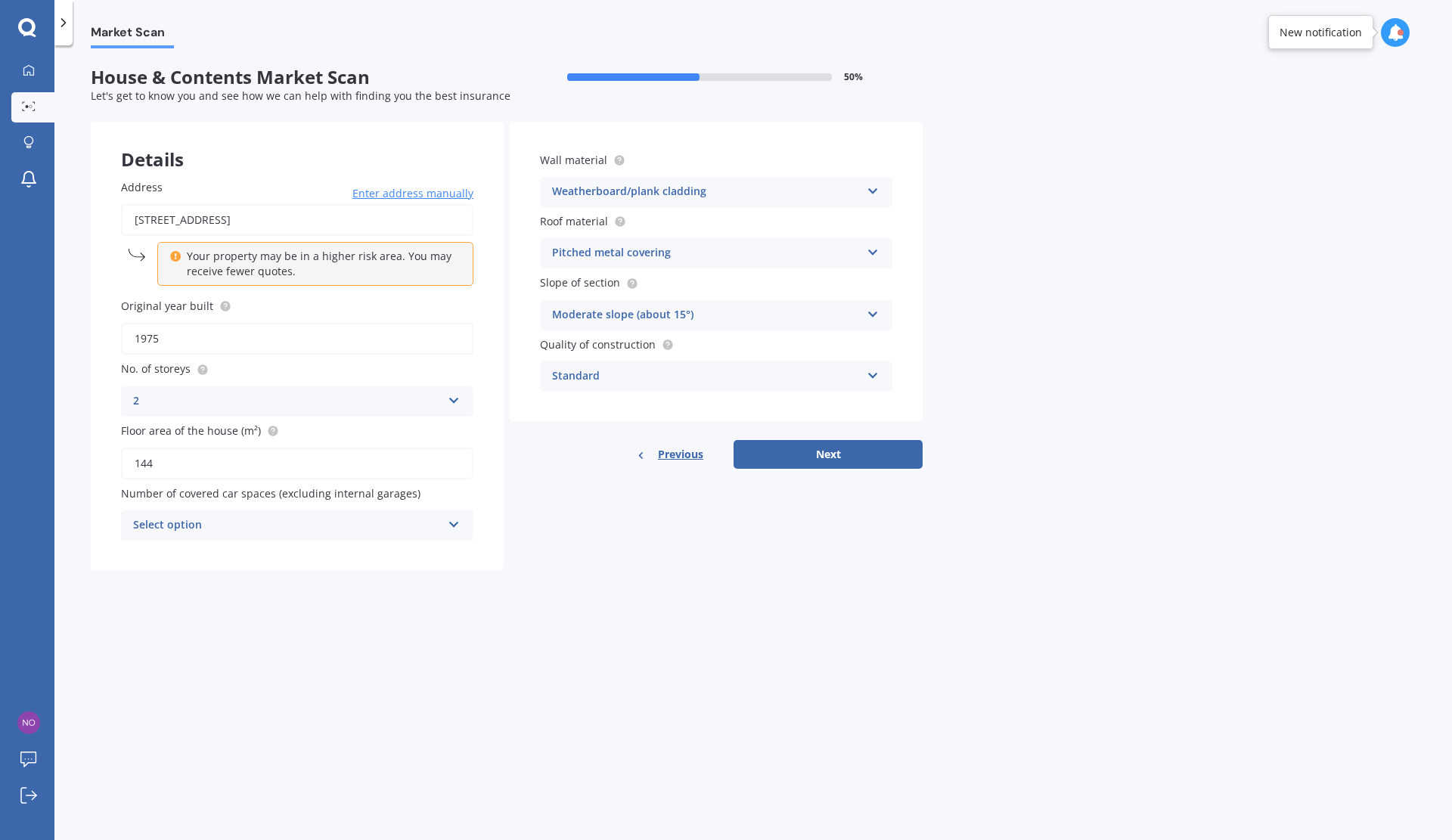
click at [454, 526] on icon at bounding box center [454, 521] width 13 height 10
click at [321, 555] on div "0" at bounding box center [297, 555] width 351 height 27
click at [822, 461] on button "Next" at bounding box center [827, 454] width 189 height 29
select select "05"
select select "12"
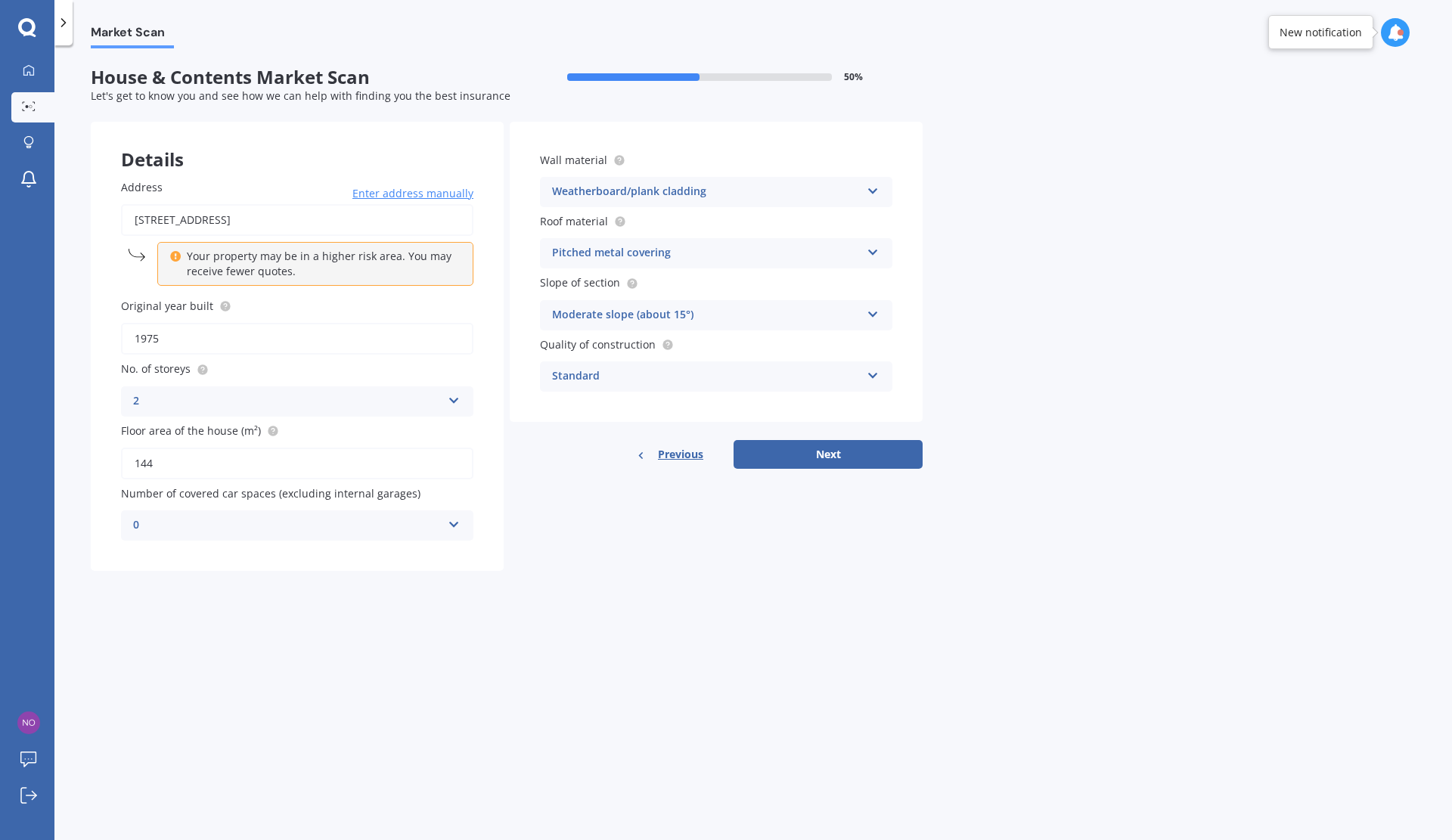
select select "1977"
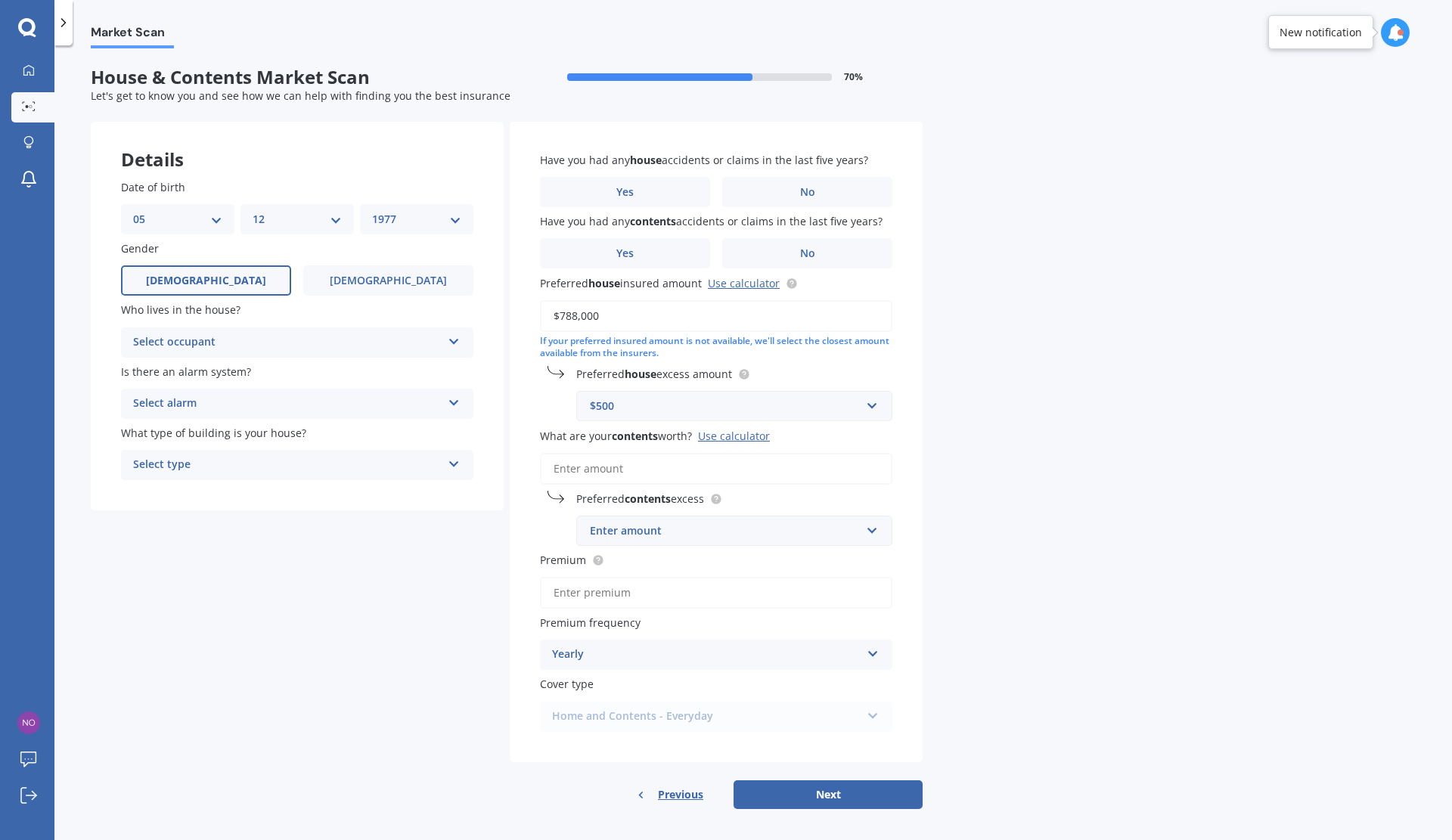
click at [453, 342] on icon at bounding box center [454, 338] width 13 height 10
click at [267, 373] on div "Owner" at bounding box center [297, 372] width 351 height 27
click at [449, 396] on icon at bounding box center [454, 400] width 13 height 10
click at [250, 457] on div "Yes, not monitored" at bounding box center [297, 461] width 351 height 27
click at [456, 466] on icon at bounding box center [454, 461] width 13 height 10
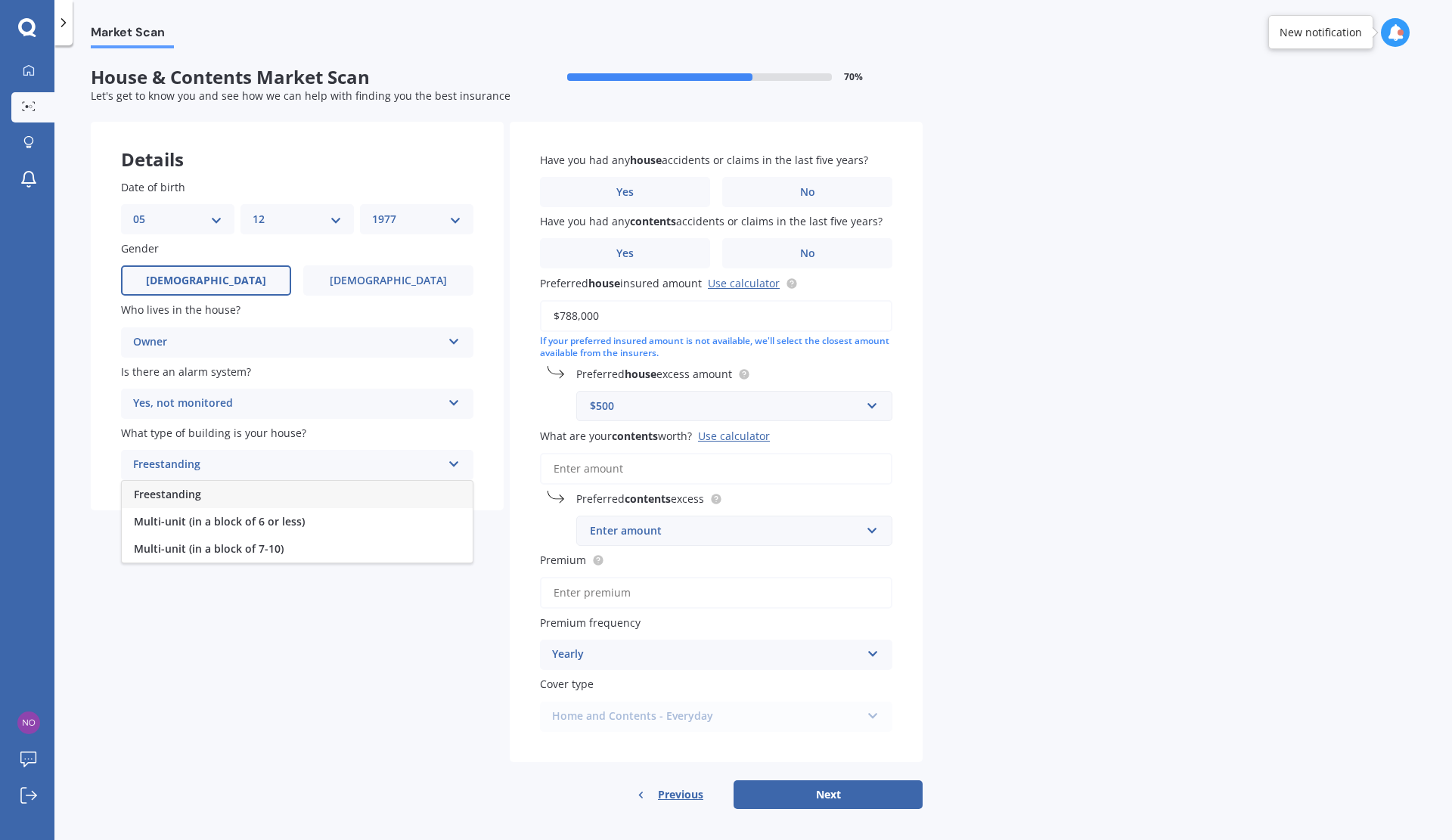
click at [323, 494] on div "Freestanding" at bounding box center [297, 494] width 351 height 27
click at [807, 197] on span "No" at bounding box center [807, 192] width 15 height 13
click at [0, 0] on input "No" at bounding box center [0, 0] width 0 height 0
click at [800, 249] on span "No" at bounding box center [807, 254] width 15 height 13
click at [0, 0] on input "No" at bounding box center [0, 0] width 0 height 0
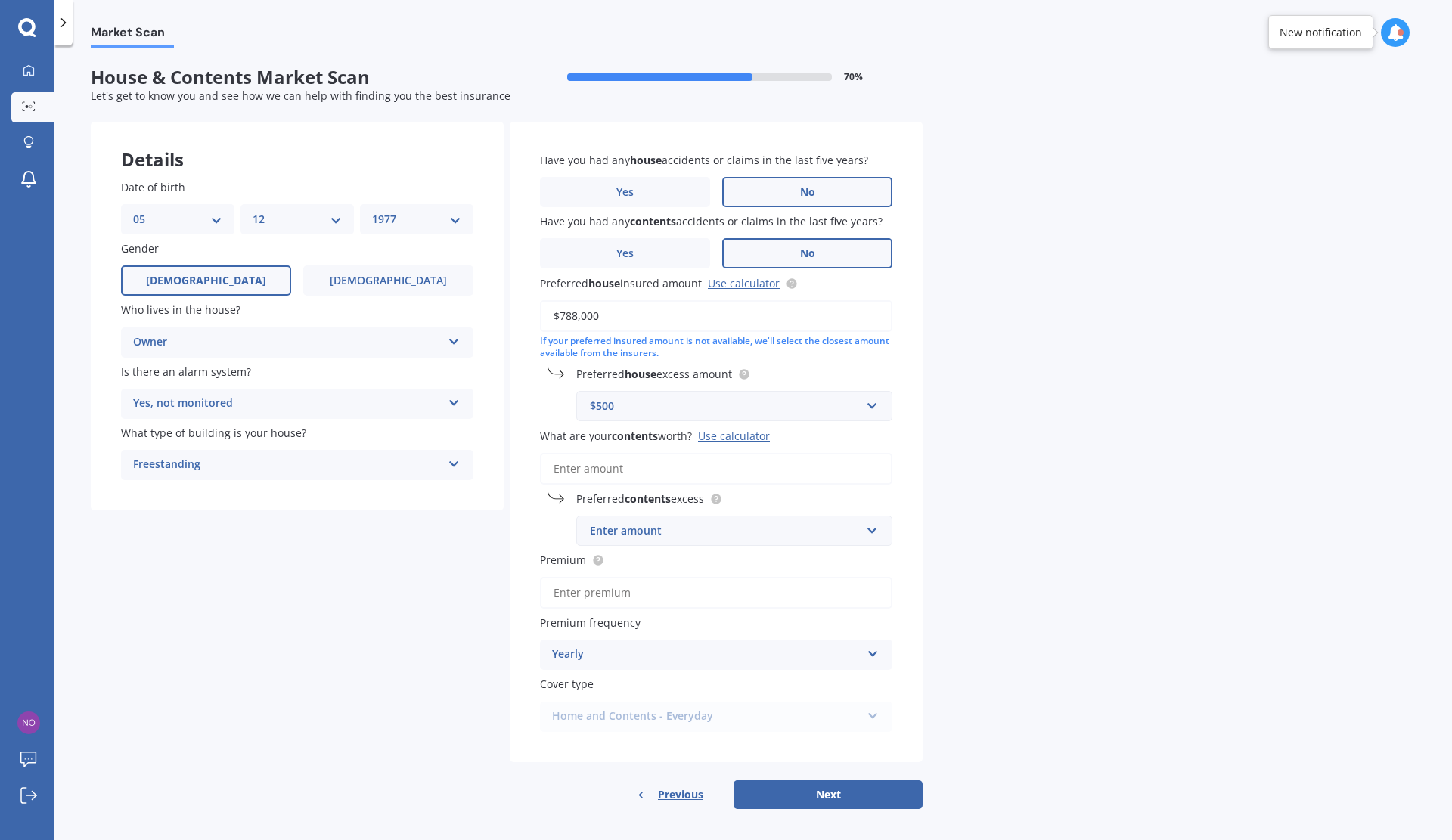
click at [799, 473] on input "What are your contents worth? Use calculator" at bounding box center [716, 469] width 352 height 32
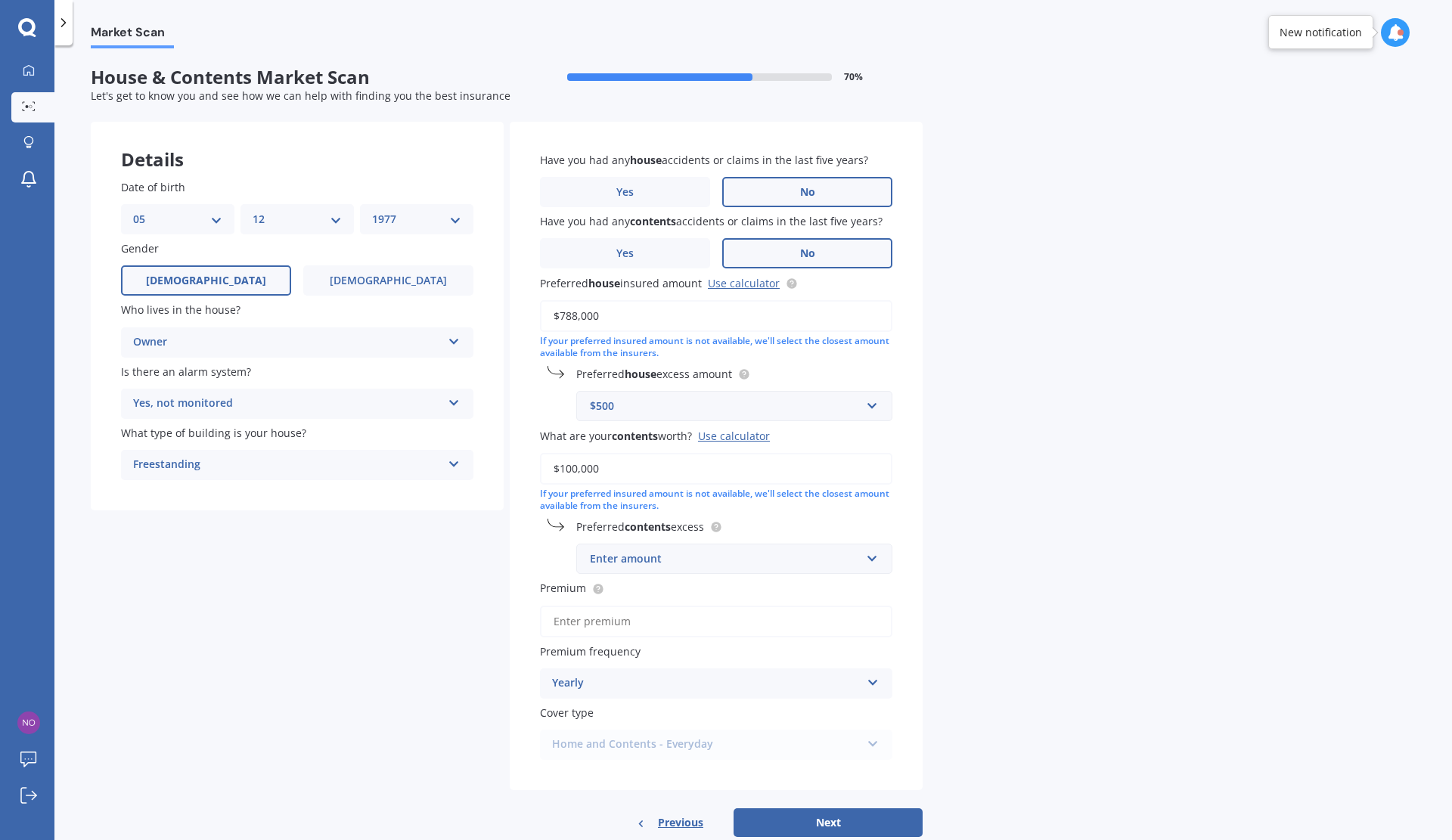
type input "$100,000"
click at [879, 560] on input "text" at bounding box center [729, 559] width 302 height 29
click at [644, 660] on div "$500" at bounding box center [734, 670] width 314 height 28
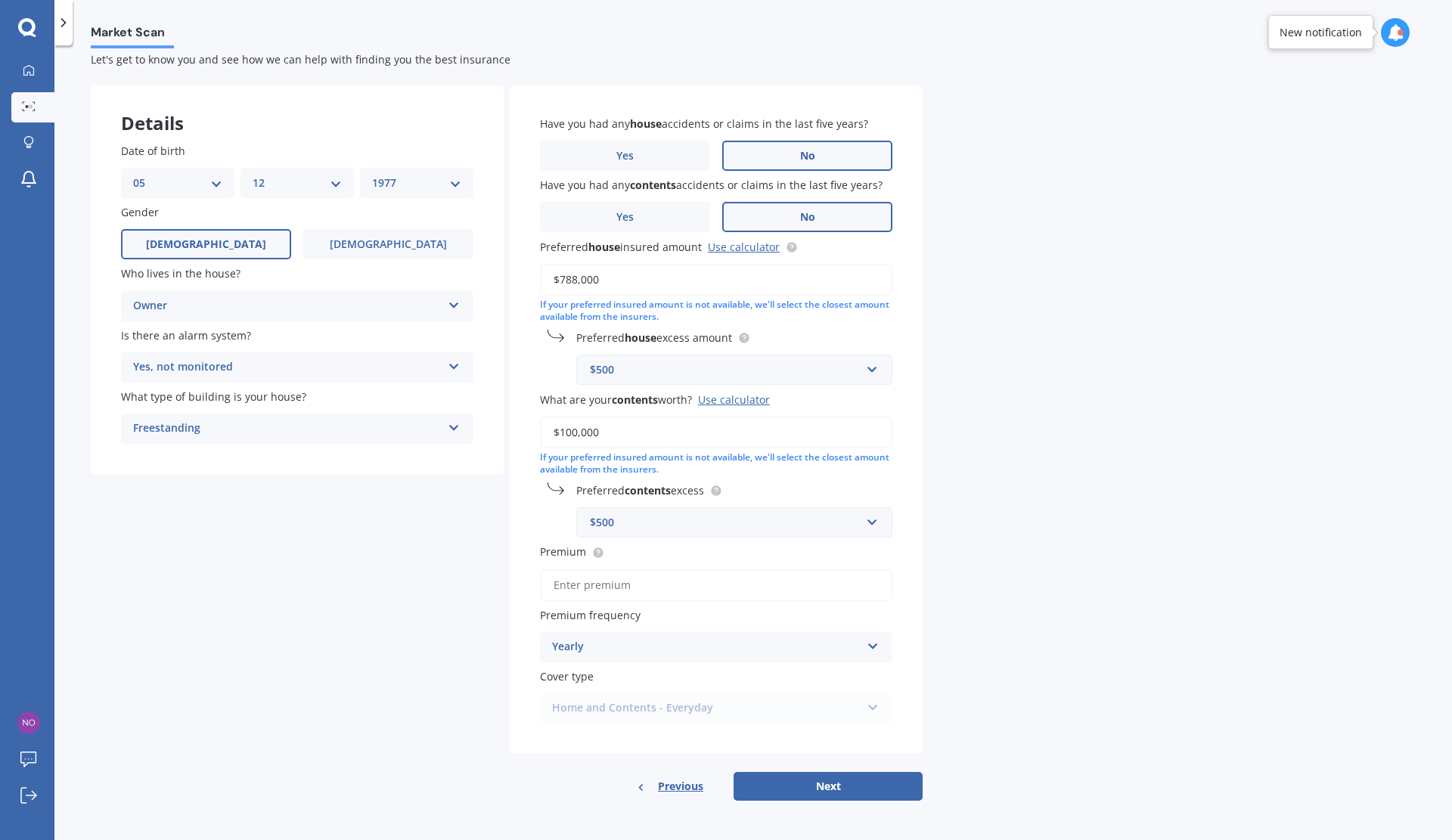
click at [744, 588] on input "Premium" at bounding box center [716, 585] width 352 height 32
click at [821, 791] on button "Next" at bounding box center [827, 786] width 189 height 29
click at [619, 588] on input "Premium" at bounding box center [716, 585] width 352 height 32
type input "$2,970.00"
click at [817, 787] on button "Next" at bounding box center [827, 786] width 189 height 29
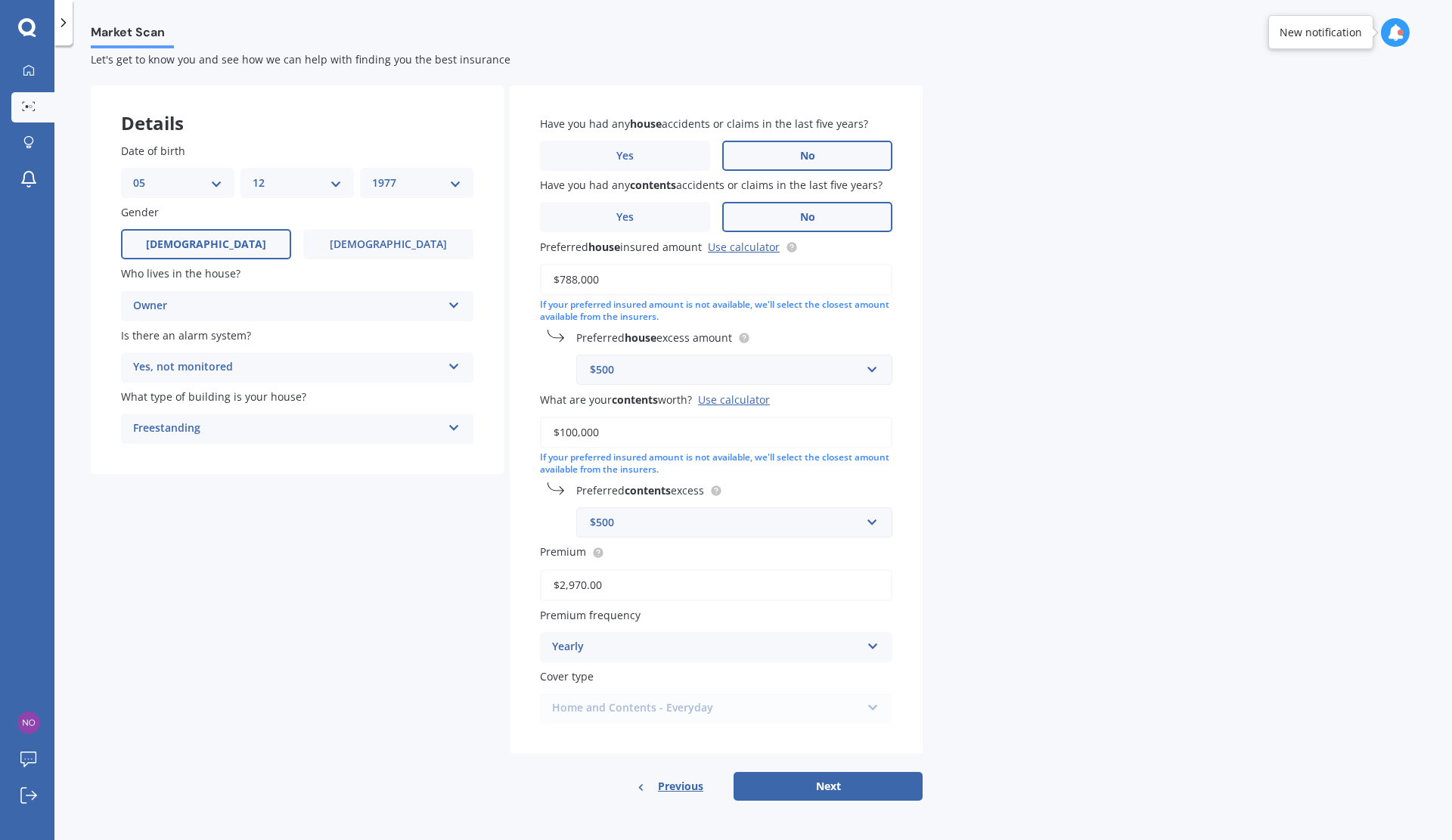
select select "05"
select select "12"
select select "1977"
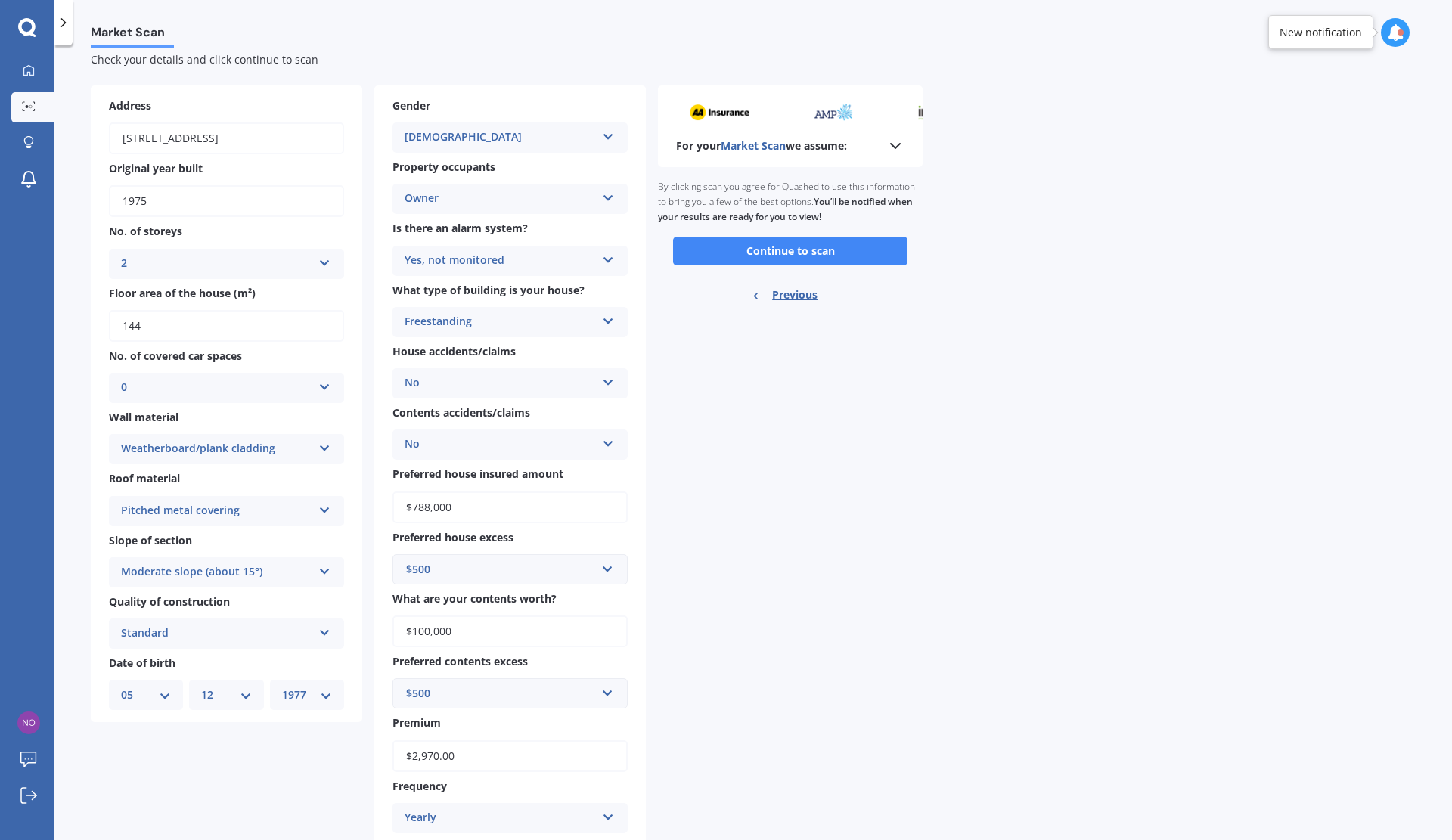
scroll to position [0, 0]
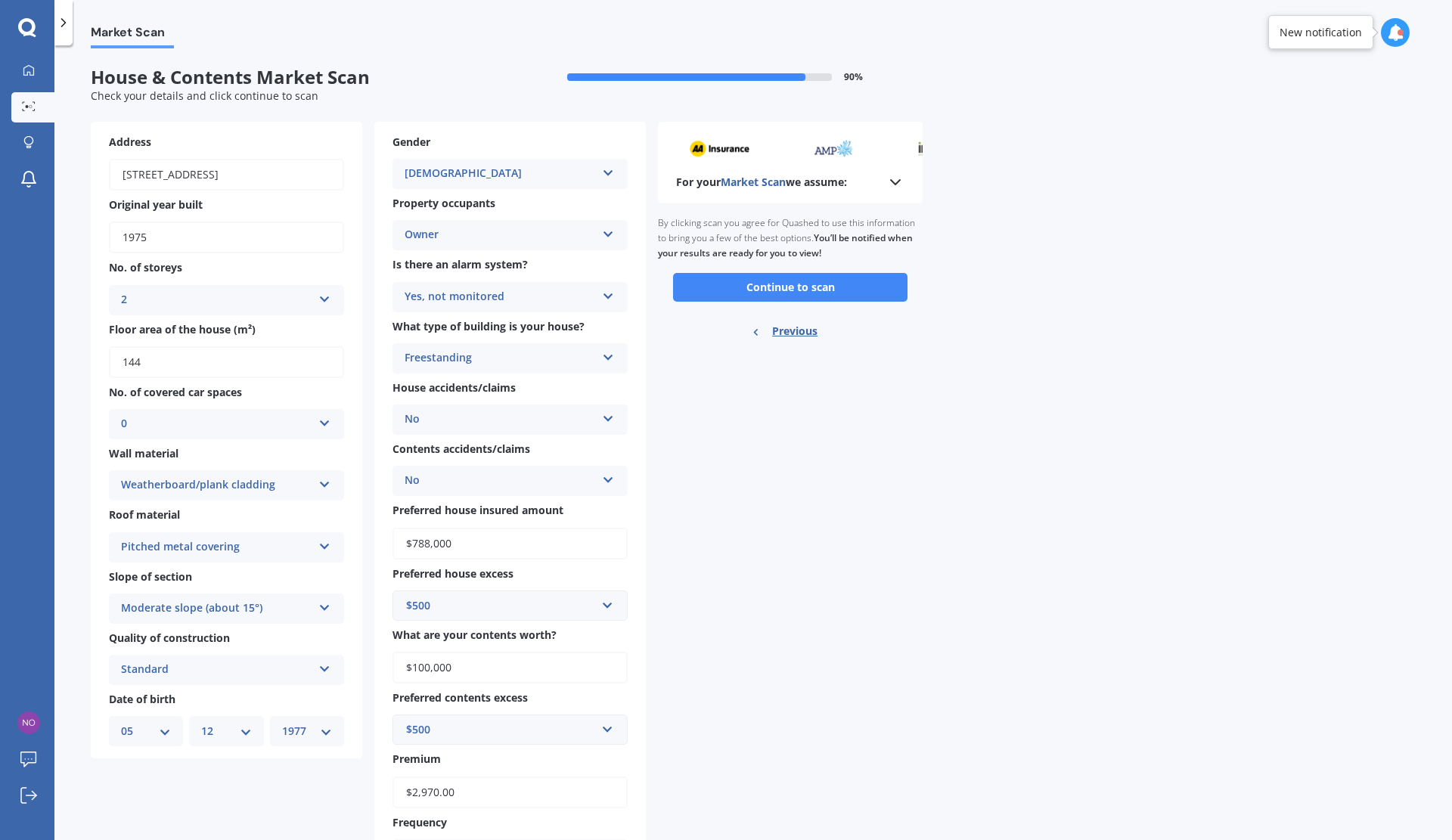
click at [799, 288] on button "Continue to scan" at bounding box center [790, 288] width 235 height 29
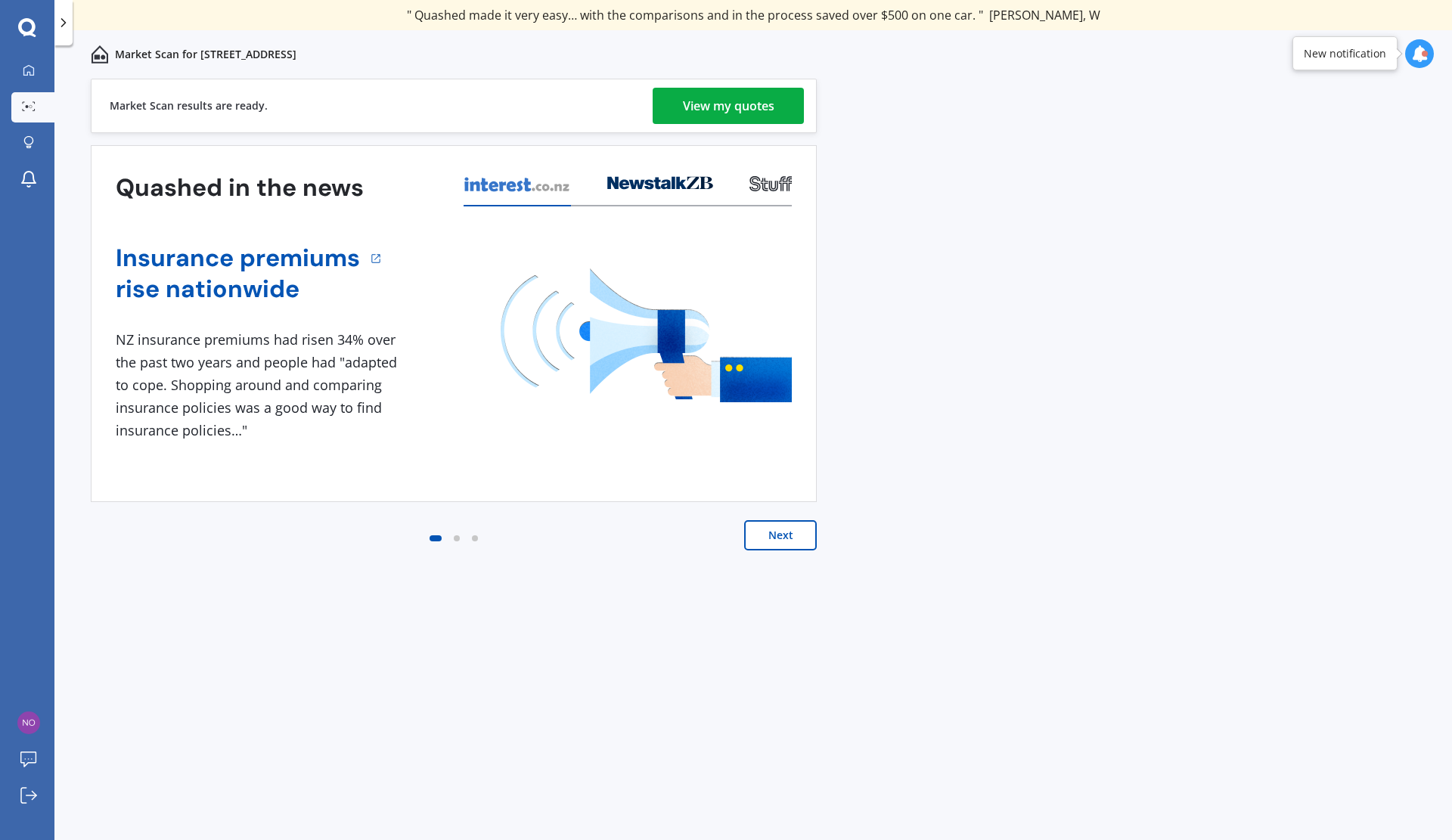
click at [719, 104] on div "View my quotes" at bounding box center [728, 105] width 92 height 36
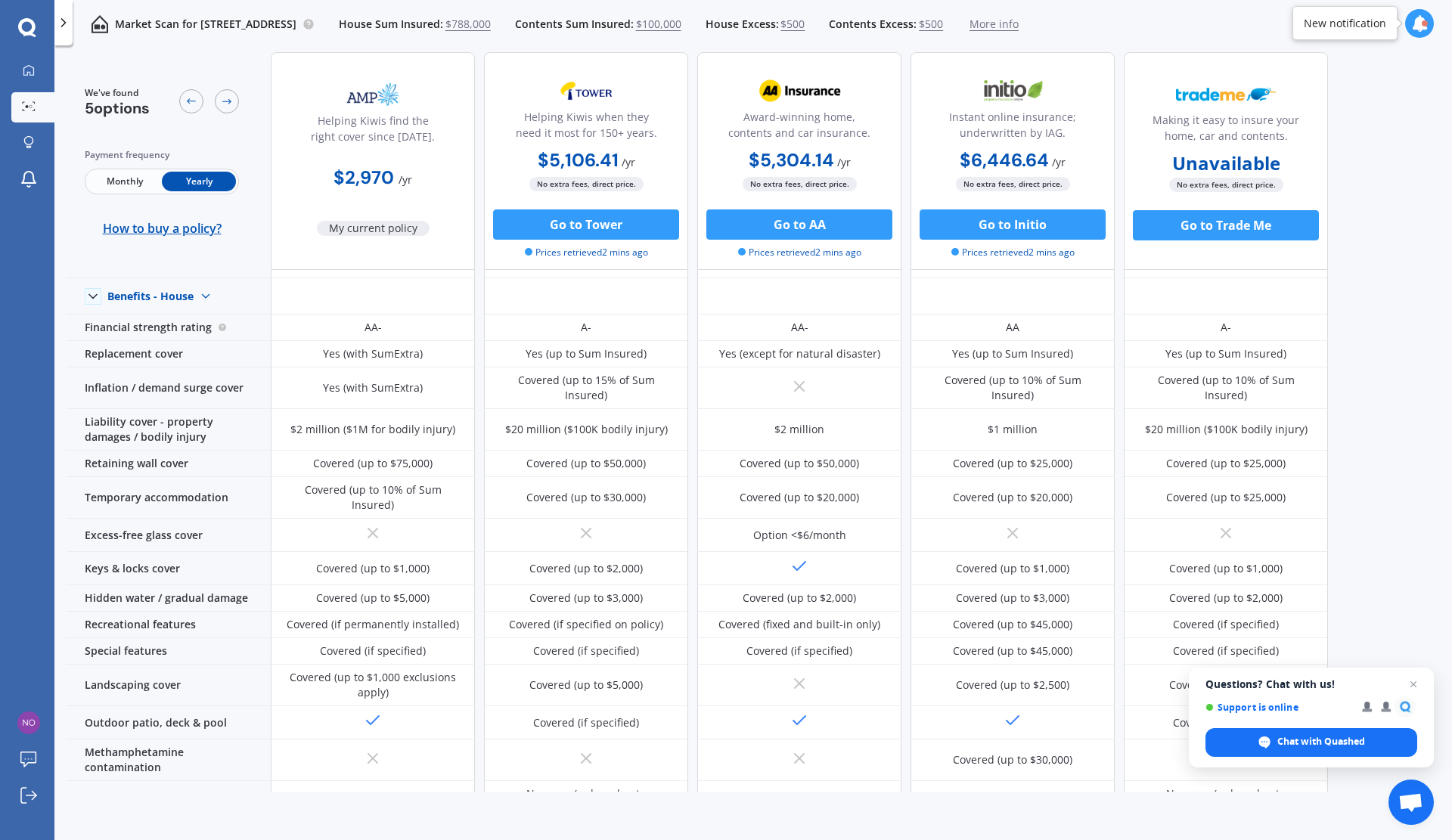
scroll to position [57, 0]
click at [682, 24] on span "$100,000" at bounding box center [658, 24] width 45 height 15
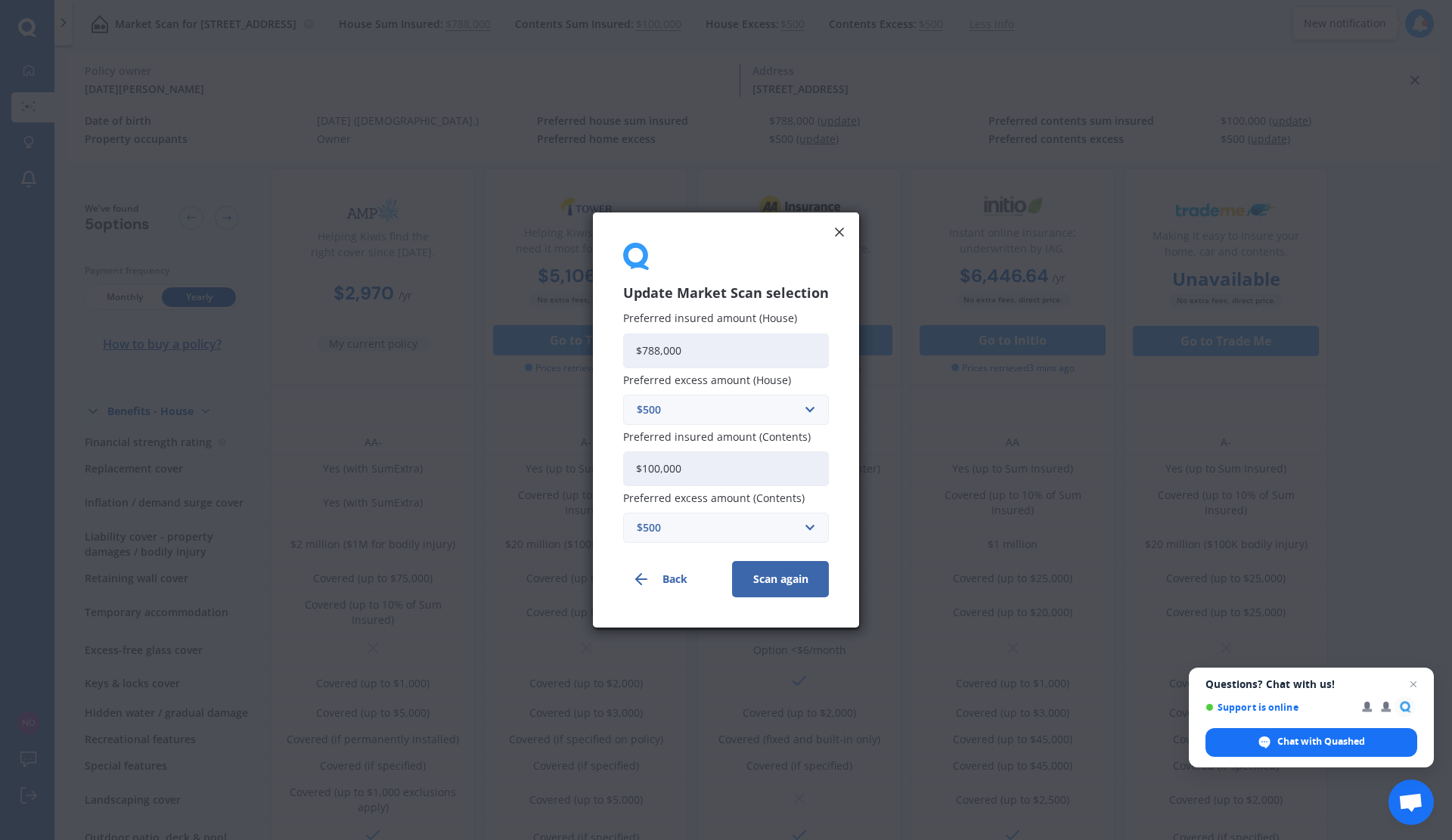
click at [835, 232] on icon at bounding box center [839, 232] width 15 height 15
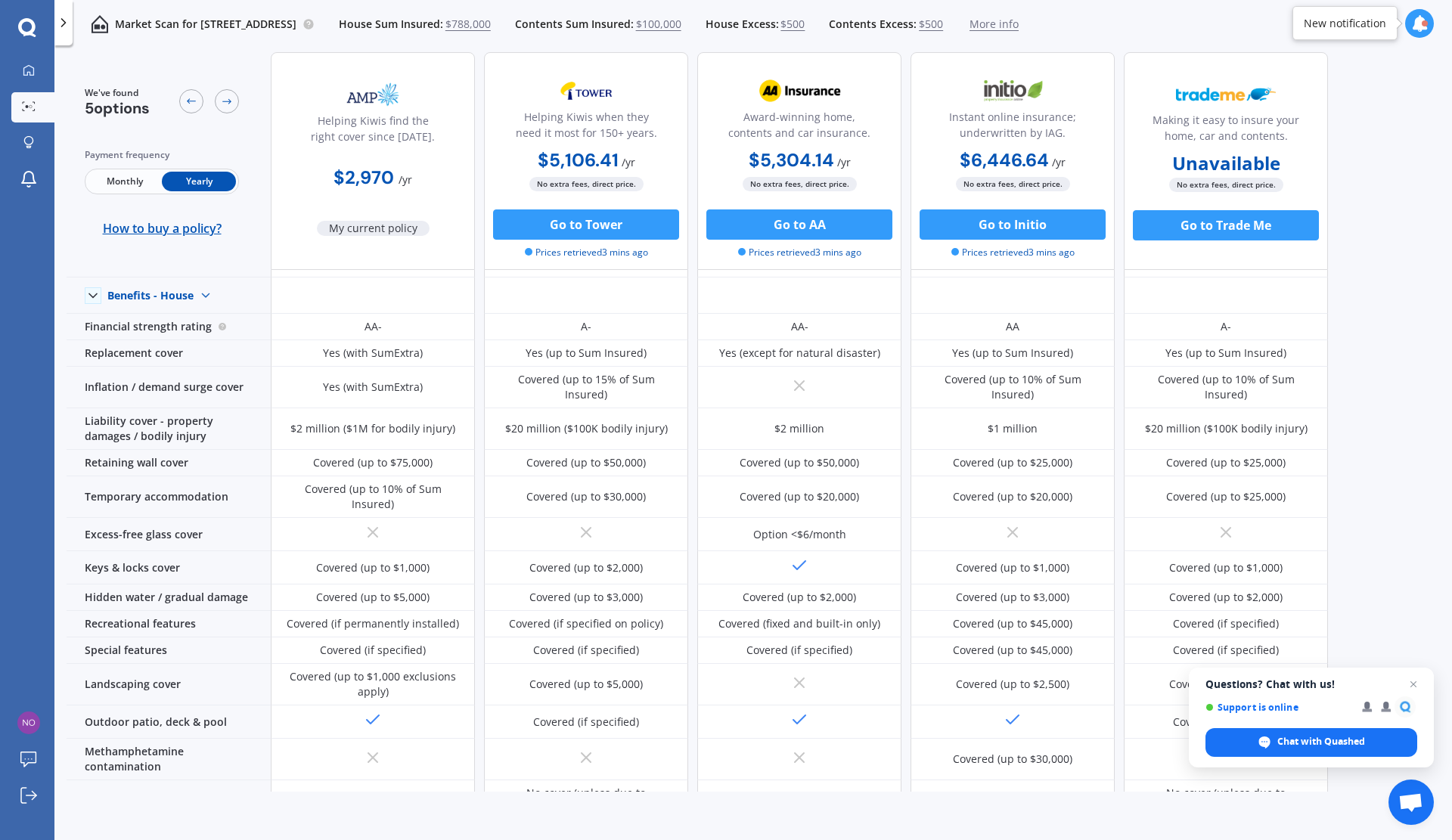
scroll to position [0, 0]
